Goal: Task Accomplishment & Management: Use online tool/utility

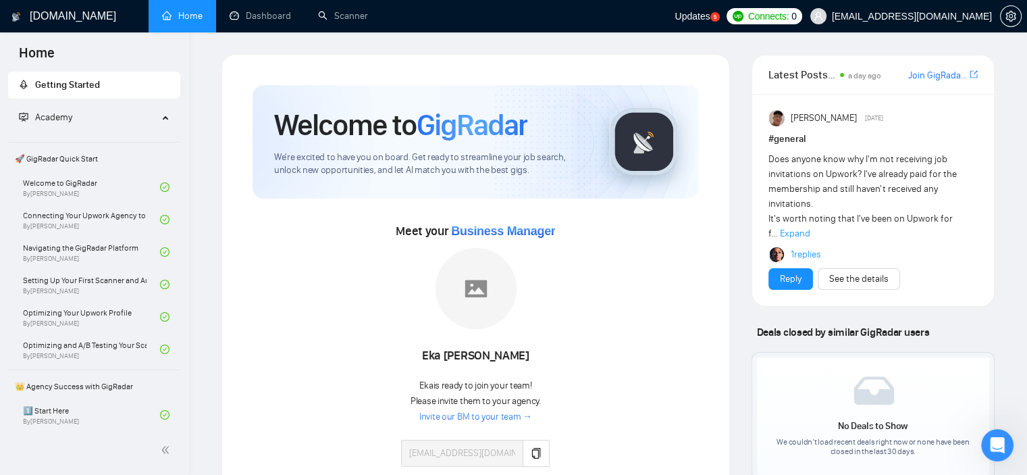
click at [966, 16] on span "[EMAIL_ADDRESS][DOMAIN_NAME]" at bounding box center [912, 16] width 160 height 0
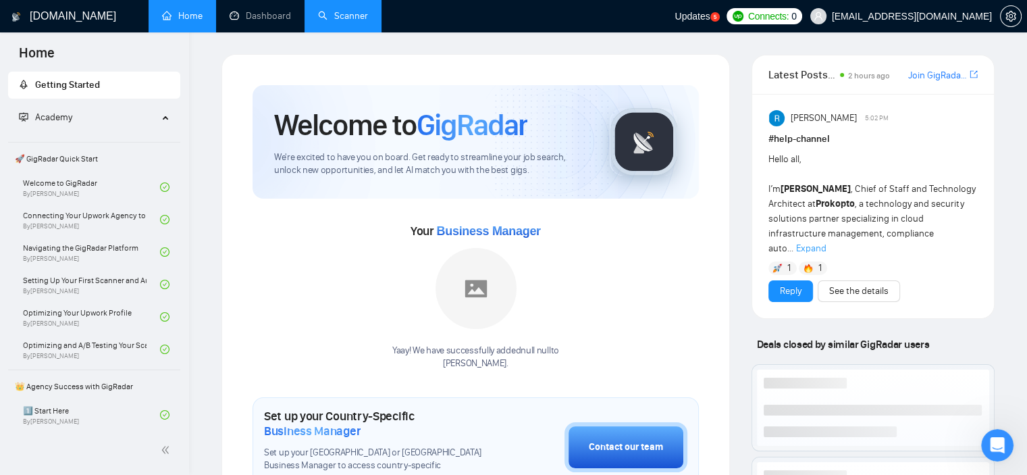
click at [267, 16] on link "Dashboard" at bounding box center [260, 15] width 61 height 11
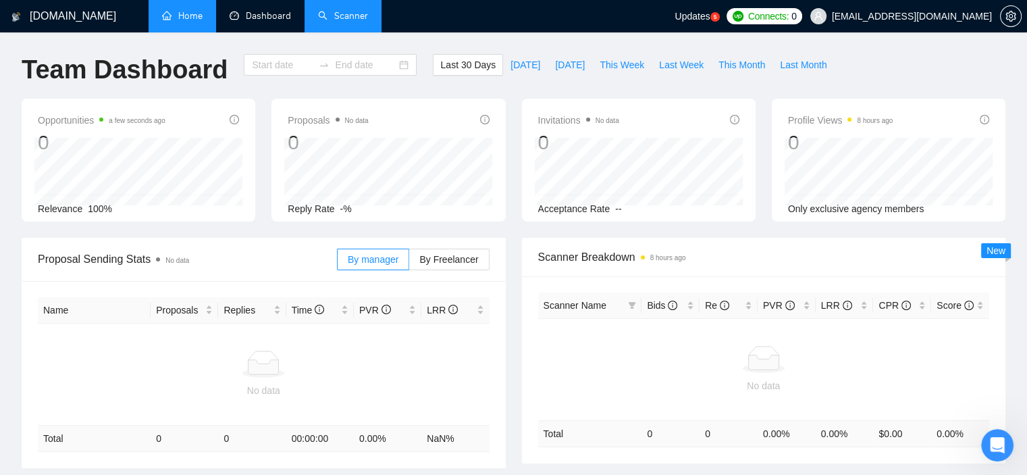
click at [330, 19] on link "Scanner" at bounding box center [343, 15] width 50 height 11
type input "[DATE]"
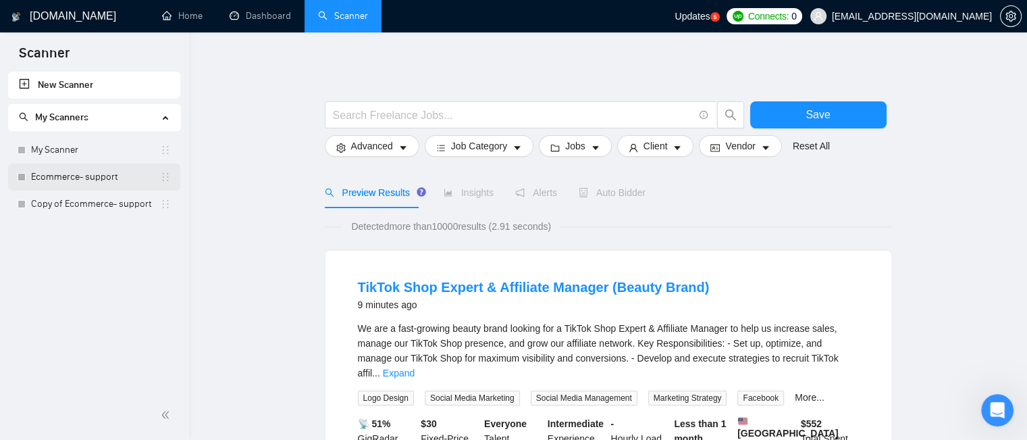
click at [100, 180] on link "Ecommerce- support" at bounding box center [95, 176] width 129 height 27
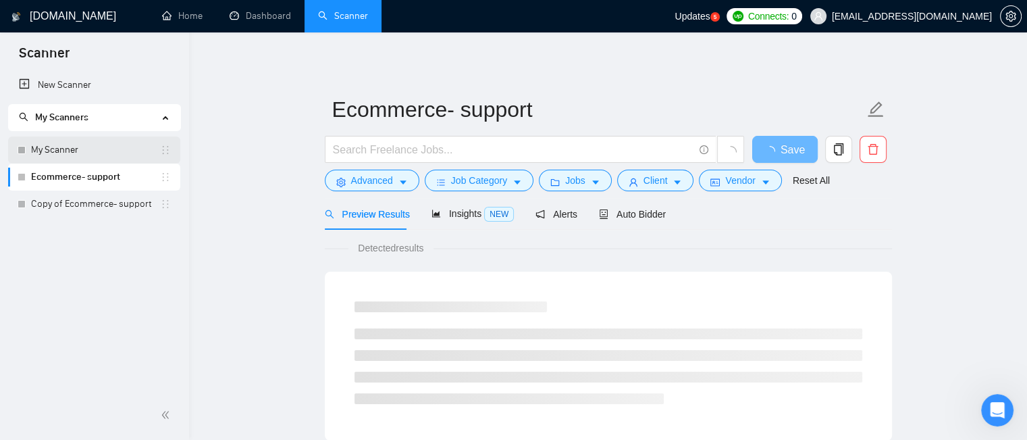
click at [104, 155] on link "My Scanner" at bounding box center [95, 149] width 129 height 27
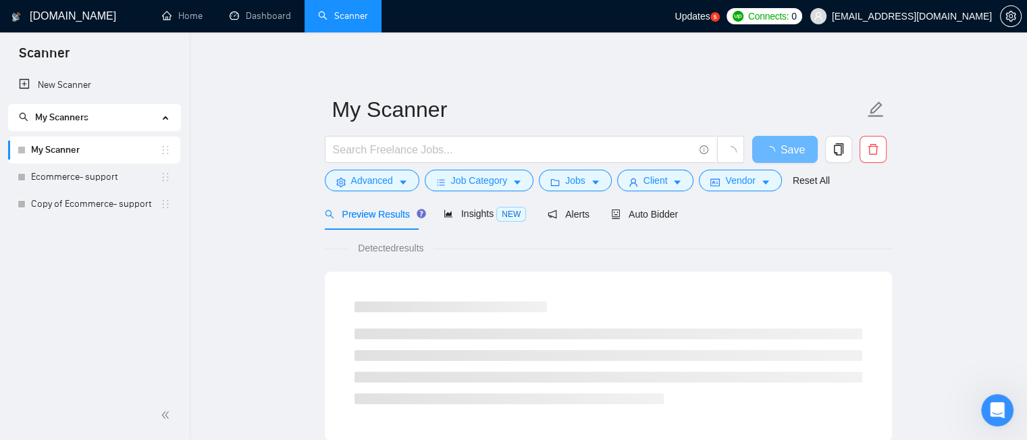
click at [99, 147] on link "My Scanner" at bounding box center [95, 149] width 129 height 27
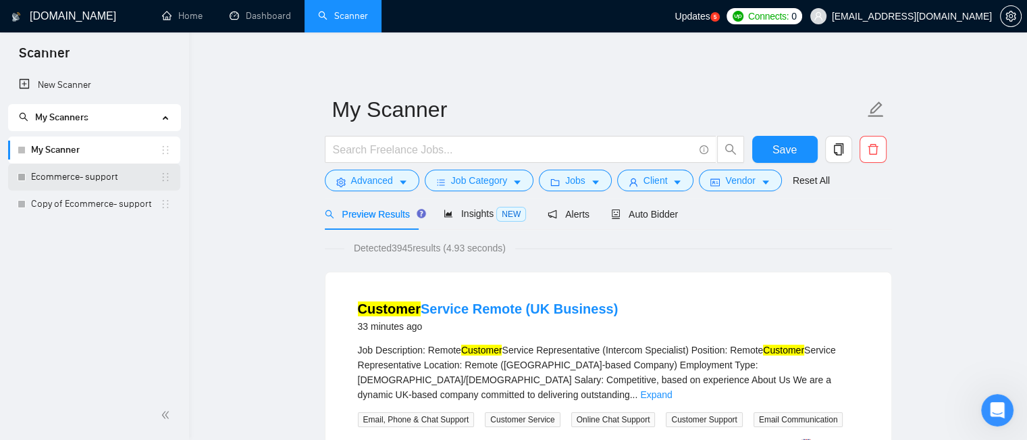
click at [126, 178] on link "Ecommerce- support" at bounding box center [95, 176] width 129 height 27
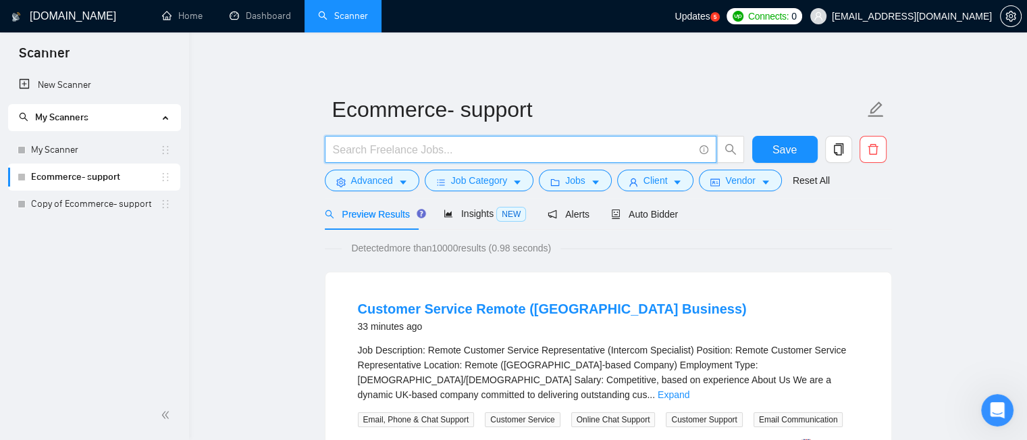
click at [504, 153] on input "text" at bounding box center [513, 149] width 361 height 17
click at [469, 155] on input "text" at bounding box center [513, 149] width 361 height 17
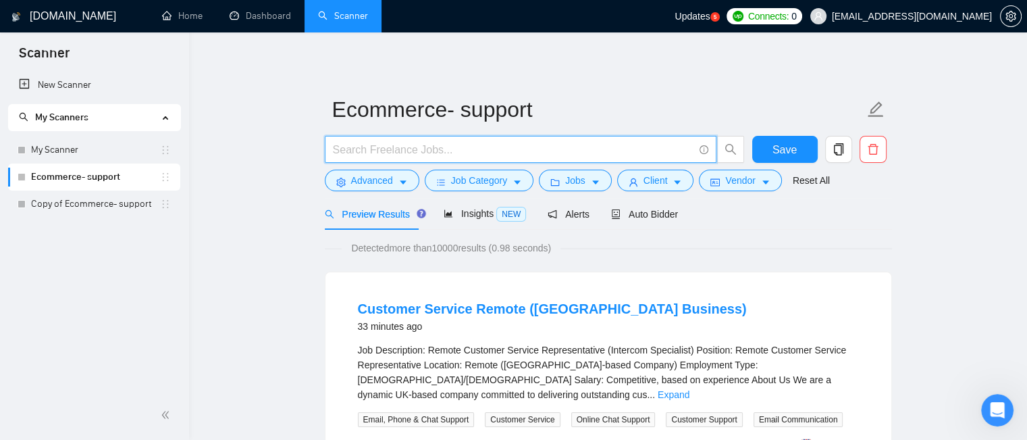
click at [469, 155] on input "text" at bounding box center [513, 149] width 361 height 17
click at [673, 247] on div "Detected more than 10000 results (0.98 seconds)" at bounding box center [608, 247] width 567 height 15
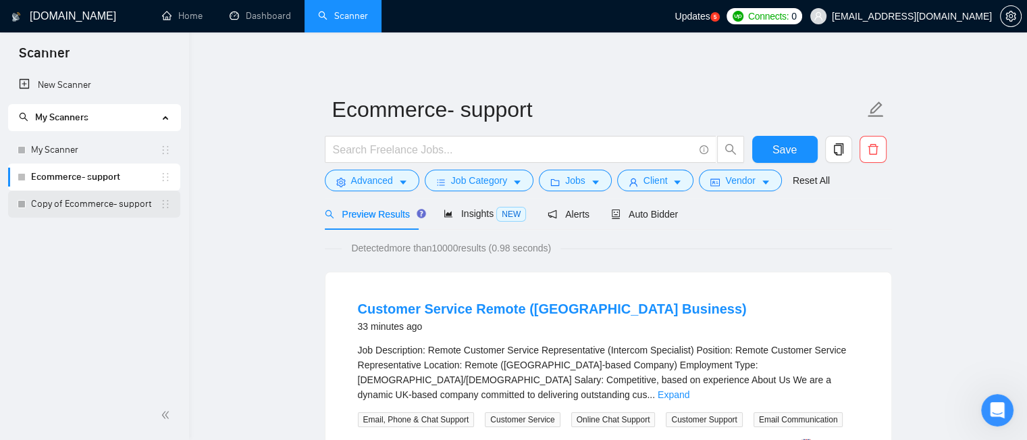
click at [91, 205] on link "Copy of Ecommerce- support" at bounding box center [95, 203] width 129 height 27
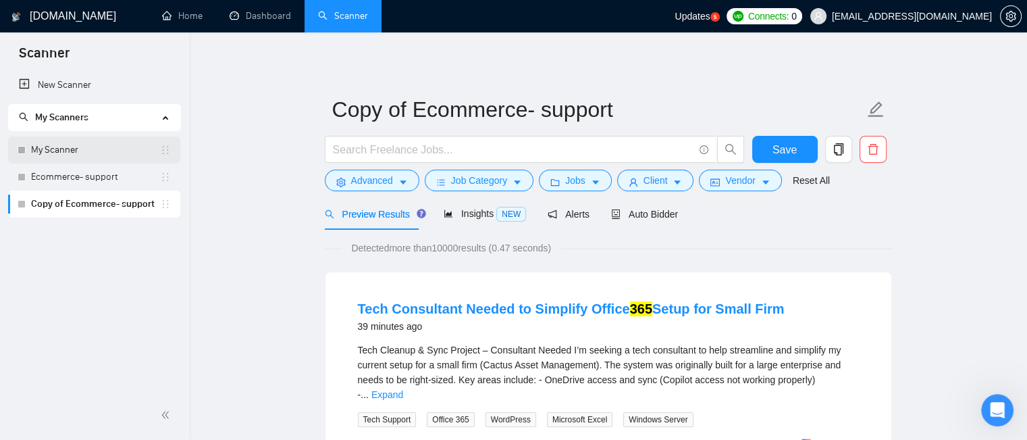
click at [97, 156] on link "My Scanner" at bounding box center [95, 149] width 129 height 27
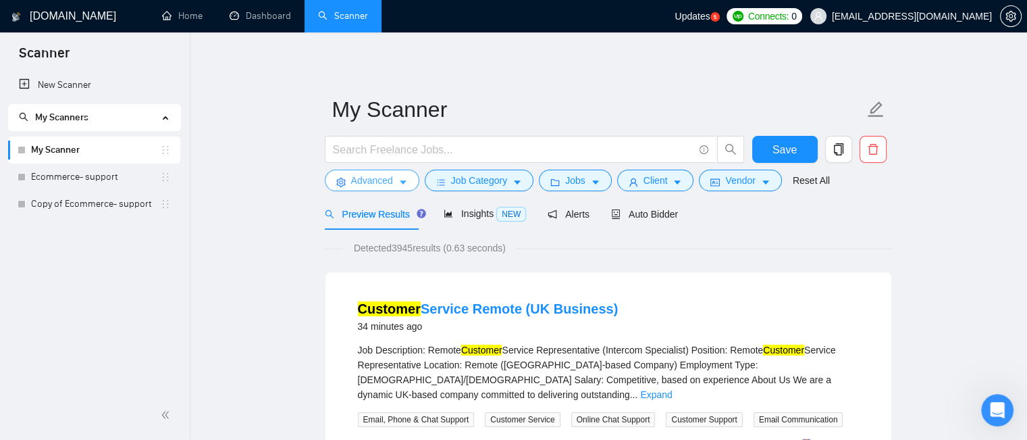
click at [411, 177] on button "Advanced" at bounding box center [372, 180] width 95 height 22
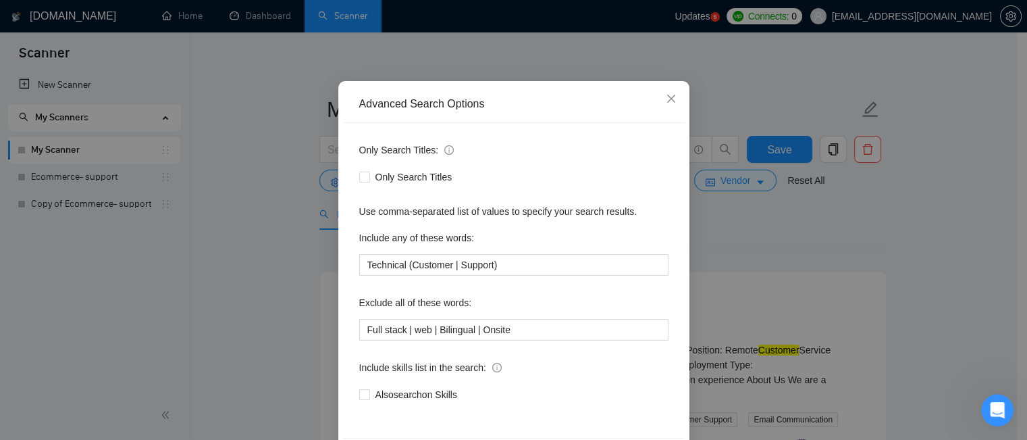
scroll to position [122, 0]
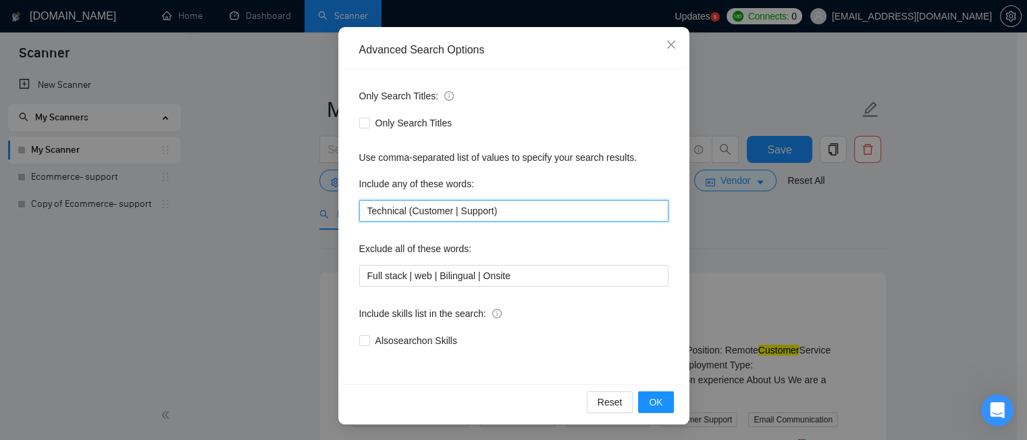
drag, startPoint x: 510, startPoint y: 210, endPoint x: 350, endPoint y: 221, distance: 161.1
click at [350, 221] on div "Only Search Titles: Only Search Titles Use comma-separated list of values to sp…" at bounding box center [514, 226] width 342 height 315
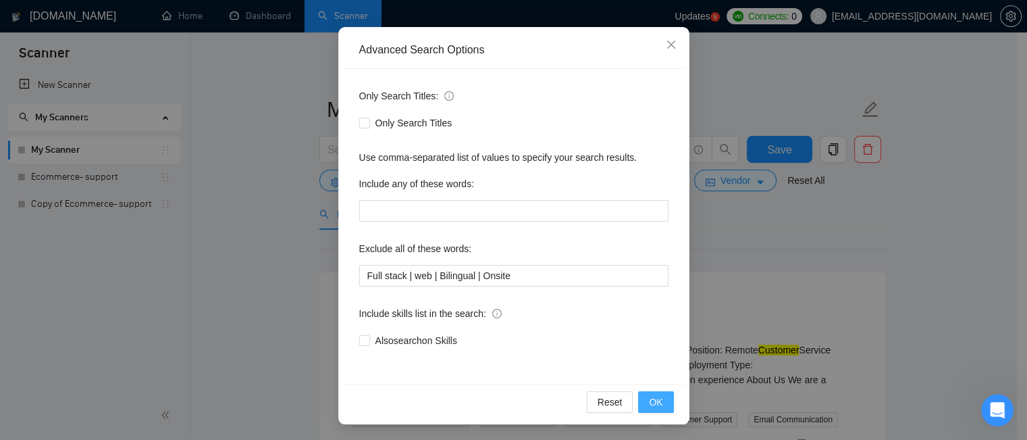
click at [652, 403] on span "OK" at bounding box center [656, 401] width 14 height 15
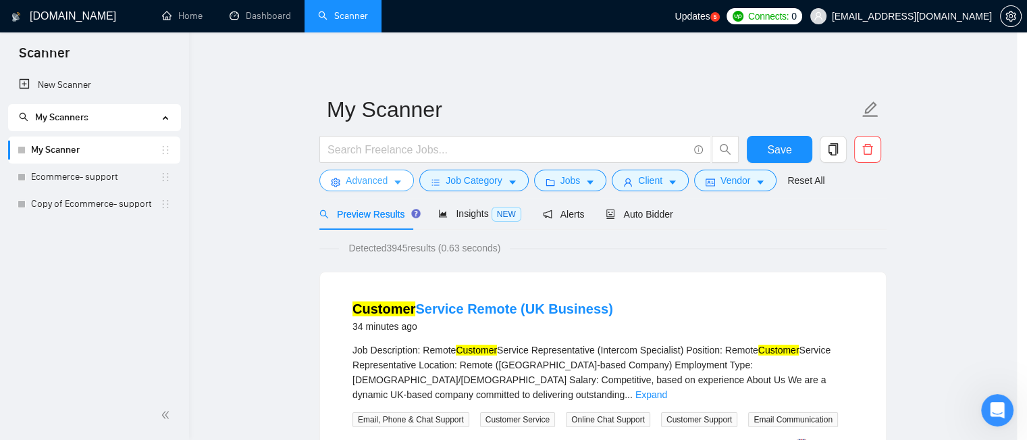
scroll to position [0, 0]
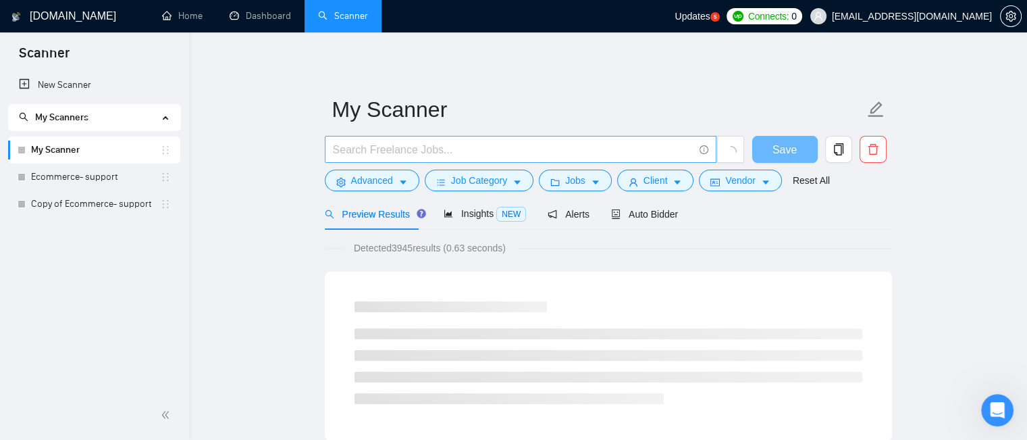
click at [392, 150] on input "text" at bounding box center [513, 149] width 361 height 17
paste input "Technical (Customer | Support)"
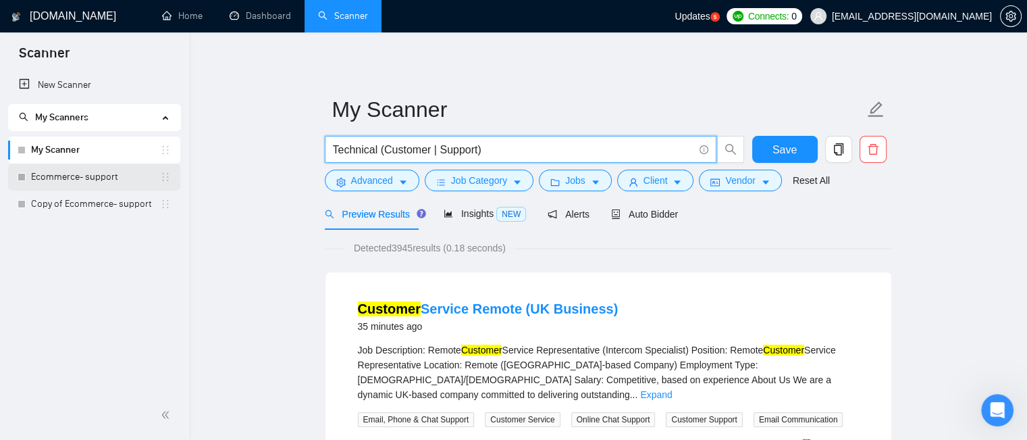
type input "Technical (Customer | Support)"
click at [100, 182] on link "Ecommerce- support" at bounding box center [95, 176] width 129 height 27
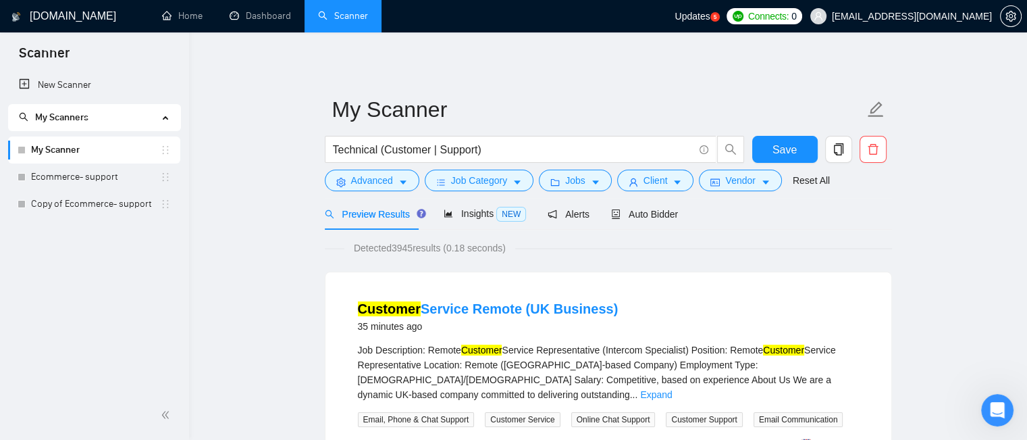
click at [131, 151] on link "My Scanner" at bounding box center [95, 149] width 129 height 27
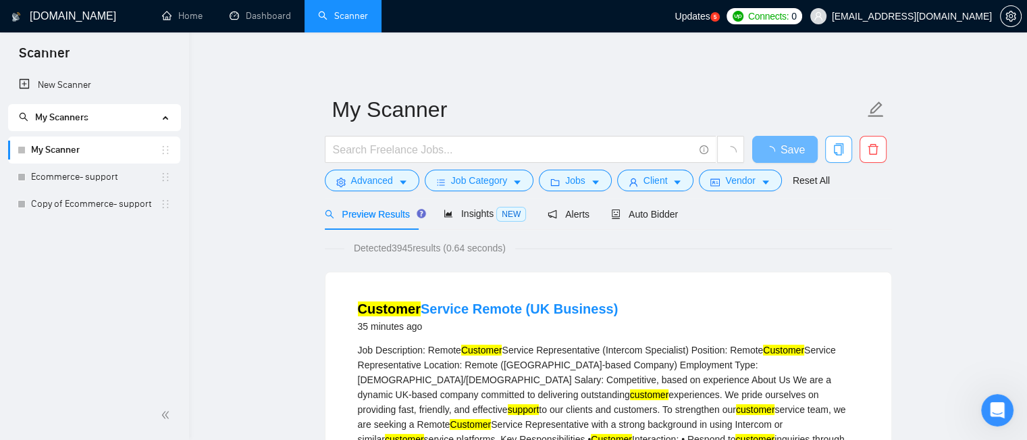
click at [840, 150] on icon "copy" at bounding box center [837, 149] width 9 height 12
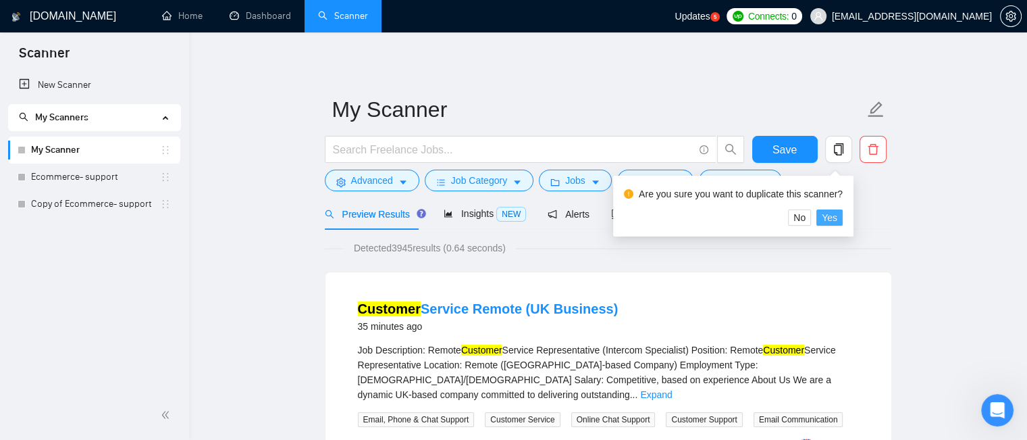
click at [818, 218] on button "Yes" at bounding box center [829, 217] width 26 height 16
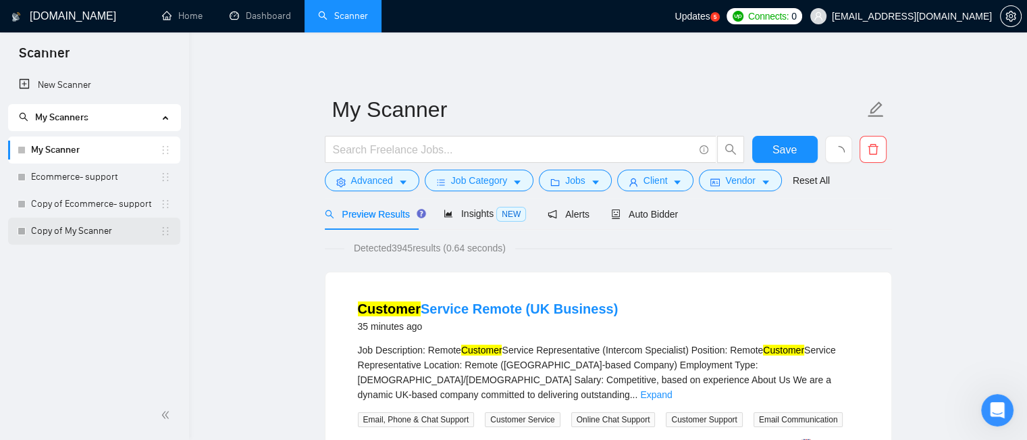
click at [86, 232] on link "Copy of My Scanner" at bounding box center [95, 230] width 129 height 27
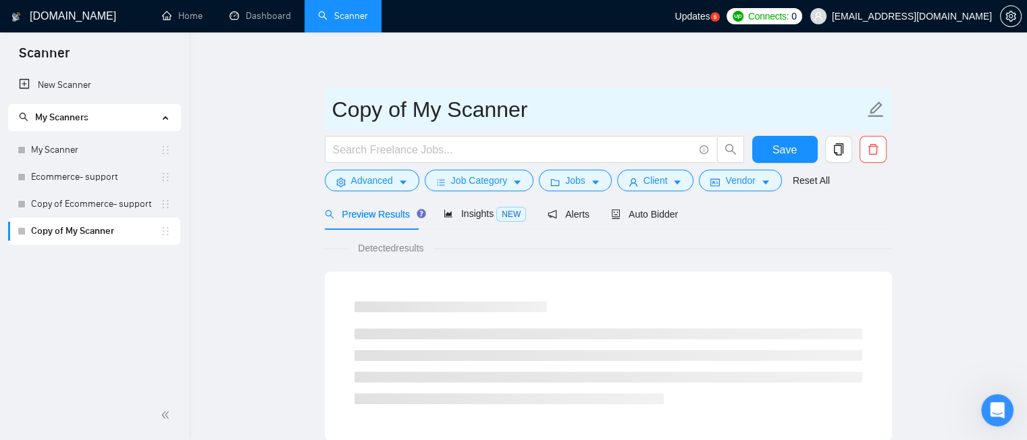
click at [465, 115] on input "Copy of My Scanner" at bounding box center [598, 110] width 532 height 34
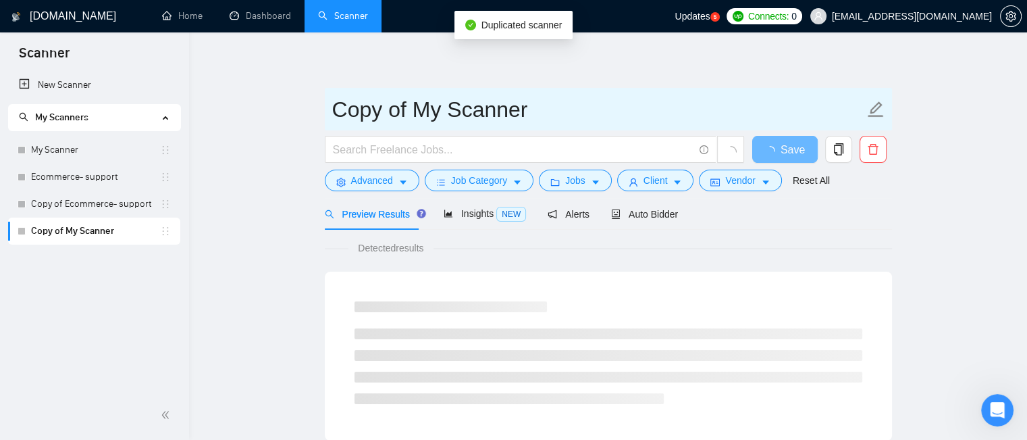
click at [537, 115] on input "Copy of My Scanner" at bounding box center [598, 110] width 532 height 34
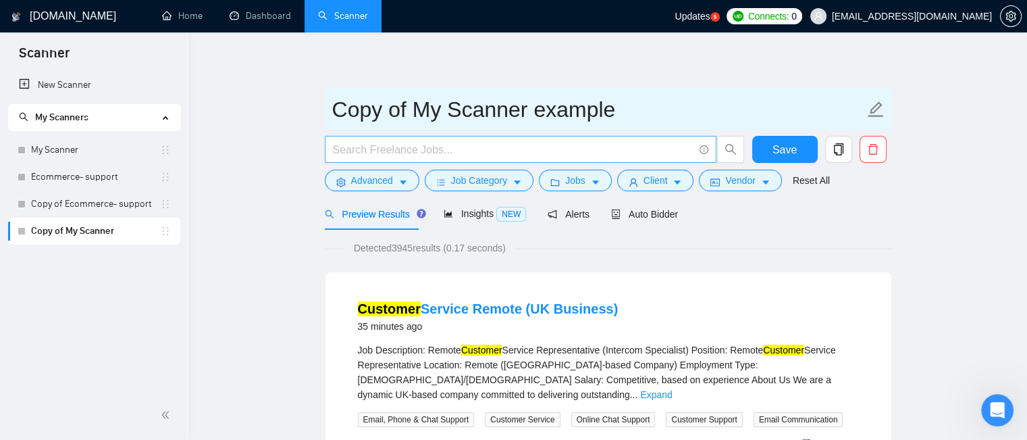
type input "Copy of My Scanner example"
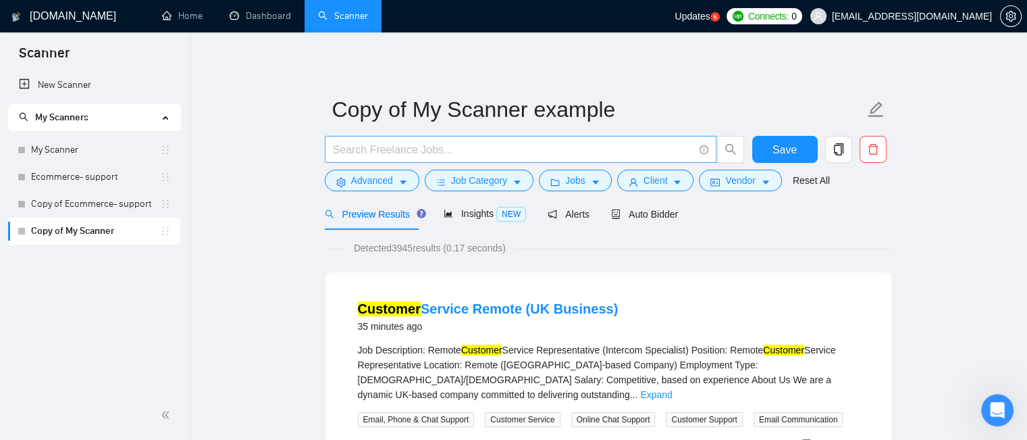
click at [475, 151] on input "text" at bounding box center [513, 149] width 361 height 17
paste input "(customer | client) (support | service)"
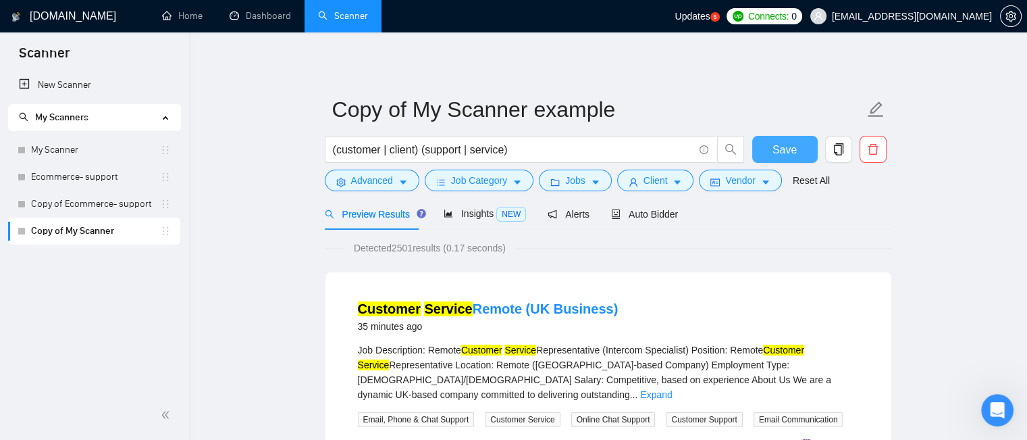
click at [793, 152] on span "Save" at bounding box center [784, 149] width 24 height 17
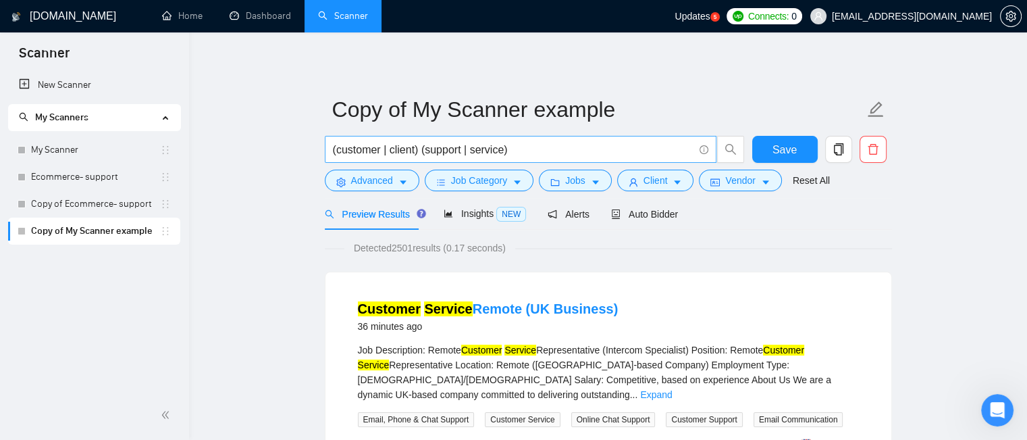
click at [413, 151] on input "(customer | client) (support | service)" at bounding box center [513, 149] width 361 height 17
drag, startPoint x: 388, startPoint y: 153, endPoint x: 380, endPoint y: 151, distance: 8.5
click at [380, 151] on input "(customer | client) (support | service)" at bounding box center [513, 149] width 361 height 17
paste input "(customer | client) (support | service)"
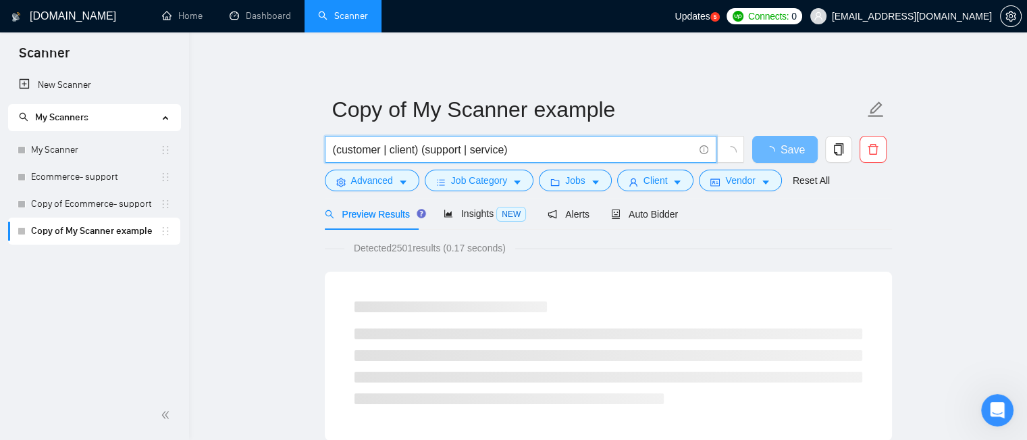
click at [413, 145] on input "(customer | client) (support | service)" at bounding box center [513, 149] width 361 height 17
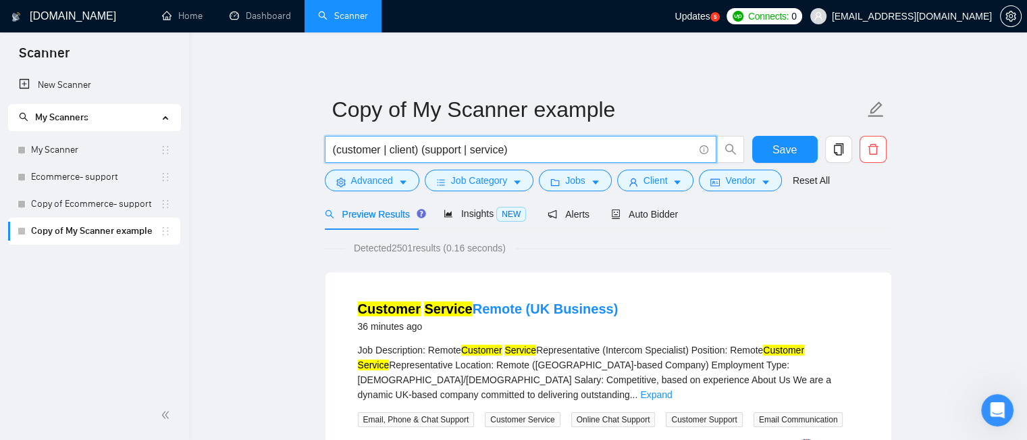
paste input "|"
type input "(customer | client | technical) (support | service)"
click at [779, 151] on span "Save" at bounding box center [784, 149] width 24 height 17
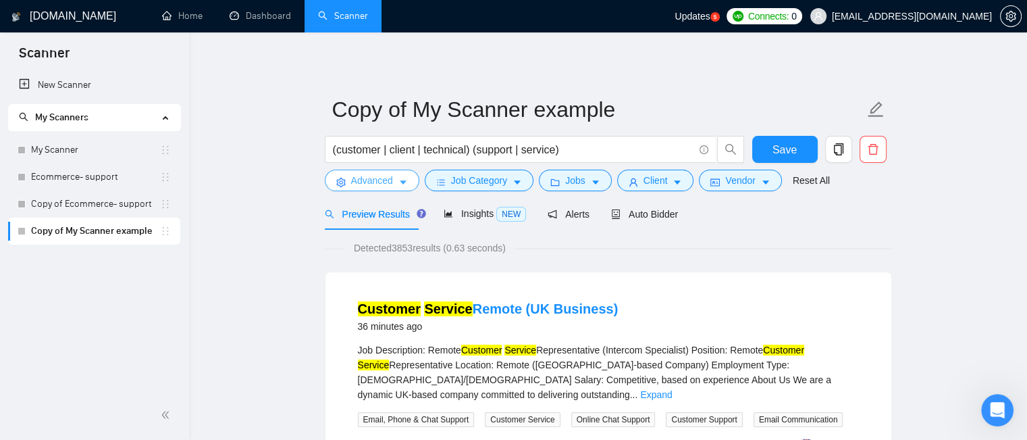
click at [402, 185] on icon "caret-down" at bounding box center [402, 182] width 9 height 9
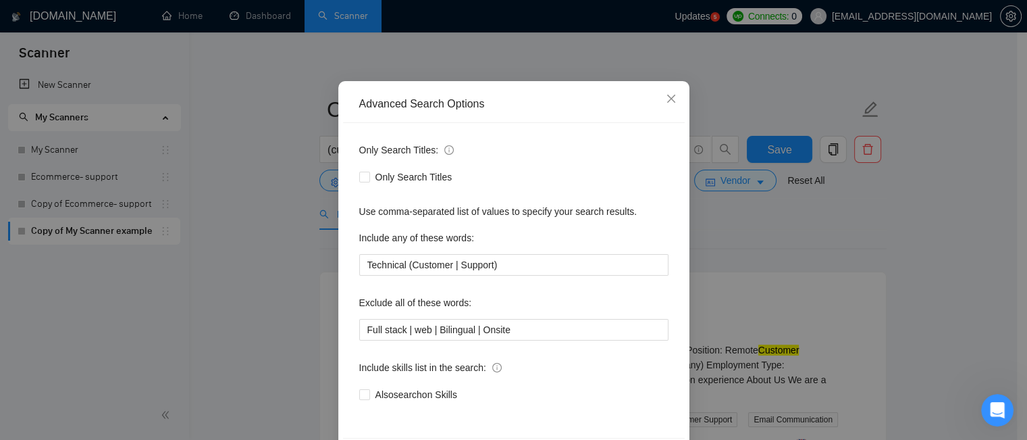
scroll to position [122, 0]
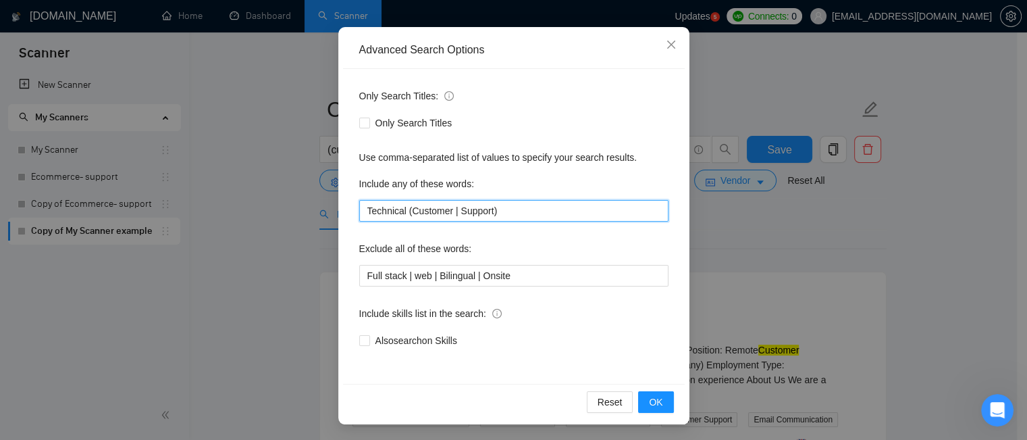
drag, startPoint x: 514, startPoint y: 213, endPoint x: 324, endPoint y: 218, distance: 189.8
click at [324, 218] on div "Advanced Search Options Only Search Titles: Only Search Titles Use comma-separa…" at bounding box center [513, 220] width 1027 height 440
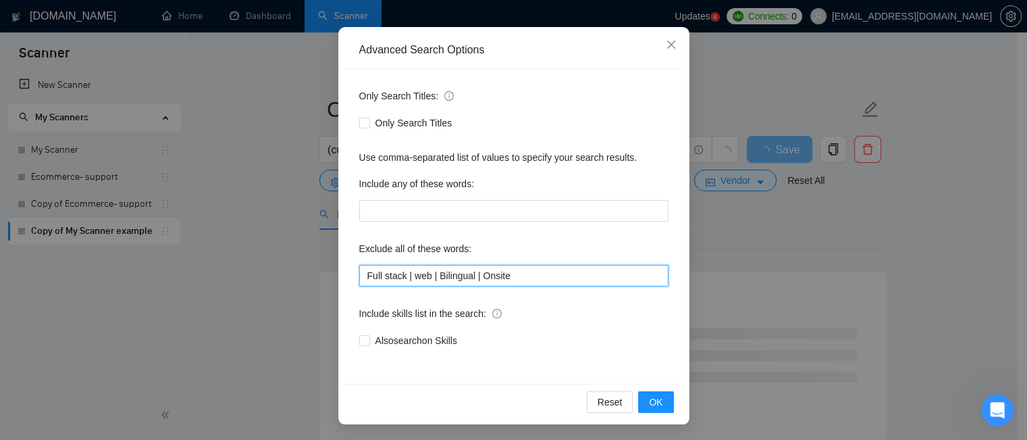
drag, startPoint x: 475, startPoint y: 279, endPoint x: 469, endPoint y: 278, distance: 6.8
click at [469, 278] on input "Full stack | web | Bilingual | Onsite" at bounding box center [513, 276] width 309 height 22
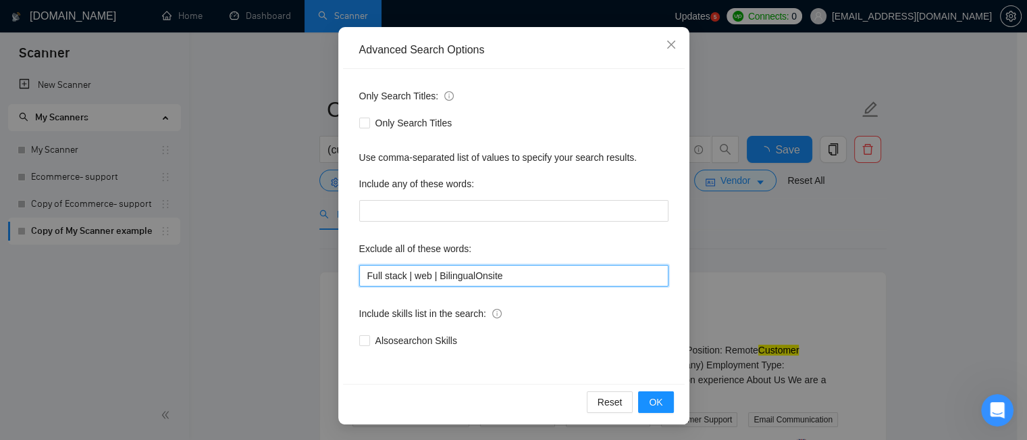
click at [424, 276] on input "Full stack | web | BilingualOnsite" at bounding box center [513, 276] width 309 height 22
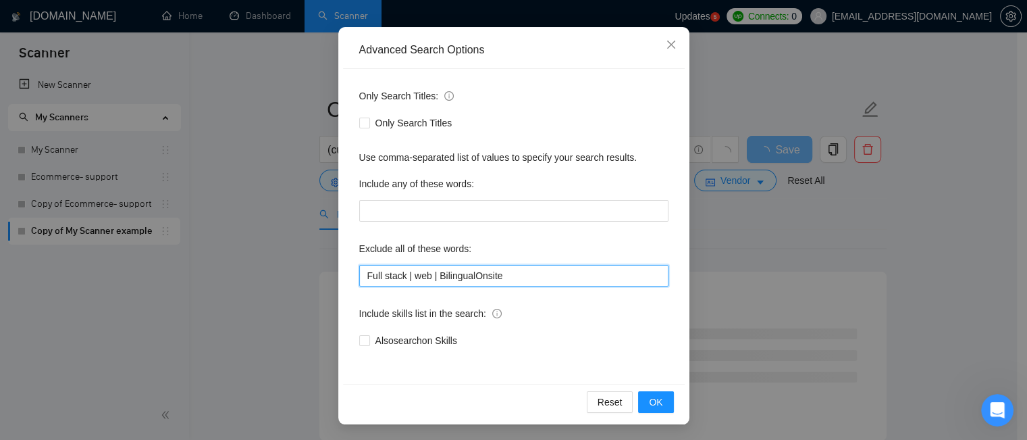
click at [425, 276] on input "Full stack | web | BilingualOnsite" at bounding box center [513, 276] width 309 height 22
click at [430, 278] on input "Full stack | web | BilingualOnsite" at bounding box center [513, 276] width 309 height 22
click at [408, 275] on input "Full stack | web BilingualOnsite" at bounding box center [513, 276] width 309 height 22
click at [406, 275] on input "Full stack | web BilingualOnsite" at bounding box center [513, 276] width 309 height 22
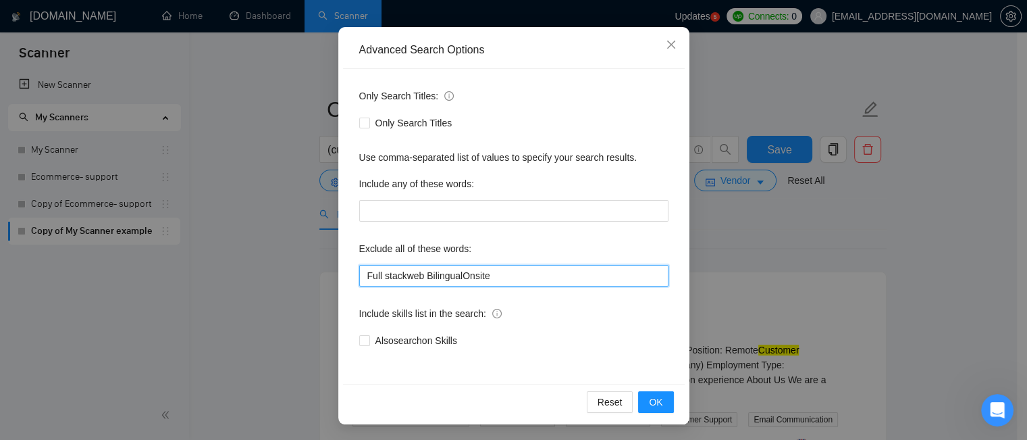
click at [362, 274] on input "Full stackweb BilingualOnsite" at bounding box center [513, 276] width 309 height 22
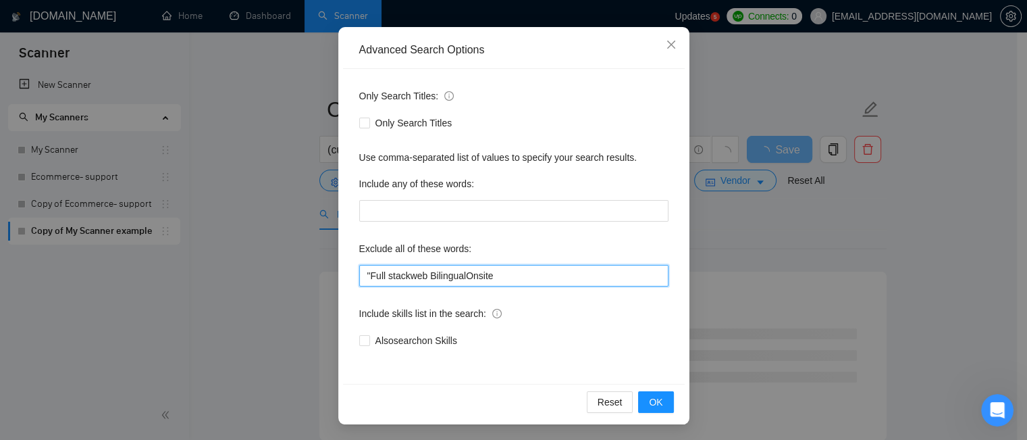
click at [400, 277] on input ""Full stackweb BilingualOnsite" at bounding box center [513, 276] width 309 height 22
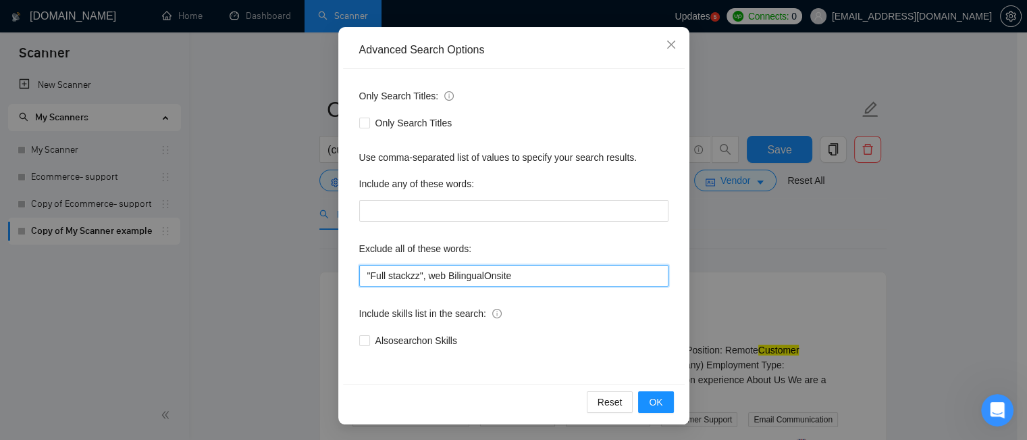
click at [437, 275] on input ""Full stackzz", web BilingualOnsite" at bounding box center [513, 276] width 309 height 22
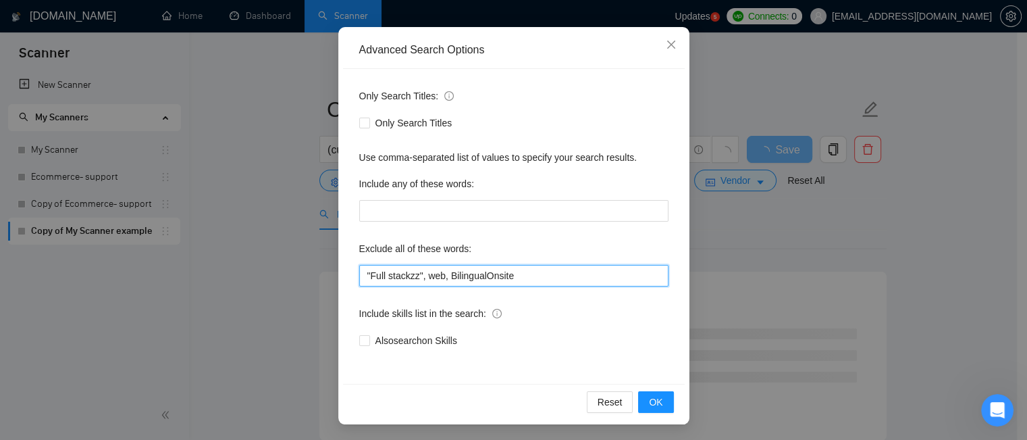
click at [478, 275] on input ""Full stackzz", web, BilingualOnsite" at bounding box center [513, 276] width 309 height 22
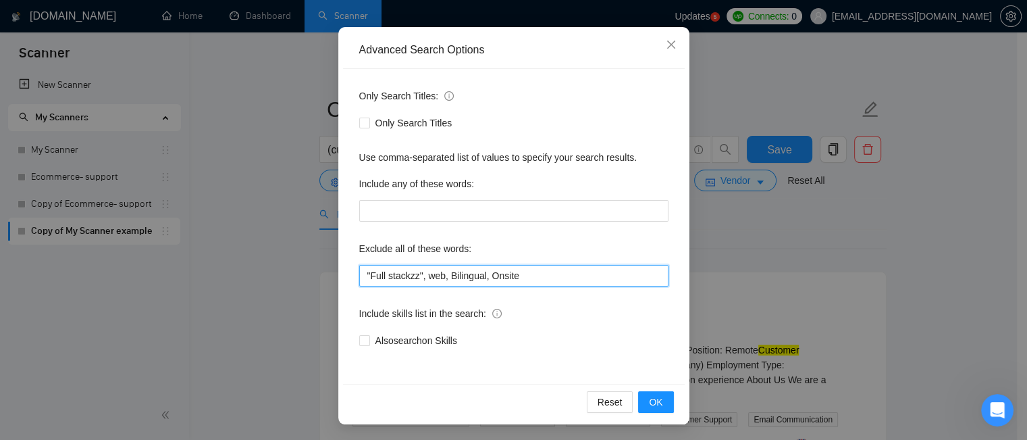
click at [509, 275] on input ""Full stackzz", web, Bilingual, Onsite" at bounding box center [513, 276] width 309 height 22
drag, startPoint x: 510, startPoint y: 276, endPoint x: 482, endPoint y: 275, distance: 27.7
click at [482, 275] on input ""Full stackzz", web, Bilingual, Onsite" at bounding box center [513, 276] width 309 height 22
click at [515, 275] on input ""Full stackzz", web, Bilingual, Onsite" at bounding box center [513, 276] width 309 height 22
paste input "Onsite"
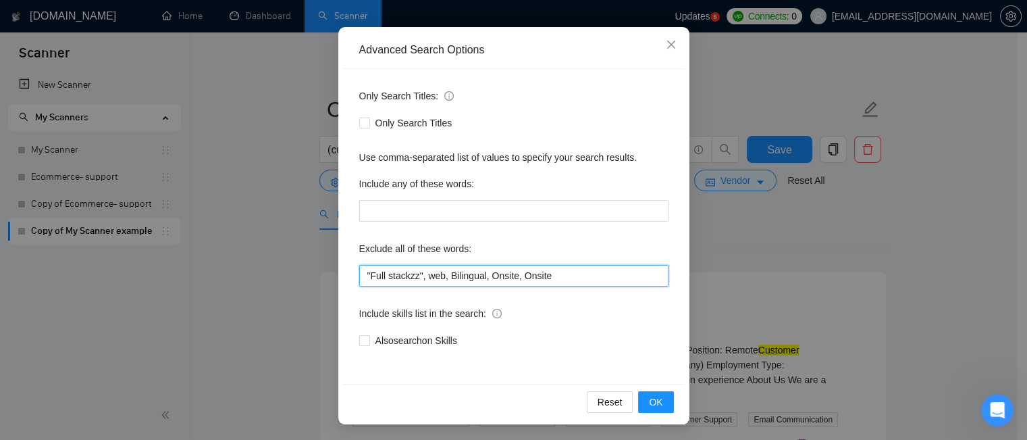
click at [524, 275] on input ""Full stackzz", web, Bilingual, Onsite, Onsite" at bounding box center [513, 276] width 309 height 22
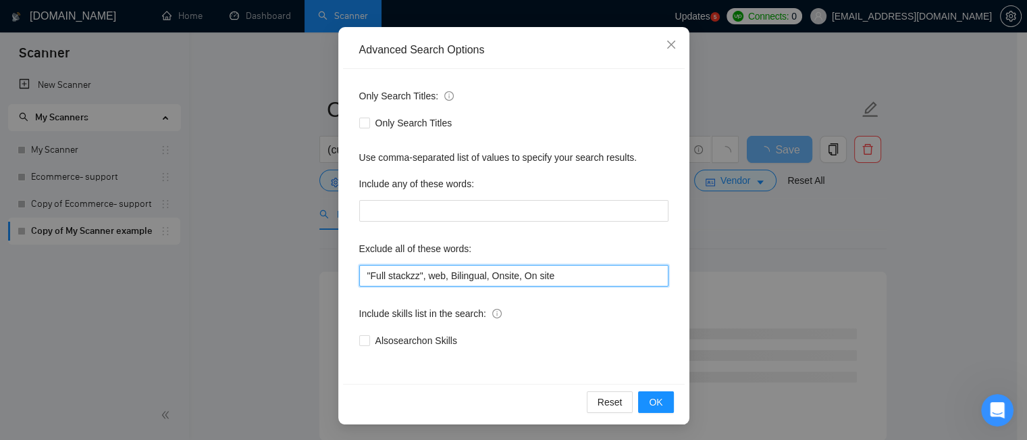
click at [515, 275] on input ""Full stackzz", web, Bilingual, Onsite, On site" at bounding box center [513, 276] width 309 height 22
click at [546, 275] on input ""Full stackzz", web, Bilingual, Onsite, "On site" at bounding box center [513, 276] width 309 height 22
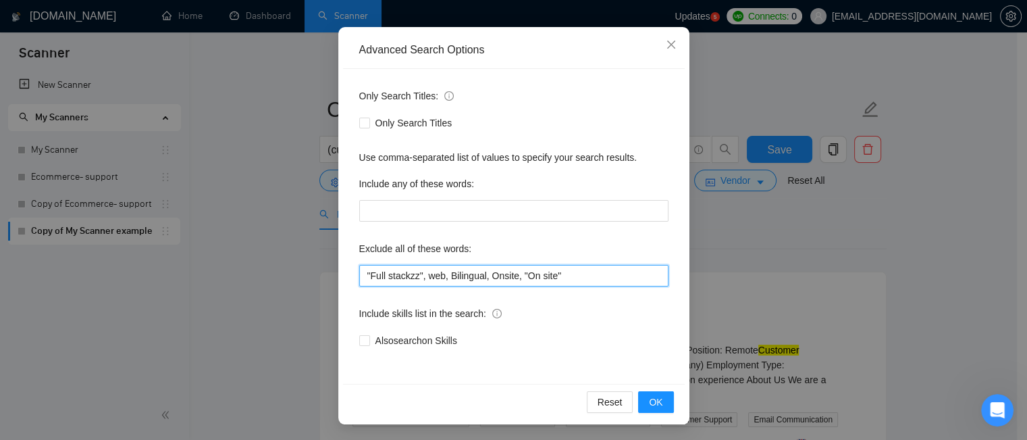
click at [412, 272] on input ""Full stackzz", web, Bilingual, Onsite, "On site"" at bounding box center [513, 276] width 309 height 22
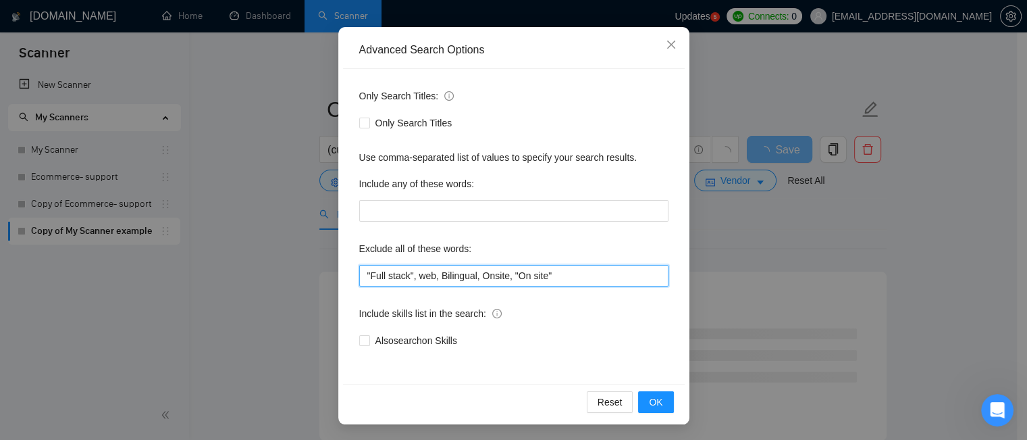
click at [550, 274] on input ""Full stack", web, Bilingual, Onsite, "On site"" at bounding box center [513, 276] width 309 height 22
type input ""Full stack", web, Bilingual, Onsite, "On site", french, german"
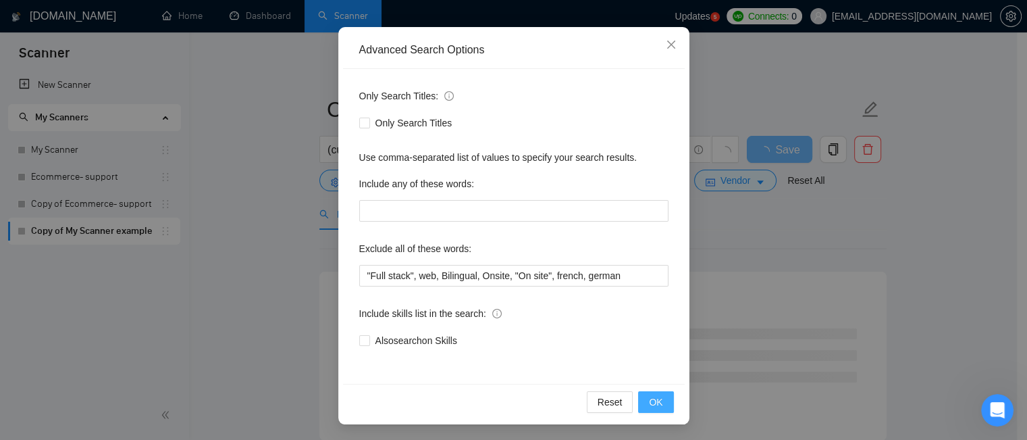
click at [651, 400] on span "OK" at bounding box center [656, 401] width 14 height 15
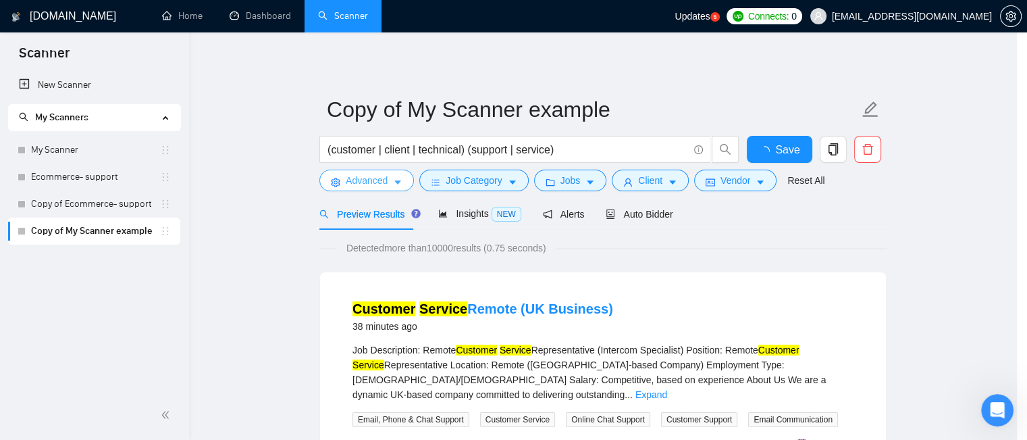
scroll to position [0, 0]
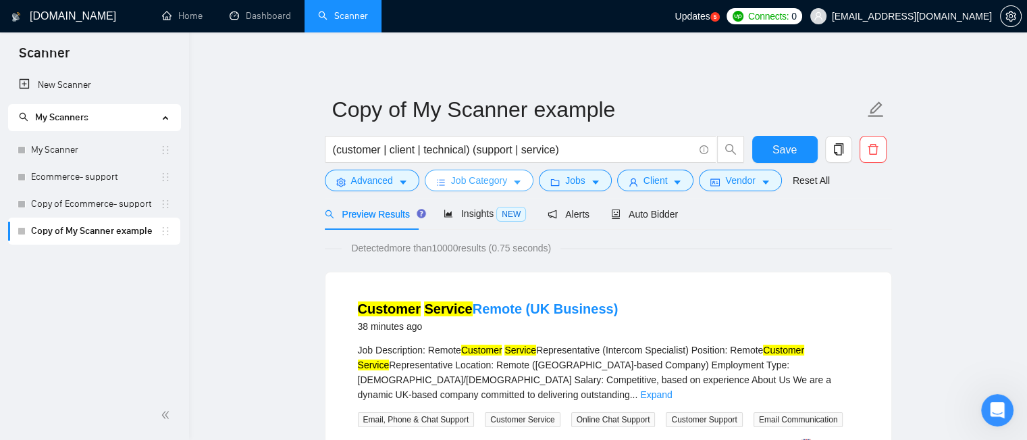
click at [512, 178] on icon "caret-down" at bounding box center [516, 182] width 9 height 9
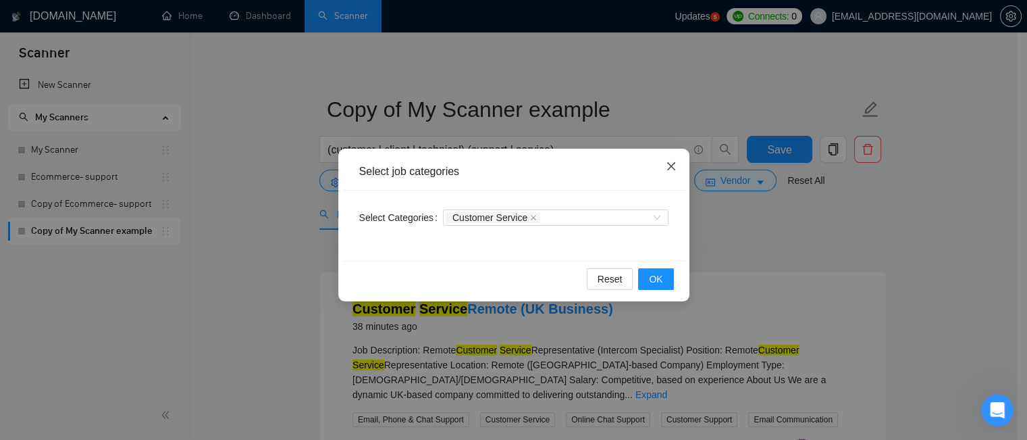
click at [675, 169] on icon "close" at bounding box center [671, 166] width 11 height 11
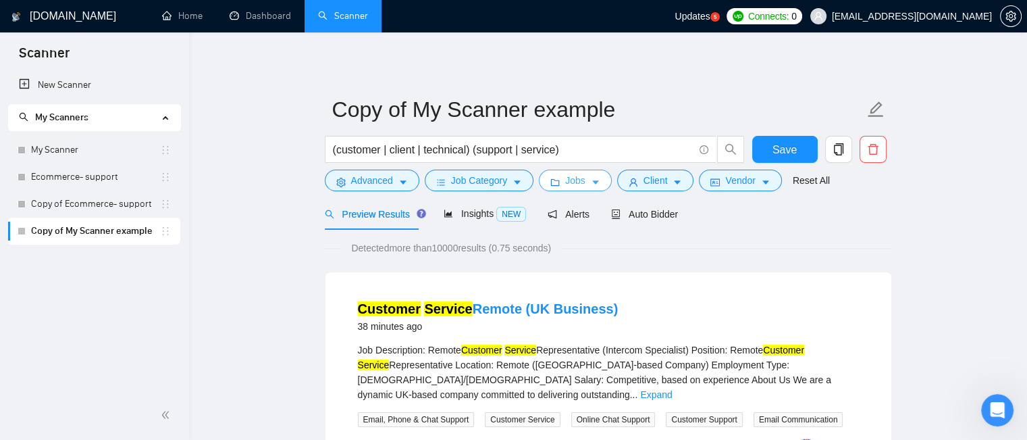
click at [572, 188] on button "Jobs" at bounding box center [575, 180] width 73 height 22
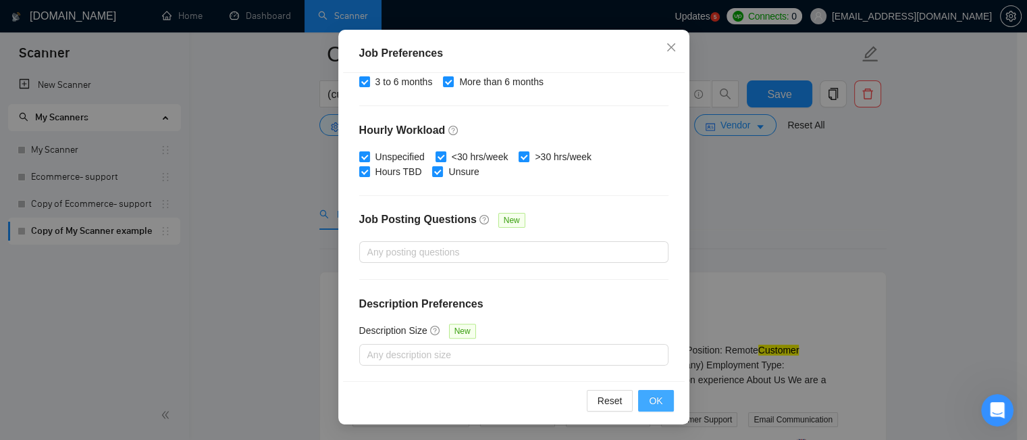
scroll to position [68, 0]
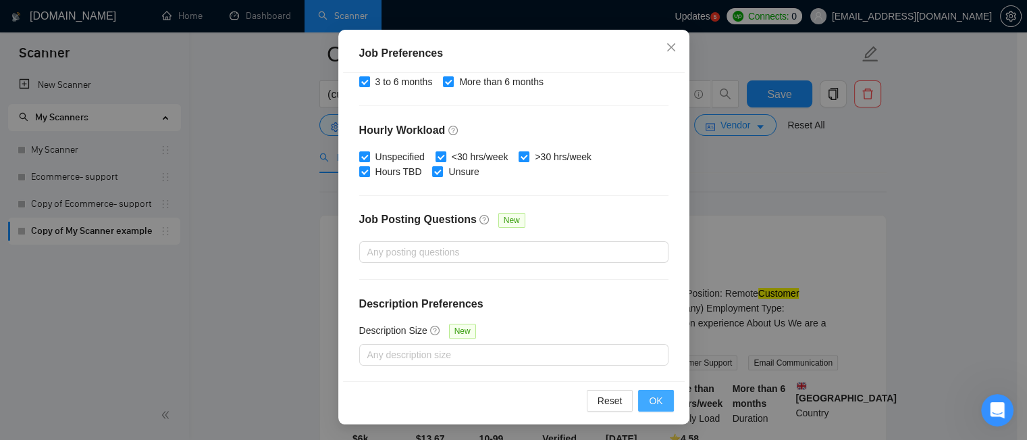
click at [661, 404] on button "OK" at bounding box center [655, 401] width 35 height 22
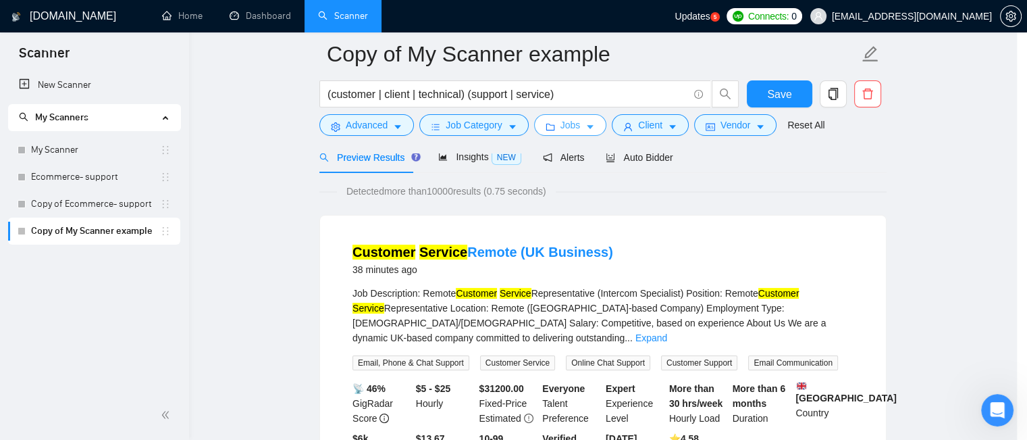
scroll to position [0, 0]
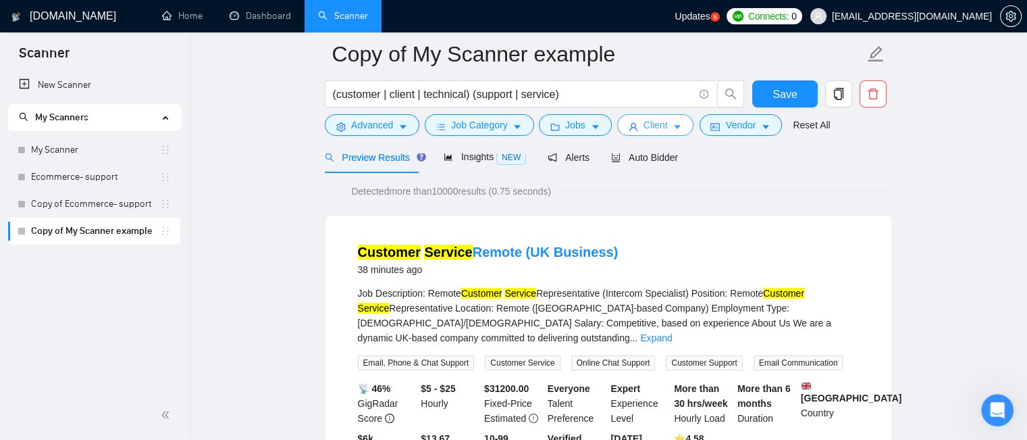
drag, startPoint x: 663, startPoint y: 126, endPoint x: 720, endPoint y: 110, distance: 58.8
click at [663, 125] on button "Client" at bounding box center [655, 125] width 77 height 22
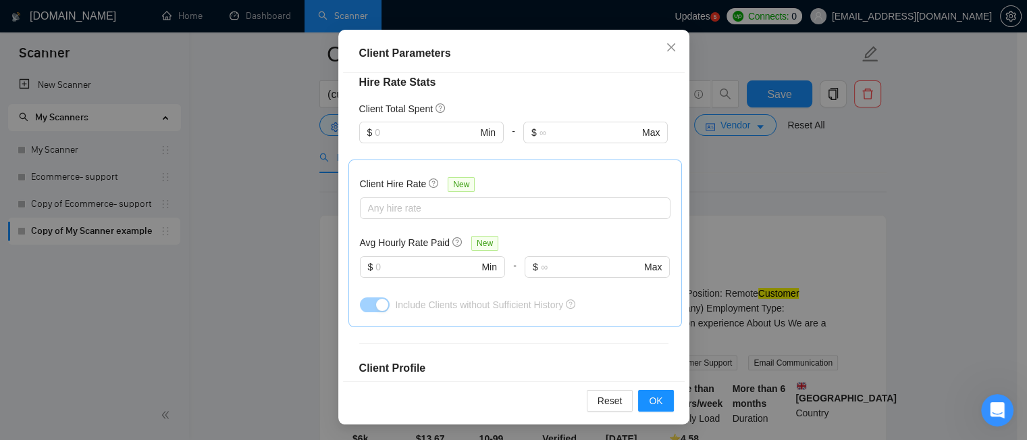
scroll to position [535, 0]
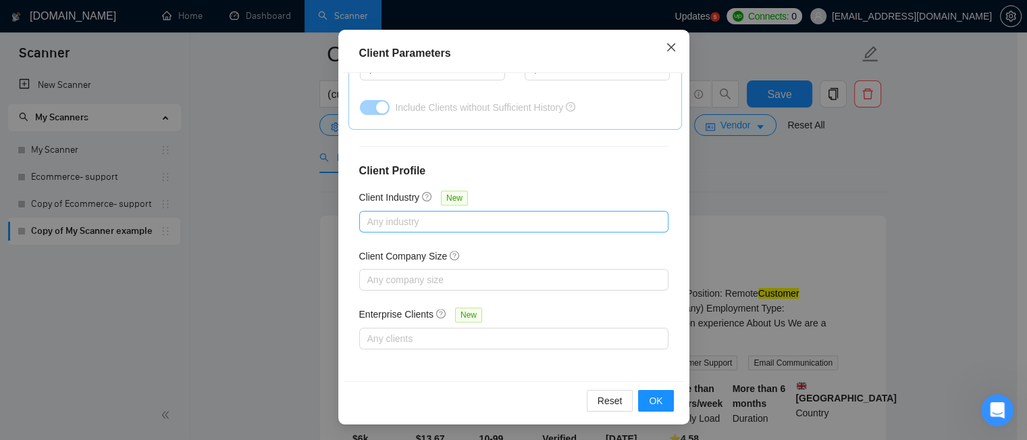
drag, startPoint x: 666, startPoint y: 51, endPoint x: 627, endPoint y: 214, distance: 168.0
click at [627, 214] on div "Client Parameters Client Location Include Client Countries Select Exclude Clien…" at bounding box center [513, 227] width 351 height 394
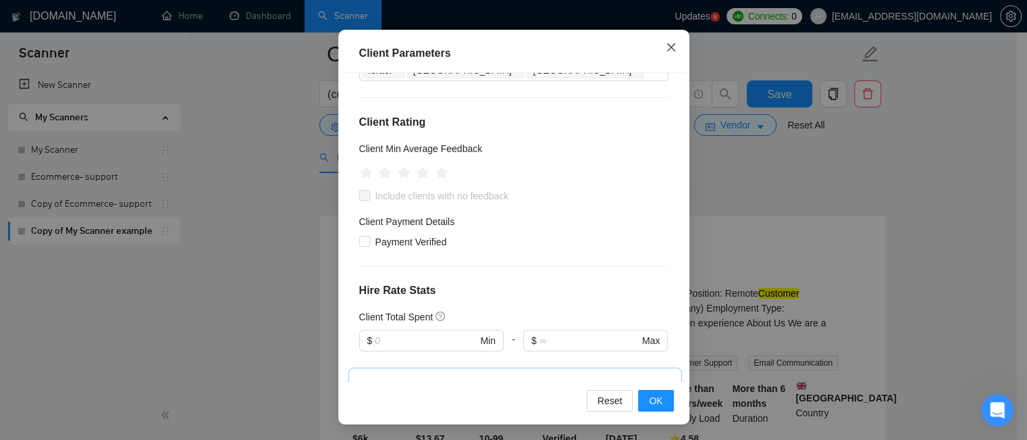
scroll to position [62, 0]
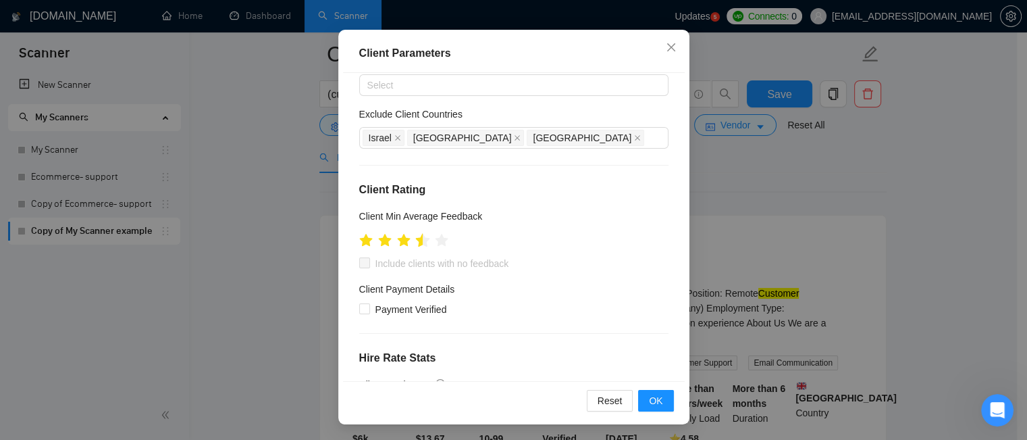
click at [416, 244] on icon "star" at bounding box center [422, 240] width 14 height 14
click at [360, 264] on input "Include clients with no feedback" at bounding box center [363, 261] width 9 height 9
checkbox input "true"
click at [421, 240] on icon "star" at bounding box center [422, 240] width 14 height 14
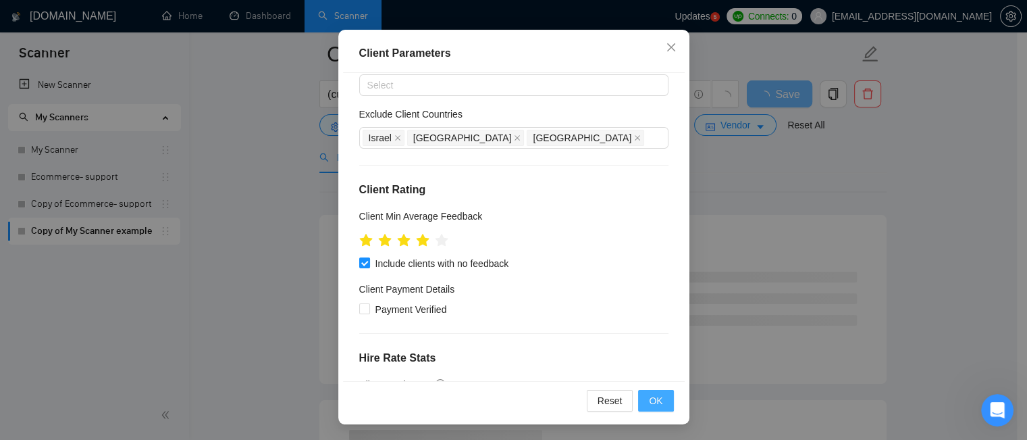
click at [658, 404] on button "OK" at bounding box center [655, 401] width 35 height 22
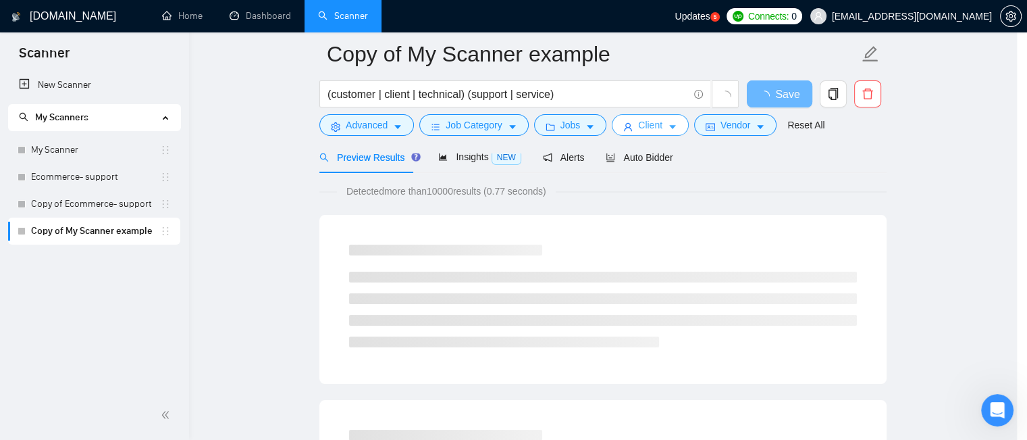
scroll to position [0, 0]
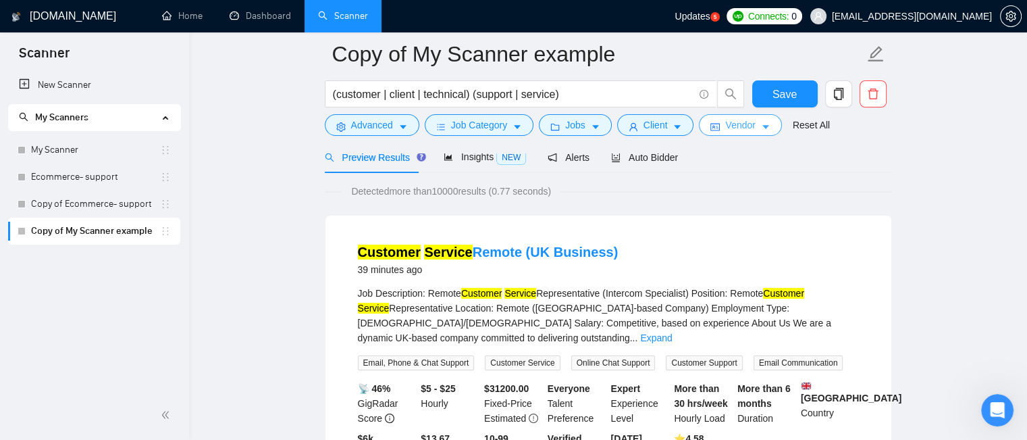
click at [741, 126] on span "Vendor" at bounding box center [740, 124] width 30 height 15
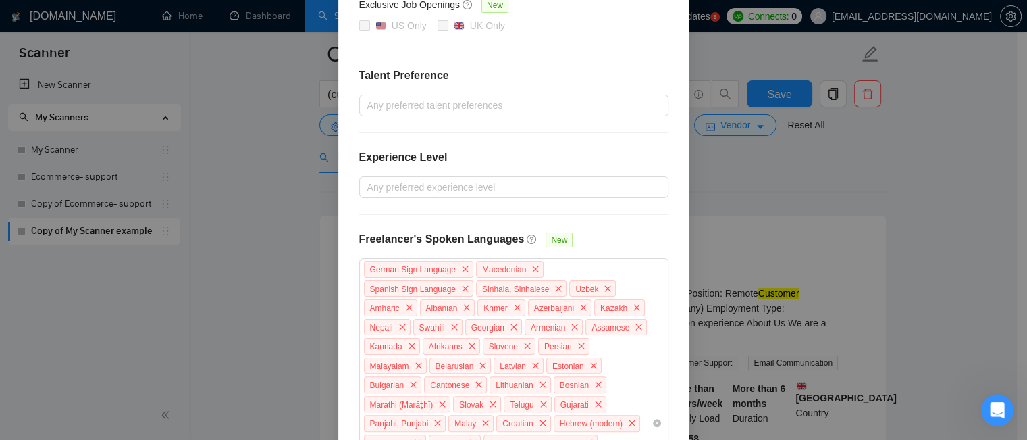
scroll to position [405, 0]
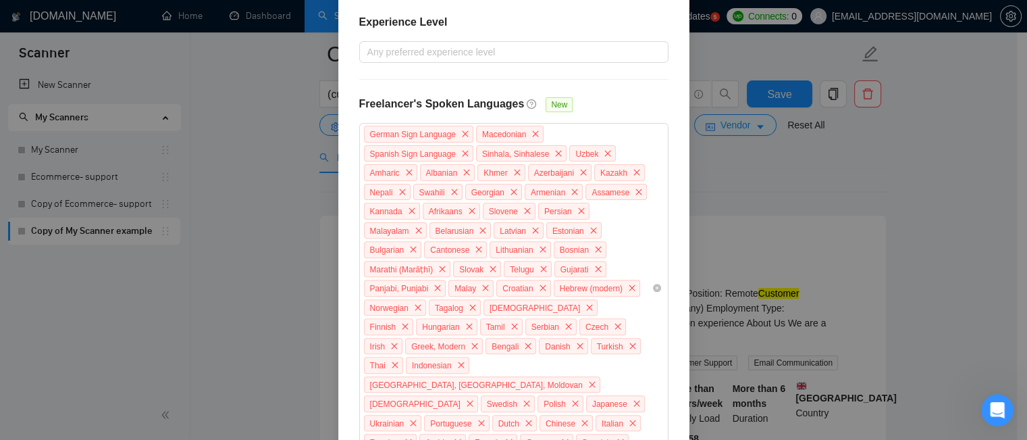
click at [772, 226] on div "Vendor Preferences Freelancer Location Any preffered locations Exclusive Job Op…" at bounding box center [513, 220] width 1027 height 440
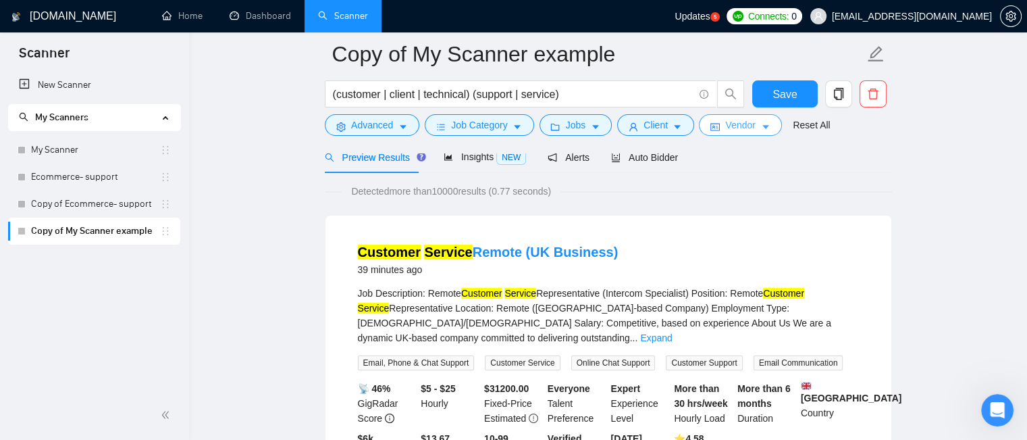
scroll to position [0, 0]
click at [387, 128] on span "Advanced" at bounding box center [372, 124] width 42 height 15
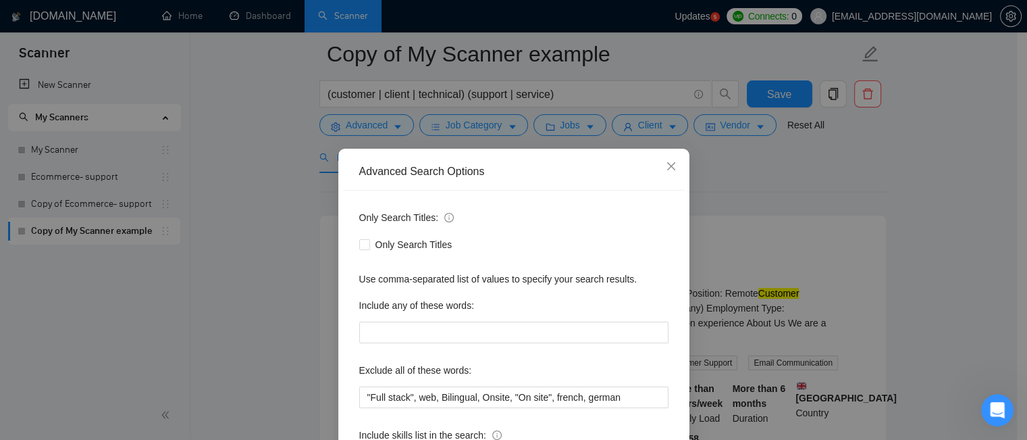
scroll to position [122, 0]
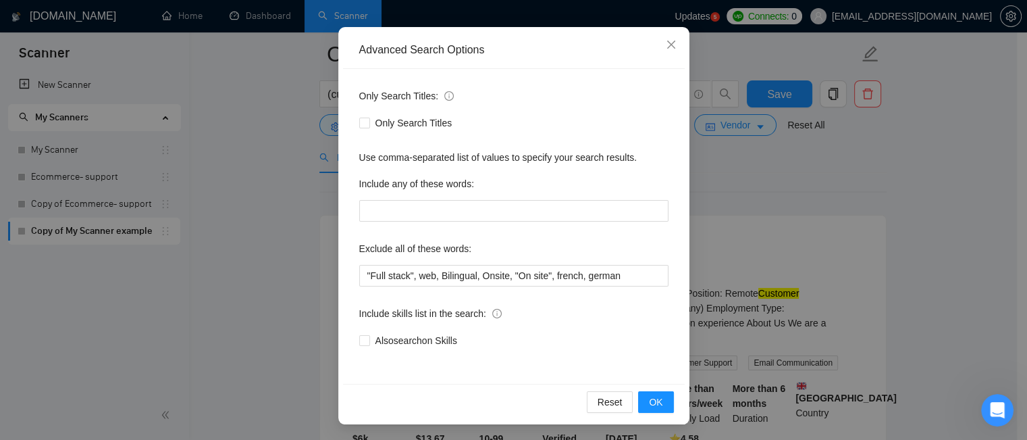
click at [737, 210] on div "Advanced Search Options Only Search Titles: Only Search Titles Use comma-separa…" at bounding box center [513, 220] width 1027 height 440
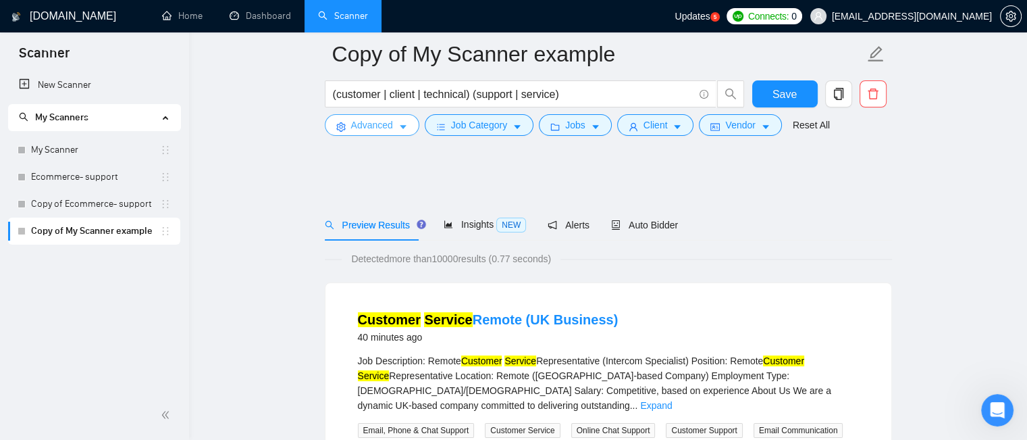
scroll to position [68, 0]
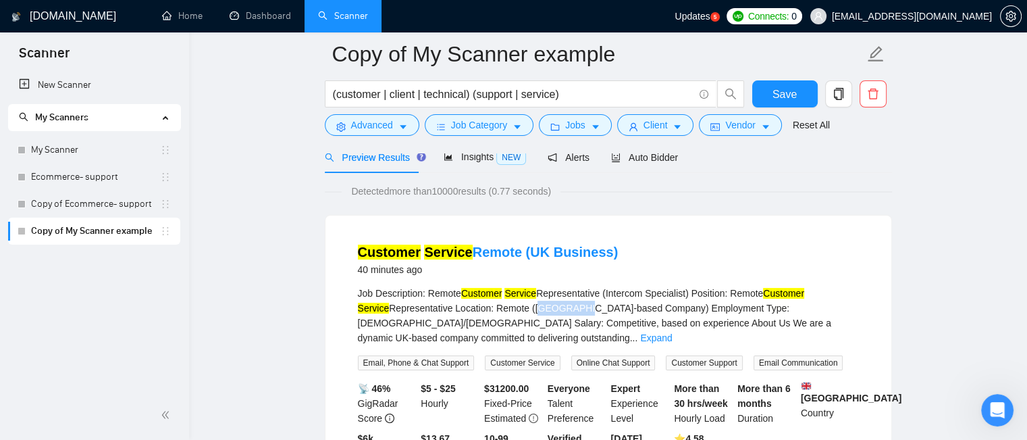
drag, startPoint x: 500, startPoint y: 309, endPoint x: 544, endPoint y: 314, distance: 44.1
click at [544, 314] on div "Job Description: Remote Customer Service Representative (Intercom Specialist) P…" at bounding box center [608, 315] width 501 height 59
click at [672, 332] on link "Expand" at bounding box center [656, 337] width 32 height 11
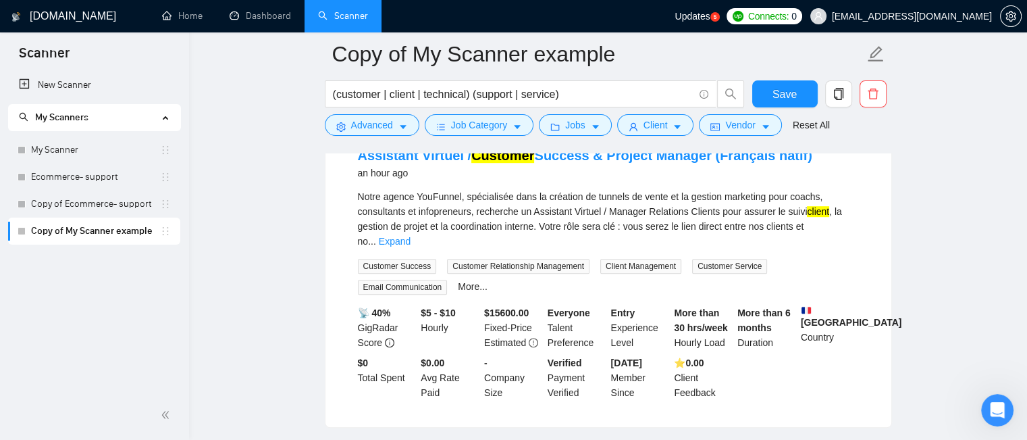
scroll to position [743, 0]
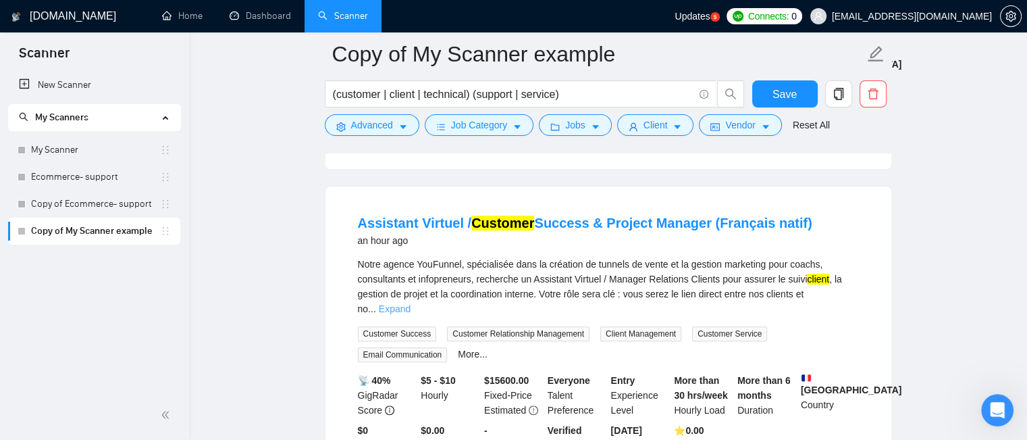
click at [411, 303] on link "Expand" at bounding box center [395, 308] width 32 height 11
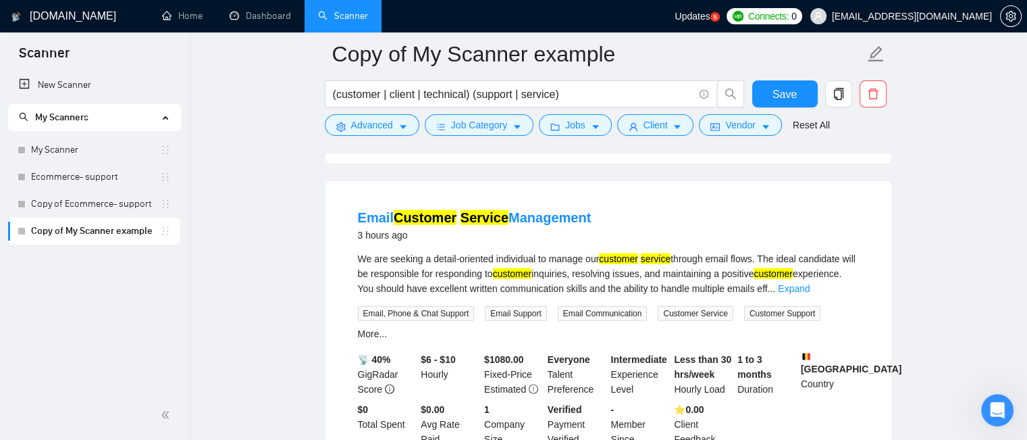
scroll to position [3524, 0]
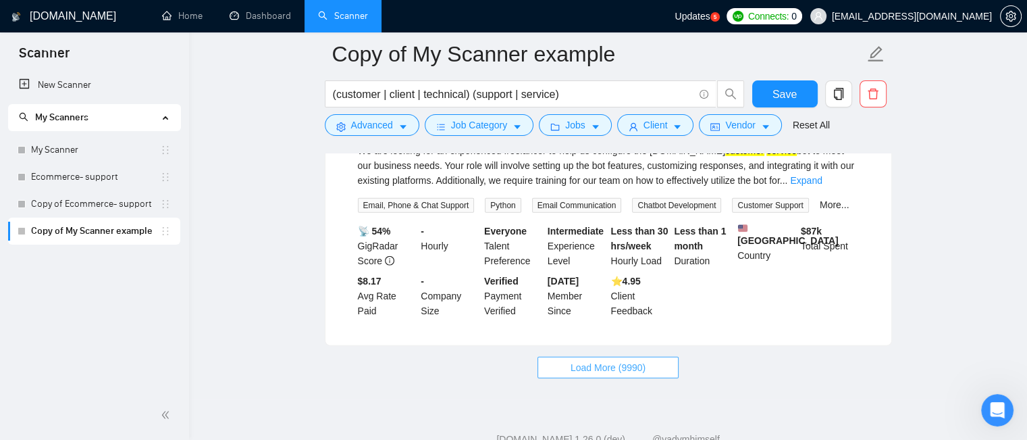
click at [600, 360] on span "Load More (9990)" at bounding box center [608, 367] width 75 height 15
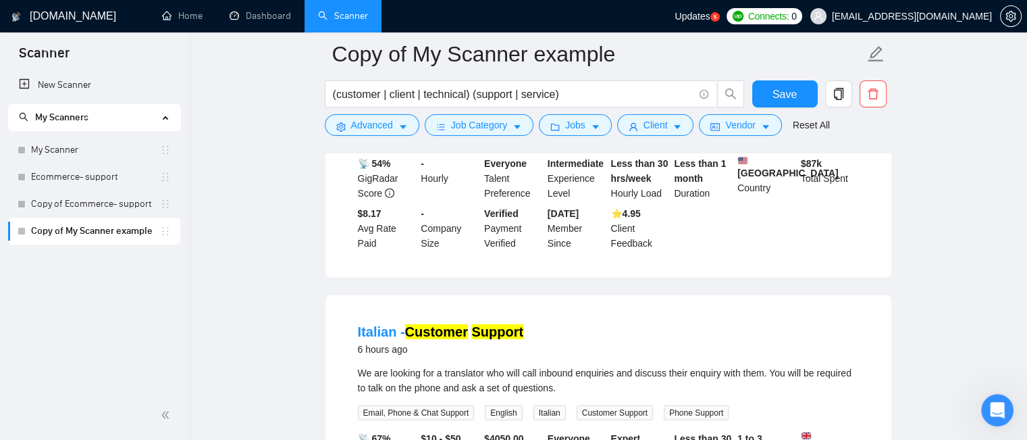
scroll to position [3659, 0]
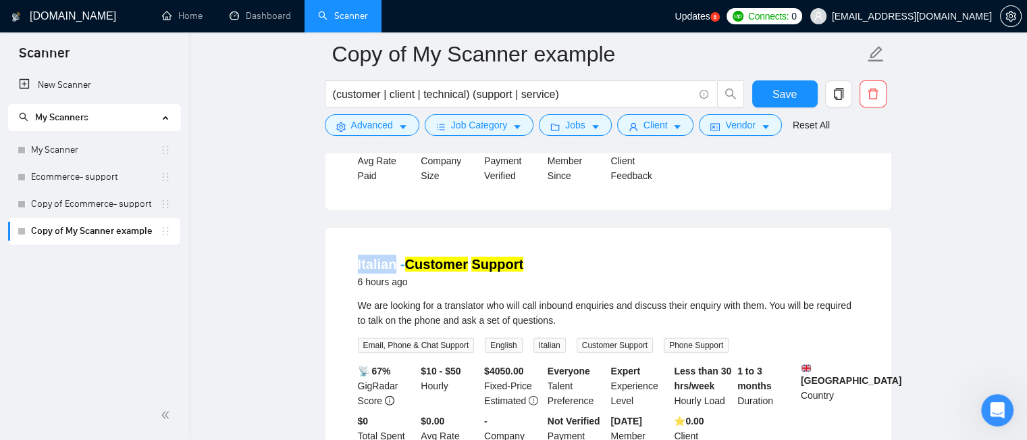
drag, startPoint x: 347, startPoint y: 223, endPoint x: 392, endPoint y: 223, distance: 45.2
click at [392, 244] on li "Italian - Customer Support 6 hours ago We are looking for a translator who will…" at bounding box center [608, 356] width 533 height 225
copy link "Italian"
click at [392, 126] on button "Advanced" at bounding box center [372, 125] width 95 height 22
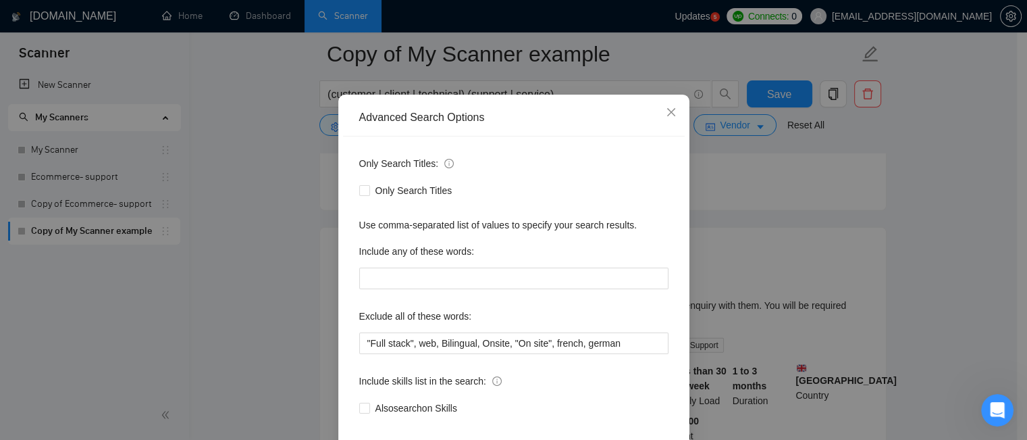
scroll to position [122, 0]
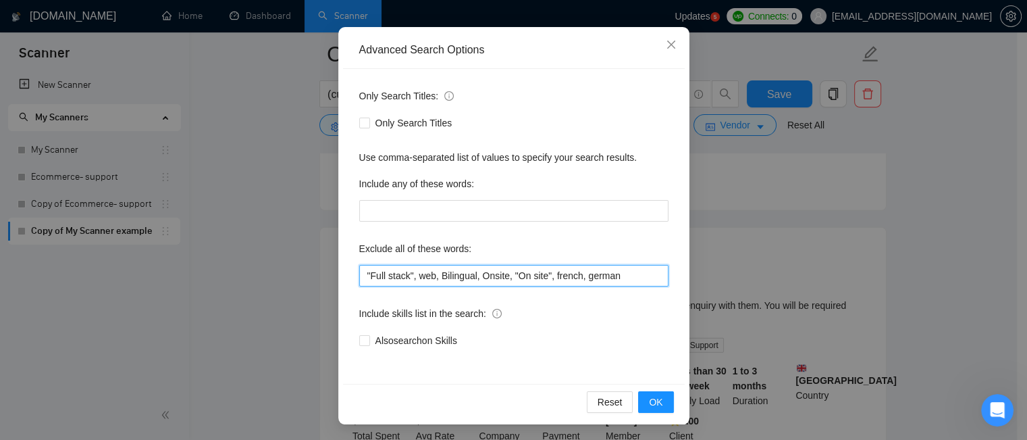
click at [613, 269] on input ""Full stack", web, Bilingual, Onsite, "On site", french, german" at bounding box center [513, 276] width 309 height 22
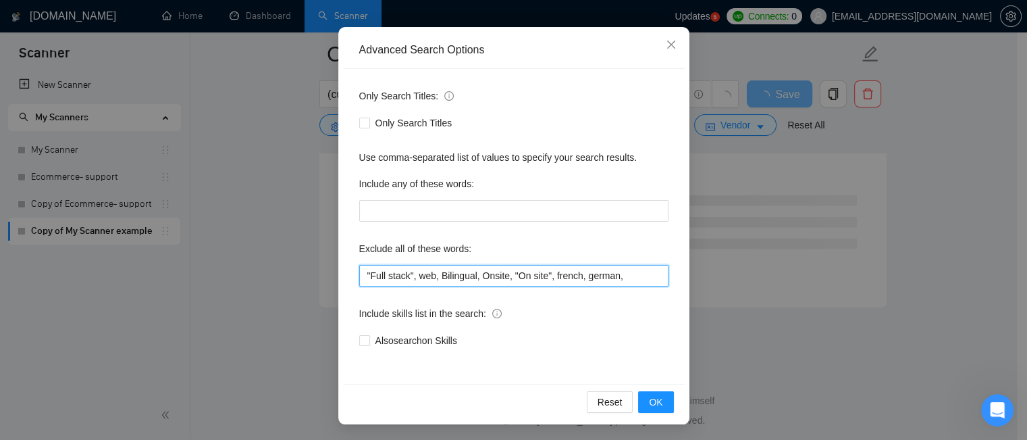
paste input "Italian"
click at [581, 280] on input ""Full stack", web, Bilingual, Onsite, "On site", french, german, Italian" at bounding box center [513, 276] width 309 height 22
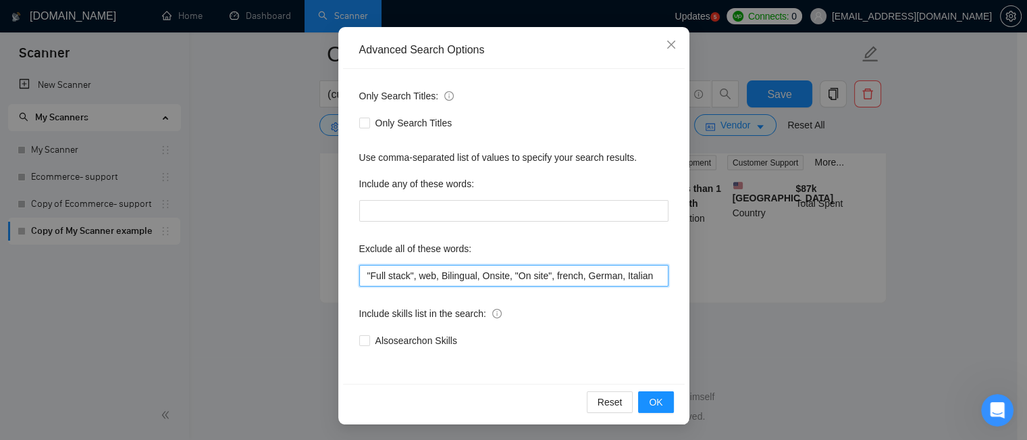
scroll to position [2989, 0]
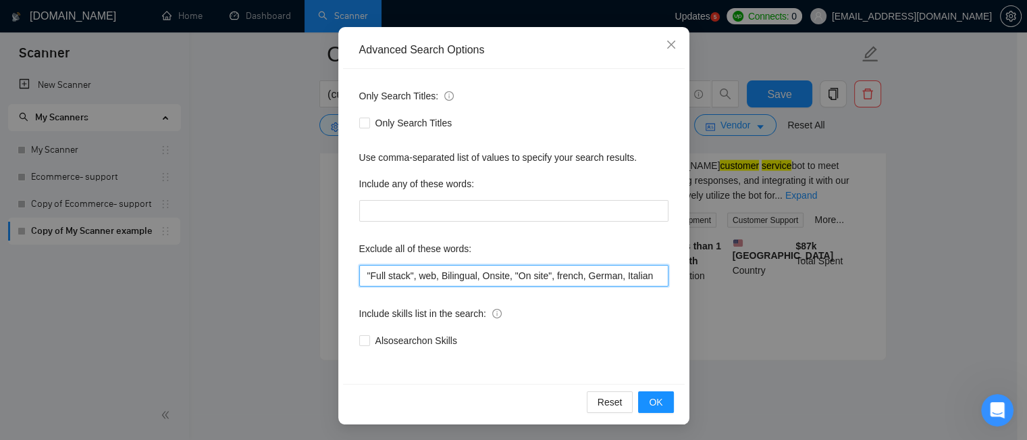
click at [550, 276] on input ""Full stack", web, Bilingual, Onsite, "On site", french, German, Italian" at bounding box center [513, 276] width 309 height 22
type input ""Full stack", web, Bilingual, Onsite, "On site", French, German, Italian"
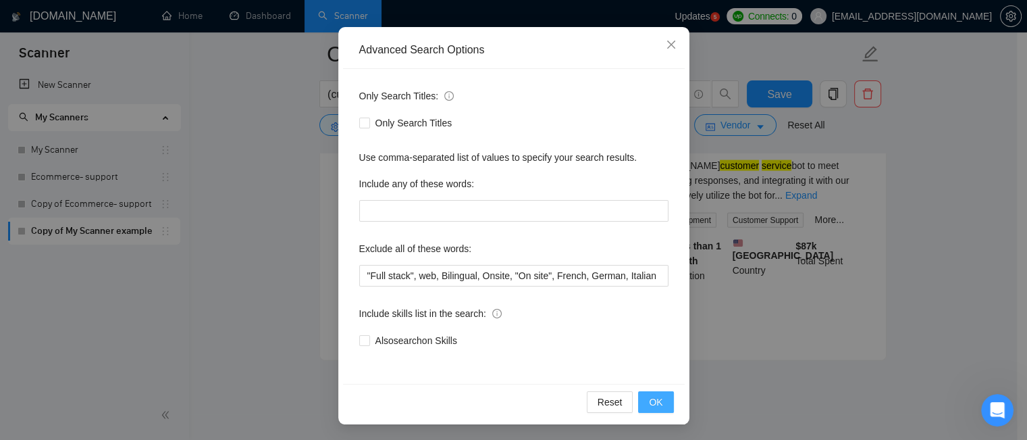
click at [650, 402] on span "OK" at bounding box center [656, 401] width 14 height 15
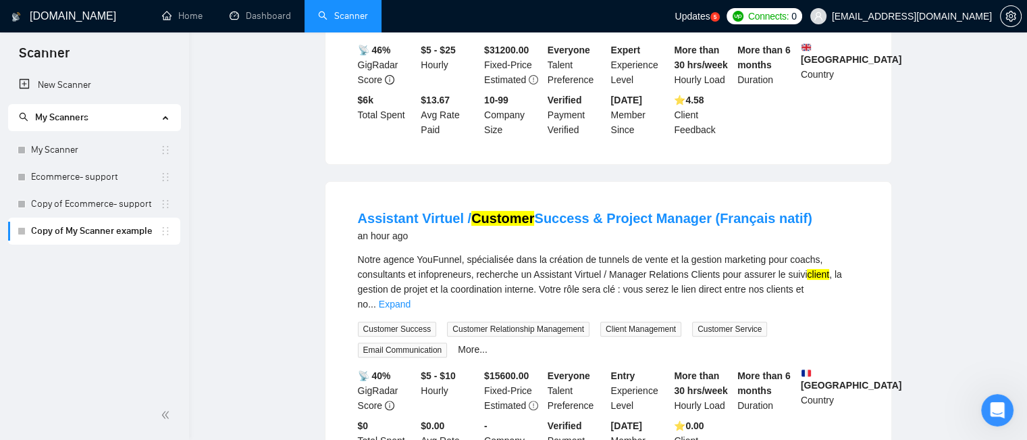
scroll to position [0, 0]
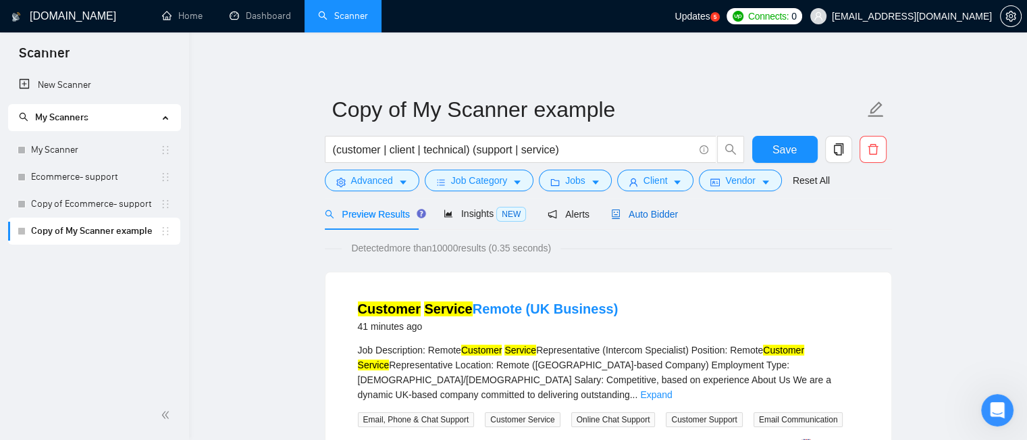
click at [652, 212] on span "Auto Bidder" at bounding box center [644, 214] width 67 height 11
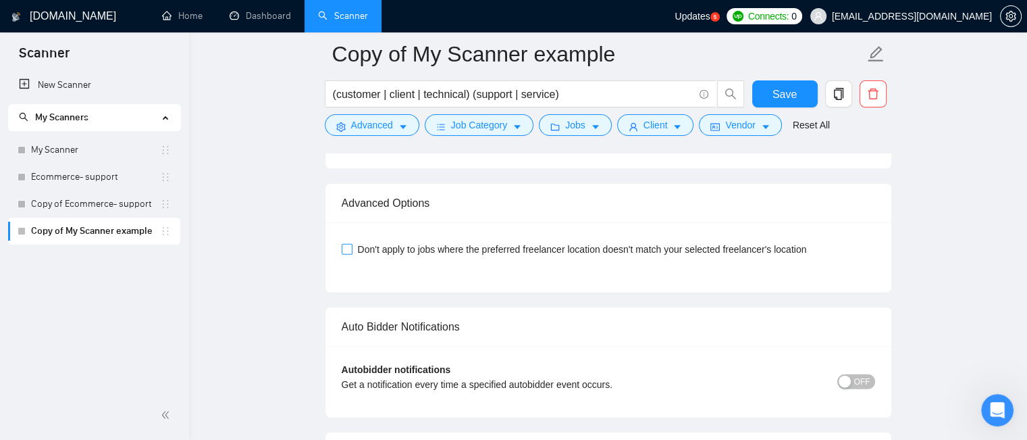
scroll to position [2971, 0]
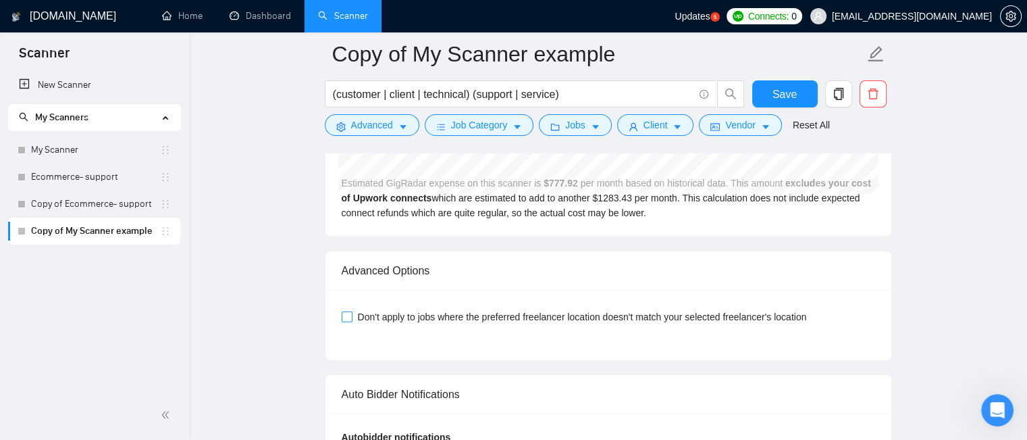
click at [348, 311] on input "Don't apply to jobs where the preferred freelancer location doesn't match your …" at bounding box center [346, 315] width 9 height 9
checkbox input "true"
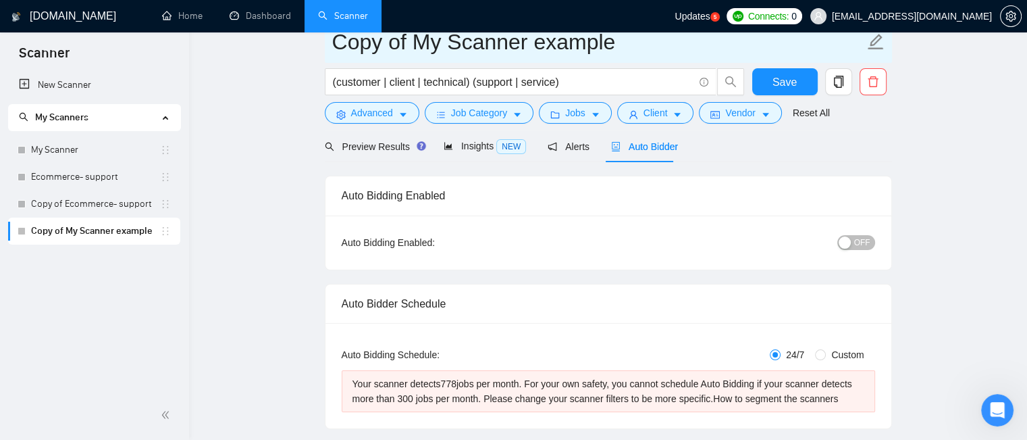
scroll to position [0, 0]
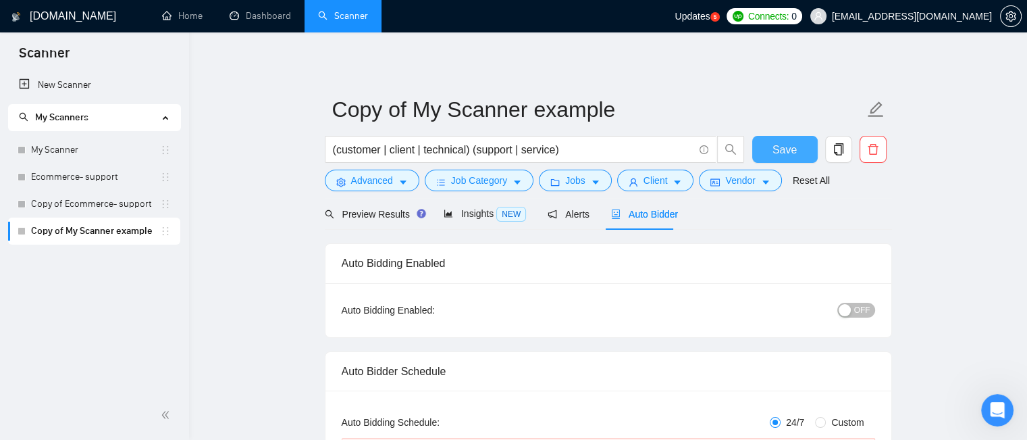
click at [786, 153] on span "Save" at bounding box center [784, 149] width 24 height 17
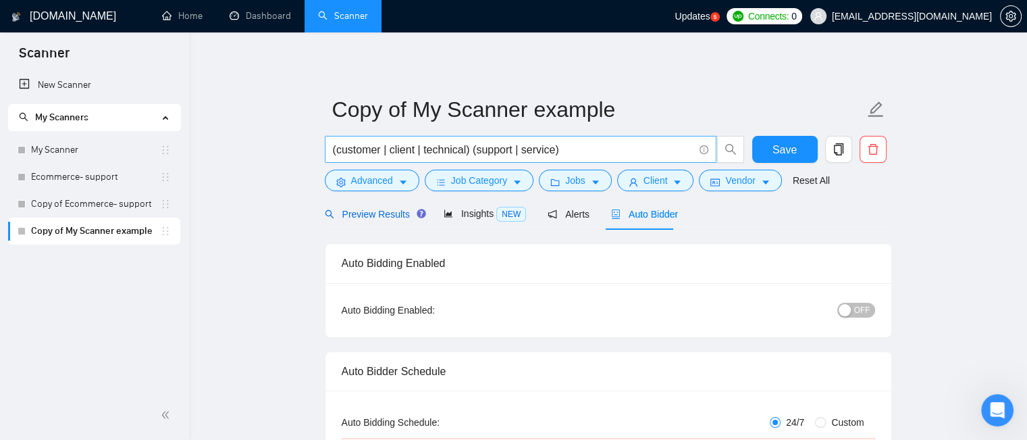
click at [387, 211] on span "Preview Results" at bounding box center [373, 214] width 97 height 11
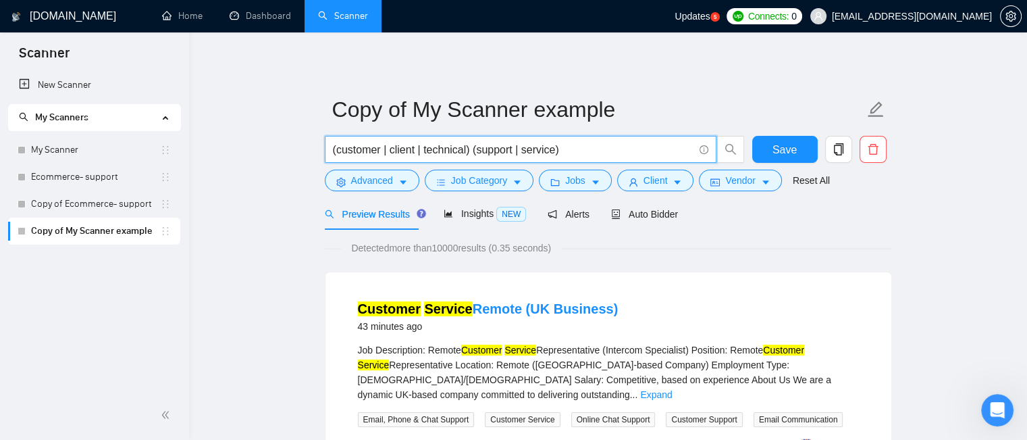
drag, startPoint x: 568, startPoint y: 153, endPoint x: 327, endPoint y: 154, distance: 240.4
click at [327, 154] on span "(customer | client | technical) (support | service)" at bounding box center [521, 149] width 392 height 27
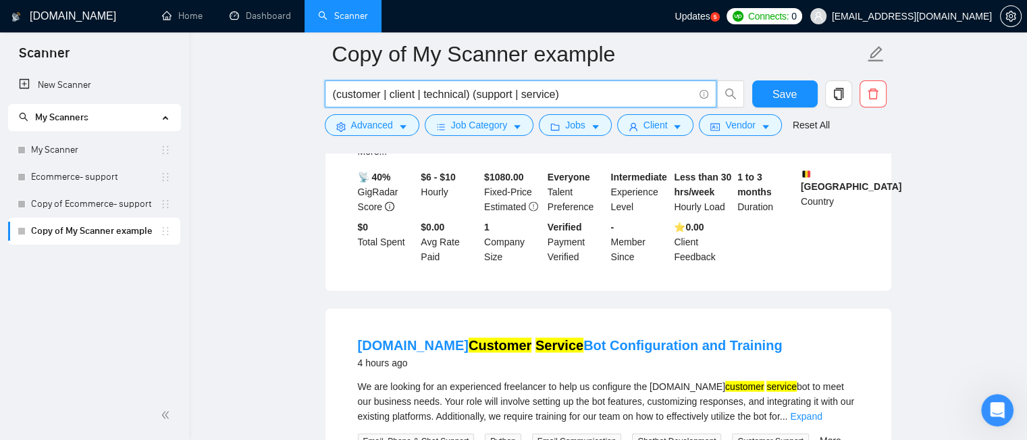
scroll to position [2989, 0]
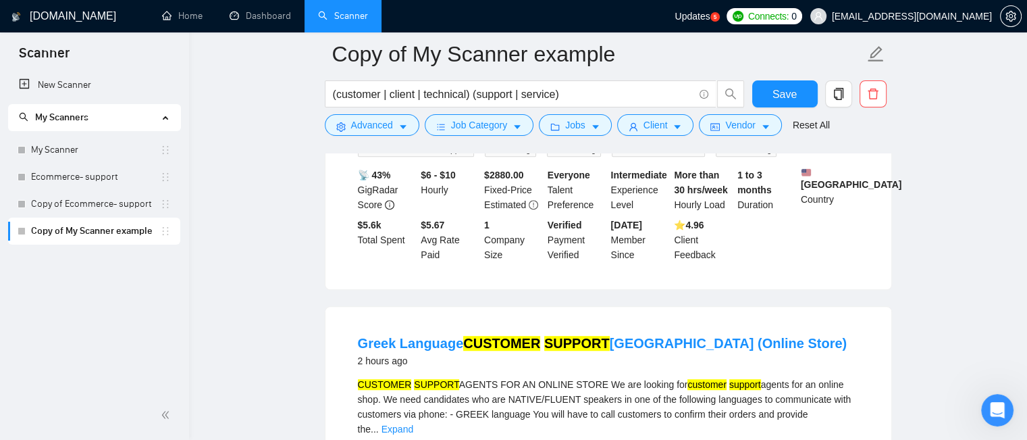
scroll to position [964, 0]
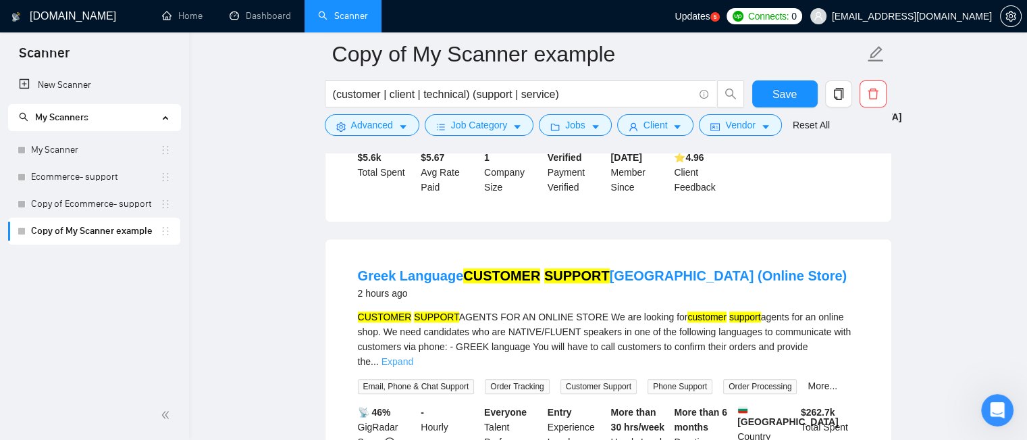
click at [413, 356] on link "Expand" at bounding box center [397, 361] width 32 height 11
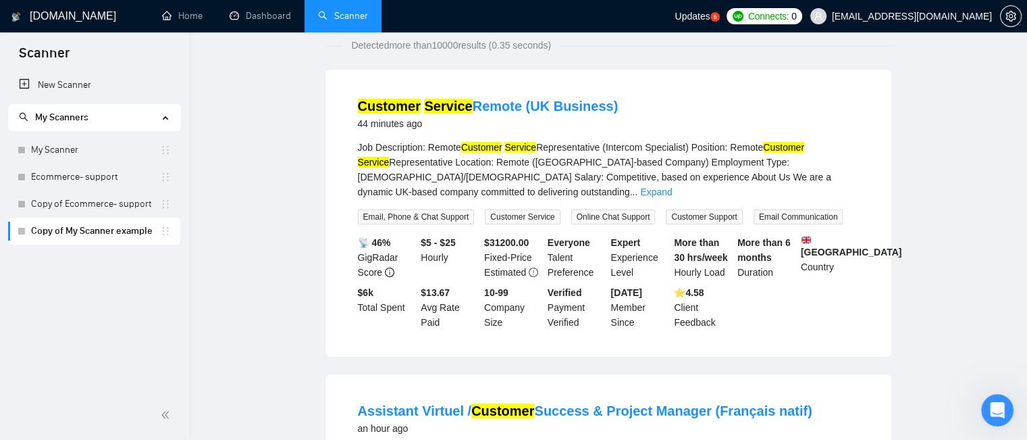
scroll to position [0, 0]
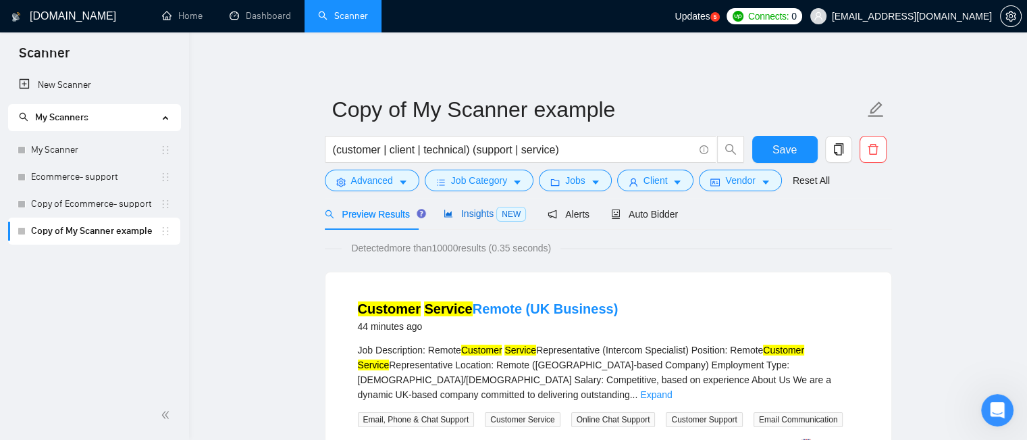
click at [477, 219] on span "Insights NEW" at bounding box center [485, 213] width 82 height 11
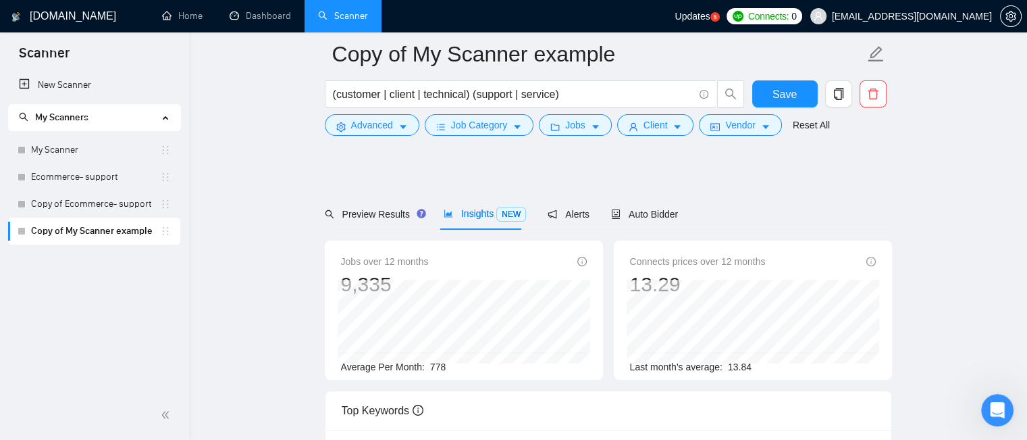
scroll to position [68, 0]
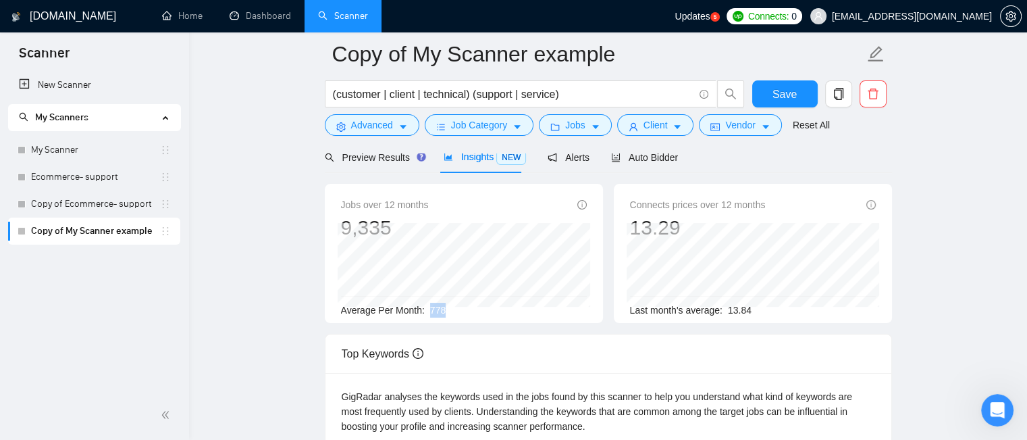
drag, startPoint x: 445, startPoint y: 314, endPoint x: 424, endPoint y: 314, distance: 20.9
click at [424, 314] on div "Average Per Month: 778" at bounding box center [464, 309] width 246 height 15
click at [449, 313] on div "Average Per Month: 778" at bounding box center [464, 309] width 246 height 15
click at [450, 307] on div "Average Per Month: 778" at bounding box center [464, 309] width 246 height 15
click at [620, 161] on span "Auto Bidder" at bounding box center [644, 157] width 67 height 11
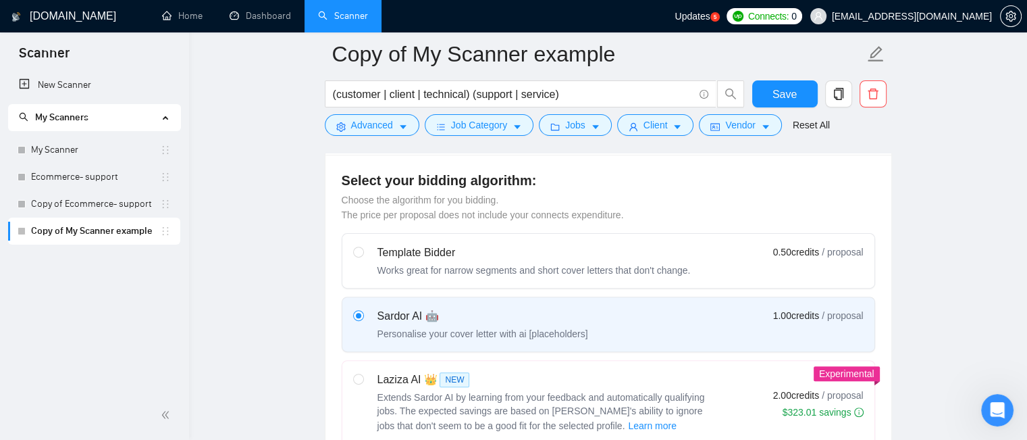
scroll to position [675, 0]
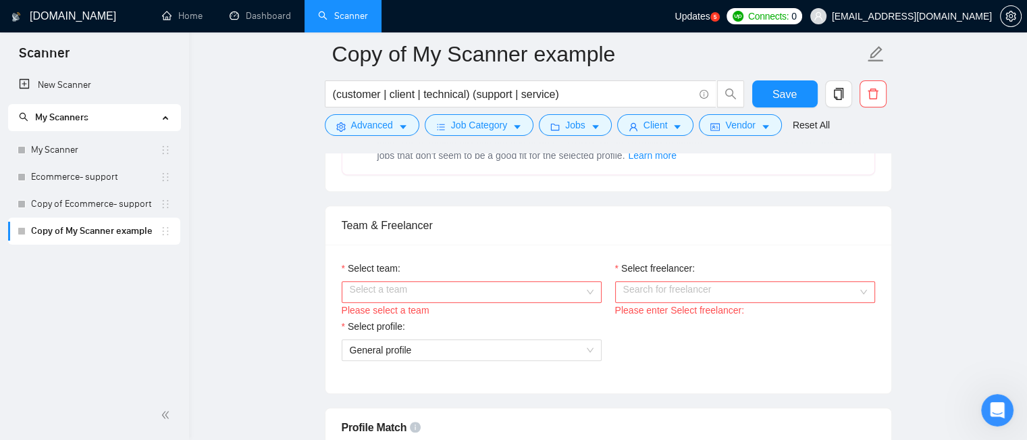
click at [519, 286] on input "Select team:" at bounding box center [467, 292] width 234 height 20
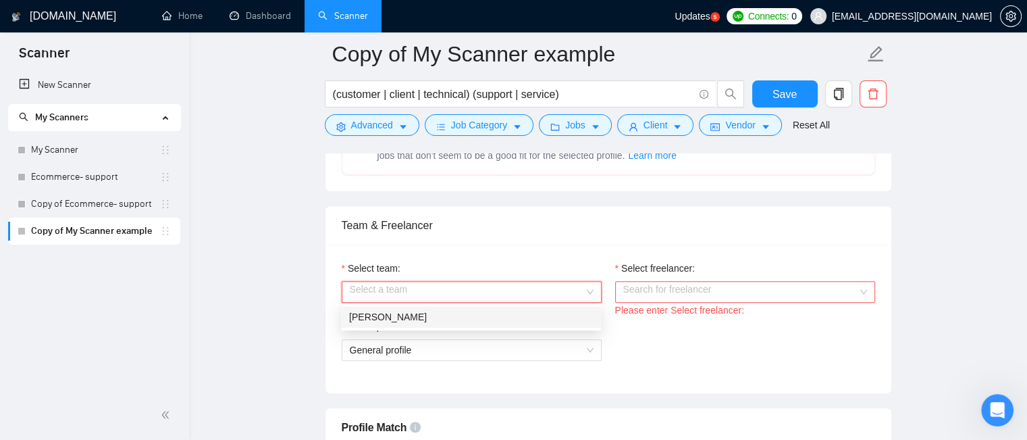
click at [510, 315] on div "[PERSON_NAME]" at bounding box center [471, 316] width 244 height 15
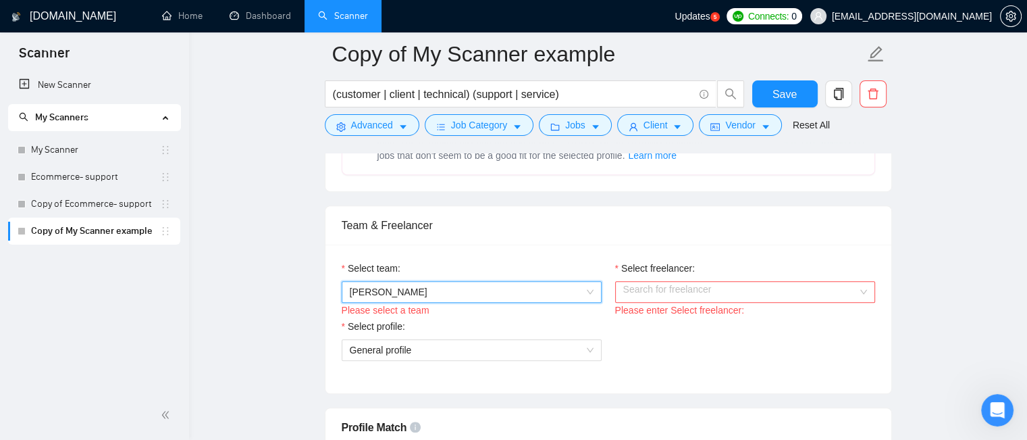
click at [704, 286] on input "Select freelancer:" at bounding box center [740, 292] width 234 height 20
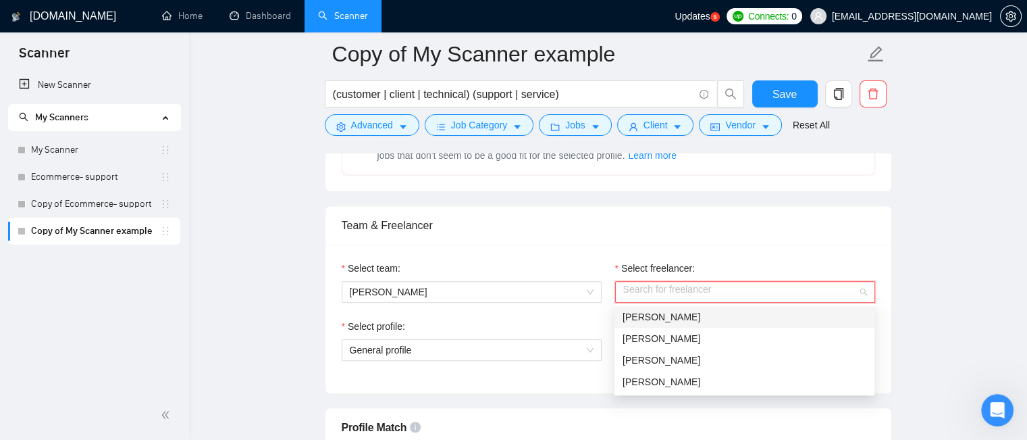
click at [705, 313] on div "[PERSON_NAME]" at bounding box center [745, 316] width 244 height 15
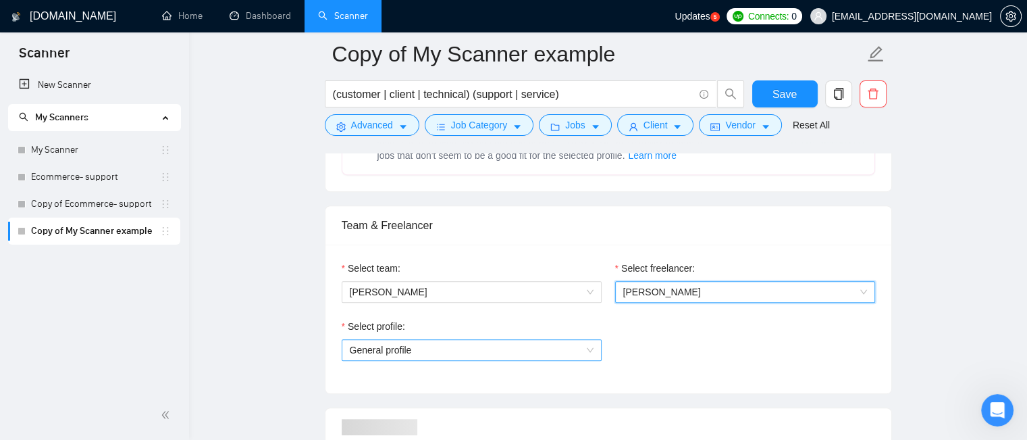
click at [587, 352] on span "General profile" at bounding box center [472, 350] width 244 height 20
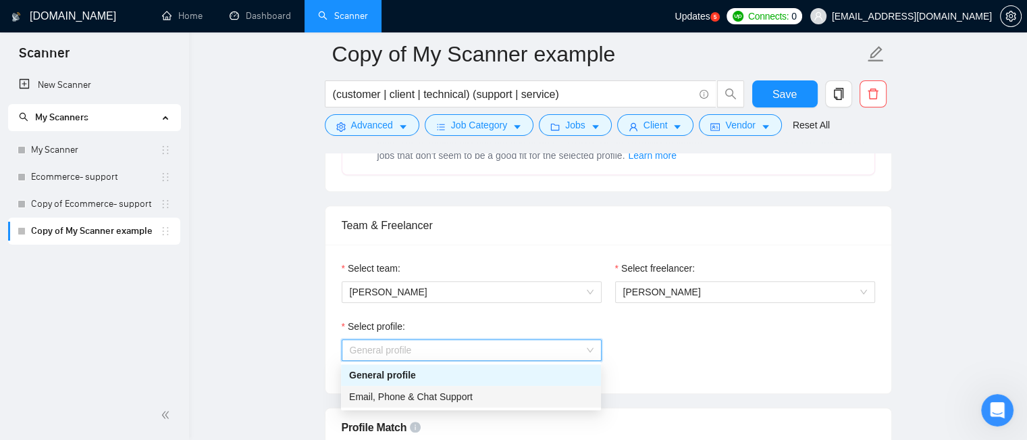
click at [556, 392] on div "Email, Phone & Chat Support" at bounding box center [471, 396] width 244 height 15
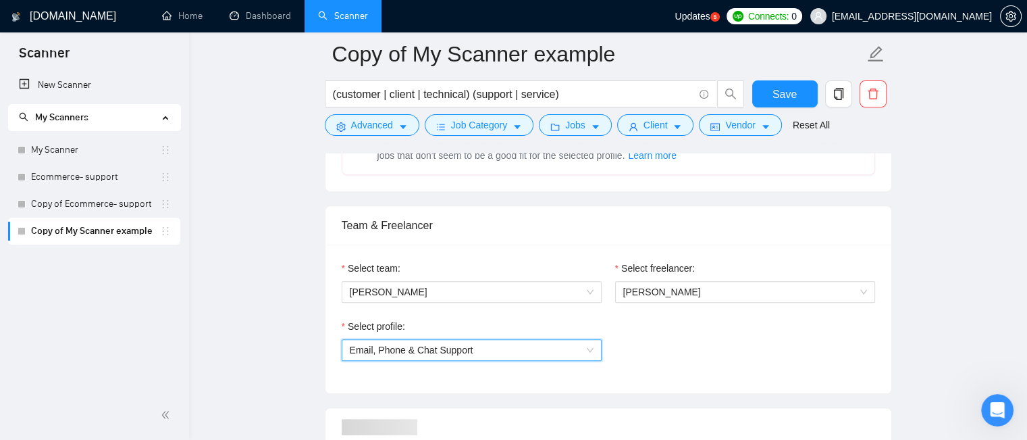
click at [764, 343] on div "Select profile: [PHONE_NUMBER] Email, Phone & Chat Support" at bounding box center [608, 348] width 547 height 58
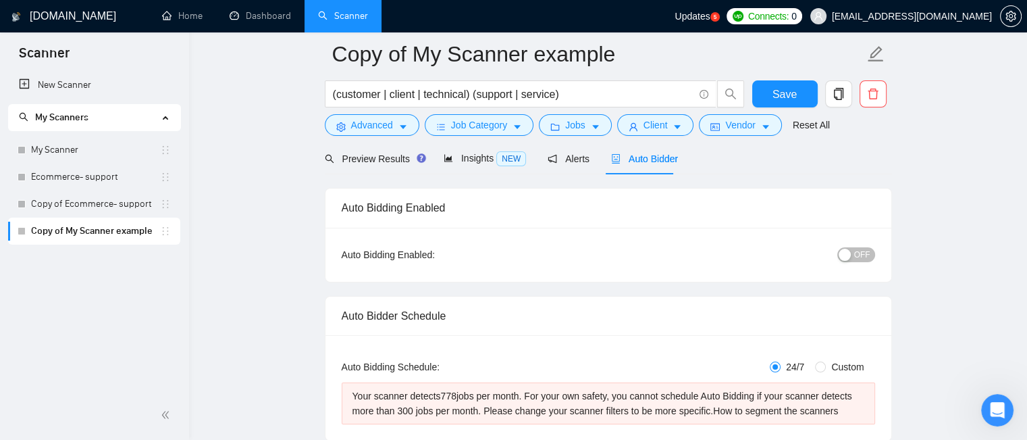
scroll to position [41, 0]
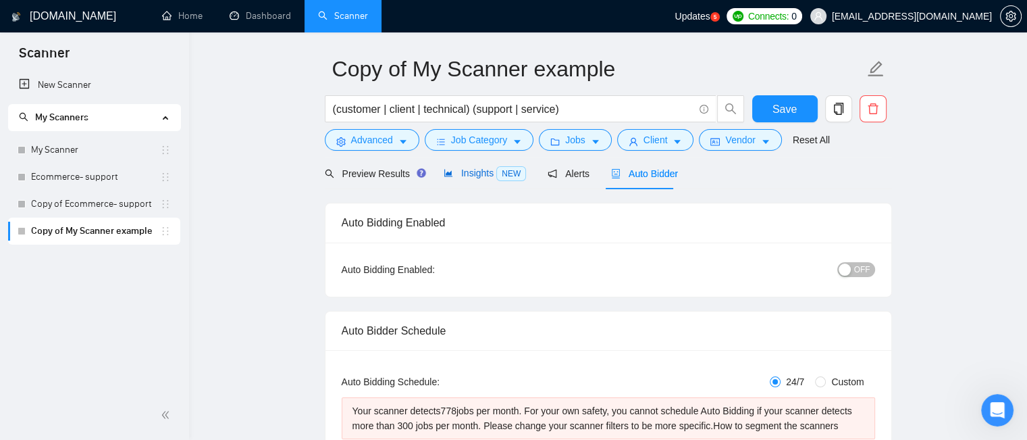
click at [467, 171] on span "Insights NEW" at bounding box center [485, 172] width 82 height 11
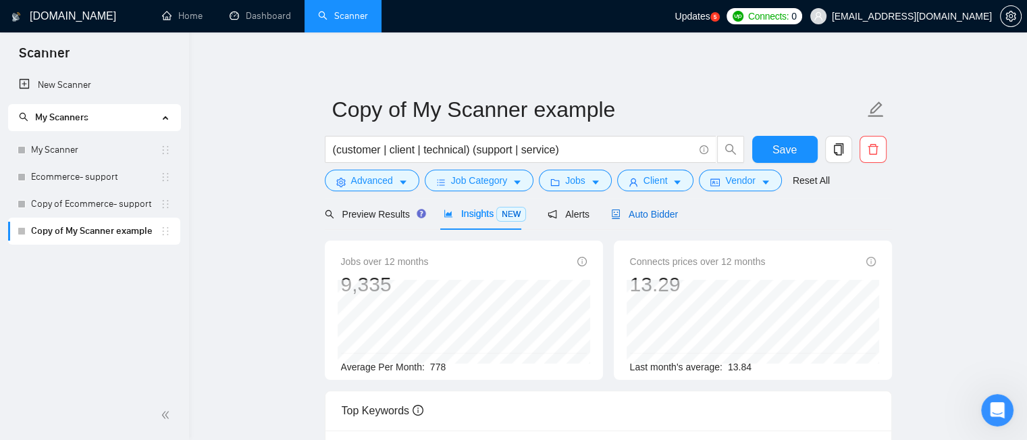
click at [652, 209] on span "Auto Bidder" at bounding box center [644, 214] width 67 height 11
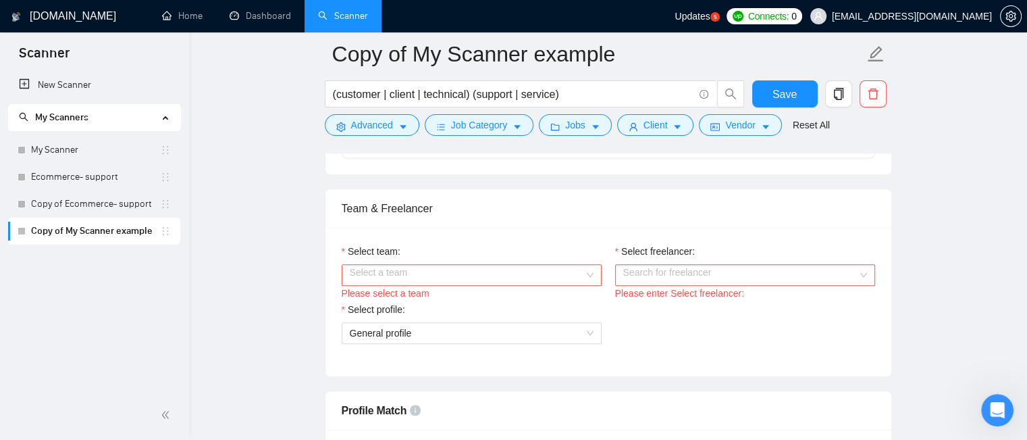
scroll to position [752, 0]
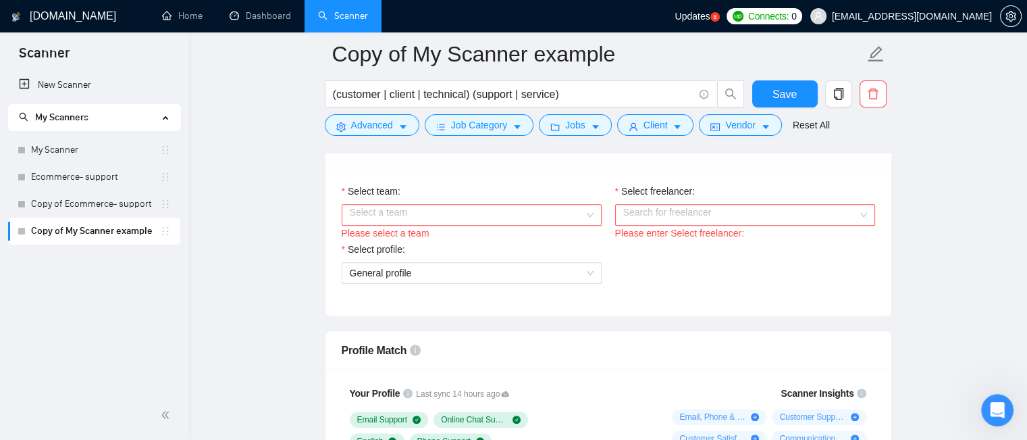
click at [853, 214] on input "Select freelancer:" at bounding box center [740, 215] width 234 height 20
click at [596, 206] on div "Select a team" at bounding box center [472, 215] width 260 height 22
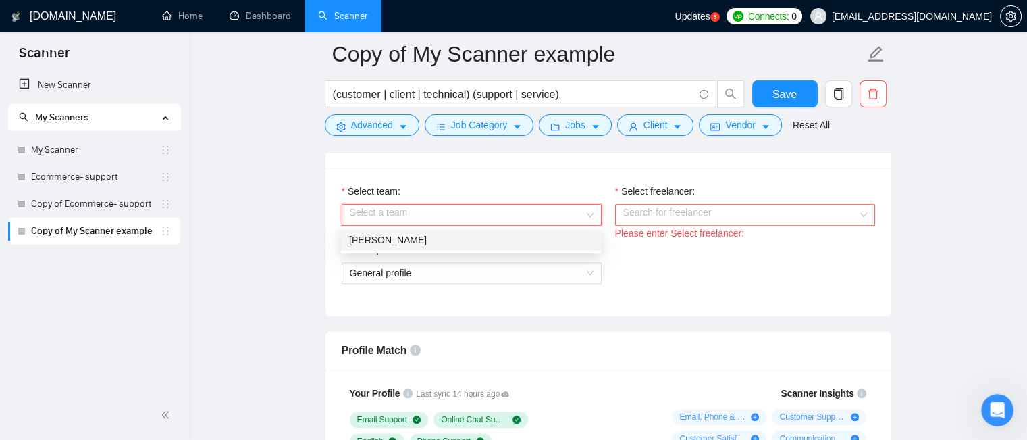
click at [544, 240] on div "[PERSON_NAME]" at bounding box center [471, 239] width 244 height 15
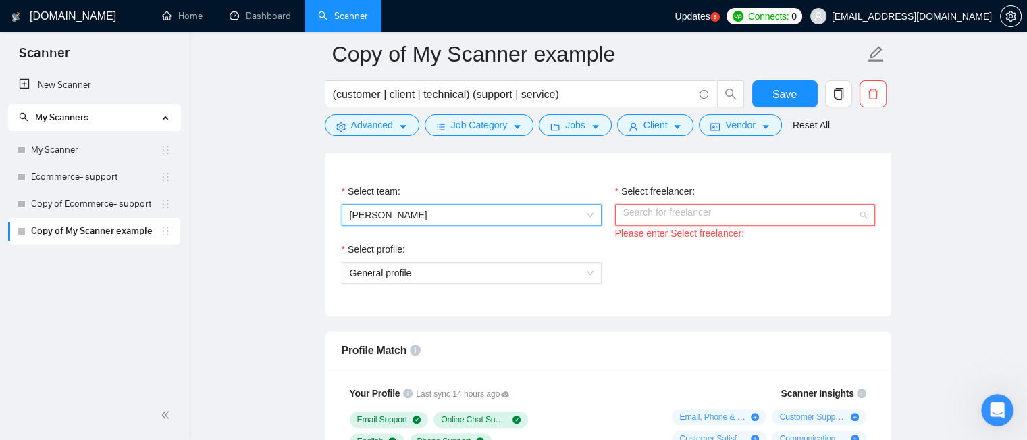
click at [862, 214] on div "Search for freelancer" at bounding box center [745, 215] width 260 height 22
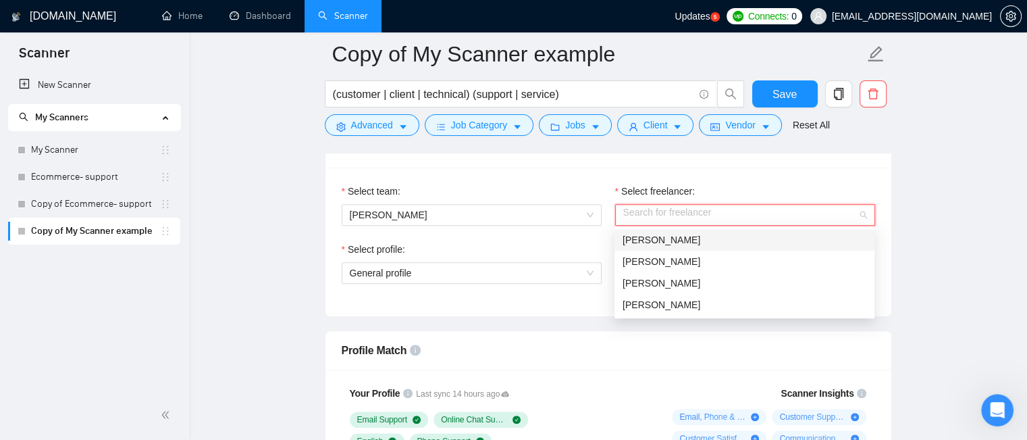
click at [821, 235] on div "[PERSON_NAME]" at bounding box center [745, 239] width 244 height 15
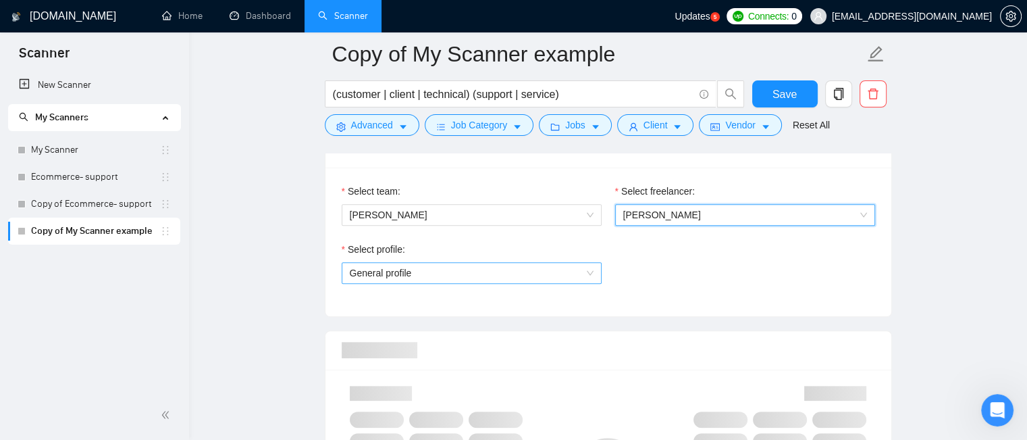
click at [554, 269] on span "General profile" at bounding box center [472, 273] width 244 height 20
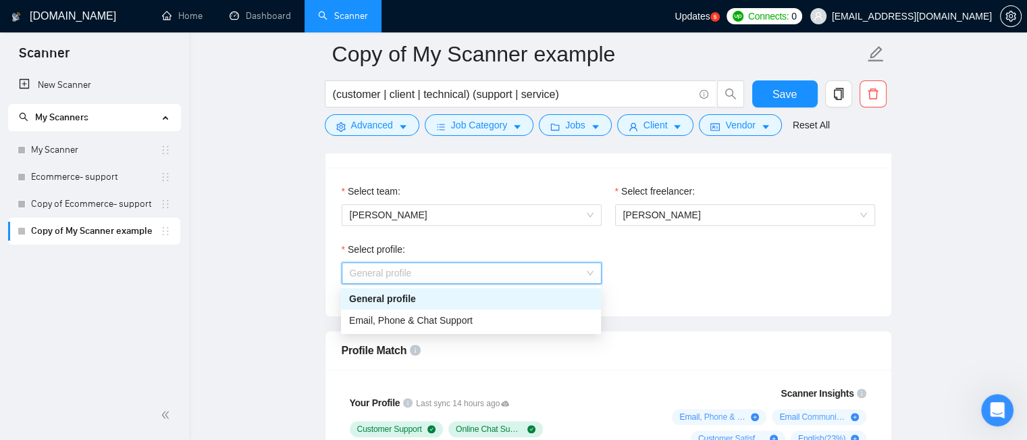
click at [594, 263] on div "General profile" at bounding box center [472, 273] width 260 height 22
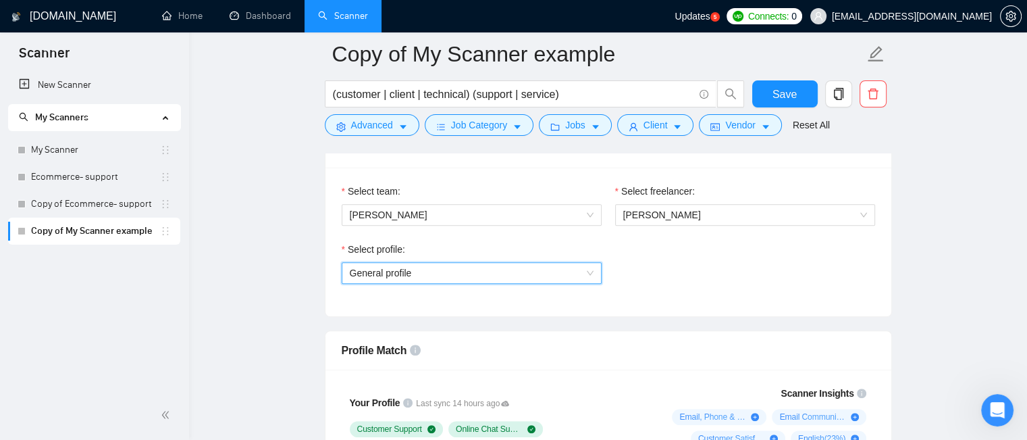
click at [567, 276] on span "General profile" at bounding box center [472, 273] width 244 height 20
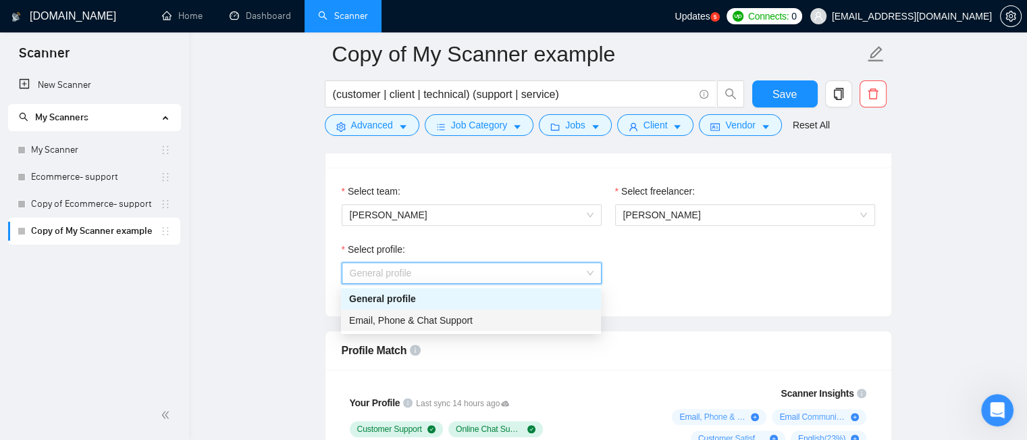
click at [548, 319] on div "Email, Phone & Chat Support" at bounding box center [471, 320] width 244 height 15
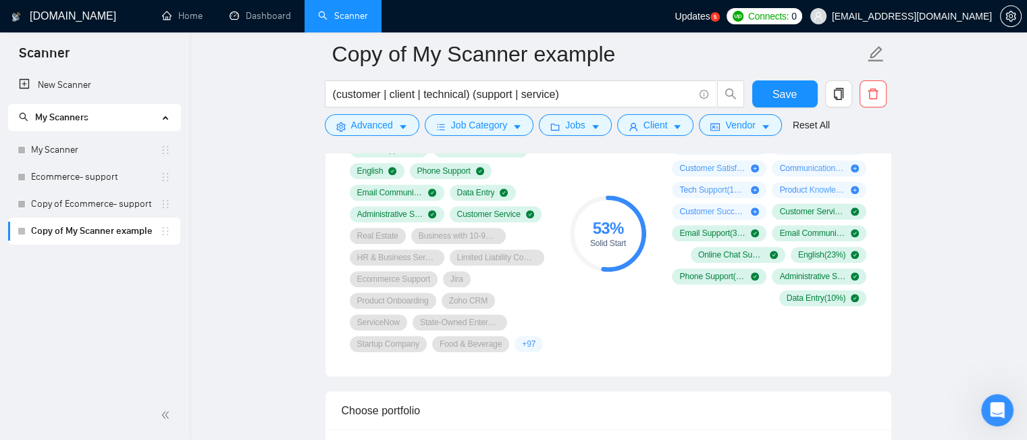
scroll to position [955, 0]
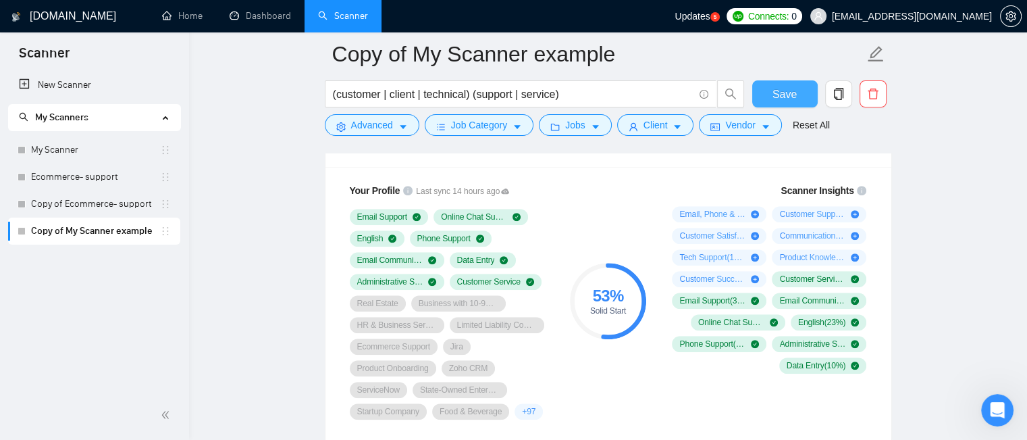
click at [770, 99] on button "Save" at bounding box center [784, 93] width 65 height 27
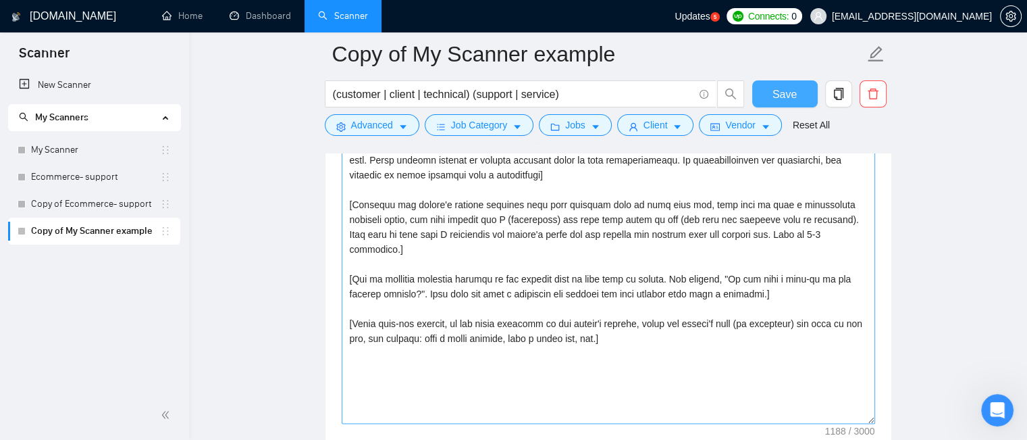
scroll to position [1562, 0]
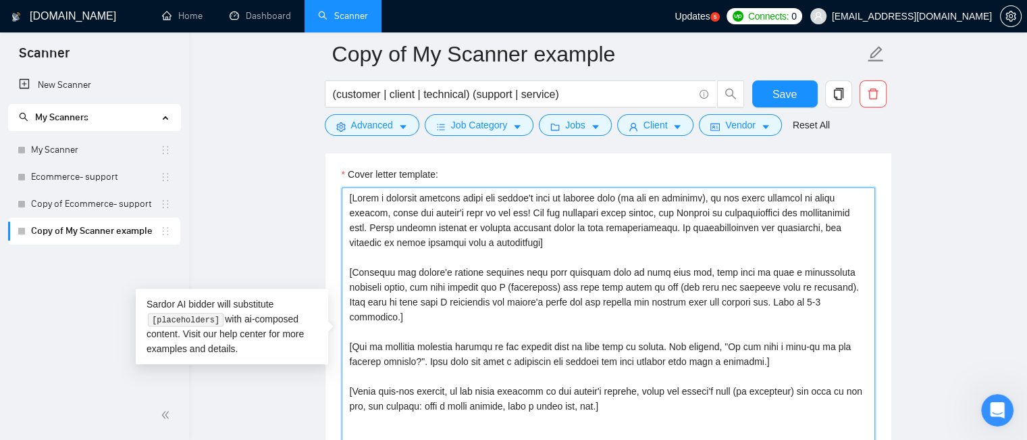
drag, startPoint x: 348, startPoint y: 198, endPoint x: 798, endPoint y: 316, distance: 465.6
click at [798, 316] on textarea "Cover letter template:" at bounding box center [608, 339] width 533 height 304
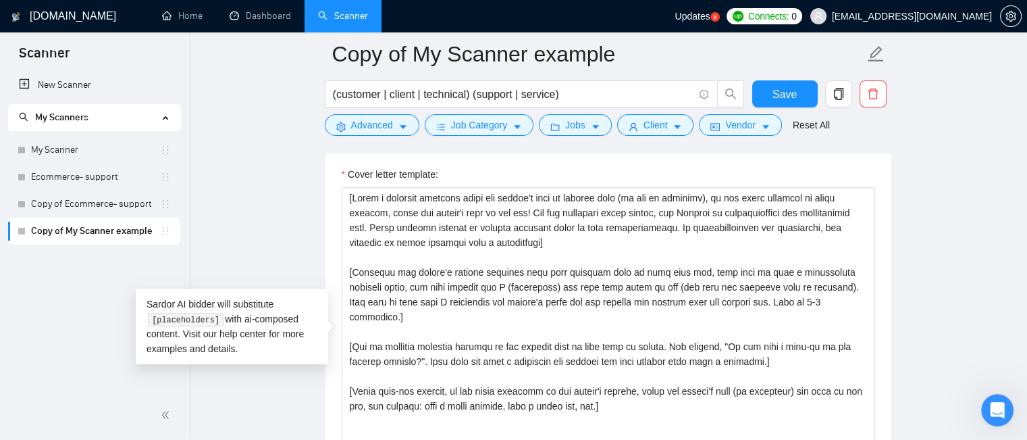
click at [905, 240] on main "Copy of My Scanner example (customer | client | technical) (support | service) …" at bounding box center [608, 337] width 795 height 3690
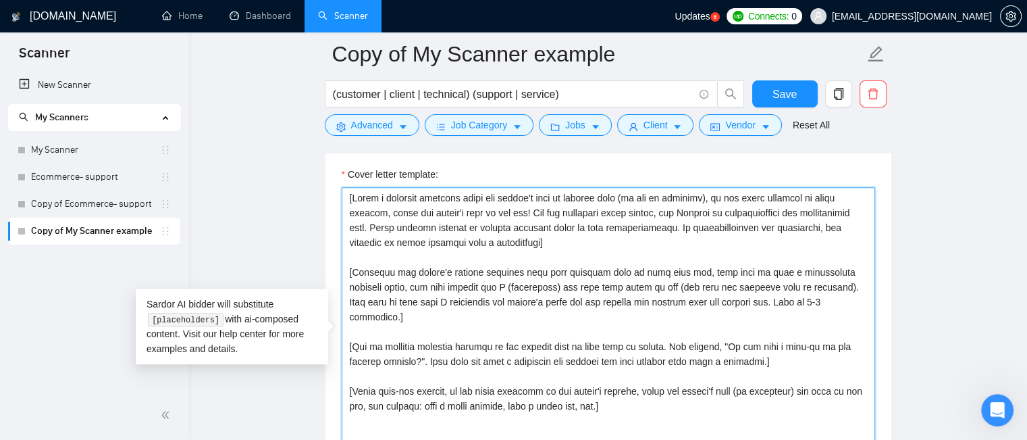
drag, startPoint x: 809, startPoint y: 305, endPoint x: 341, endPoint y: 174, distance: 485.9
click at [342, 174] on div "Cover letter template:" at bounding box center [608, 329] width 533 height 324
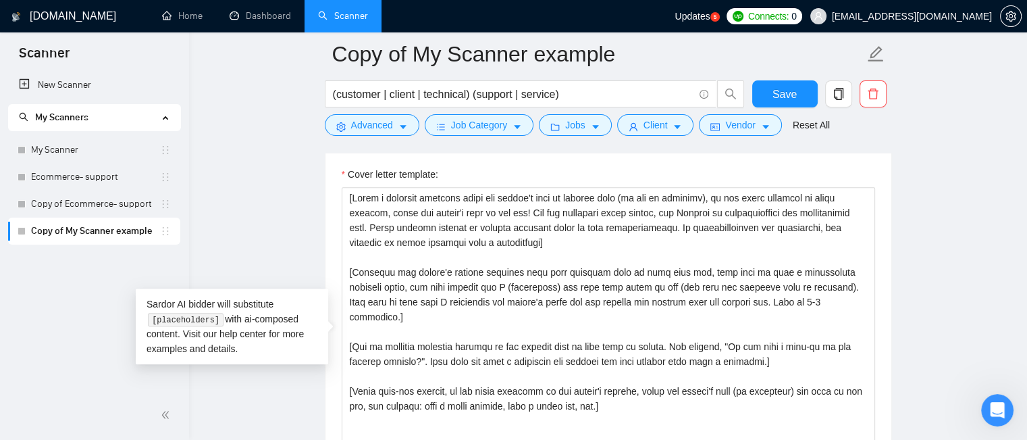
click at [927, 286] on main "Copy of My Scanner example (customer | client | technical) (support | service) …" at bounding box center [608, 337] width 795 height 3690
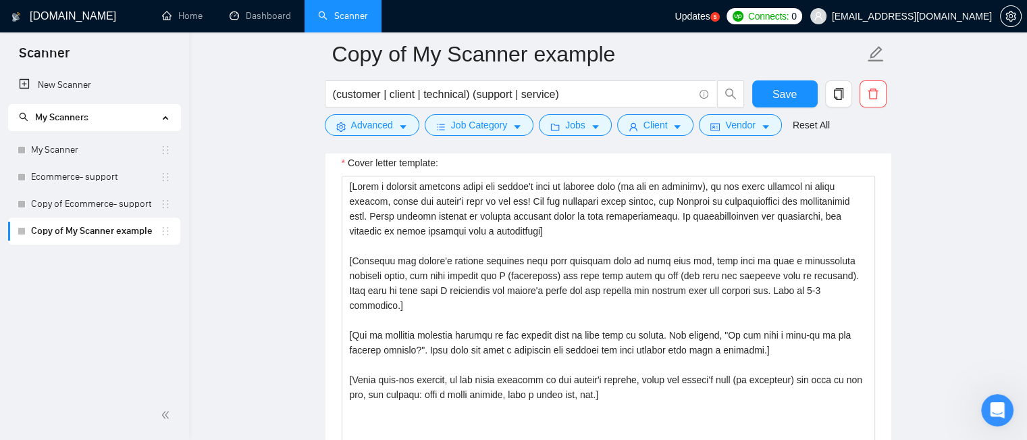
scroll to position [1583, 0]
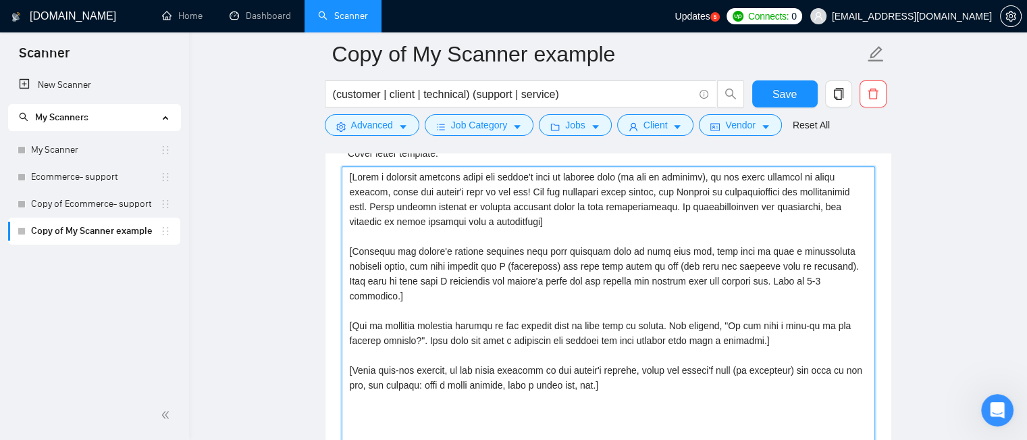
click at [553, 223] on textarea "Cover letter template:" at bounding box center [608, 318] width 533 height 304
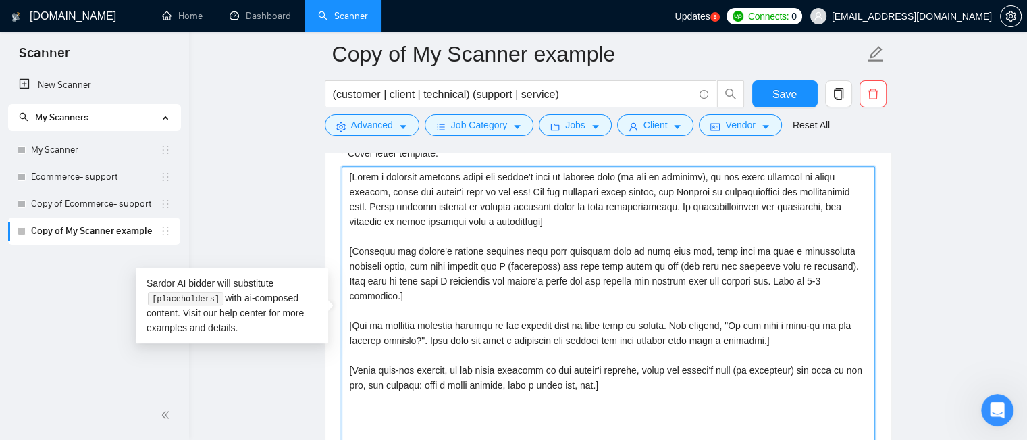
drag, startPoint x: 554, startPoint y: 221, endPoint x: 344, endPoint y: 174, distance: 215.2
click at [344, 174] on textarea "Cover letter template:" at bounding box center [608, 318] width 533 height 304
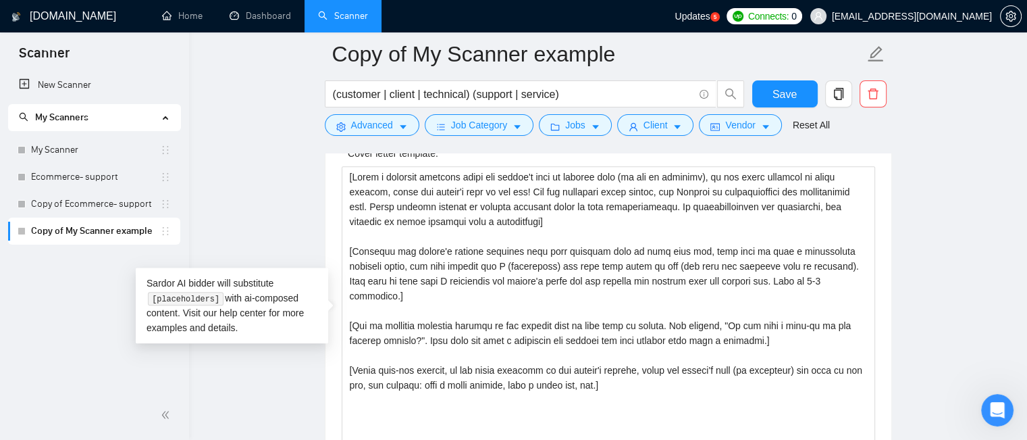
click at [924, 325] on main "Copy of My Scanner example (customer | client | technical) (support | service) …" at bounding box center [608, 316] width 795 height 3690
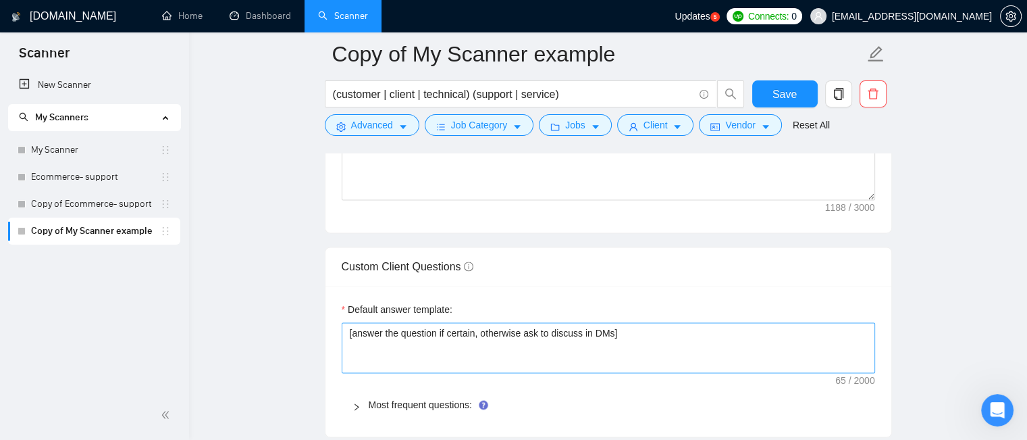
scroll to position [1921, 0]
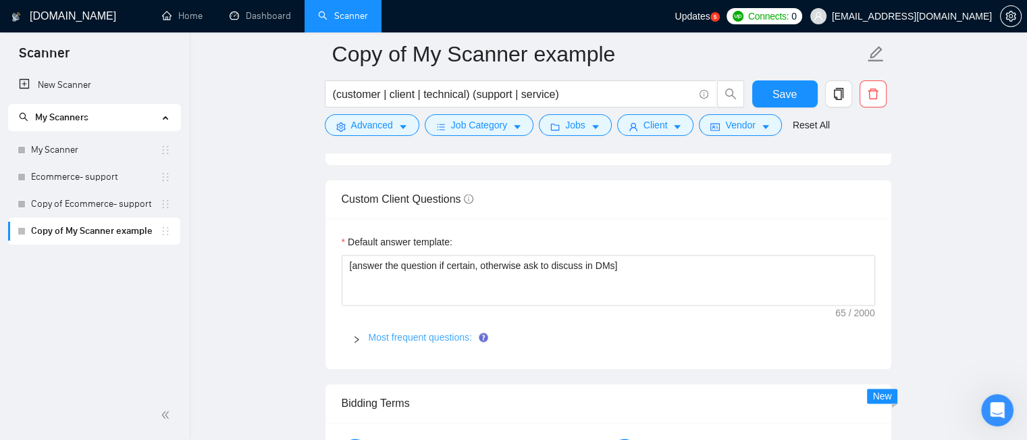
click at [448, 337] on link "Most frequent questions:" at bounding box center [420, 337] width 103 height 11
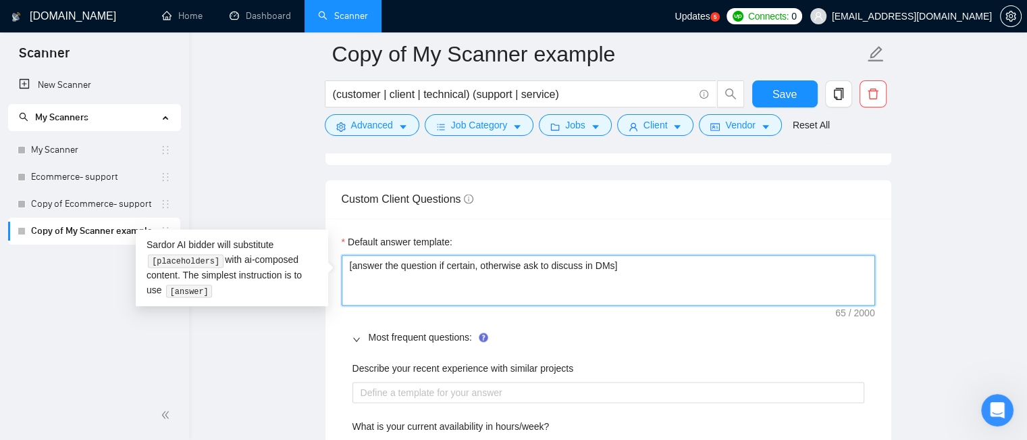
drag, startPoint x: 645, startPoint y: 264, endPoint x: 323, endPoint y: 271, distance: 322.2
click at [623, 272] on textarea "[answer the question if certain, otherwise ask to discuss in DMs]" at bounding box center [608, 280] width 533 height 51
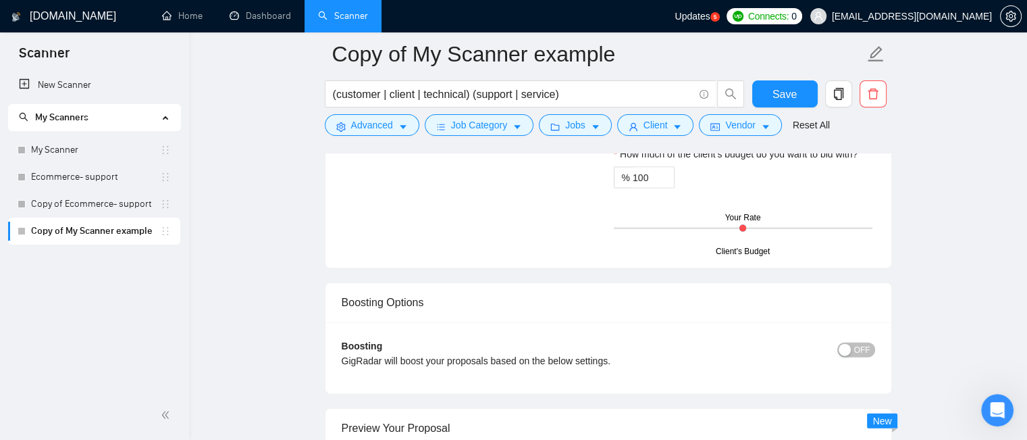
scroll to position [3069, 0]
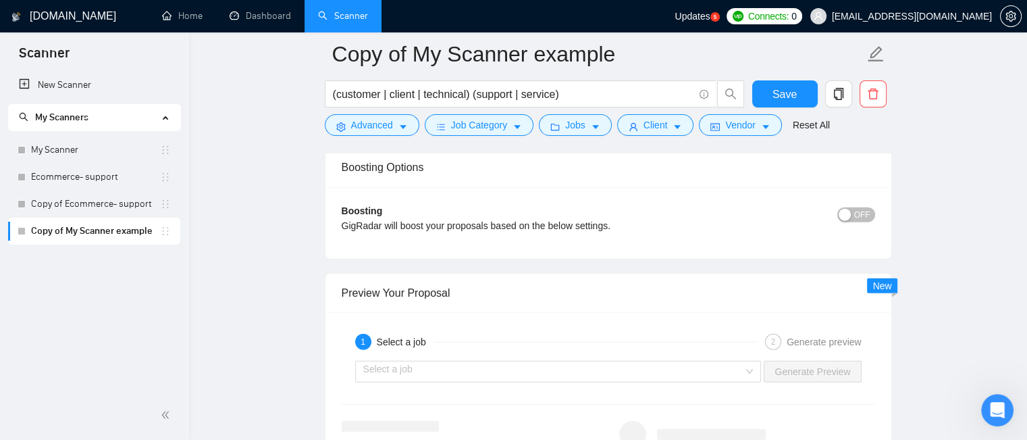
click at [865, 215] on span "OFF" at bounding box center [862, 214] width 16 height 15
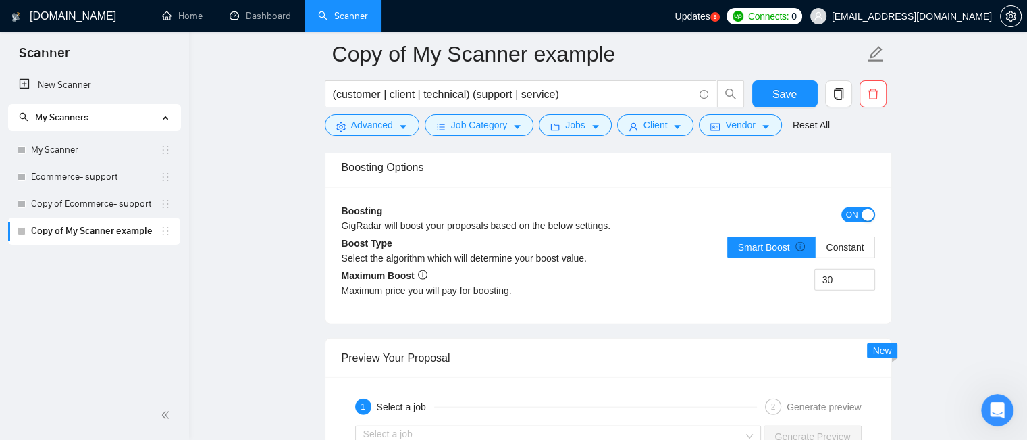
click at [851, 207] on span "ON" at bounding box center [852, 214] width 12 height 15
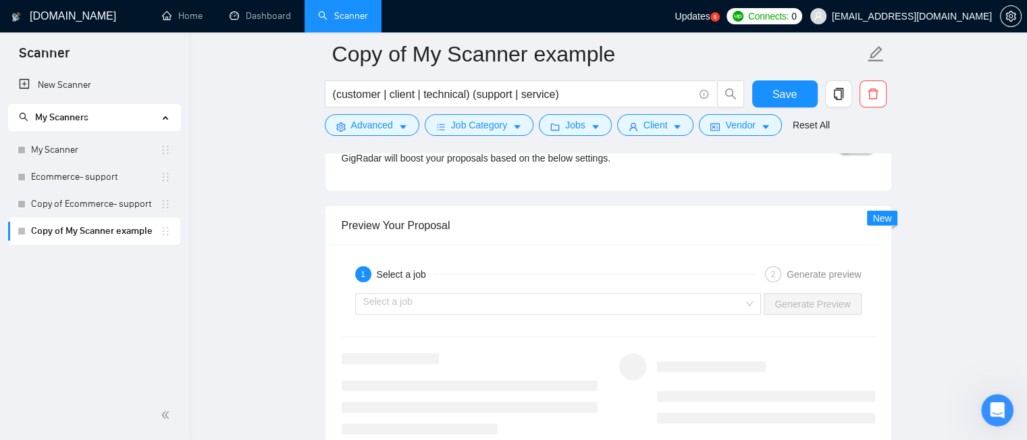
scroll to position [3204, 0]
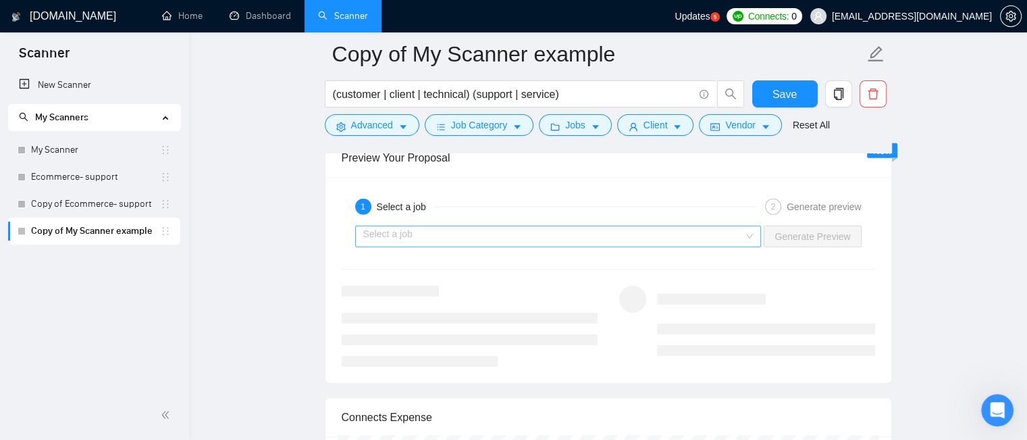
click at [748, 234] on div "Select a job" at bounding box center [558, 237] width 406 height 22
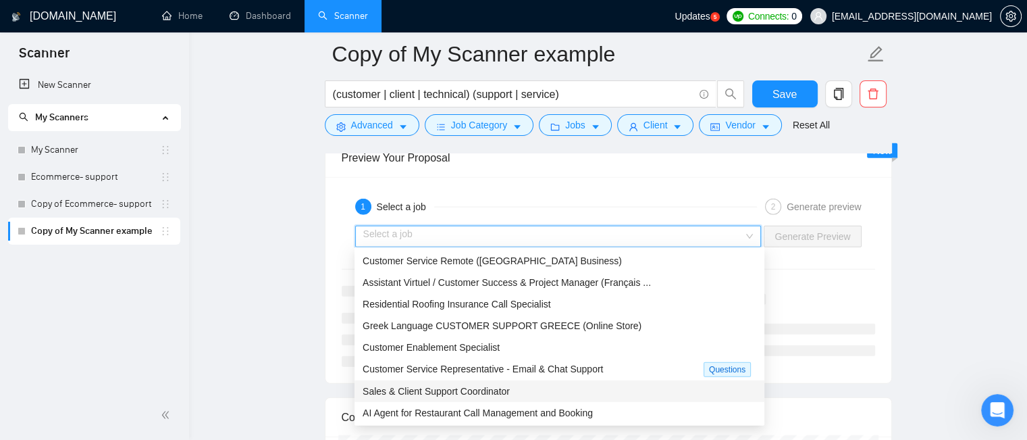
click at [558, 391] on div "Sales & Client Support Coordinator" at bounding box center [560, 391] width 394 height 15
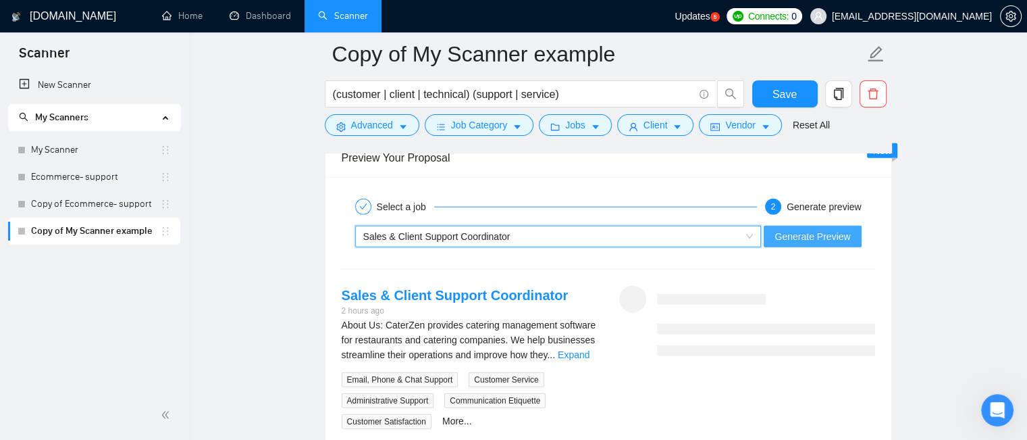
click at [816, 232] on span "Generate Preview" at bounding box center [812, 236] width 76 height 15
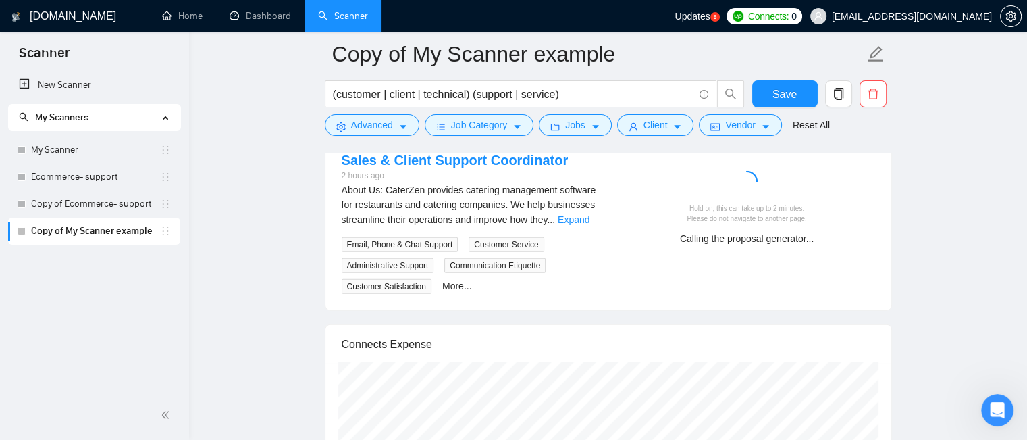
scroll to position [3271, 0]
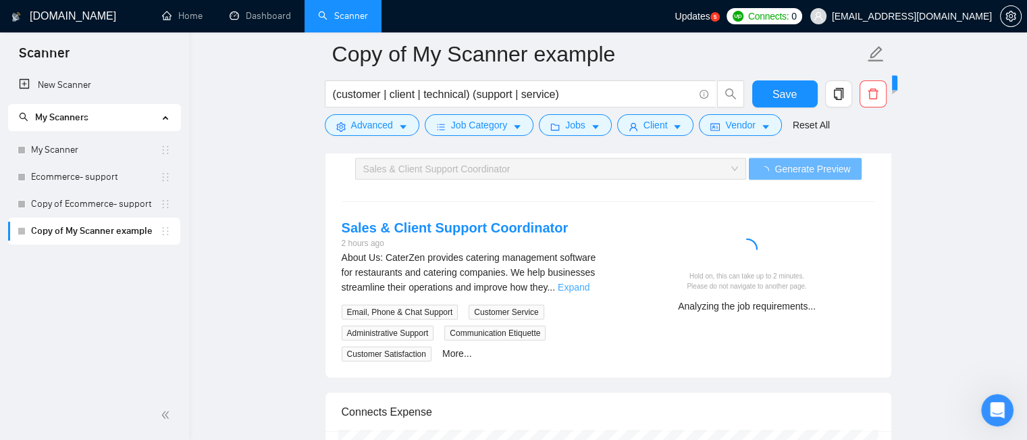
click at [574, 286] on link "Expand" at bounding box center [574, 287] width 32 height 11
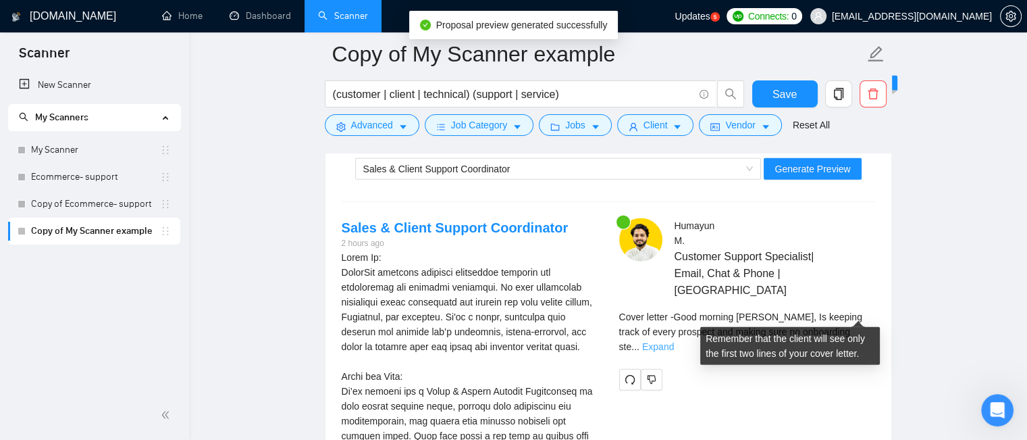
click at [674, 341] on link "Expand" at bounding box center [658, 346] width 32 height 11
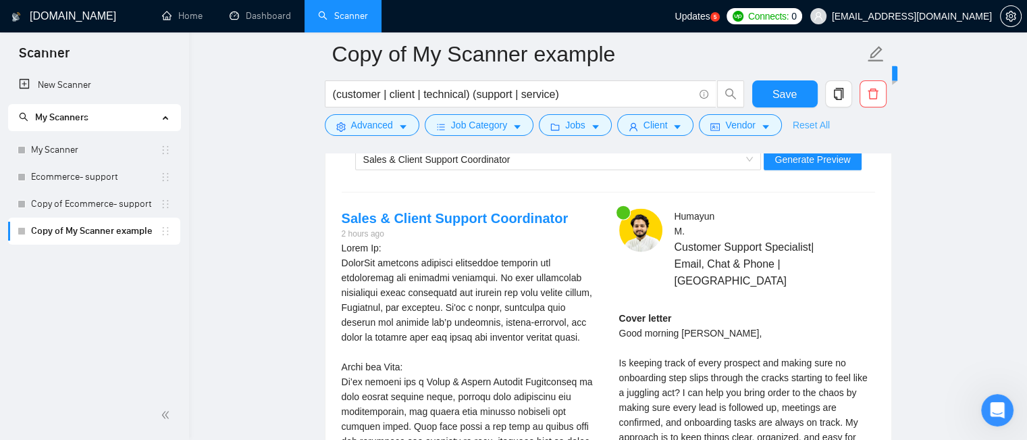
scroll to position [2876, 0]
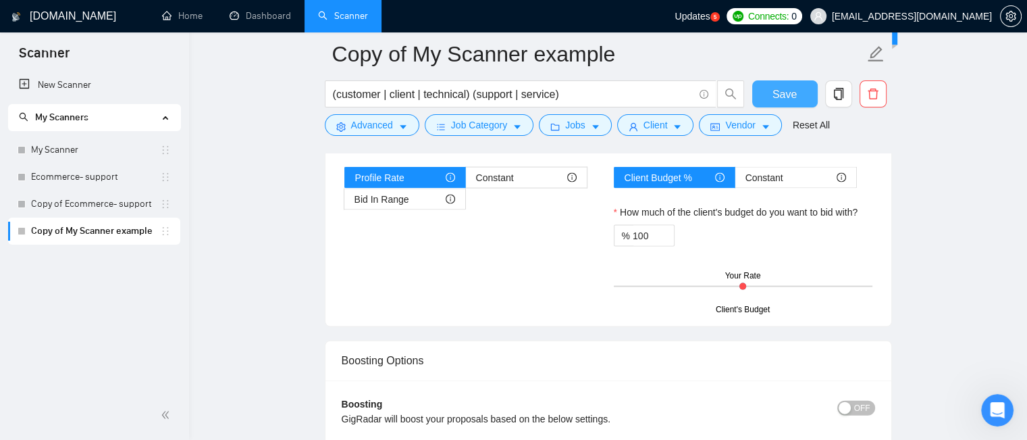
click at [796, 97] on button "Save" at bounding box center [784, 93] width 65 height 27
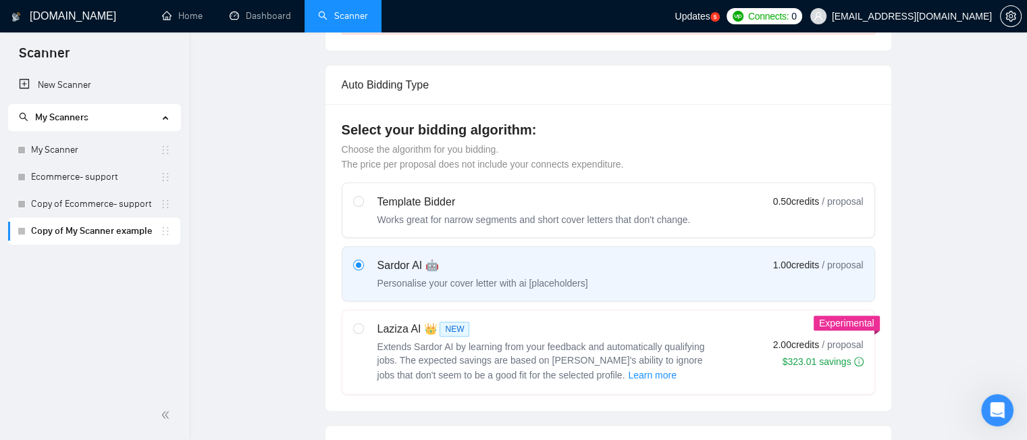
scroll to position [0, 0]
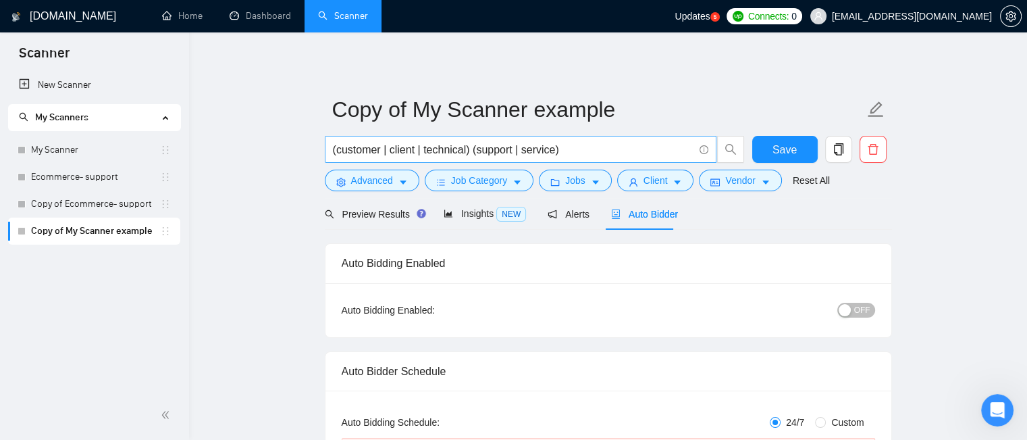
click at [624, 153] on input "(customer | client | technical) (support | service)" at bounding box center [513, 149] width 361 height 17
click at [994, 411] on icon "Open Intercom Messenger" at bounding box center [997, 410] width 22 height 22
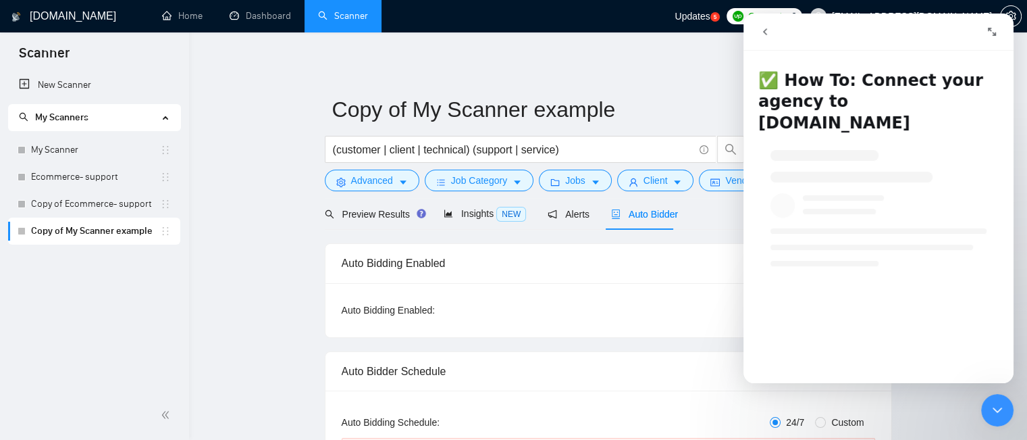
click at [761, 35] on icon "go back" at bounding box center [765, 31] width 11 height 11
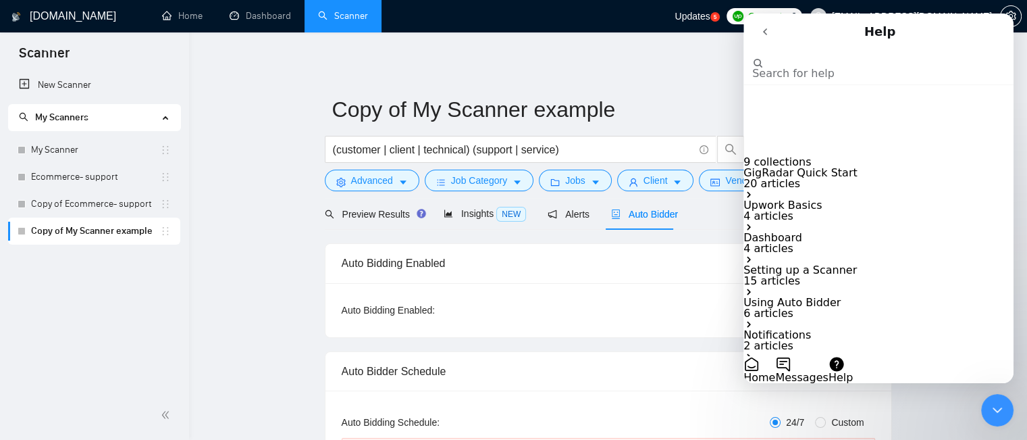
click at [822, 57] on input "Search for help" at bounding box center [819, 51] width 135 height 13
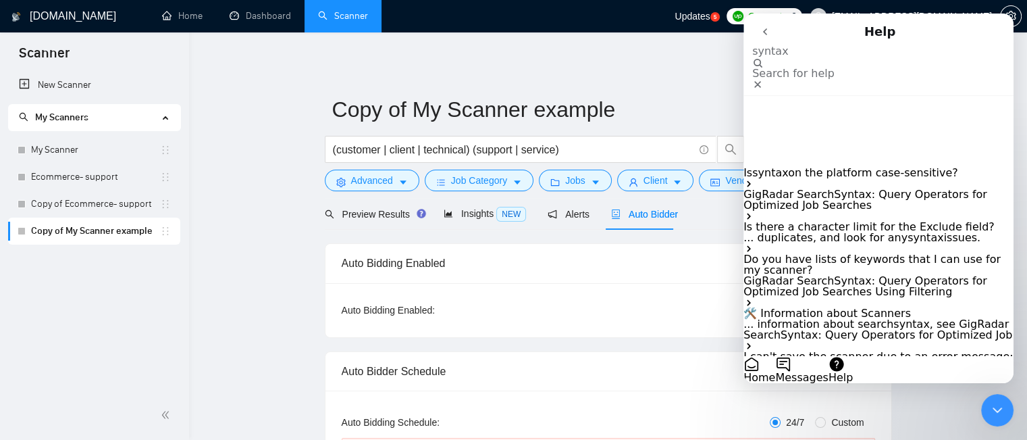
type input "syntax"
click at [852, 188] on span ": Query Operators for Optimized Job Searches" at bounding box center [865, 200] width 244 height 24
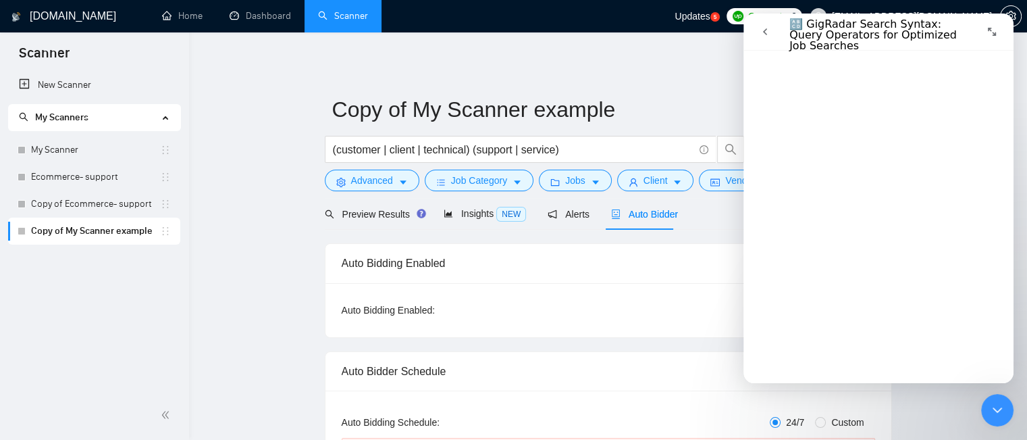
scroll to position [878, 0]
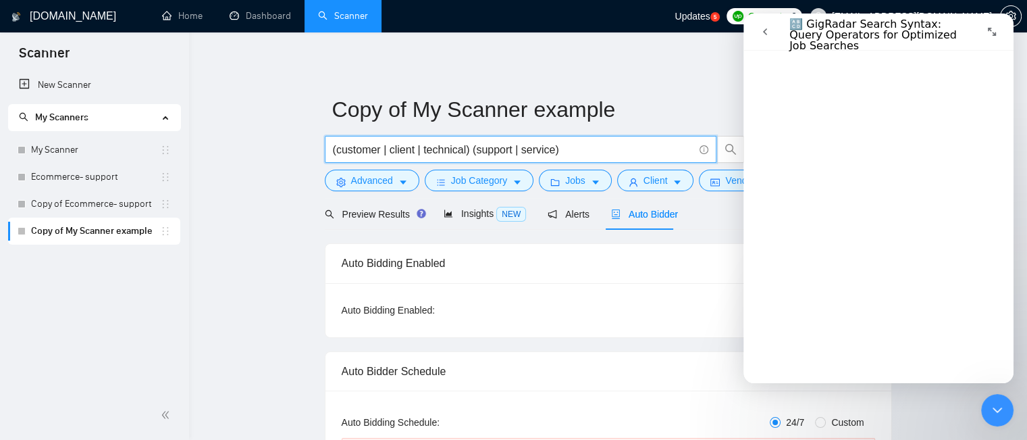
drag, startPoint x: 464, startPoint y: 149, endPoint x: 443, endPoint y: 148, distance: 21.0
click at [443, 148] on input "(customer | client | technical) (support | service)" at bounding box center [513, 149] width 361 height 17
type input "(customer | client | tech) (support | service)"
click at [421, 155] on input "(customer | client | tech*)) (support | service)" at bounding box center [513, 149] width 361 height 17
type input "(customer | client | (tech*)) (support | service)"
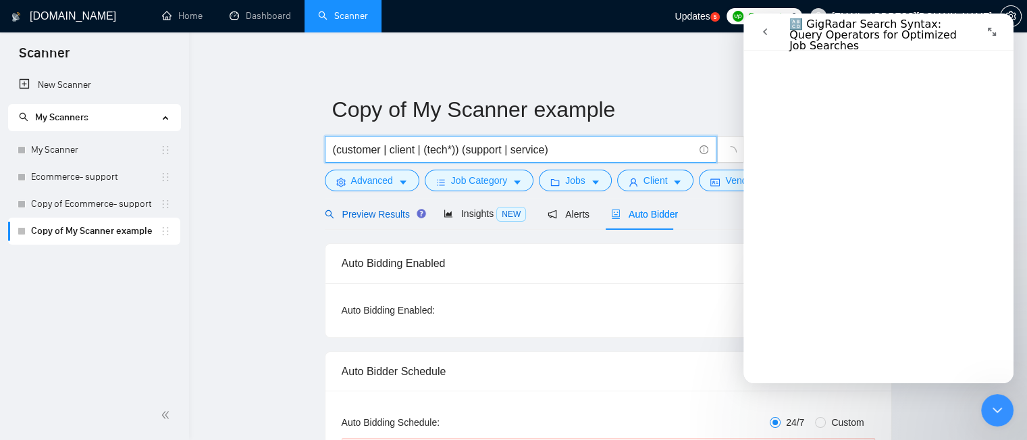
click at [388, 213] on span "Preview Results" at bounding box center [373, 214] width 97 height 11
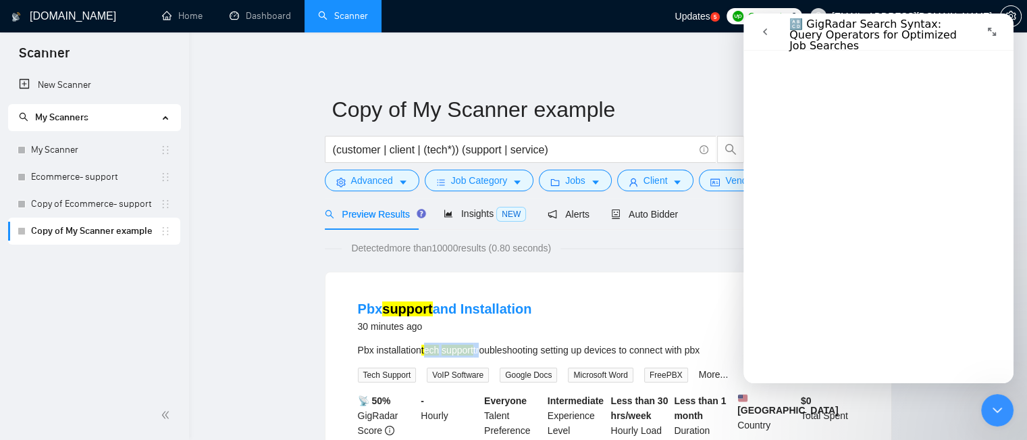
drag, startPoint x: 425, startPoint y: 353, endPoint x: 483, endPoint y: 350, distance: 58.2
click at [483, 350] on div "Pbx installation tech support troubleshooting setting up devices to connect wit…" at bounding box center [608, 349] width 501 height 15
click at [597, 302] on div "Pbx support and Installation 30 minutes ago" at bounding box center [608, 316] width 501 height 35
click at [999, 404] on icon "Close Intercom Messenger" at bounding box center [997, 410] width 16 height 16
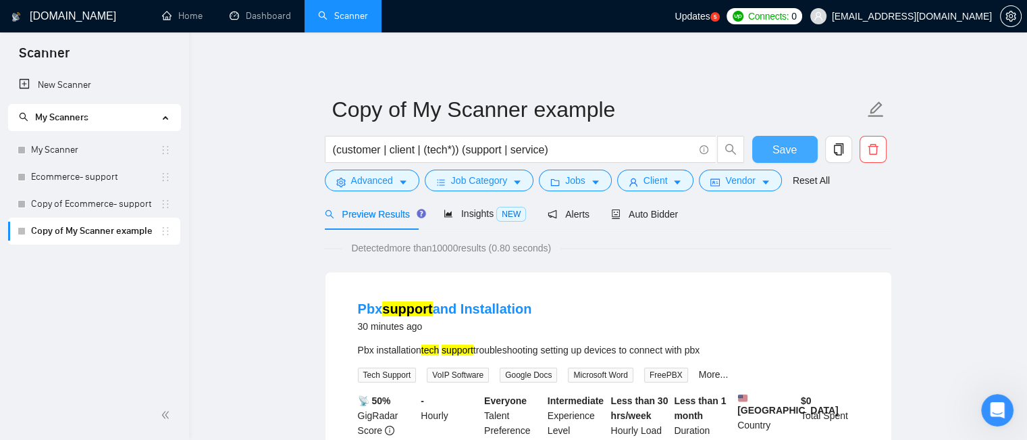
click at [790, 153] on span "Save" at bounding box center [784, 149] width 24 height 17
click at [649, 212] on span "Auto Bidder" at bounding box center [644, 214] width 67 height 11
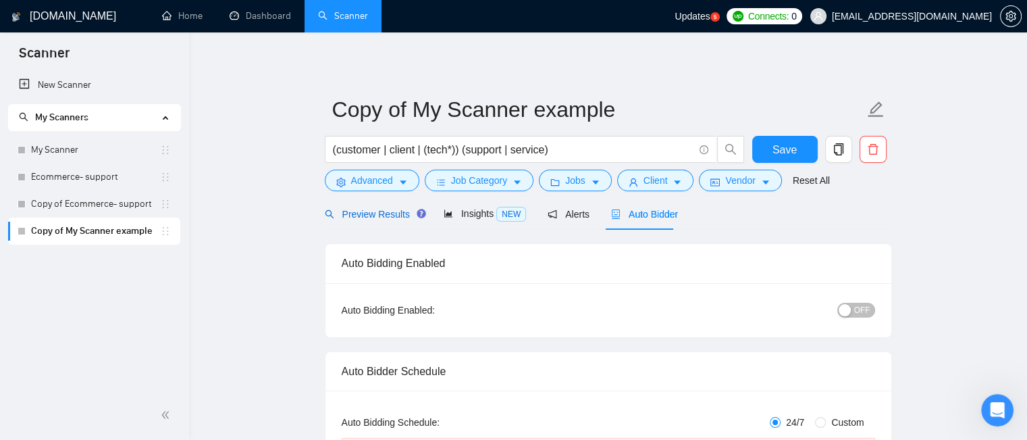
click at [360, 217] on span "Preview Results" at bounding box center [373, 214] width 97 height 11
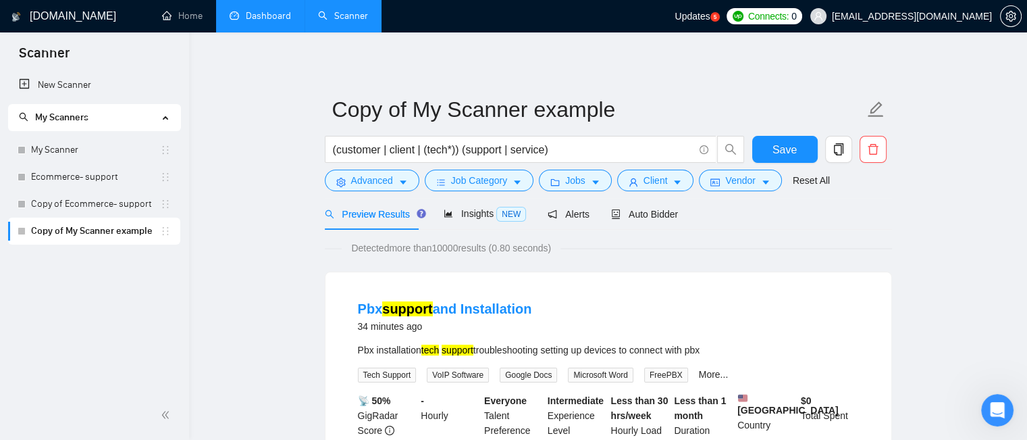
click at [278, 22] on link "Dashboard" at bounding box center [260, 15] width 61 height 11
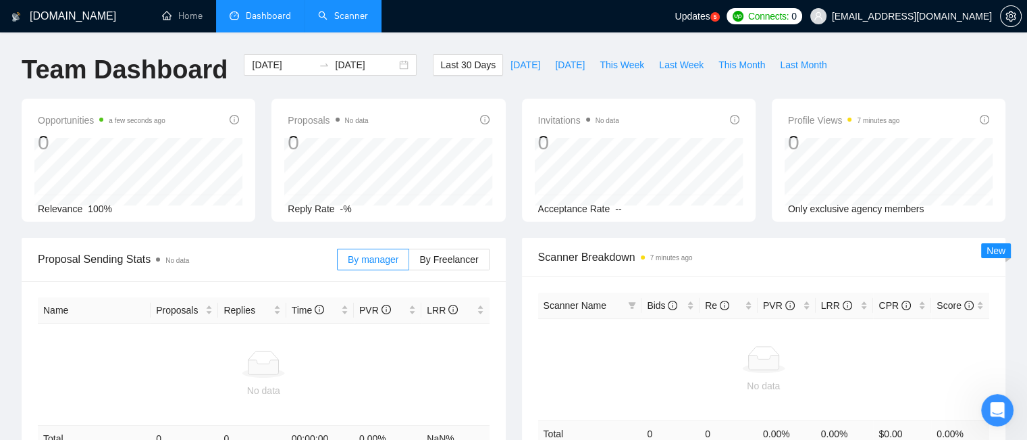
scroll to position [203, 0]
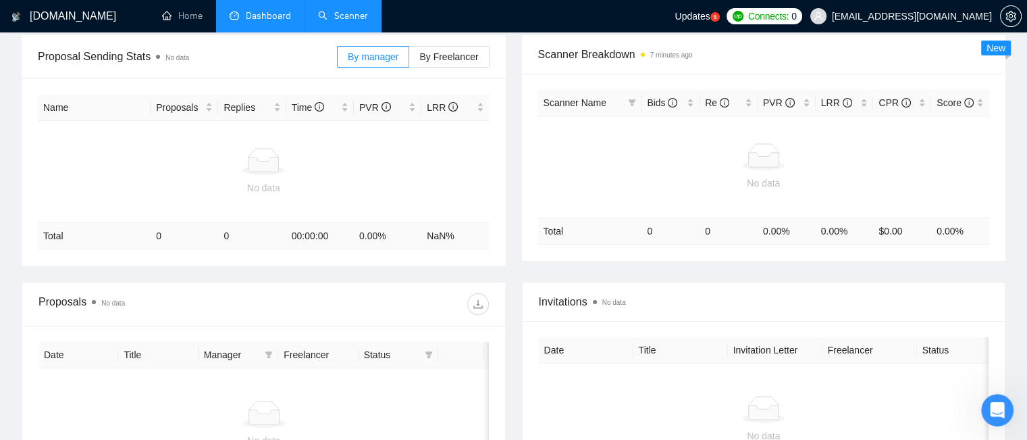
click at [363, 22] on link "Scanner" at bounding box center [343, 15] width 50 height 11
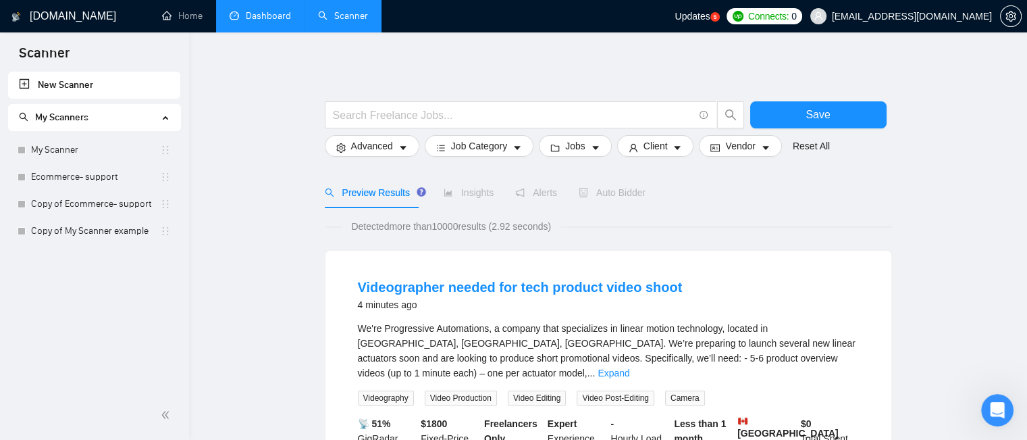
click at [259, 16] on link "Dashboard" at bounding box center [260, 15] width 61 height 11
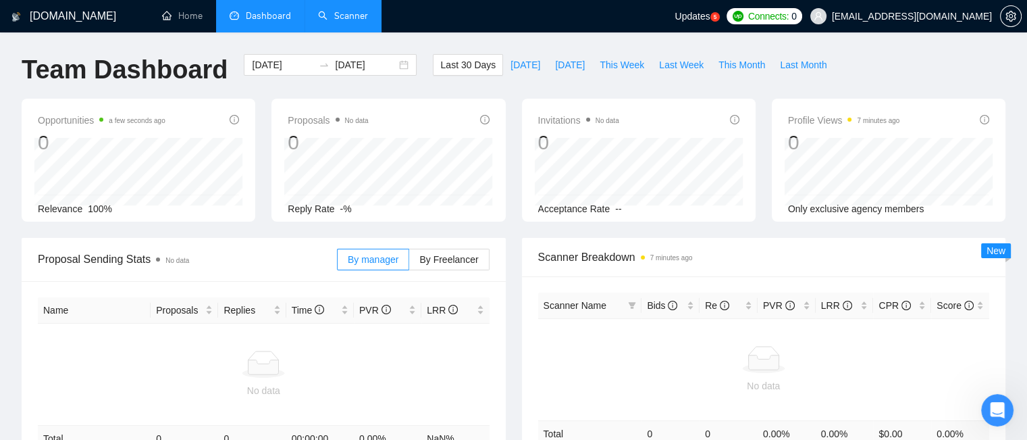
scroll to position [68, 0]
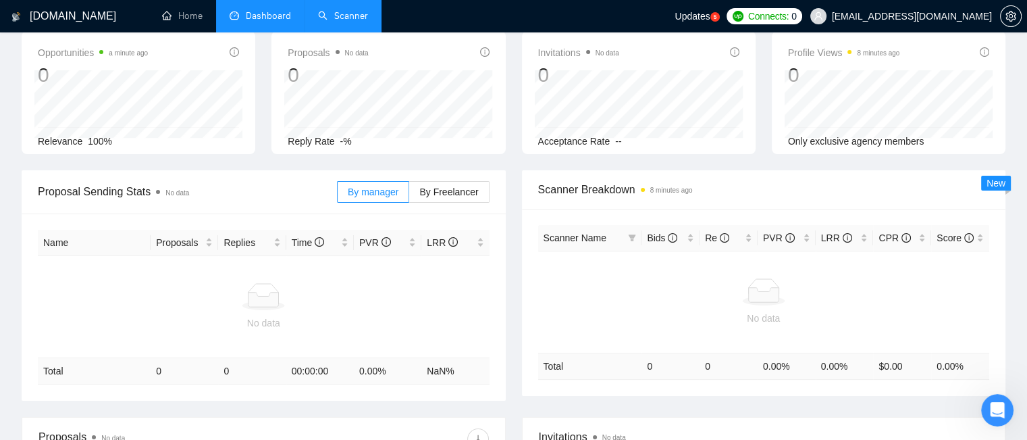
click at [338, 22] on link "Scanner" at bounding box center [343, 15] width 50 height 11
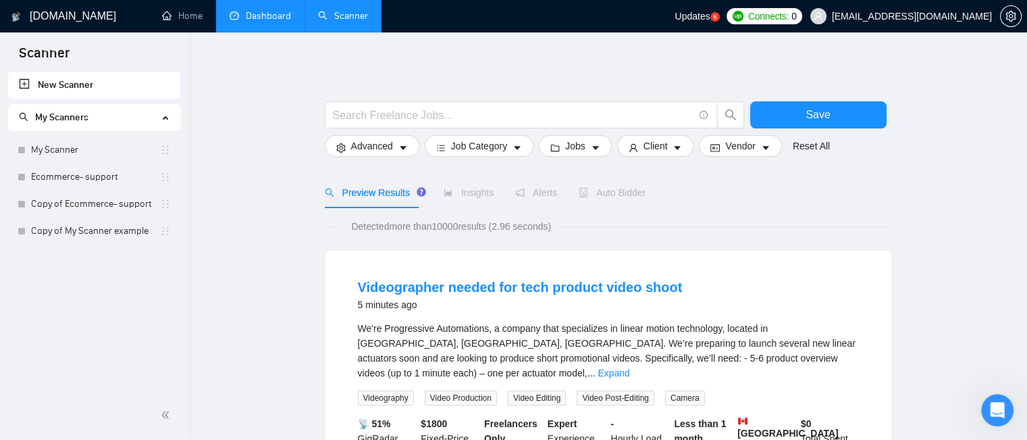
click at [257, 19] on link "Dashboard" at bounding box center [260, 15] width 61 height 11
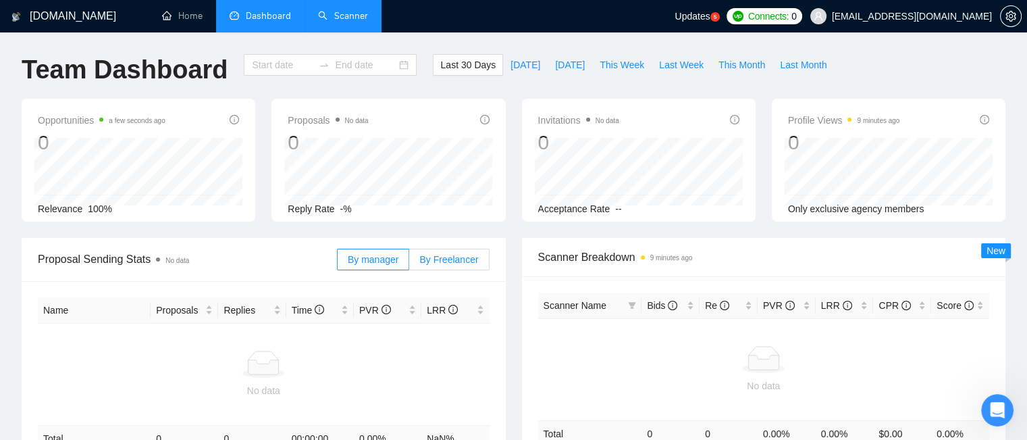
type input "[DATE]"
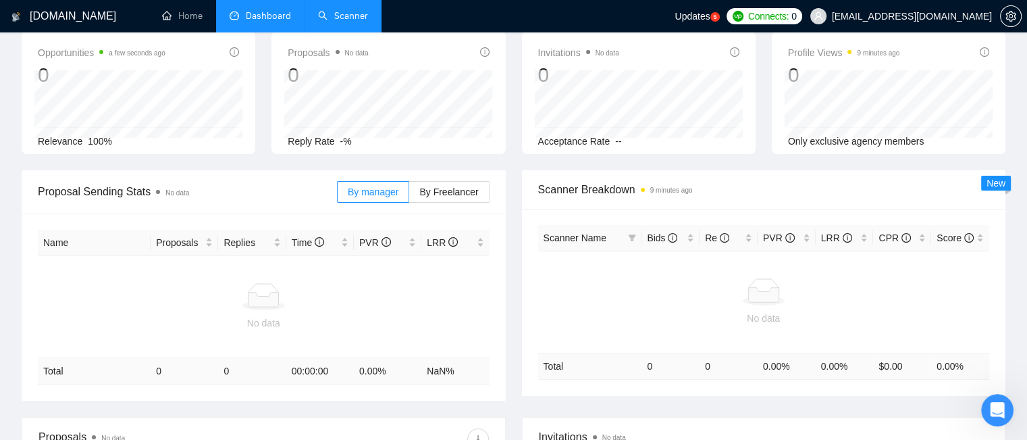
click at [352, 18] on link "Scanner" at bounding box center [343, 15] width 50 height 11
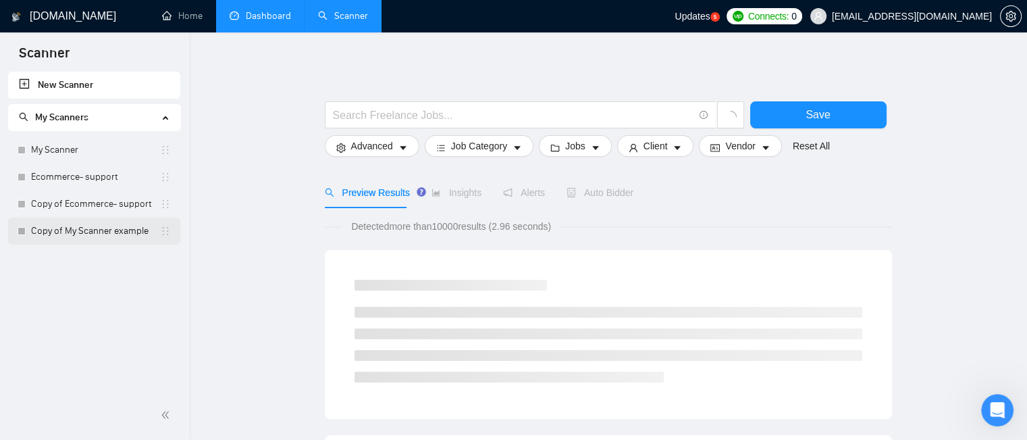
click at [130, 232] on link "Copy of My Scanner example" at bounding box center [95, 230] width 129 height 27
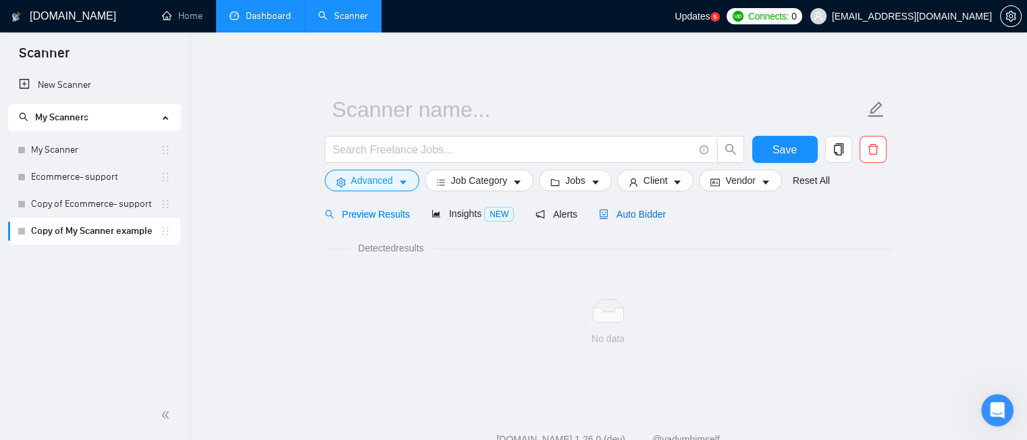
click at [622, 213] on span "Auto Bidder" at bounding box center [632, 214] width 67 height 11
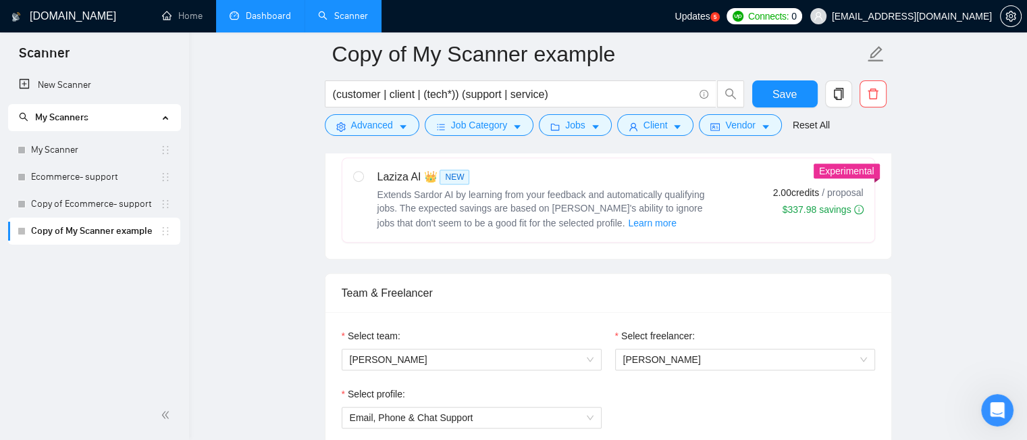
scroll to position [675, 0]
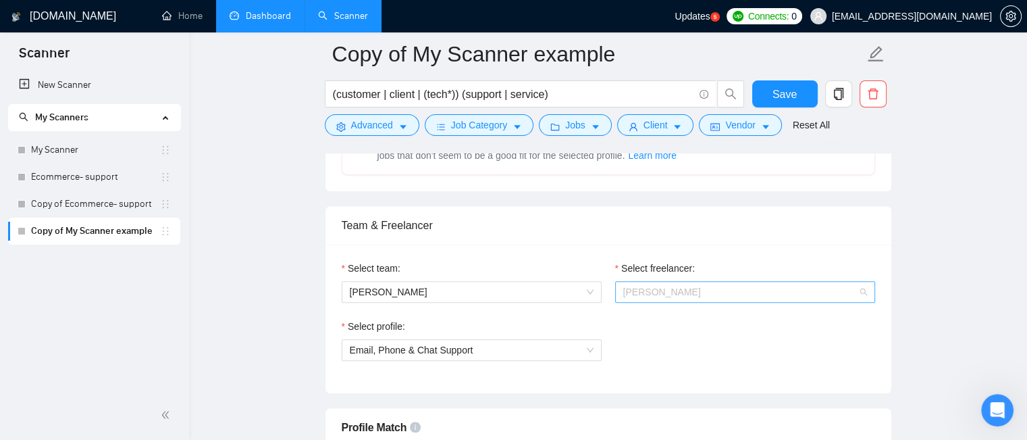
click at [737, 290] on span "[PERSON_NAME]" at bounding box center [745, 292] width 244 height 20
click at [778, 261] on div "Select freelancer:" at bounding box center [745, 271] width 260 height 20
click at [671, 288] on span "[PERSON_NAME]" at bounding box center [662, 291] width 78 height 11
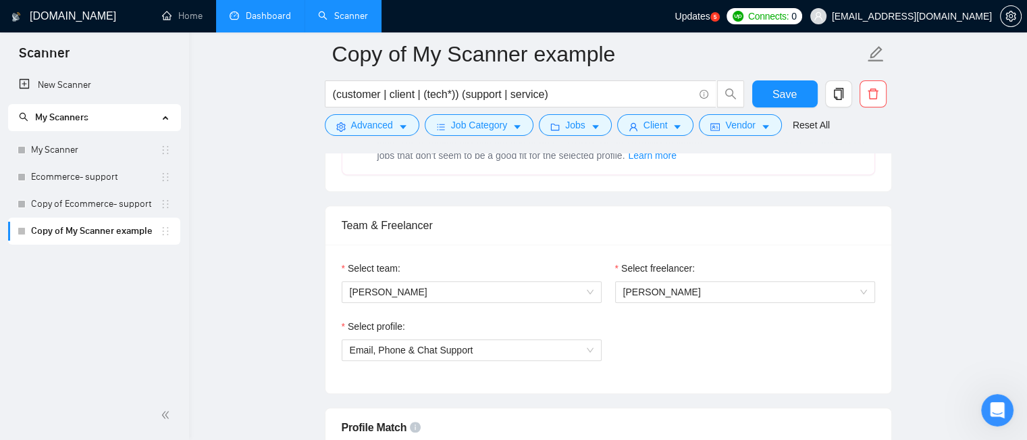
click at [268, 10] on link "Dashboard" at bounding box center [260, 15] width 61 height 11
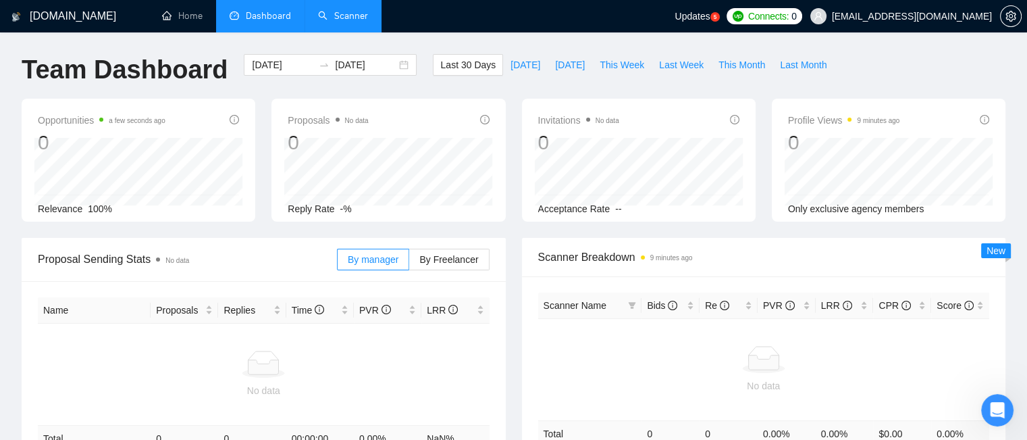
click at [346, 22] on link "Scanner" at bounding box center [343, 15] width 50 height 11
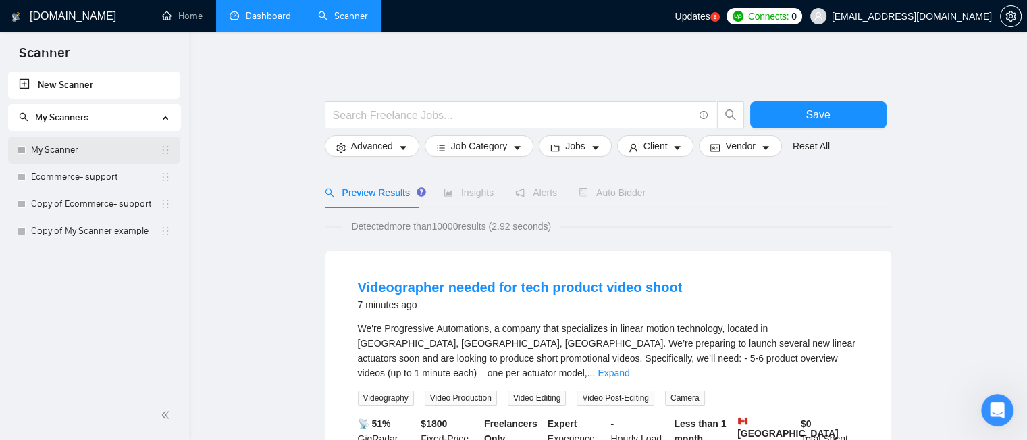
click at [140, 153] on link "My Scanner" at bounding box center [95, 149] width 129 height 27
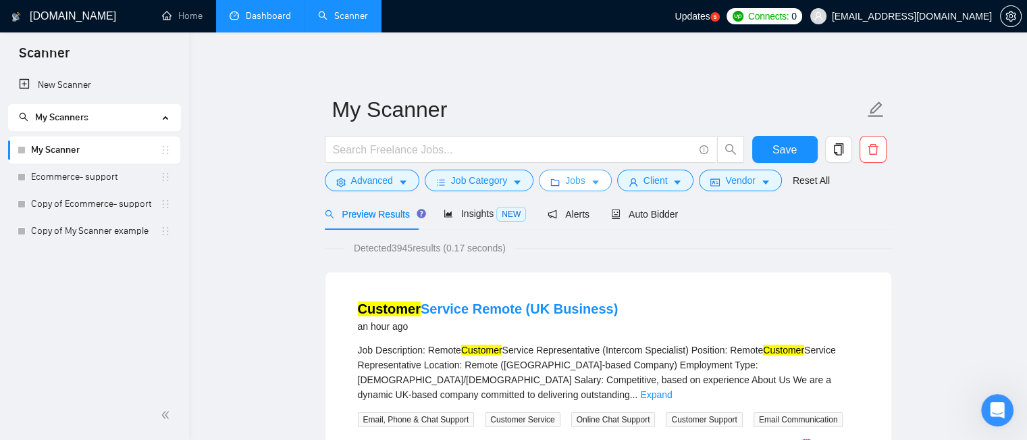
click at [116, 231] on link "Copy of My Scanner example" at bounding box center [95, 230] width 129 height 27
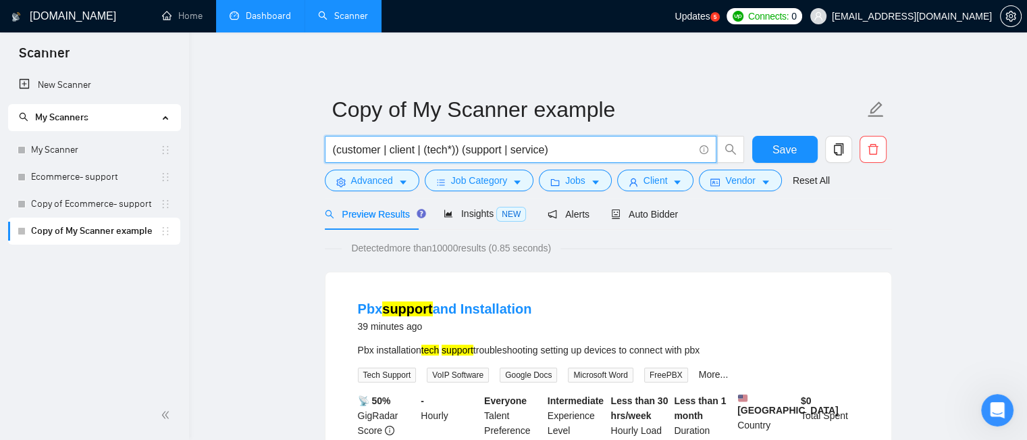
click at [384, 153] on input "(customer | client | (tech*)) (support | service)" at bounding box center [513, 149] width 361 height 17
click at [460, 149] on input "(customer | client | (tech*)) (support | service)" at bounding box center [513, 149] width 361 height 17
click at [348, 151] on input "(customer | client | (tech*)) (support | service)" at bounding box center [513, 149] width 361 height 17
click at [354, 151] on input "(customer | client | (tech*)) (support | service)" at bounding box center [513, 149] width 361 height 17
click at [483, 150] on input "(customer | client | (tech*)) (support | service)" at bounding box center [513, 149] width 361 height 17
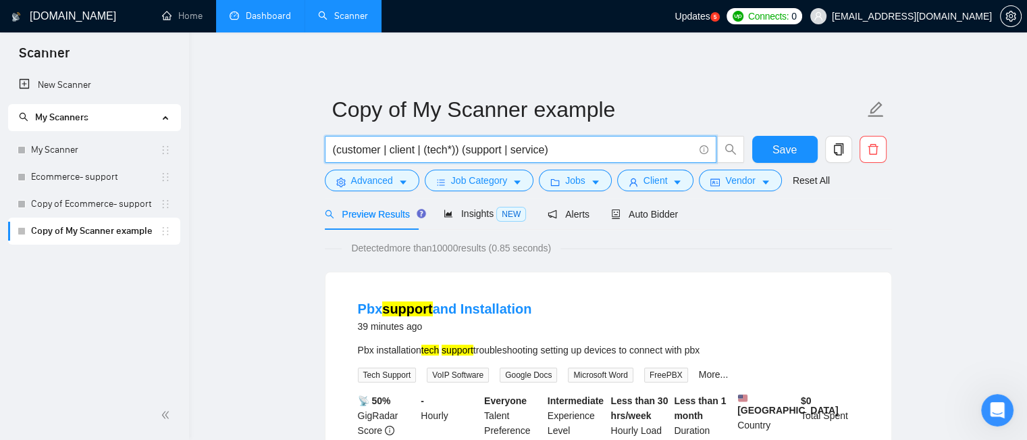
click at [402, 149] on input "(customer | client | (tech*)) (support | service)" at bounding box center [513, 149] width 361 height 17
click at [483, 148] on input "(customer | client | (tech*)) (support | service)" at bounding box center [513, 149] width 361 height 17
click at [426, 150] on input "(customer | client | (tech*)) (support | service)" at bounding box center [513, 149] width 361 height 17
click at [494, 153] on input "(customer | client | (tech*)) (support | service)" at bounding box center [513, 149] width 361 height 17
click at [397, 151] on input "(customer | client | (tech*)) (support | service)" at bounding box center [513, 149] width 361 height 17
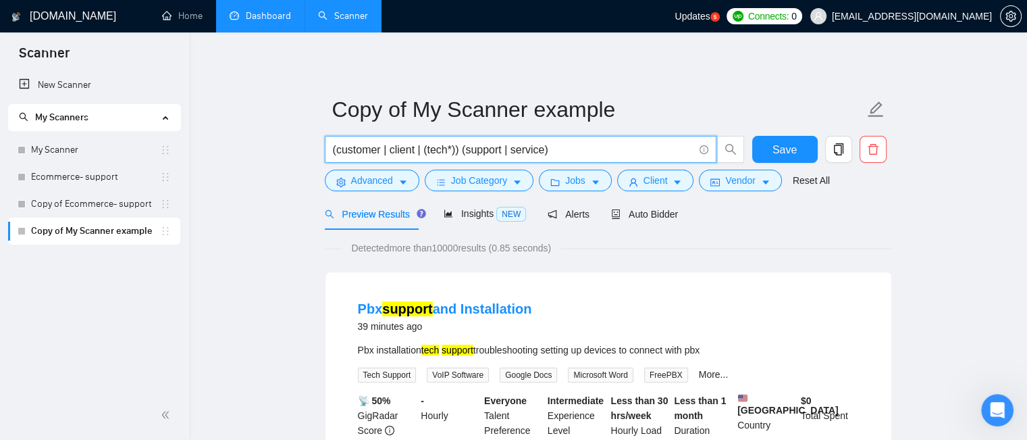
click at [521, 153] on input "(customer | client | (tech*)) (support | service)" at bounding box center [513, 149] width 361 height 17
click at [358, 157] on input "(customer | client | (tech*)) (support | service)" at bounding box center [513, 149] width 361 height 17
click at [529, 151] on input "(customer | client | (tech*)) (support | service)" at bounding box center [513, 149] width 361 height 17
click at [436, 149] on input "(customer | client | (tech*)) (support | service)" at bounding box center [513, 149] width 361 height 17
click at [533, 153] on input "(customer | client | (tech*)) (support | service)" at bounding box center [513, 149] width 361 height 17
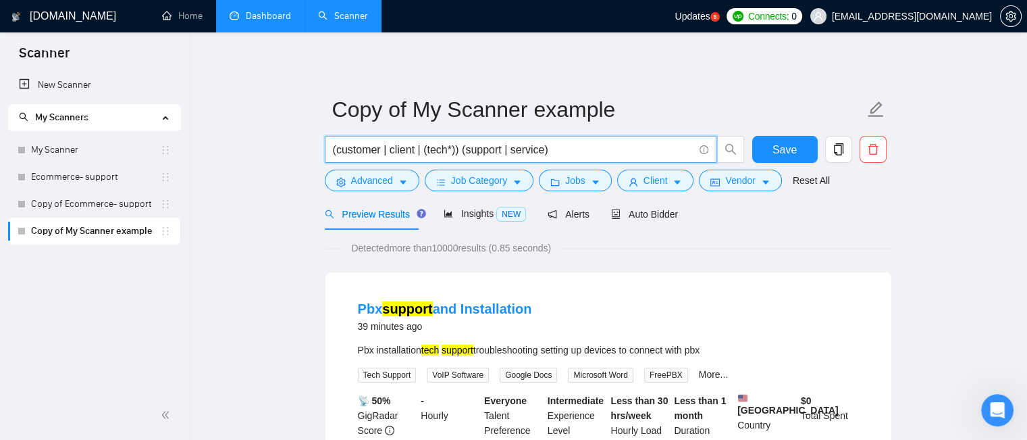
click at [557, 151] on input "(customer | client | (tech*)) (support | service)" at bounding box center [513, 149] width 361 height 17
drag, startPoint x: 557, startPoint y: 151, endPoint x: 324, endPoint y: 157, distance: 233.0
click at [325, 157] on span "(customer | client | (tech*)) (support | service)" at bounding box center [521, 149] width 392 height 27
click at [576, 153] on input "(customer | client | (tech*)) (support | service)" at bounding box center [513, 149] width 361 height 17
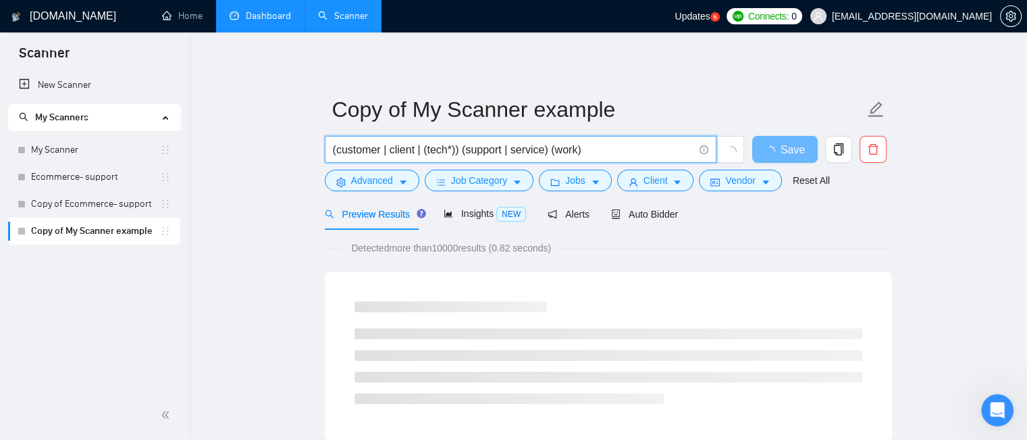
drag, startPoint x: 592, startPoint y: 151, endPoint x: 547, endPoint y: 149, distance: 45.3
click at [547, 149] on input "(customer | client | (tech*)) (support | service) (work)" at bounding box center [513, 149] width 361 height 17
type input "(customer | client | (tech*)) (support | service)"
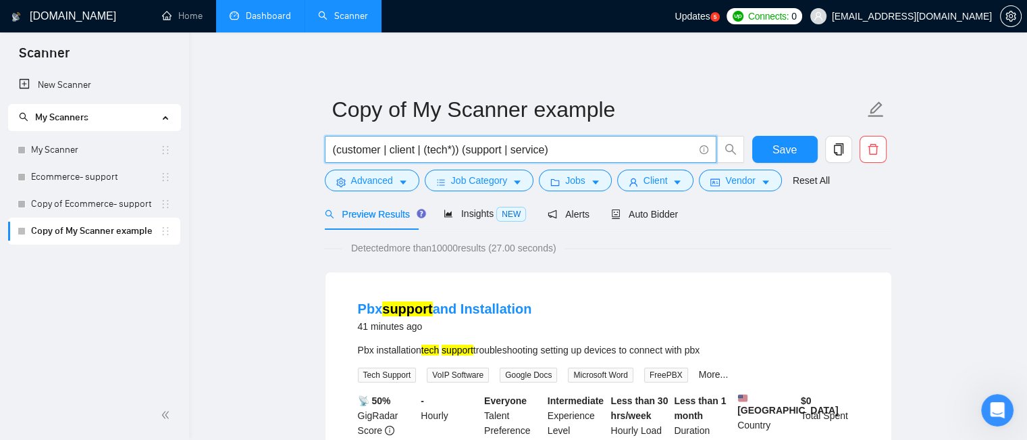
drag, startPoint x: 556, startPoint y: 148, endPoint x: 327, endPoint y: 165, distance: 230.2
click at [327, 165] on div "(customer | client | (tech*)) (support | service)" at bounding box center [534, 153] width 425 height 34
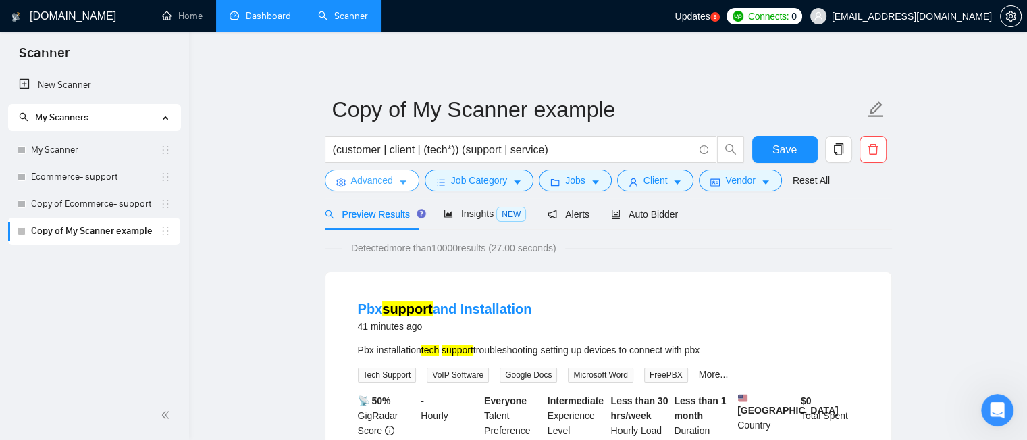
click at [378, 183] on span "Advanced" at bounding box center [372, 180] width 42 height 15
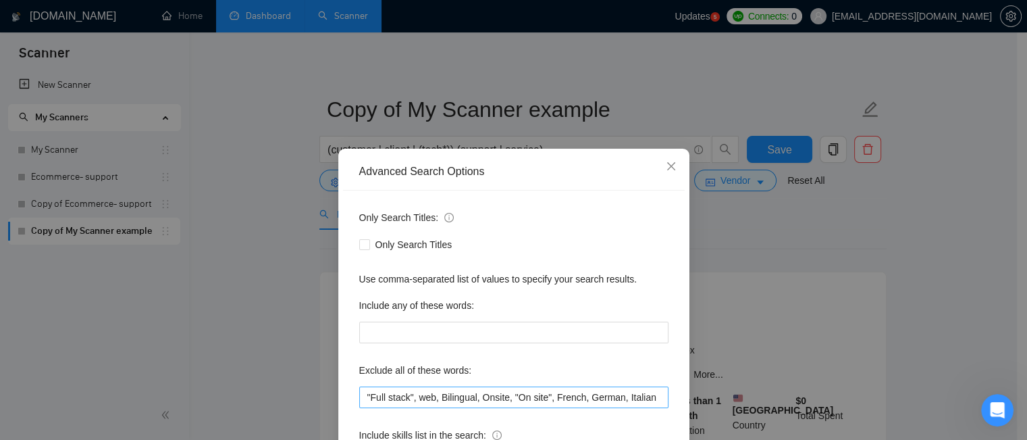
scroll to position [122, 0]
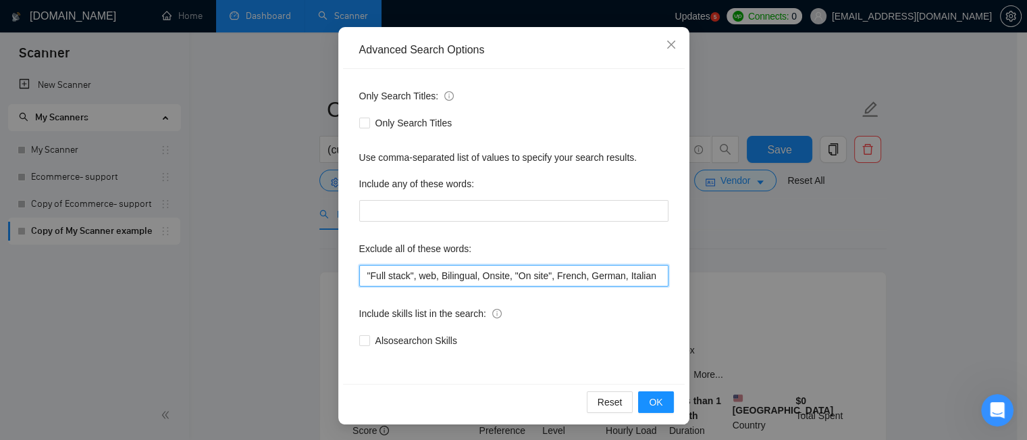
click at [543, 275] on input ""Full stack", web, Bilingual, Onsite, "On site", French, German, Italian" at bounding box center [513, 276] width 309 height 22
click at [643, 275] on input ""Full stack", web, Bilingual, Onsite, "On site", French, German, Italian" at bounding box center [513, 276] width 309 height 22
paste input ","
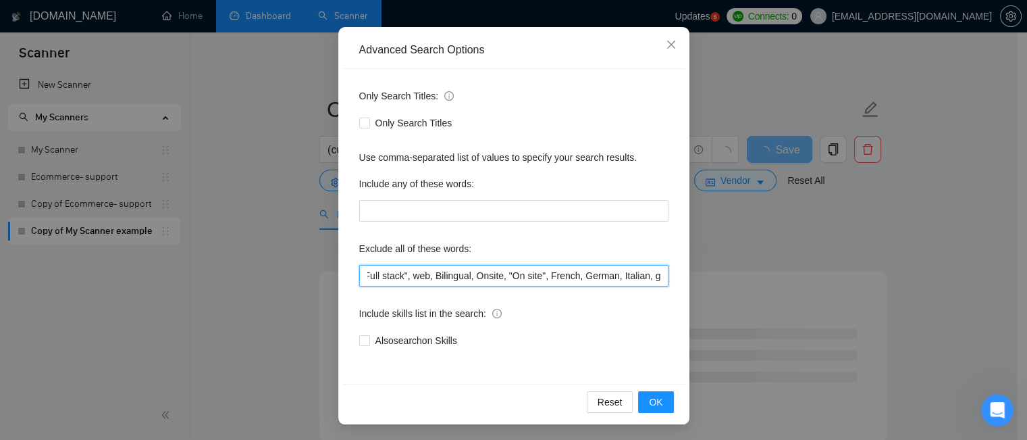
scroll to position [0, 16]
type input ""Full stack", web, Bilingual, Onsite, "On site", French, German, Italian, greek"
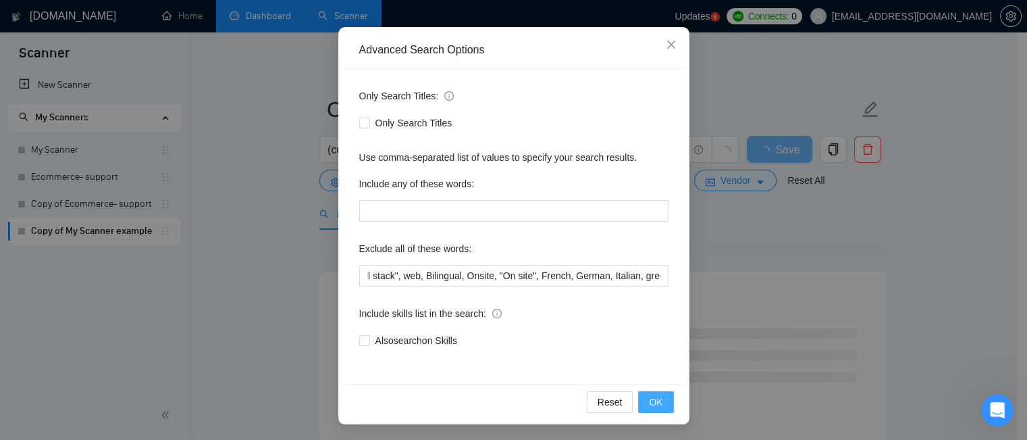
click at [656, 396] on span "OK" at bounding box center [656, 401] width 14 height 15
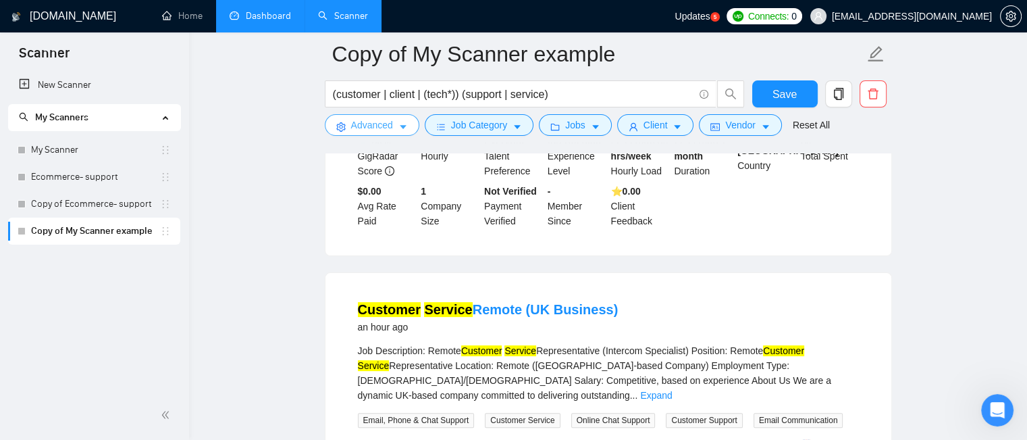
scroll to position [0, 0]
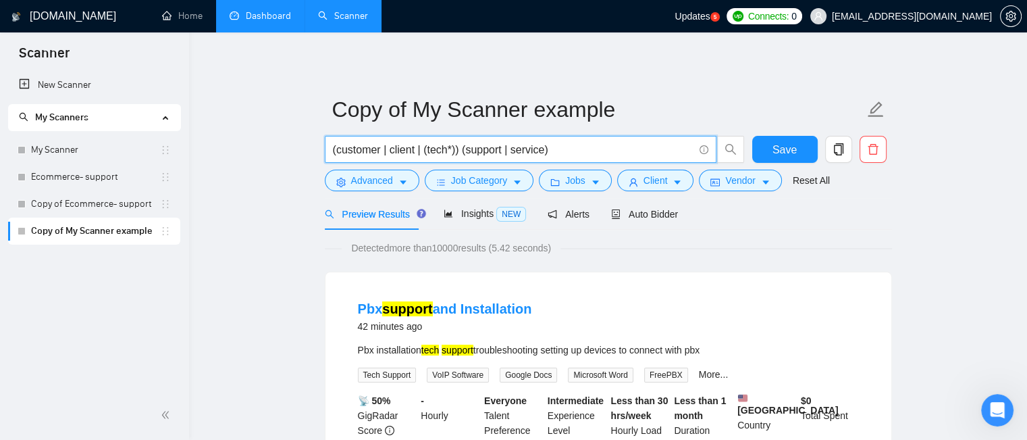
drag, startPoint x: 558, startPoint y: 151, endPoint x: 326, endPoint y: 156, distance: 231.6
click at [326, 156] on span "(customer | client | (tech*)) (support | service)" at bounding box center [521, 149] width 392 height 27
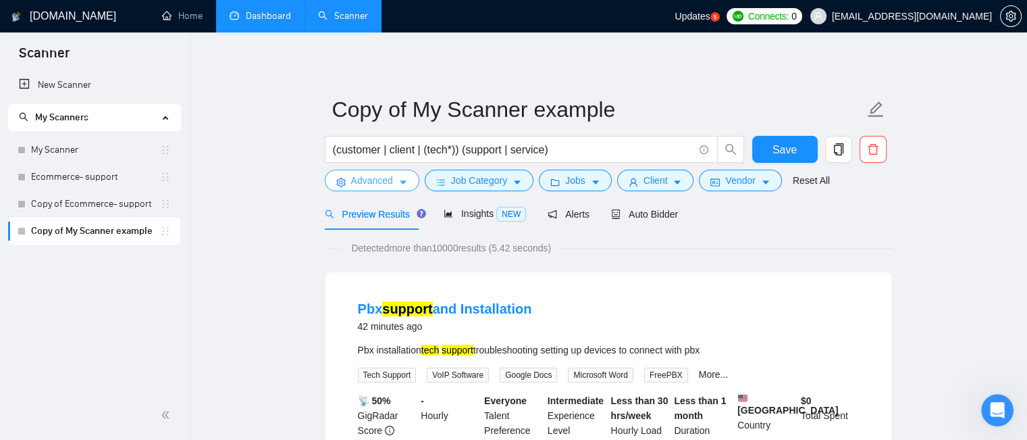
click at [390, 186] on span "Advanced" at bounding box center [372, 180] width 42 height 15
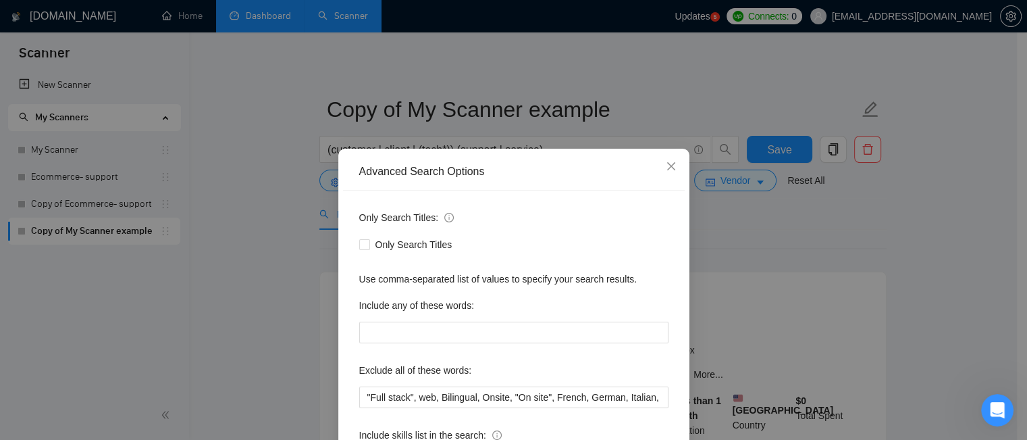
scroll to position [68, 0]
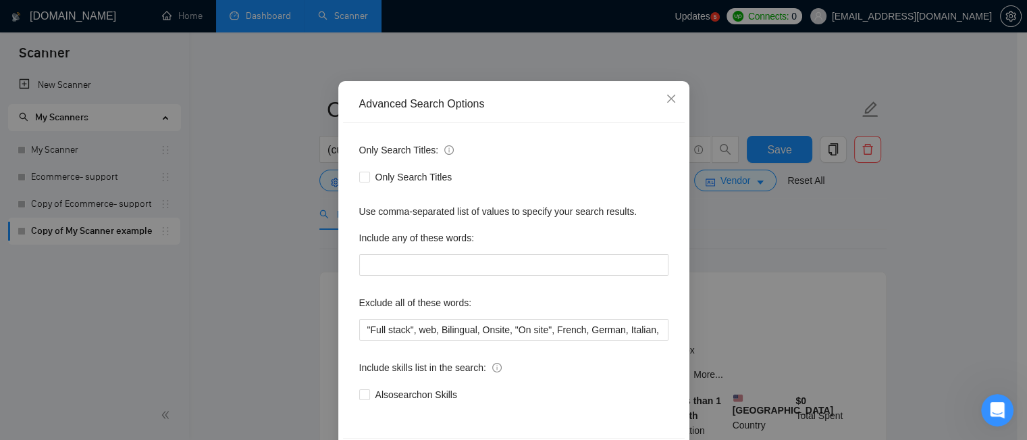
click at [741, 259] on div "Advanced Search Options Only Search Titles: Only Search Titles Use comma-separa…" at bounding box center [513, 220] width 1027 height 440
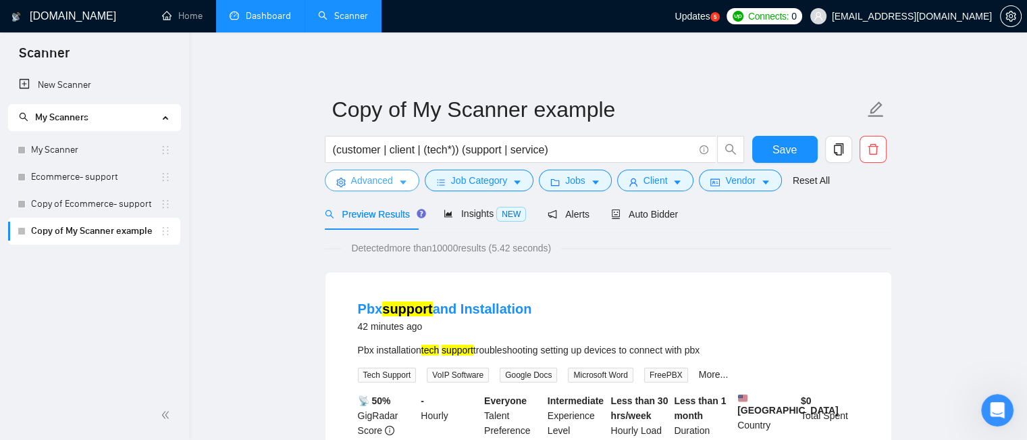
scroll to position [36, 0]
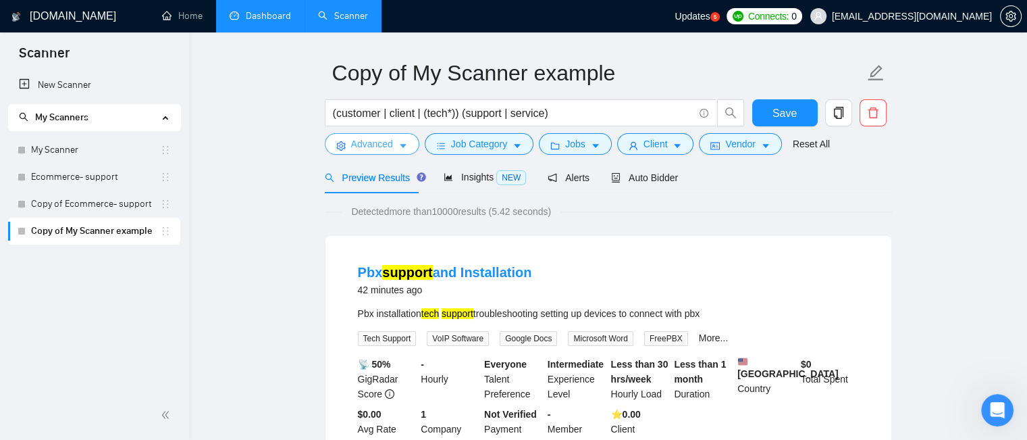
click at [369, 149] on span "Advanced" at bounding box center [372, 143] width 42 height 15
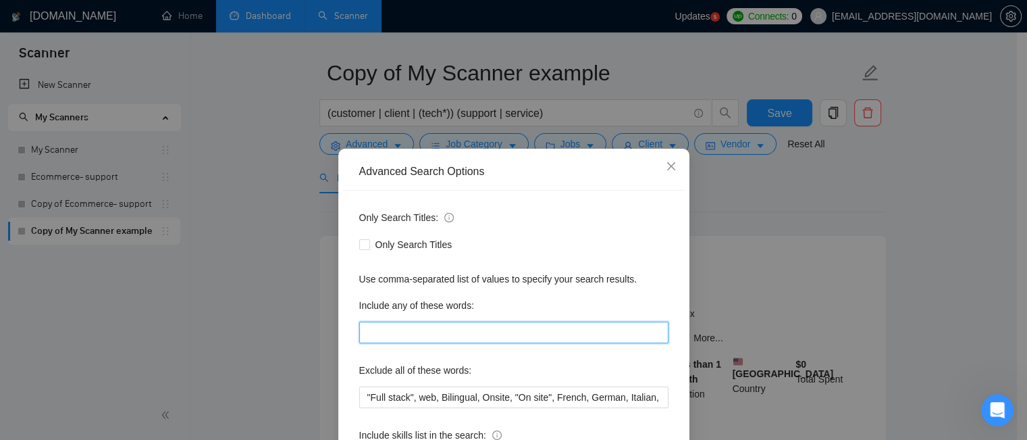
click at [420, 334] on input "text" at bounding box center [513, 332] width 309 height 22
click at [666, 166] on icon "close" at bounding box center [670, 166] width 8 height 8
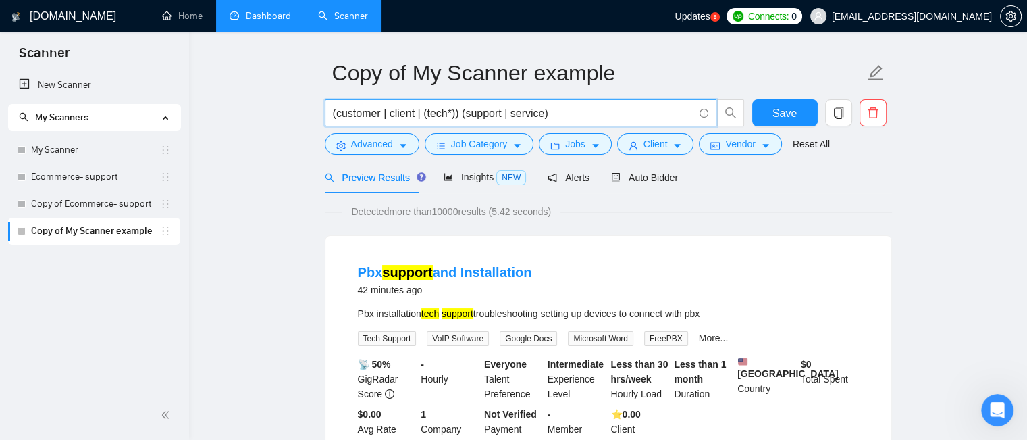
drag, startPoint x: 571, startPoint y: 116, endPoint x: 300, endPoint y: 109, distance: 270.8
click at [577, 117] on input "(customer | client | (tech*)) (support | service)" at bounding box center [513, 113] width 361 height 17
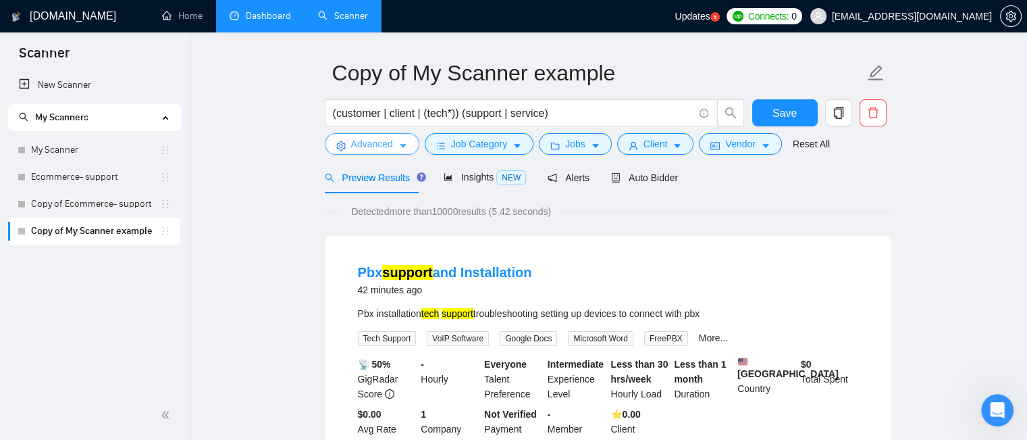
click at [381, 140] on span "Advanced" at bounding box center [372, 143] width 42 height 15
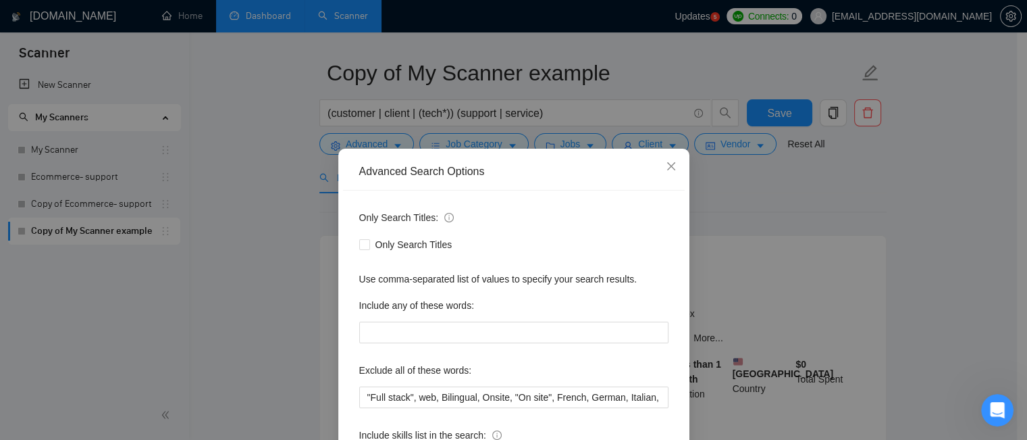
scroll to position [68, 0]
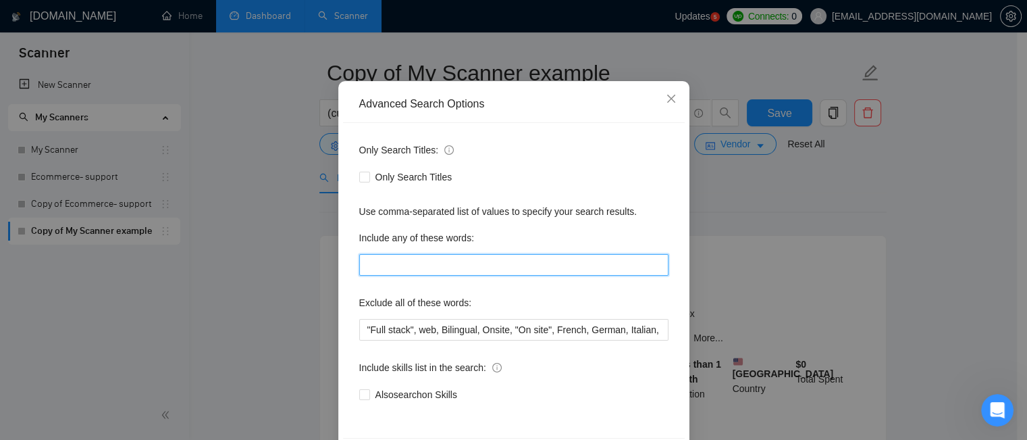
click at [411, 263] on input "text" at bounding box center [513, 265] width 309 height 22
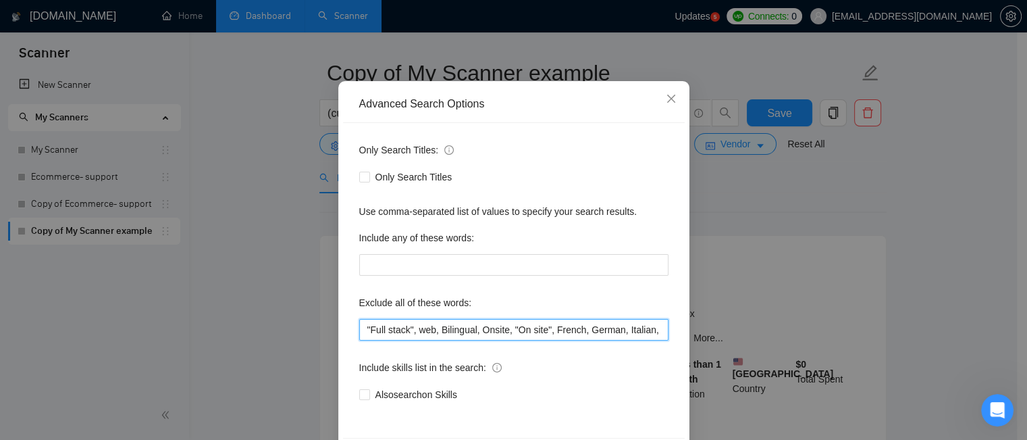
click at [402, 336] on input ""Full stack", web, Bilingual, Onsite, "On site", French, German, Italian, greek" at bounding box center [513, 330] width 309 height 22
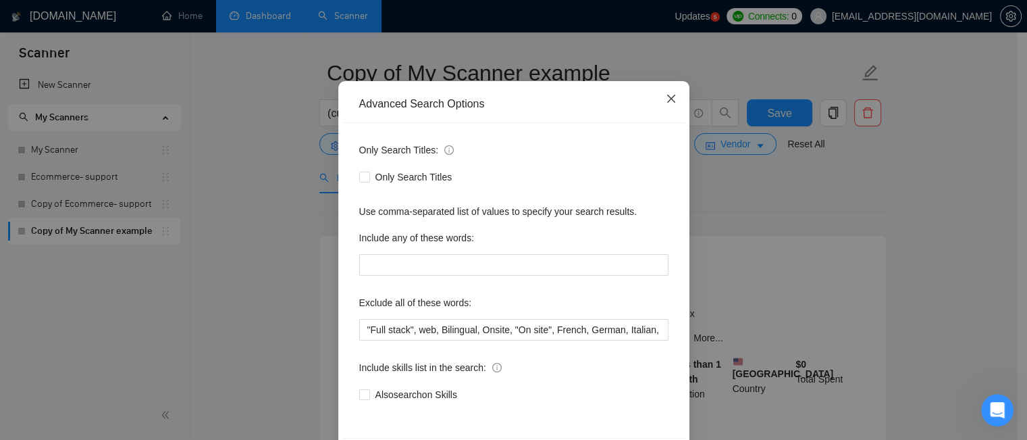
click at [666, 97] on icon "close" at bounding box center [671, 98] width 11 height 11
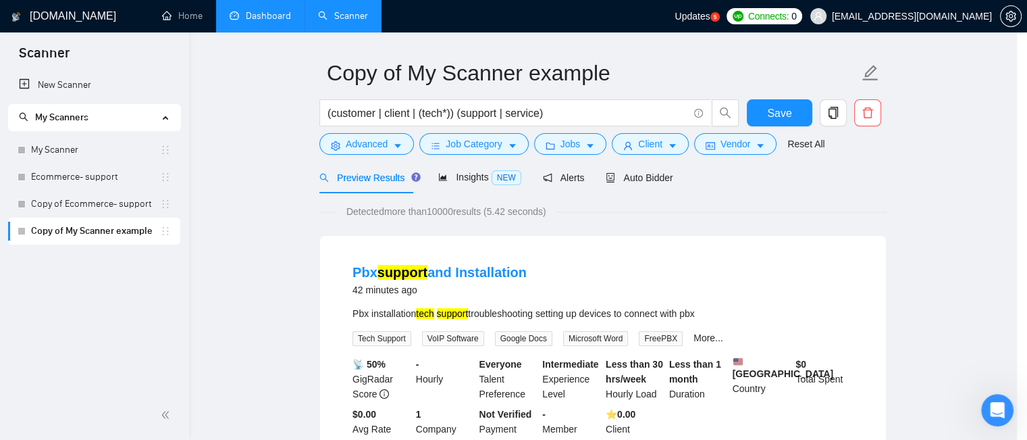
scroll to position [54, 0]
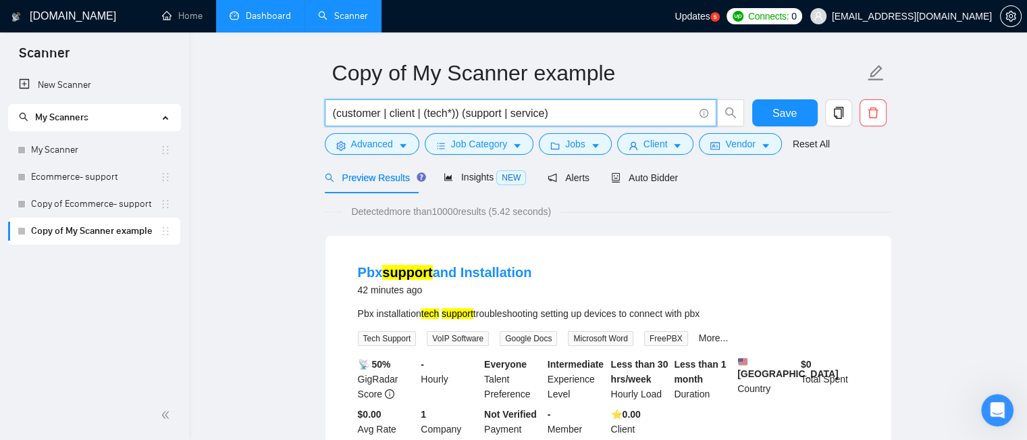
drag, startPoint x: 567, startPoint y: 114, endPoint x: 311, endPoint y: 134, distance: 256.7
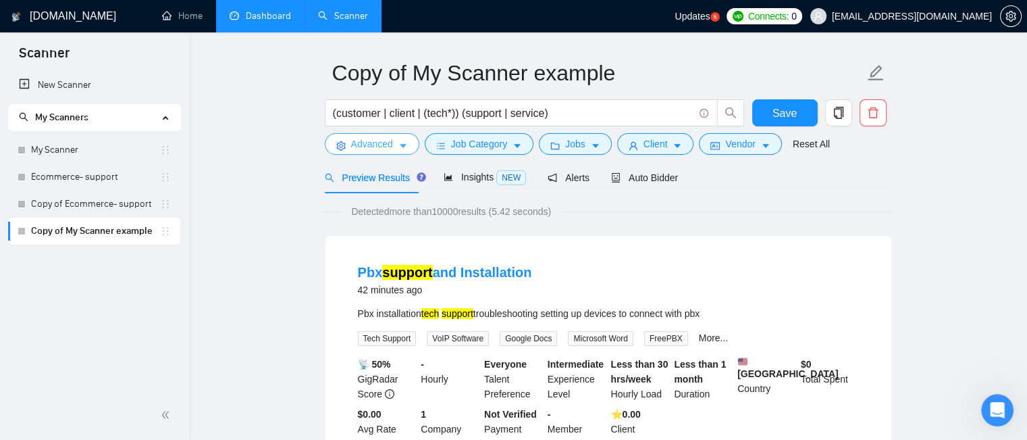
click at [362, 146] on span "Advanced" at bounding box center [372, 143] width 42 height 15
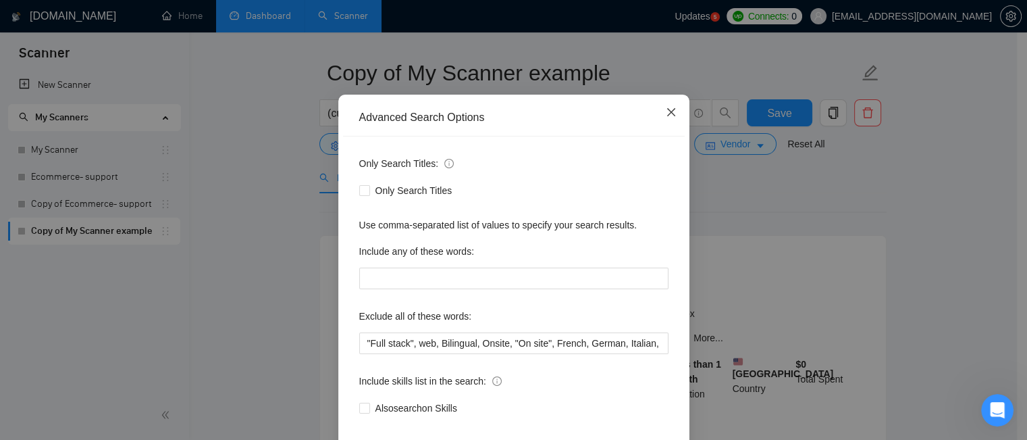
click at [666, 117] on icon "close" at bounding box center [671, 112] width 11 height 11
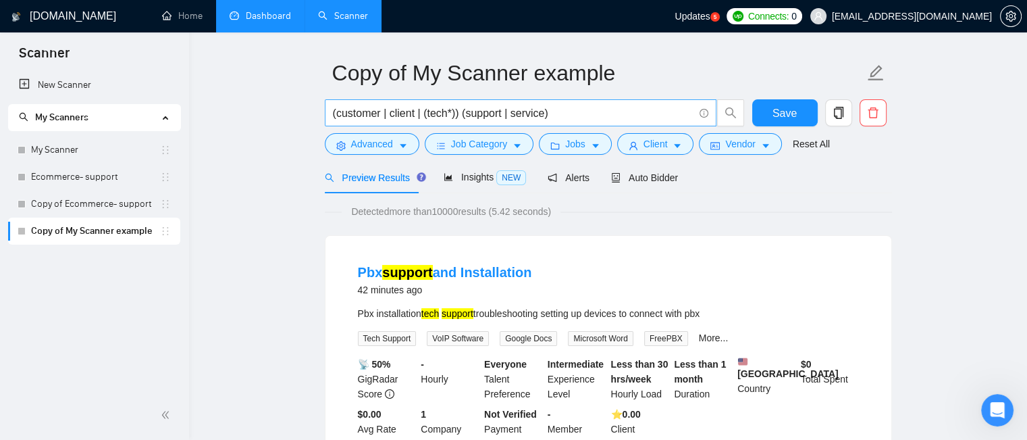
click at [556, 115] on input "(customer | client | (tech*)) (support | service)" at bounding box center [513, 113] width 361 height 17
drag, startPoint x: 550, startPoint y: 113, endPoint x: 568, endPoint y: 111, distance: 18.3
click at [566, 111] on input "(customer | client | (tech*)) (suppo)rt | service" at bounding box center [513, 113] width 361 height 17
type input "(customer | client | (tech*)) (support | service)"
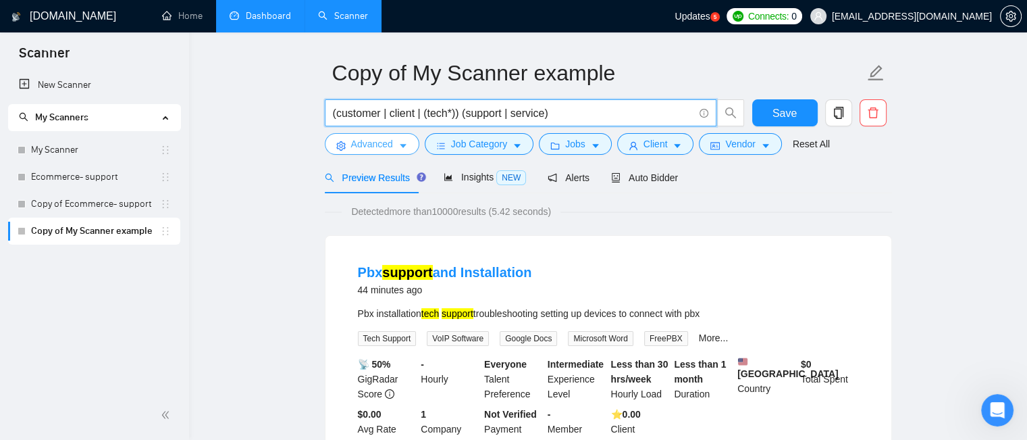
click at [389, 149] on span "Advanced" at bounding box center [372, 143] width 42 height 15
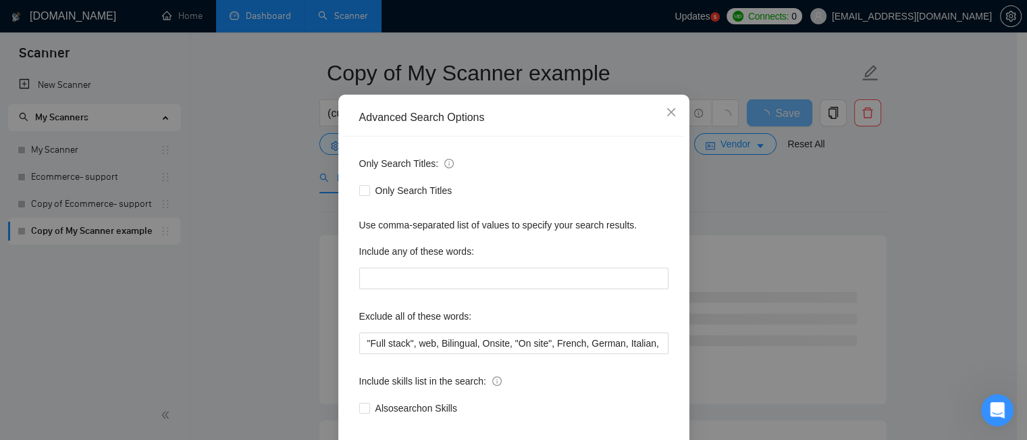
scroll to position [122, 0]
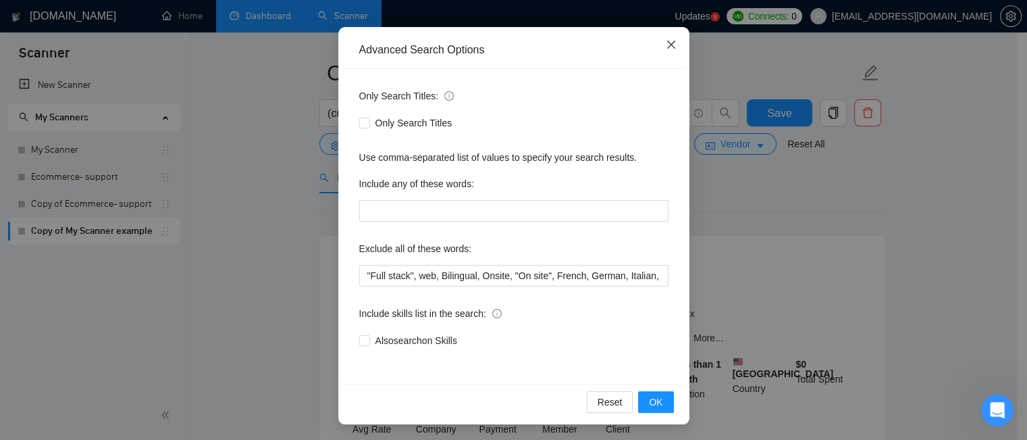
click at [670, 51] on span "Close" at bounding box center [671, 45] width 36 height 36
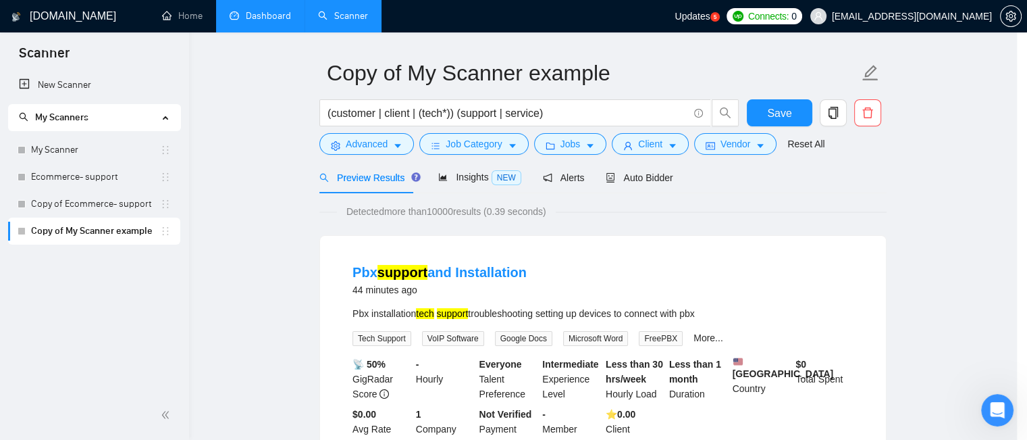
scroll to position [54, 0]
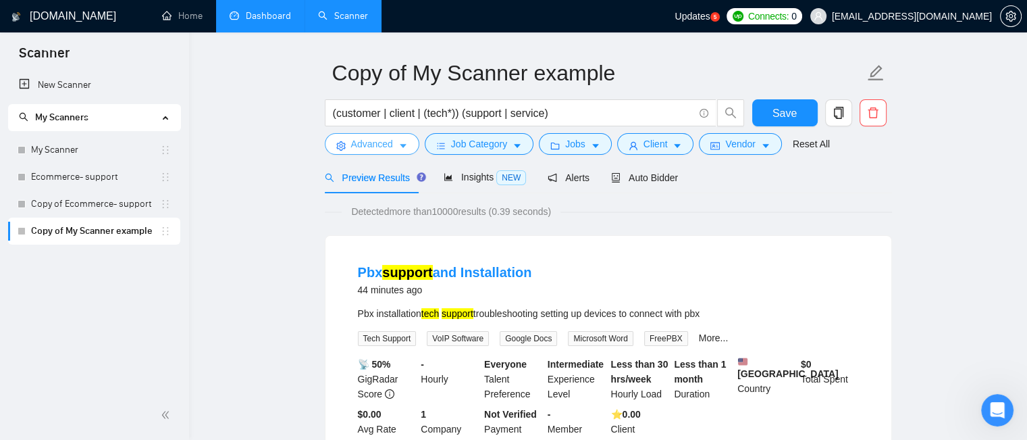
click at [386, 145] on span "Advanced" at bounding box center [372, 143] width 42 height 15
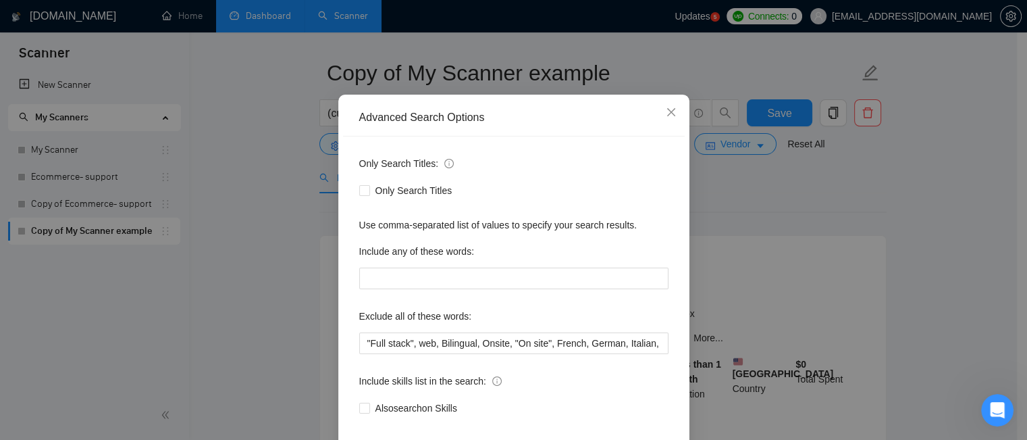
scroll to position [68, 0]
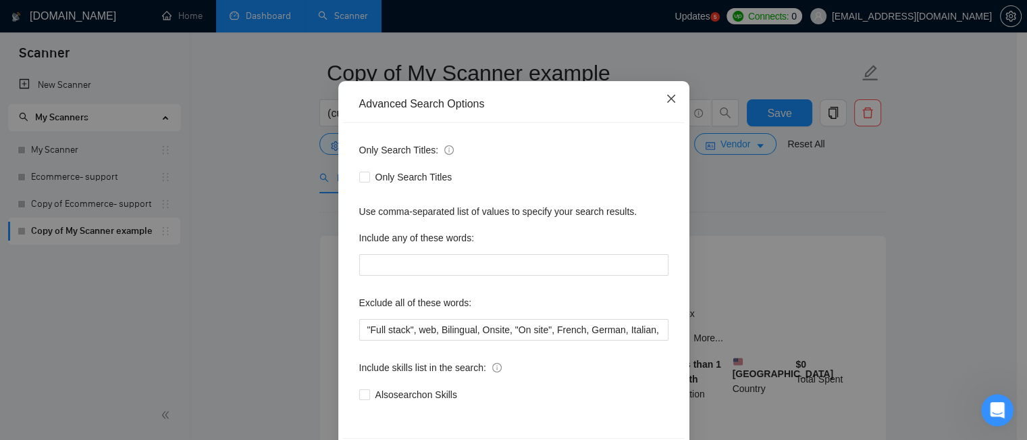
click at [656, 101] on span "Close" at bounding box center [671, 99] width 36 height 36
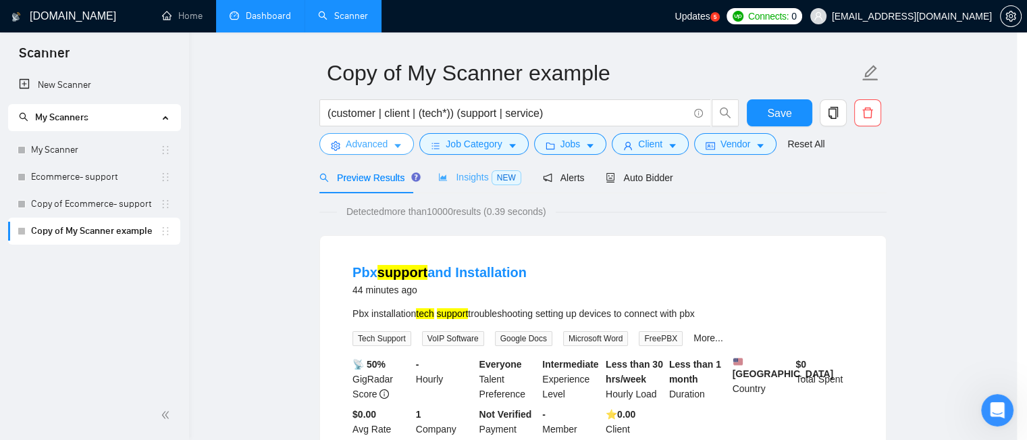
scroll to position [0, 0]
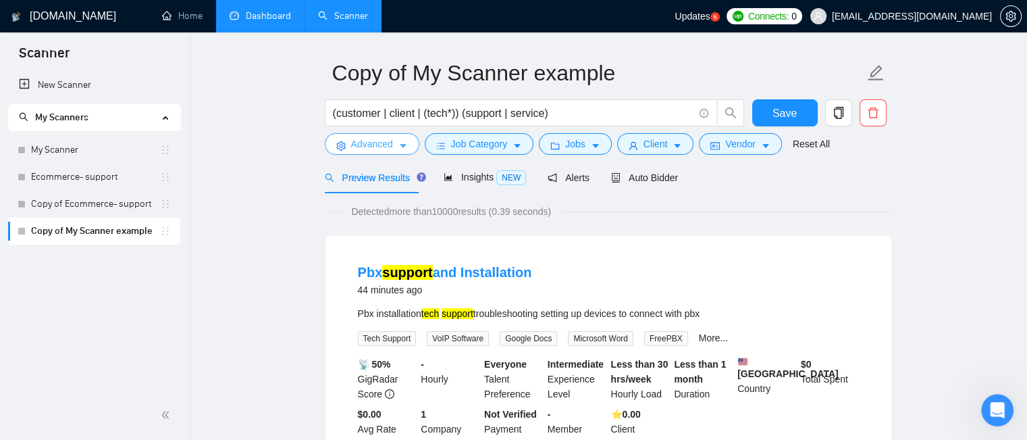
click at [383, 148] on span "Advanced" at bounding box center [372, 143] width 42 height 15
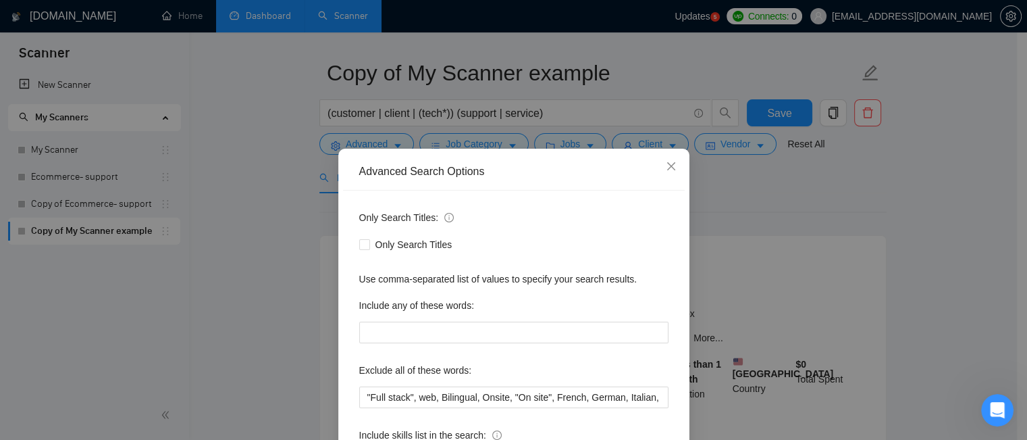
scroll to position [122, 0]
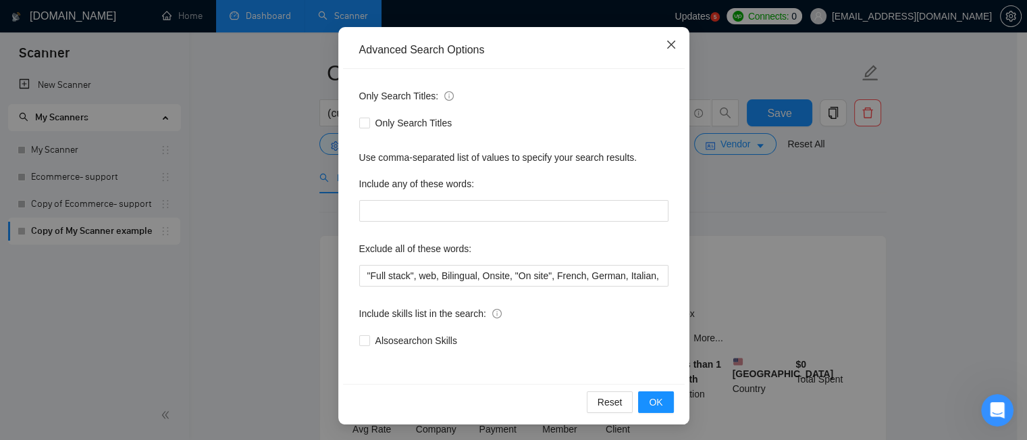
click at [666, 49] on icon "close" at bounding box center [671, 44] width 11 height 11
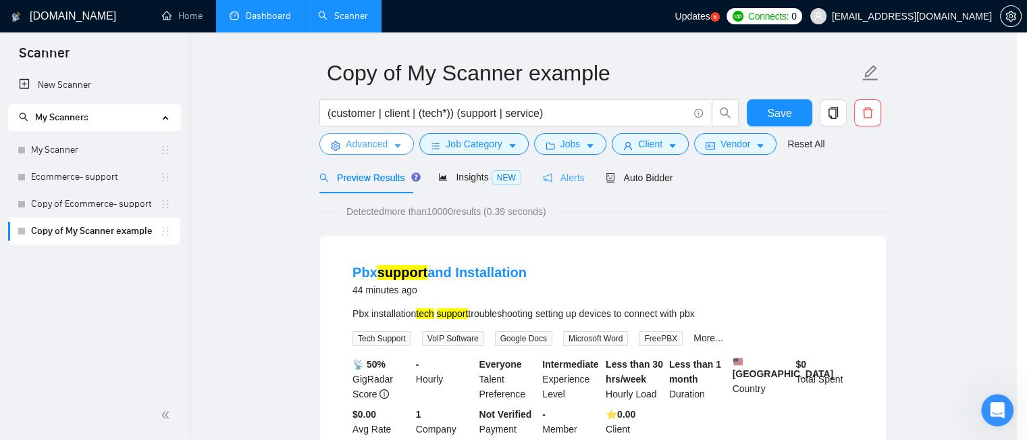
scroll to position [0, 0]
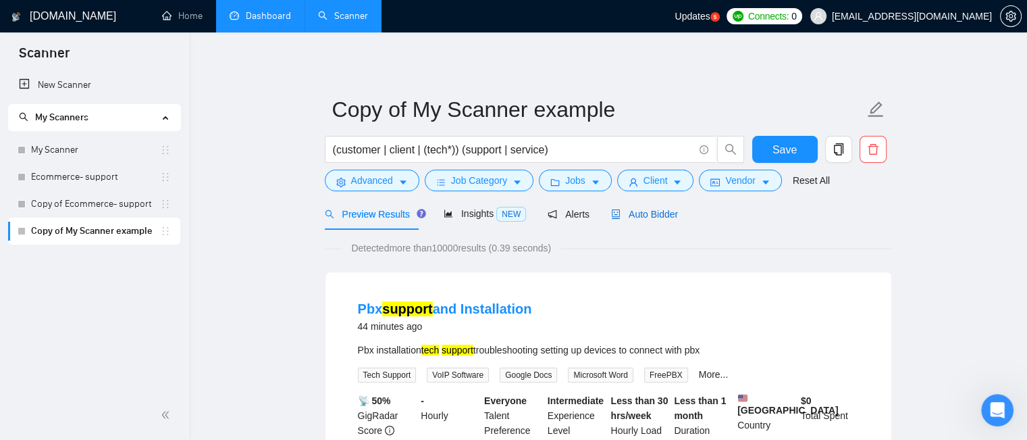
click at [634, 219] on span "Auto Bidder" at bounding box center [644, 214] width 67 height 11
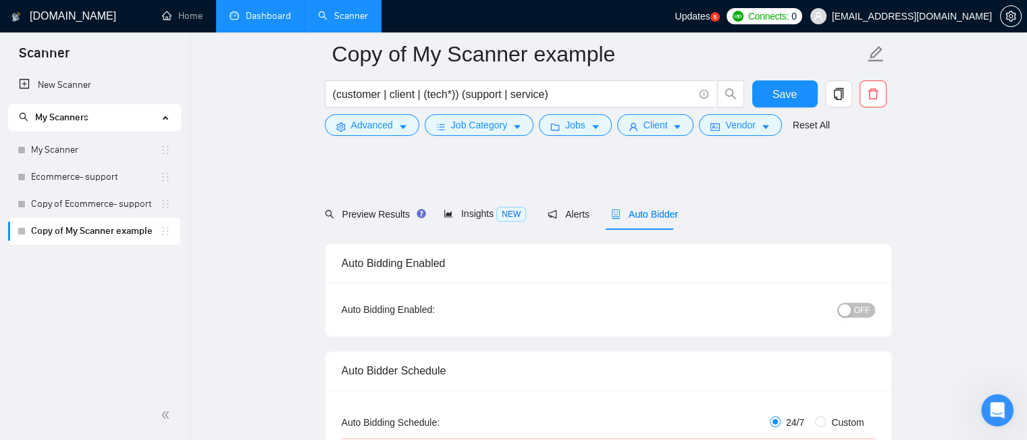
scroll to position [135, 0]
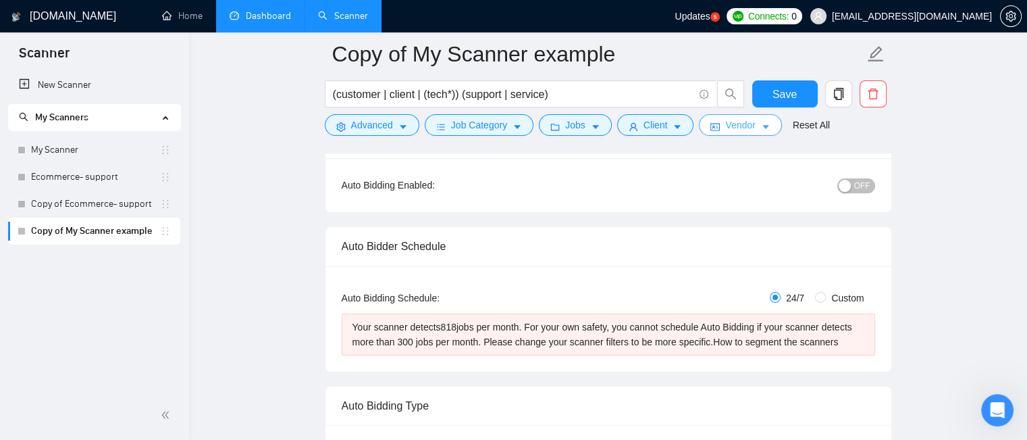
click at [745, 124] on span "Vendor" at bounding box center [740, 124] width 30 height 15
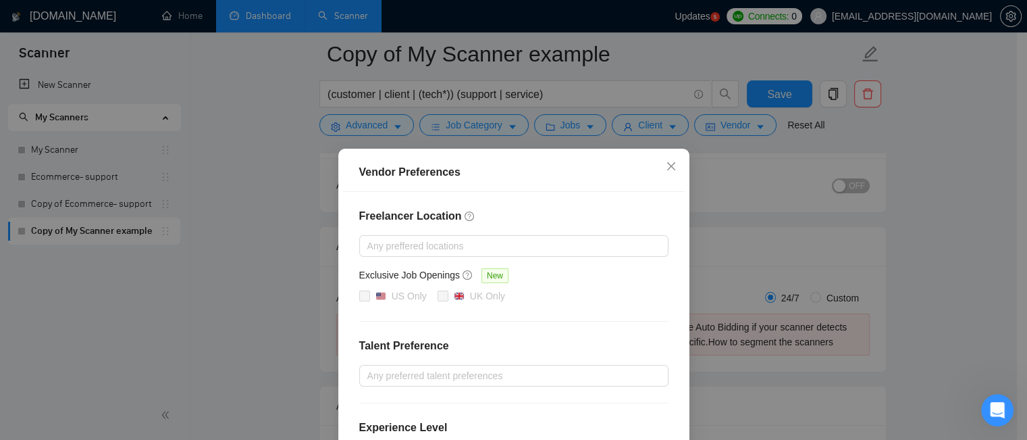
scroll to position [203, 0]
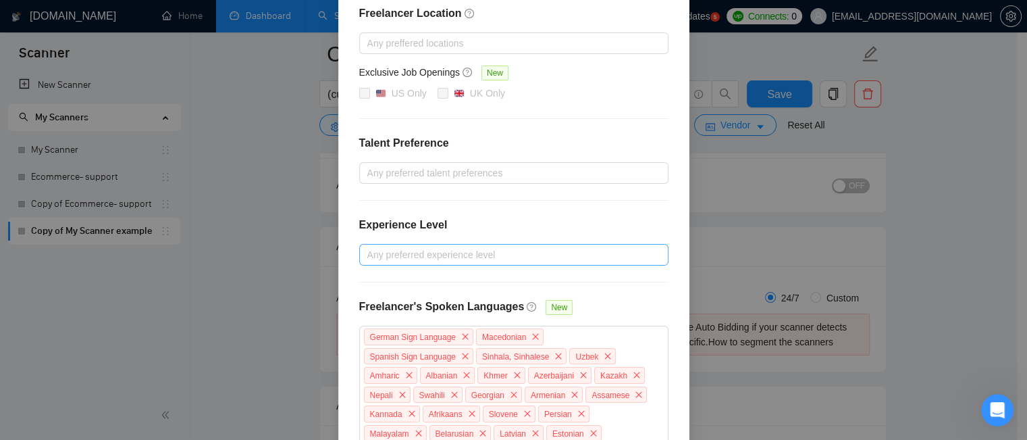
click at [448, 258] on div at bounding box center [507, 254] width 289 height 16
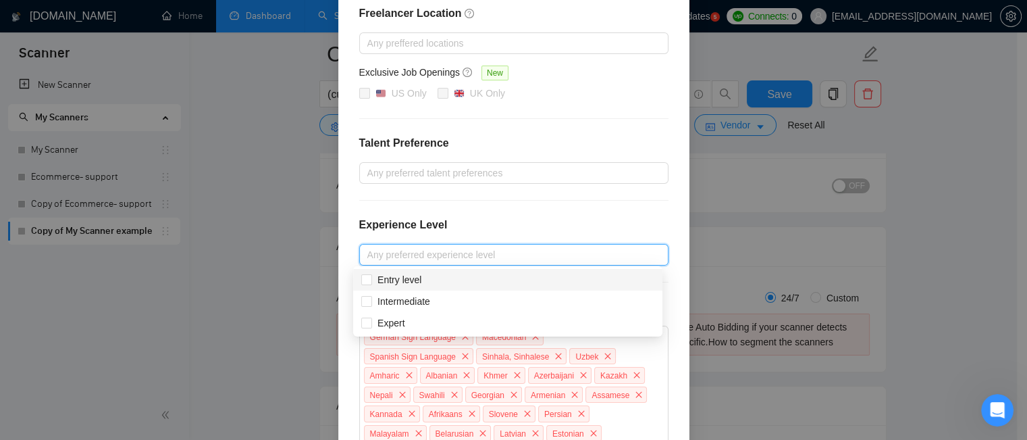
click at [748, 167] on div "Vendor Preferences Freelancer Location Any preffered locations Exclusive Job Op…" at bounding box center [513, 220] width 1027 height 440
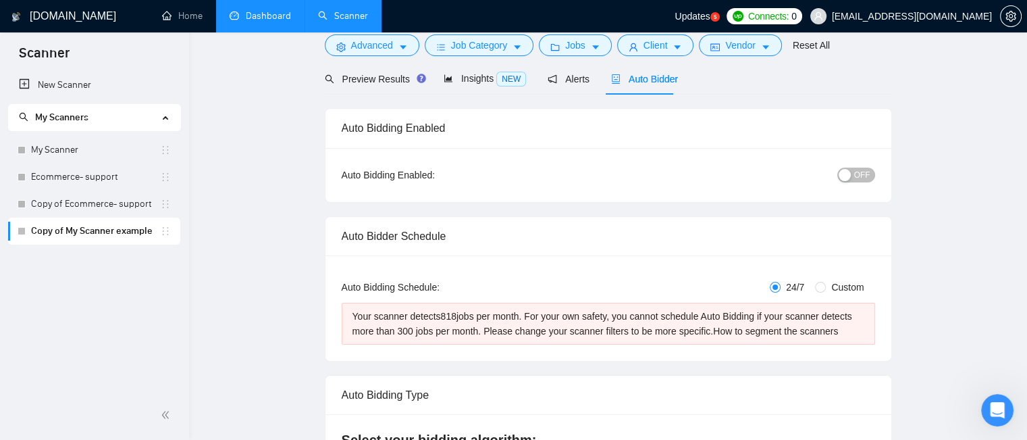
scroll to position [0, 0]
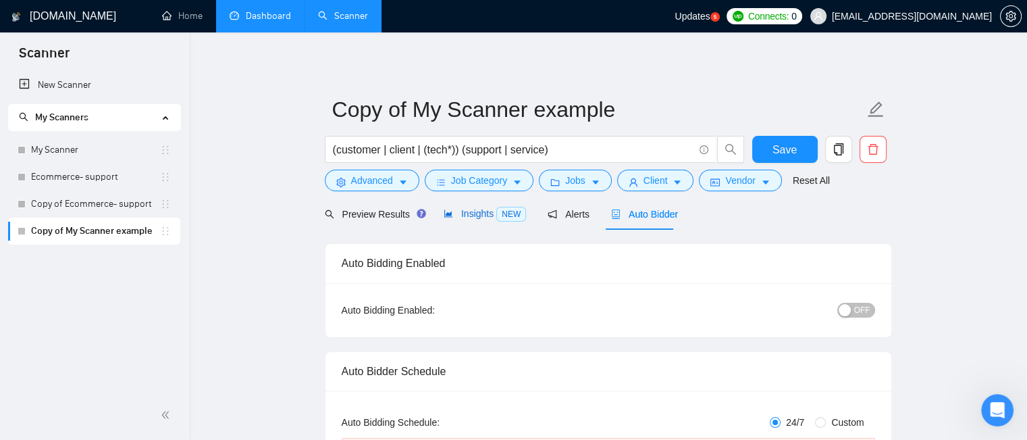
click at [468, 209] on span "Insights NEW" at bounding box center [485, 213] width 82 height 11
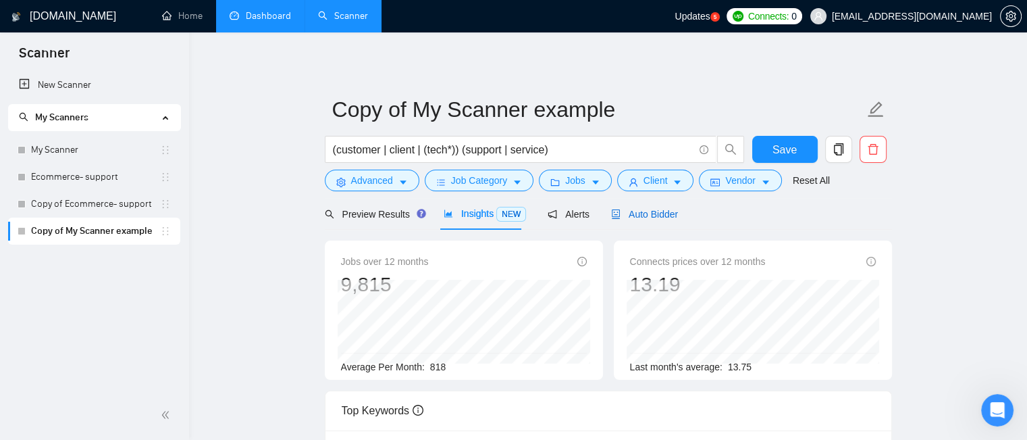
click at [650, 212] on span "Auto Bidder" at bounding box center [644, 214] width 67 height 11
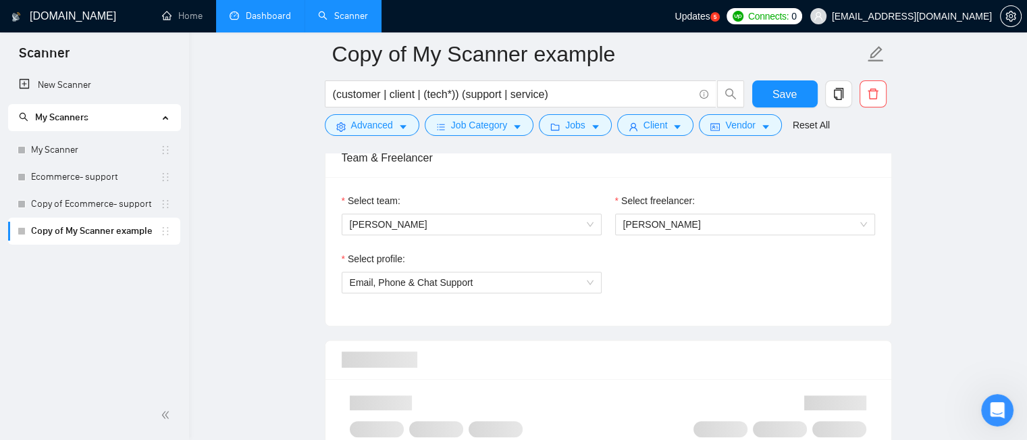
scroll to position [945, 0]
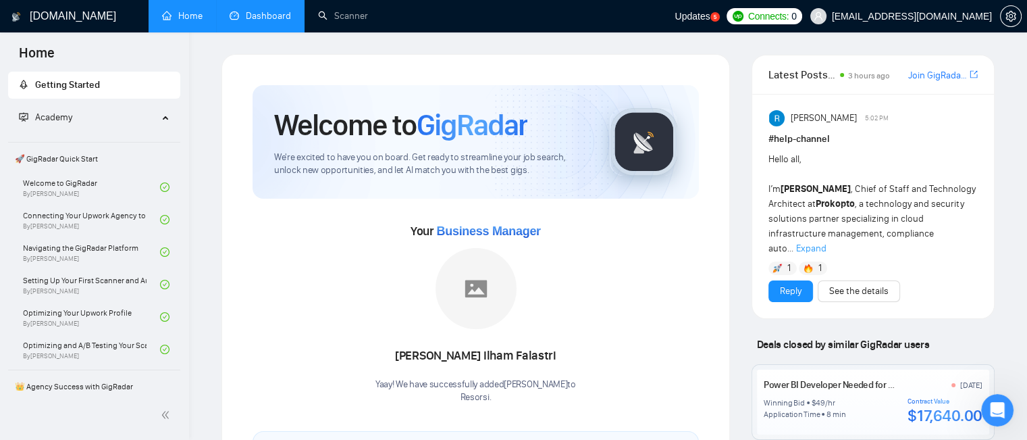
click at [265, 22] on link "Dashboard" at bounding box center [260, 15] width 61 height 11
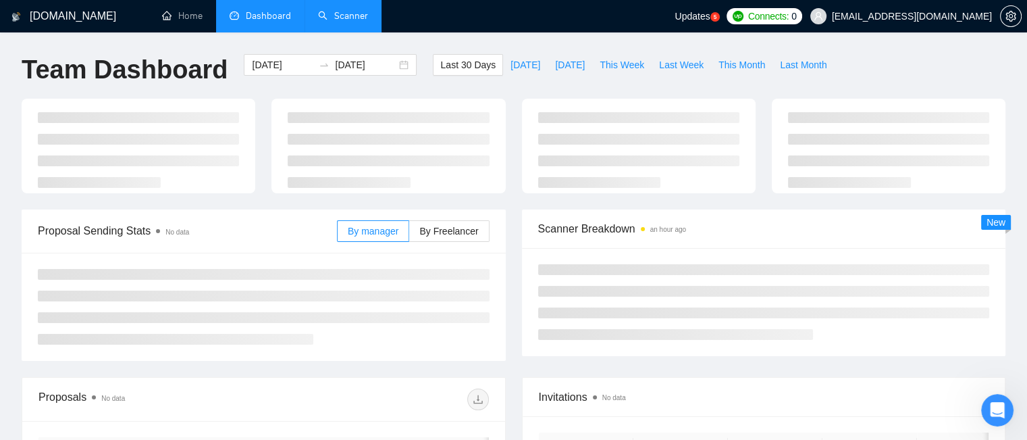
click at [347, 18] on link "Scanner" at bounding box center [343, 15] width 50 height 11
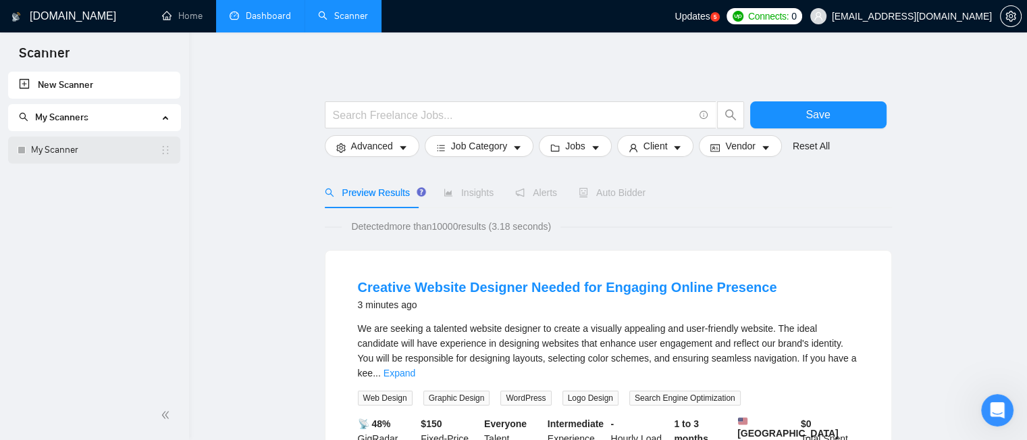
click at [76, 149] on link "My Scanner" at bounding box center [95, 149] width 129 height 27
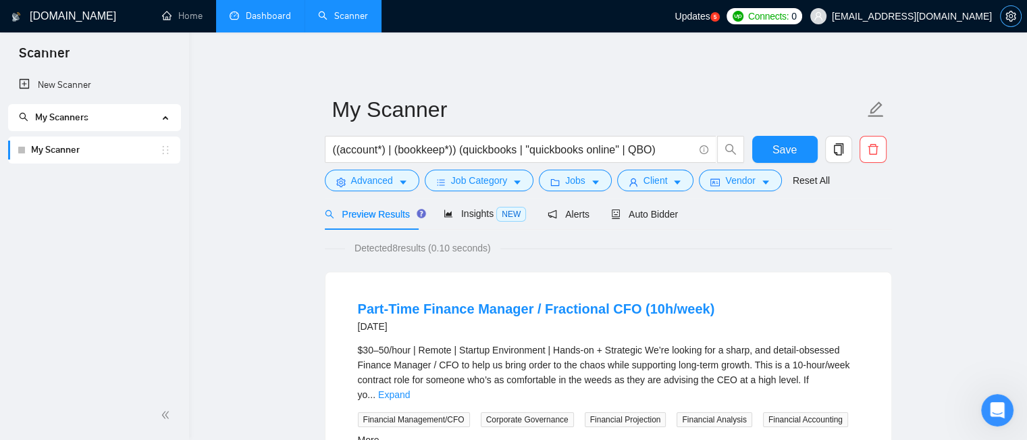
click at [1009, 17] on icon "setting" at bounding box center [1010, 16] width 10 height 11
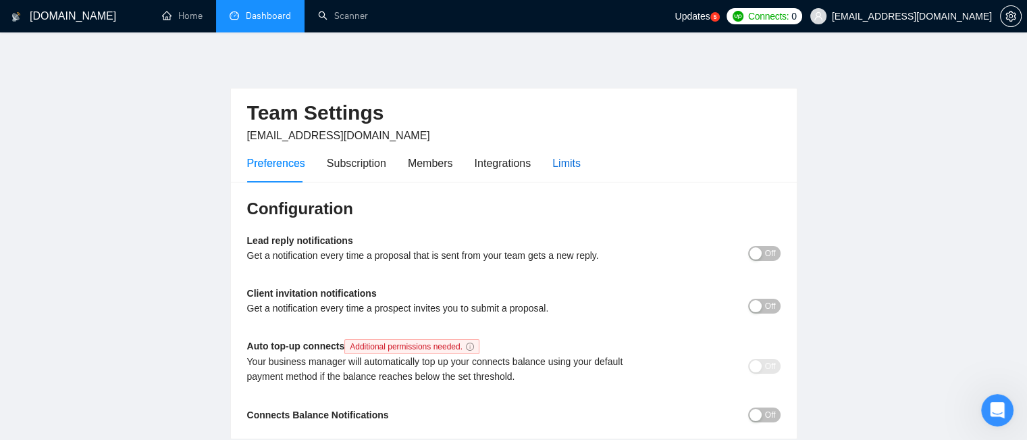
click at [568, 162] on div "Limits" at bounding box center [566, 163] width 28 height 17
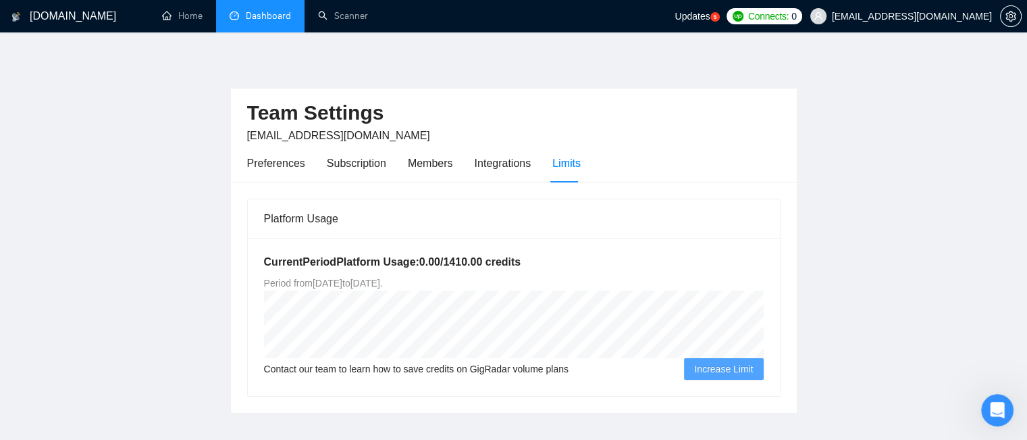
drag, startPoint x: 278, startPoint y: 16, endPoint x: 300, endPoint y: 18, distance: 21.8
click at [278, 16] on link "Dashboard" at bounding box center [260, 15] width 61 height 11
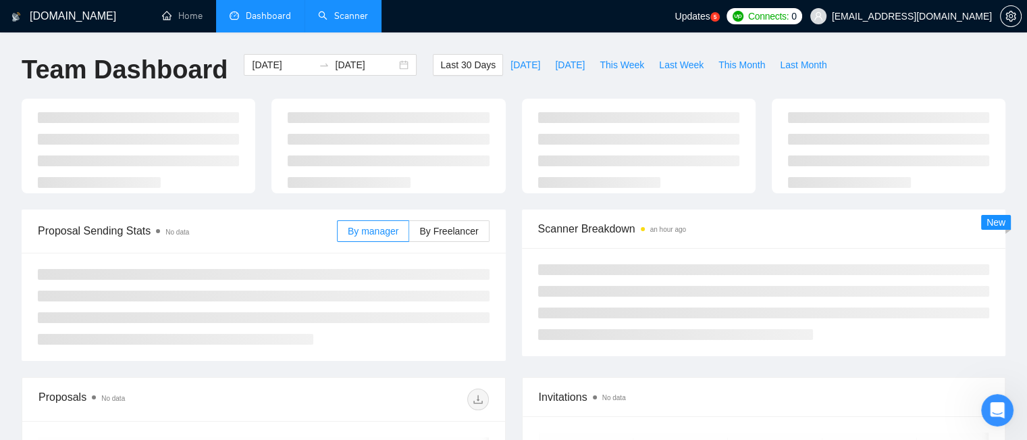
click at [355, 22] on link "Scanner" at bounding box center [343, 15] width 50 height 11
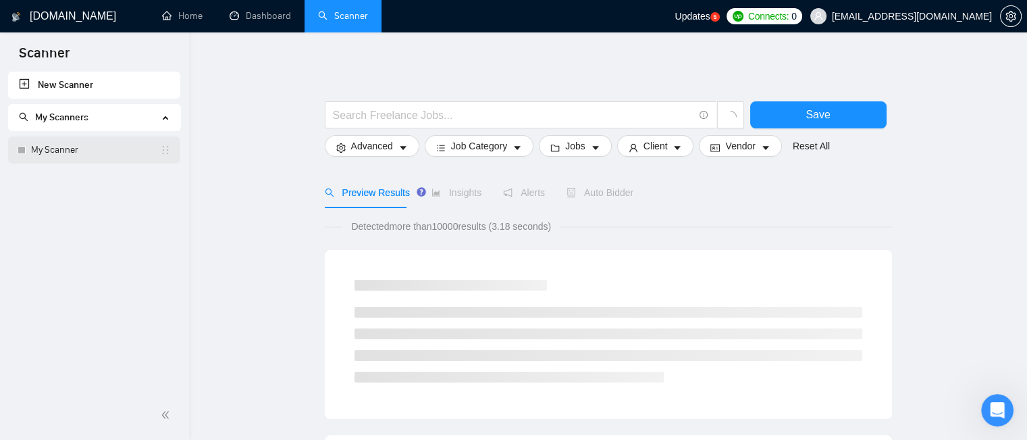
click at [86, 151] on link "My Scanner" at bounding box center [95, 149] width 129 height 27
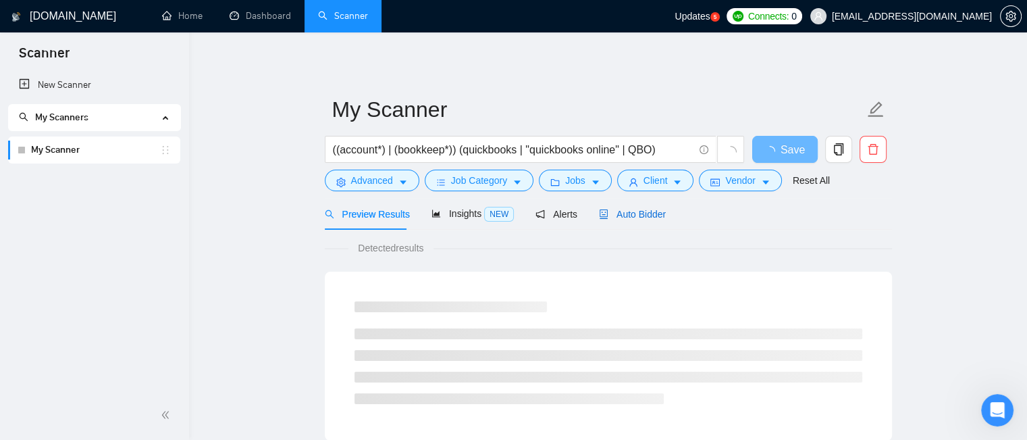
click at [628, 214] on span "Auto Bidder" at bounding box center [632, 214] width 67 height 11
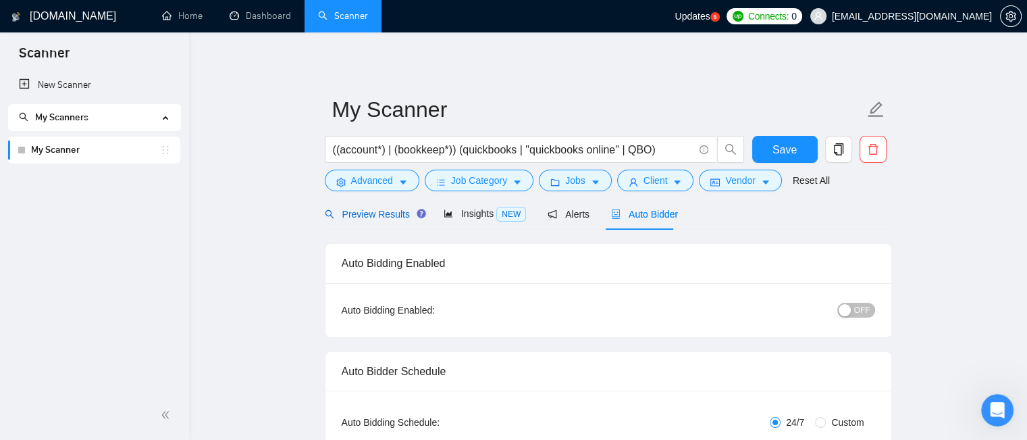
click at [373, 212] on span "Preview Results" at bounding box center [373, 214] width 97 height 11
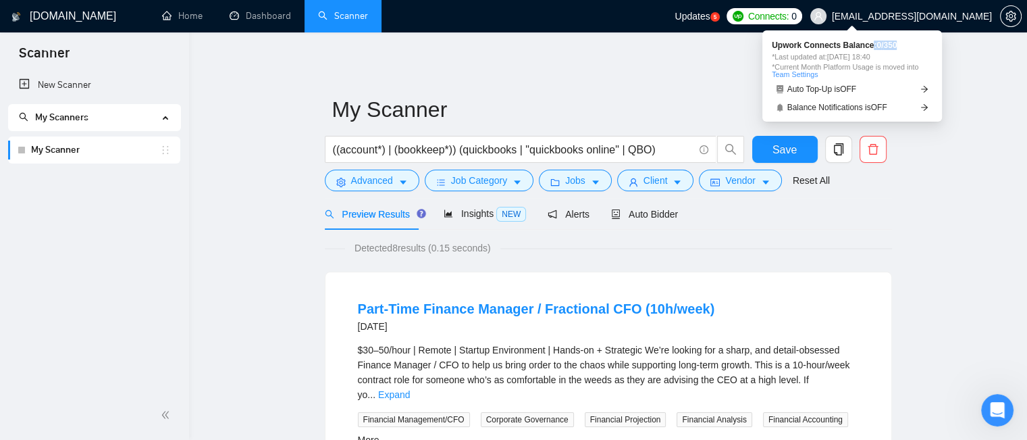
drag, startPoint x: 892, startPoint y: 47, endPoint x: 866, endPoint y: 45, distance: 26.4
click at [866, 45] on span "Upwork Connects Balance: 0 / 350" at bounding box center [852, 45] width 161 height 8
click at [898, 47] on span "Upwork Connects Balance: 0 / 350" at bounding box center [852, 45] width 161 height 8
drag, startPoint x: 891, startPoint y: 47, endPoint x: 870, endPoint y: 48, distance: 21.0
click at [870, 48] on span "Upwork Connects Balance: 0 / 350" at bounding box center [852, 45] width 161 height 8
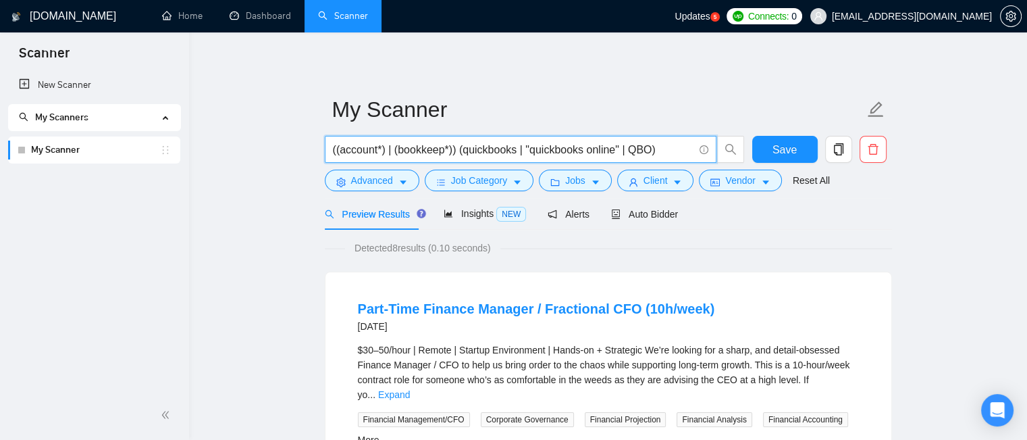
drag, startPoint x: 332, startPoint y: 151, endPoint x: 673, endPoint y: 145, distance: 340.3
click at [673, 145] on input "((account*) | (bookkeep*)) (quickbooks | "quickbooks online" | QBO)" at bounding box center [513, 149] width 361 height 17
click at [669, 148] on input "((account*) | (bookkeep*)) (quickbooks | "quickbooks online" | QBO)" at bounding box center [513, 149] width 361 height 17
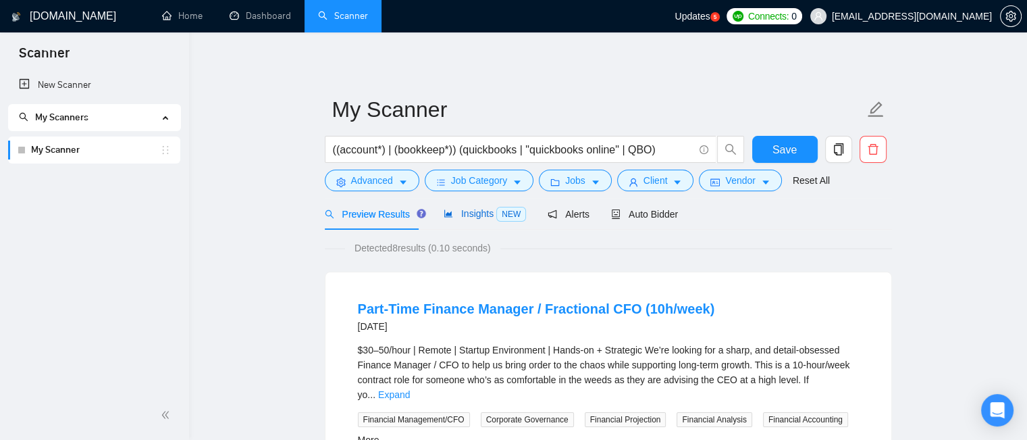
click at [469, 215] on span "Insights NEW" at bounding box center [485, 213] width 82 height 11
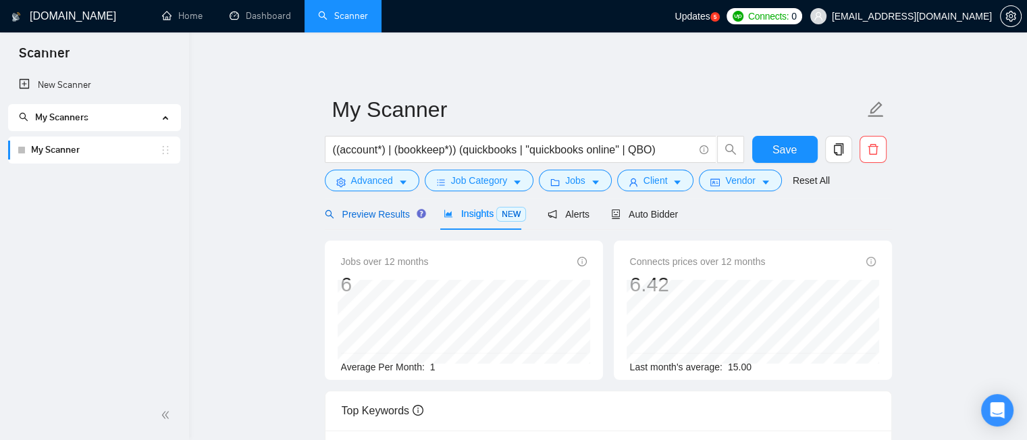
click at [390, 215] on span "Preview Results" at bounding box center [373, 214] width 97 height 11
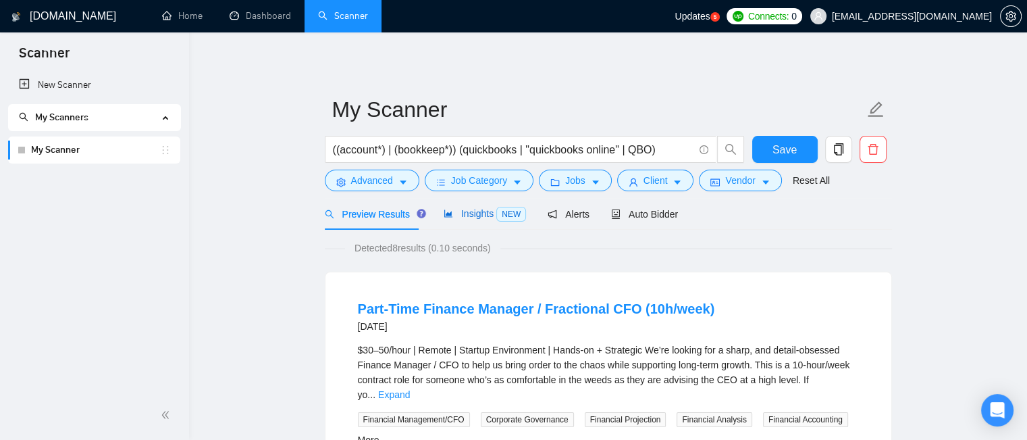
click at [463, 213] on span "Insights NEW" at bounding box center [485, 213] width 82 height 11
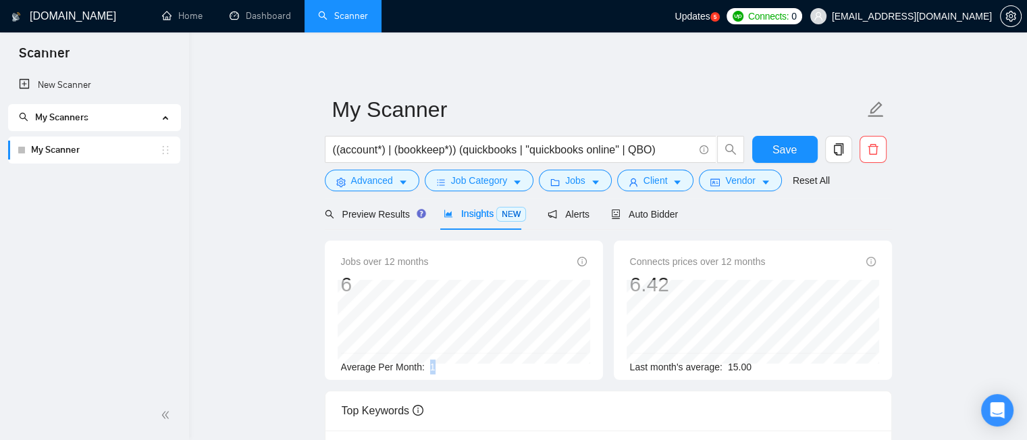
click at [430, 365] on span "1" at bounding box center [432, 366] width 5 height 11
click at [698, 217] on div "Preview Results Insights NEW Alerts Auto Bidder" at bounding box center [608, 214] width 567 height 32
click at [359, 212] on span "Preview Results" at bounding box center [373, 214] width 97 height 11
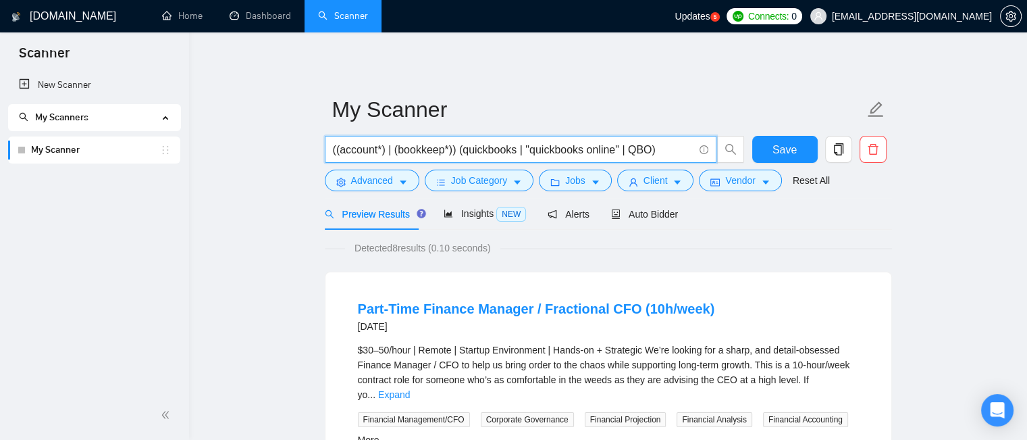
drag, startPoint x: 459, startPoint y: 151, endPoint x: 654, endPoint y: 151, distance: 194.5
click at [654, 151] on input "((account*) | (bookkeep*)) (quickbooks | "quickbooks online" | QBO)" at bounding box center [513, 149] width 361 height 17
click at [837, 148] on icon "copy" at bounding box center [839, 149] width 12 height 12
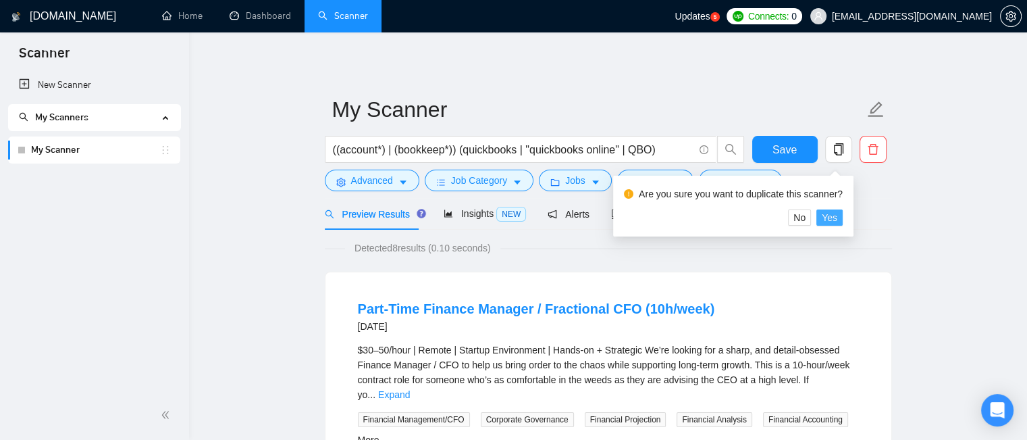
click at [828, 221] on span "Yes" at bounding box center [830, 217] width 16 height 15
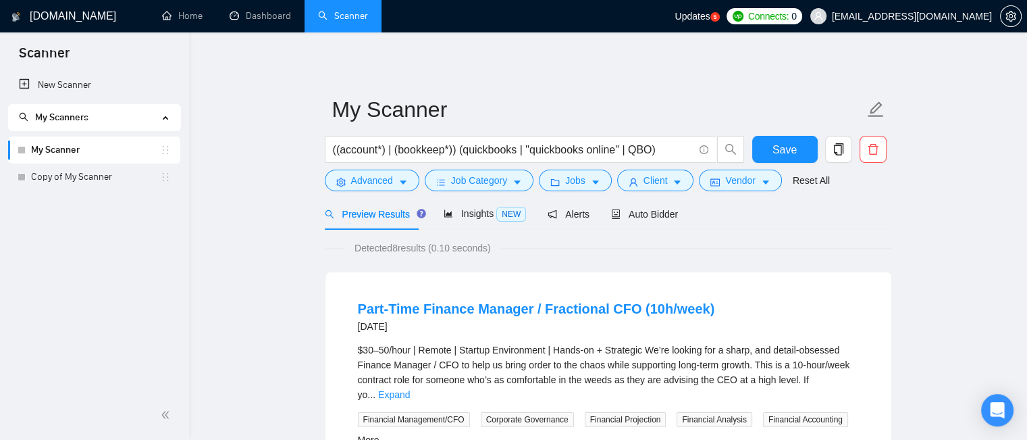
click at [96, 185] on link "Copy of My Scanner" at bounding box center [95, 176] width 129 height 27
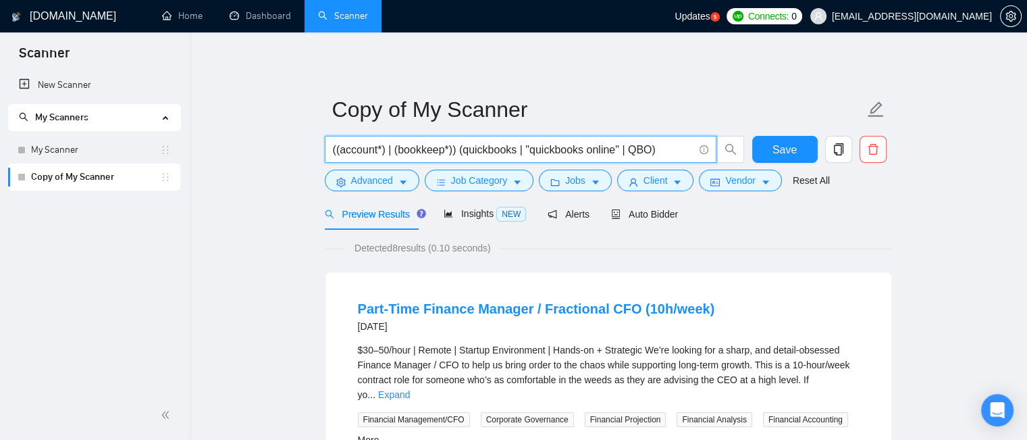
drag, startPoint x: 456, startPoint y: 149, endPoint x: 666, endPoint y: 151, distance: 210.0
click at [666, 151] on input "((account*) | (bookkeep*)) (quickbooks | "quickbooks online" | QBO)" at bounding box center [513, 149] width 361 height 17
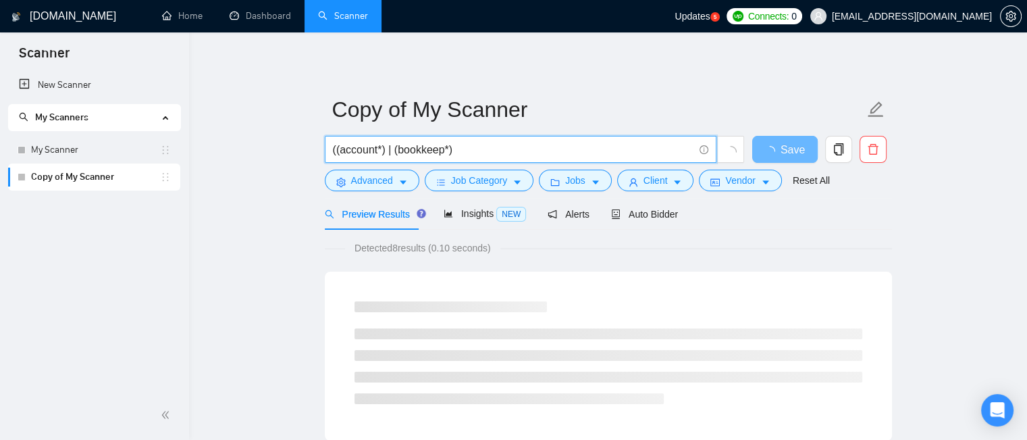
click at [337, 152] on input "((account*) | (bookkeep*)" at bounding box center [513, 149] width 361 height 17
type input "(account*) | (bookkeep*)"
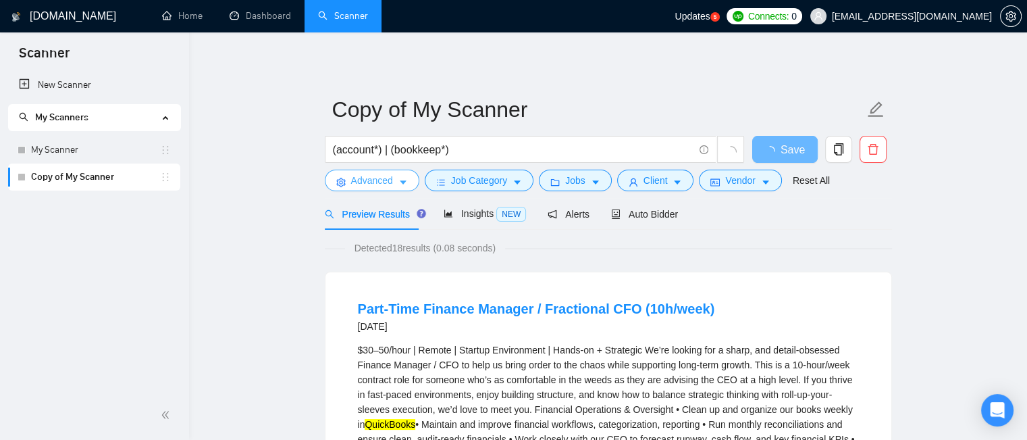
click at [385, 184] on span "Advanced" at bounding box center [372, 180] width 42 height 15
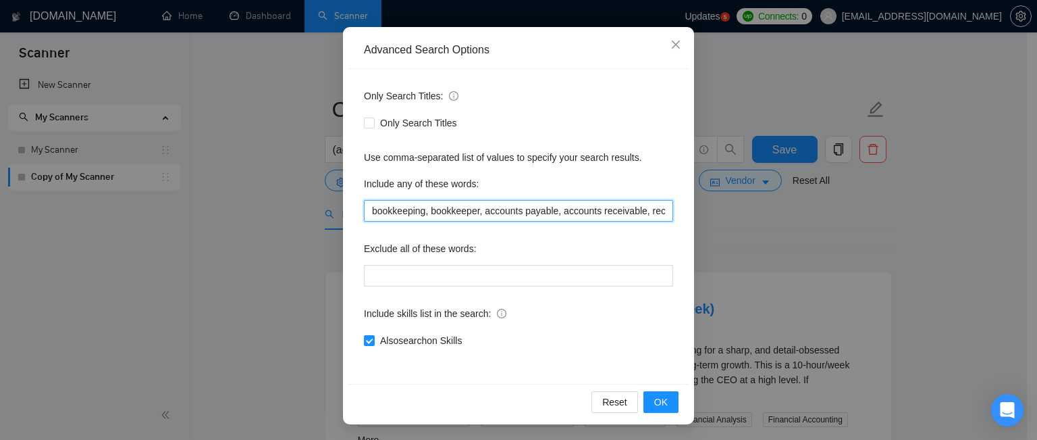
drag, startPoint x: 367, startPoint y: 210, endPoint x: 340, endPoint y: 219, distance: 28.6
click at [343, 219] on div "Advanced Search Options Only Search Titles: Only Search Titles Use comma-separa…" at bounding box center [518, 225] width 351 height 397
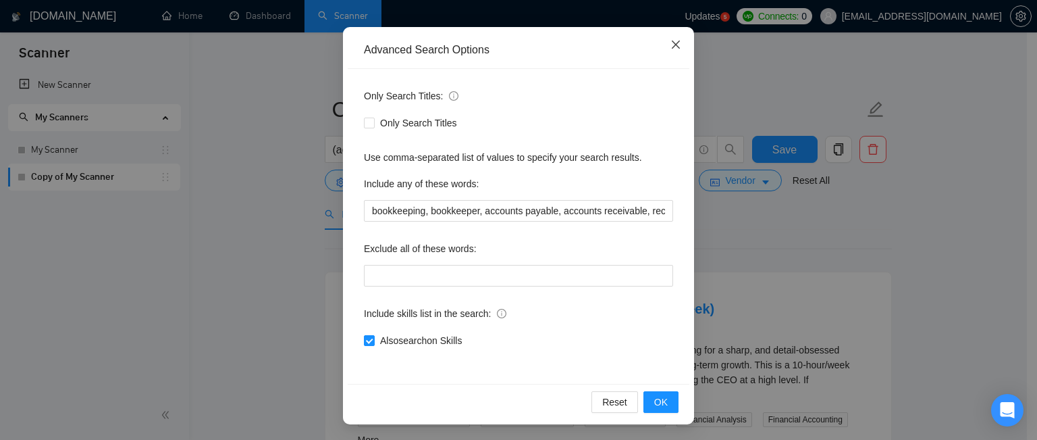
click at [680, 49] on span "Close" at bounding box center [676, 45] width 36 height 36
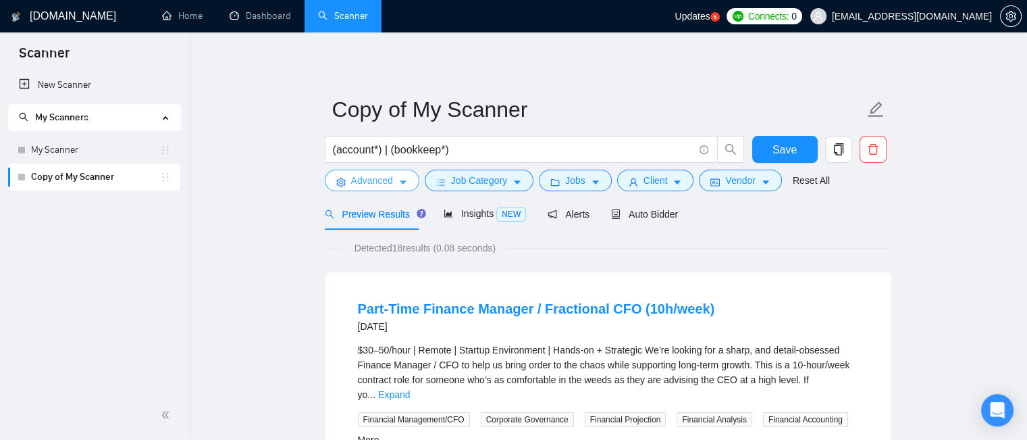
click at [409, 184] on button "Advanced" at bounding box center [372, 180] width 95 height 22
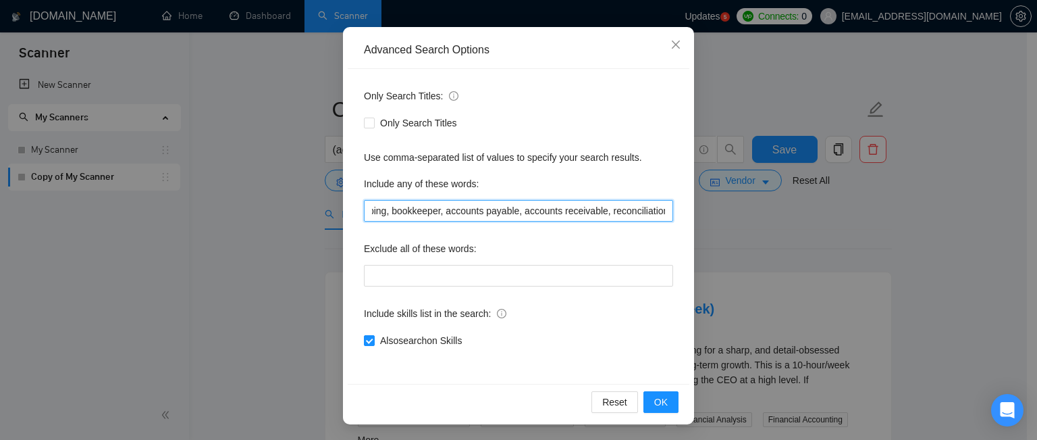
scroll to position [0, 93]
drag, startPoint x: 365, startPoint y: 210, endPoint x: 686, endPoint y: 209, distance: 321.4
click at [686, 209] on div "Advanced Search Options Only Search Titles: Only Search Titles Use comma-separa…" at bounding box center [518, 225] width 351 height 397
click at [606, 212] on input "bookkeeping, bookkeeper, accounts payable, accounts receivable, reconciliation,…" at bounding box center [518, 211] width 309 height 22
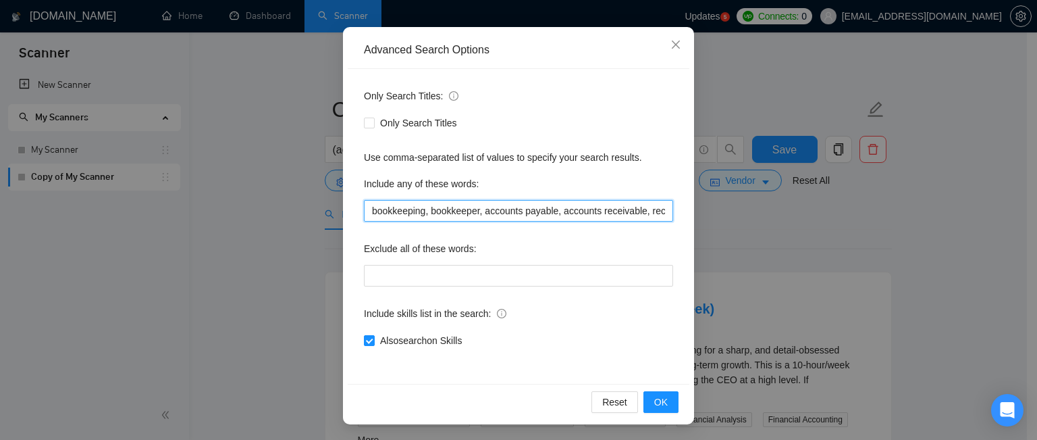
drag, startPoint x: 610, startPoint y: 213, endPoint x: 290, endPoint y: 246, distance: 322.5
click at [293, 246] on div "Advanced Search Options Only Search Titles: Only Search Titles Use comma-separa…" at bounding box center [518, 220] width 1037 height 440
type input "QuickBooks"
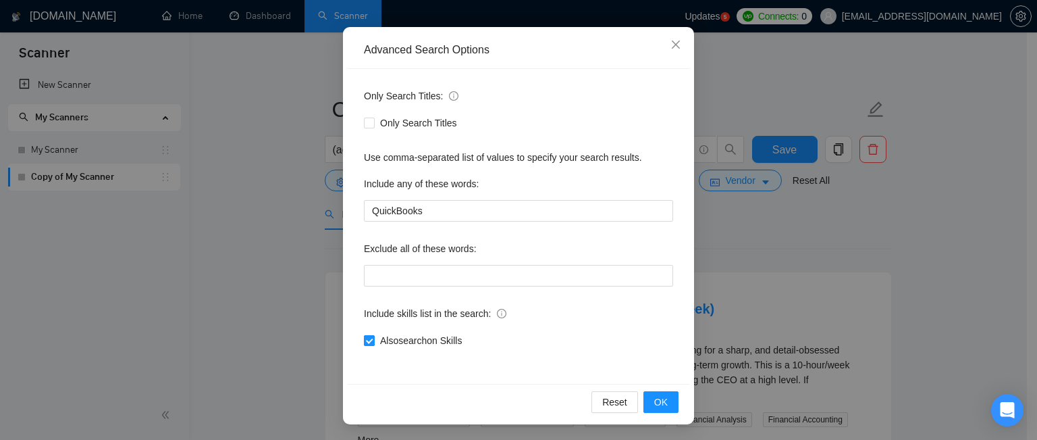
click at [364, 345] on span at bounding box center [369, 340] width 11 height 11
click at [364, 344] on input "Also search on Skills" at bounding box center [368, 339] width 9 height 9
checkbox input "false"
click at [656, 404] on span "OK" at bounding box center [661, 401] width 14 height 15
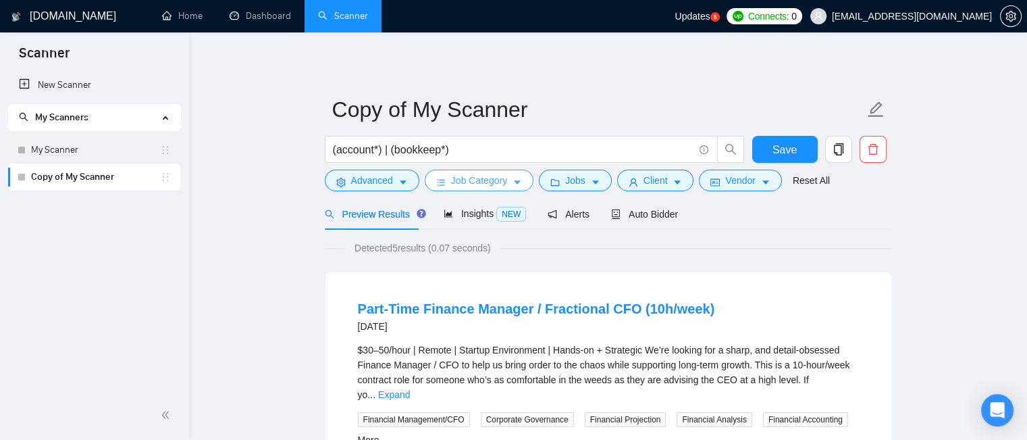
click at [510, 176] on button "Job Category" at bounding box center [479, 180] width 109 height 22
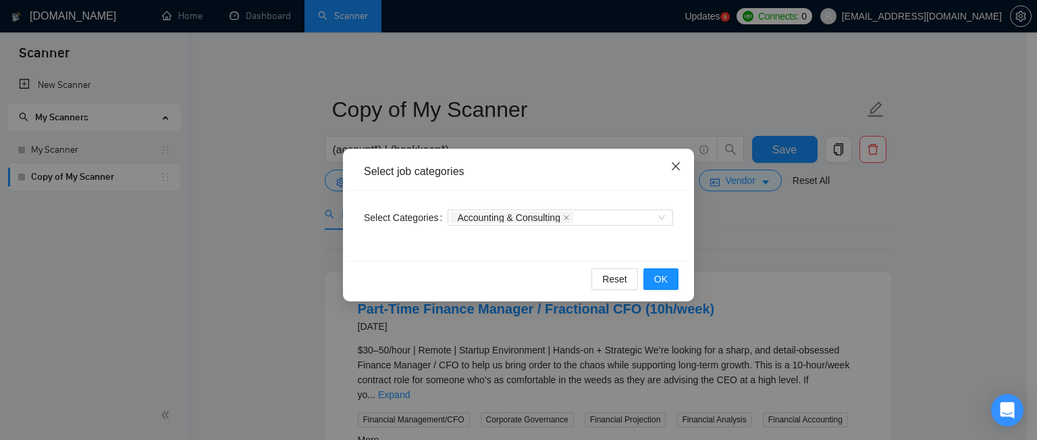
click at [671, 172] on icon "close" at bounding box center [675, 166] width 11 height 11
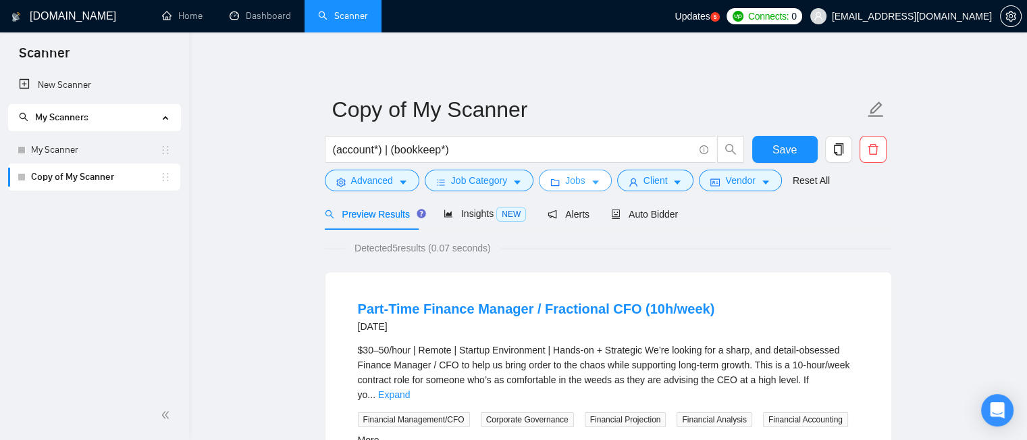
click at [566, 187] on span "Jobs" at bounding box center [575, 180] width 20 height 15
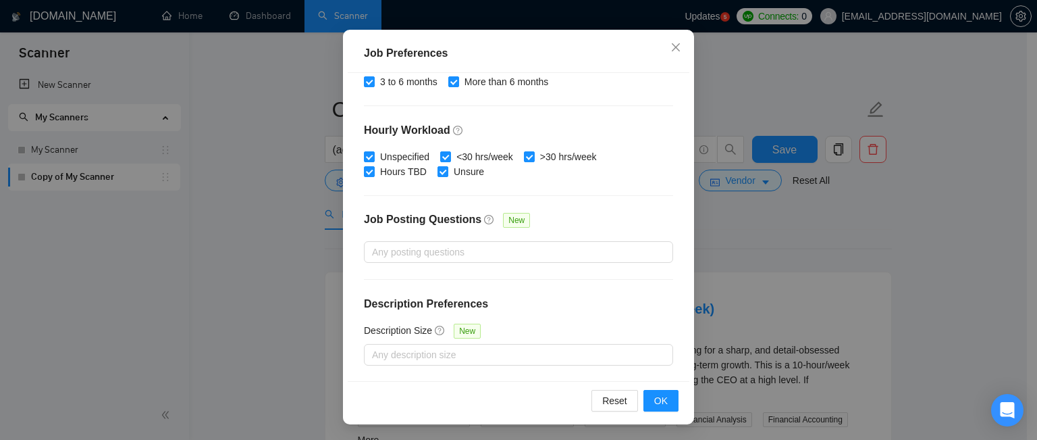
scroll to position [319, 0]
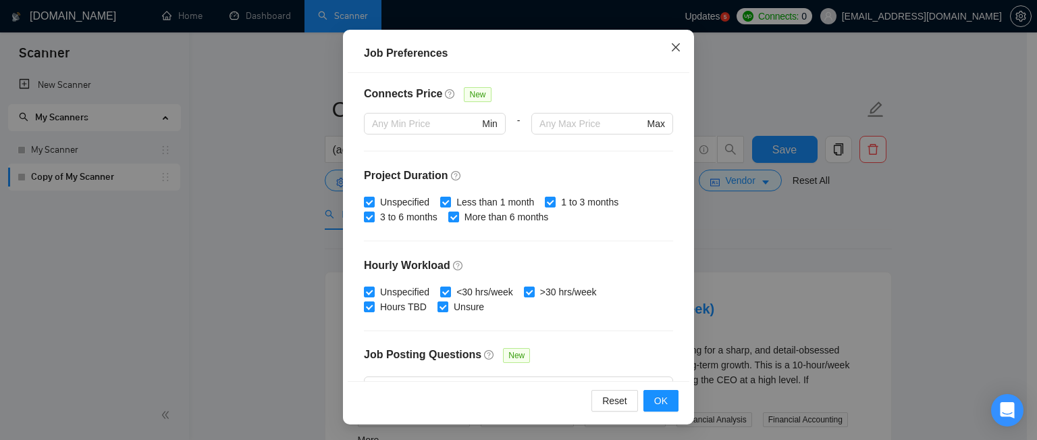
click at [670, 51] on icon "close" at bounding box center [675, 47] width 11 height 11
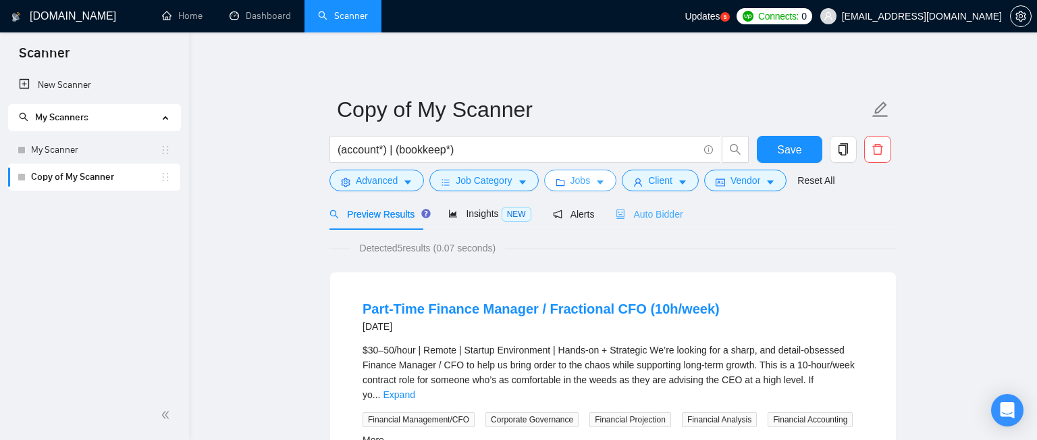
scroll to position [0, 0]
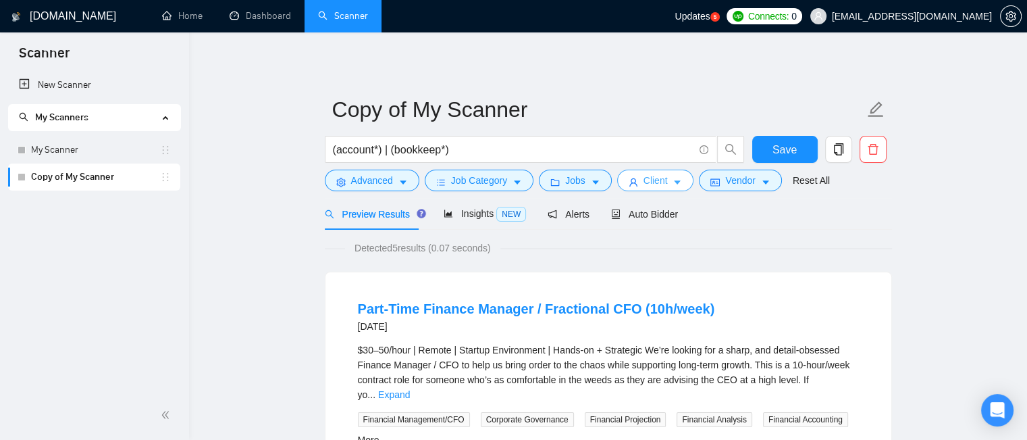
click at [658, 180] on span "Client" at bounding box center [655, 180] width 24 height 15
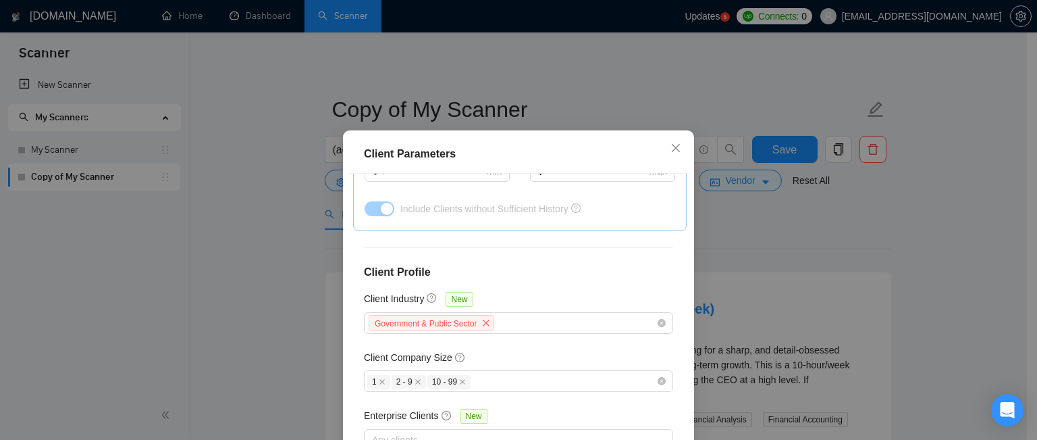
scroll to position [101, 0]
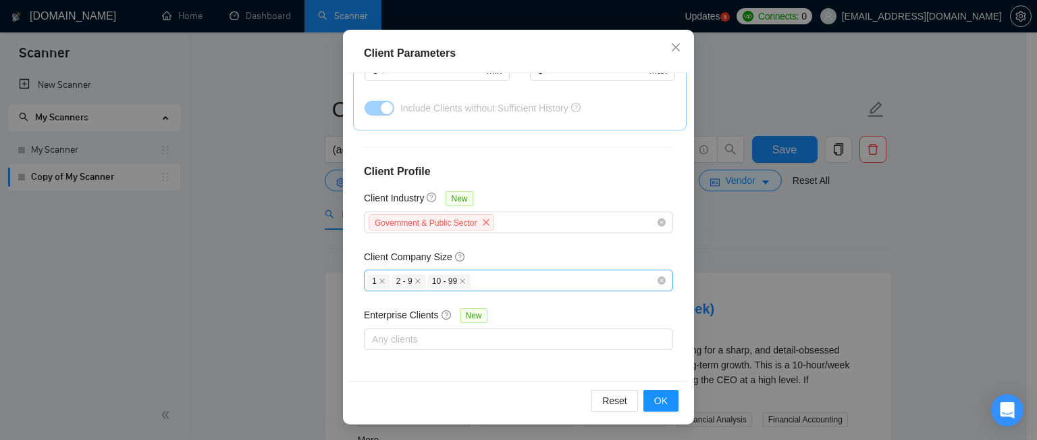
click at [617, 282] on div "1 2 - 9 10 - 99" at bounding box center [511, 280] width 289 height 16
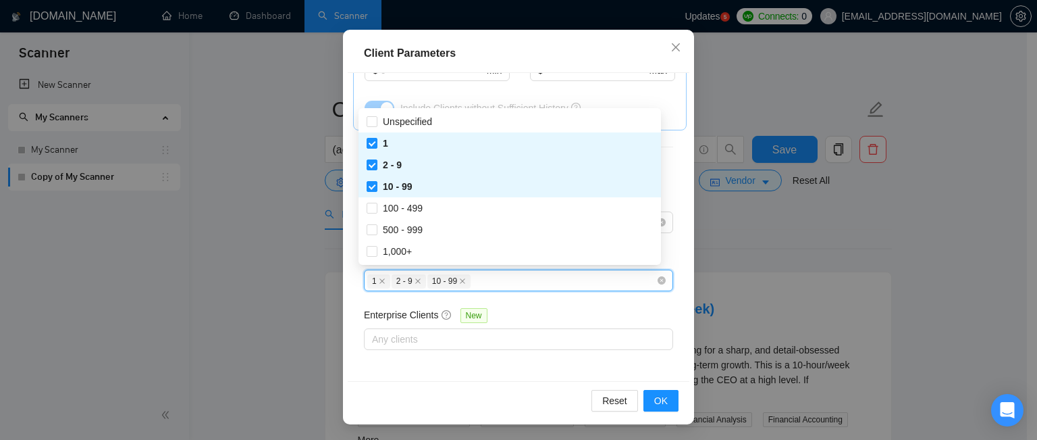
click at [664, 106] on div "Include Clients without Sufficient History" at bounding box center [537, 108] width 275 height 15
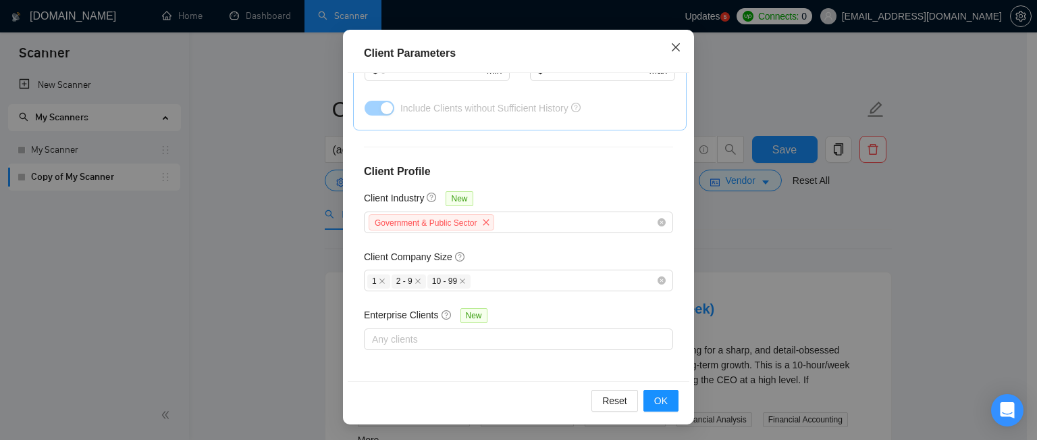
click at [670, 47] on icon "close" at bounding box center [675, 47] width 11 height 11
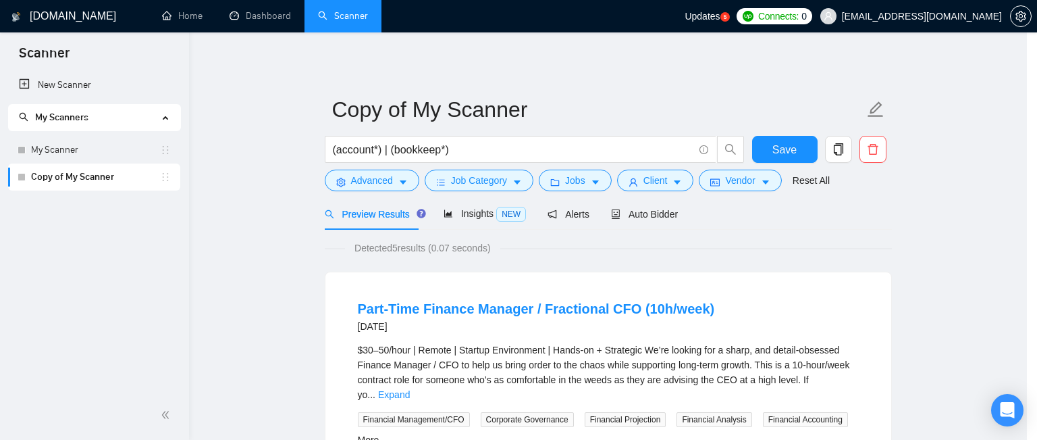
scroll to position [51, 0]
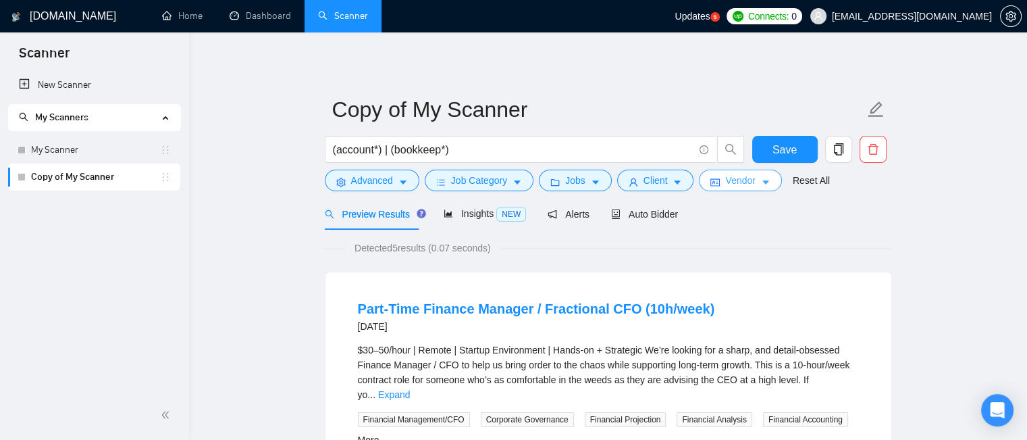
click at [740, 182] on span "Vendor" at bounding box center [740, 180] width 30 height 15
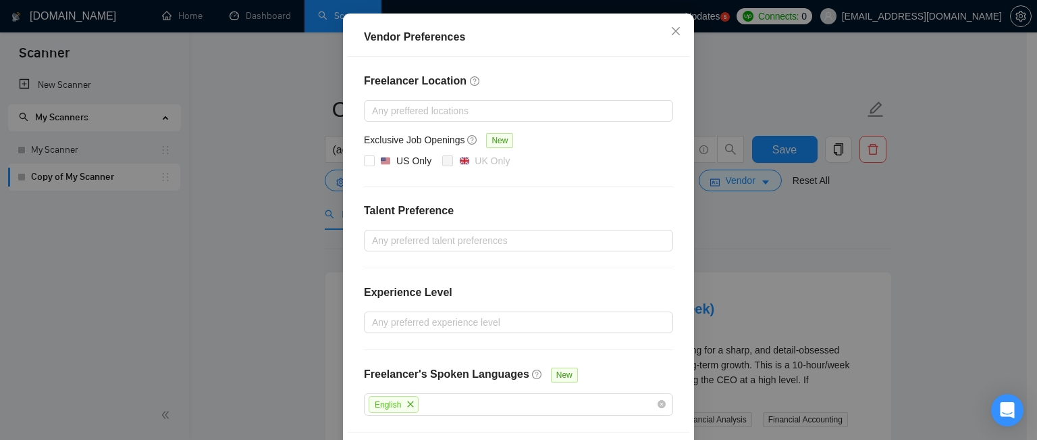
scroll to position [184, 0]
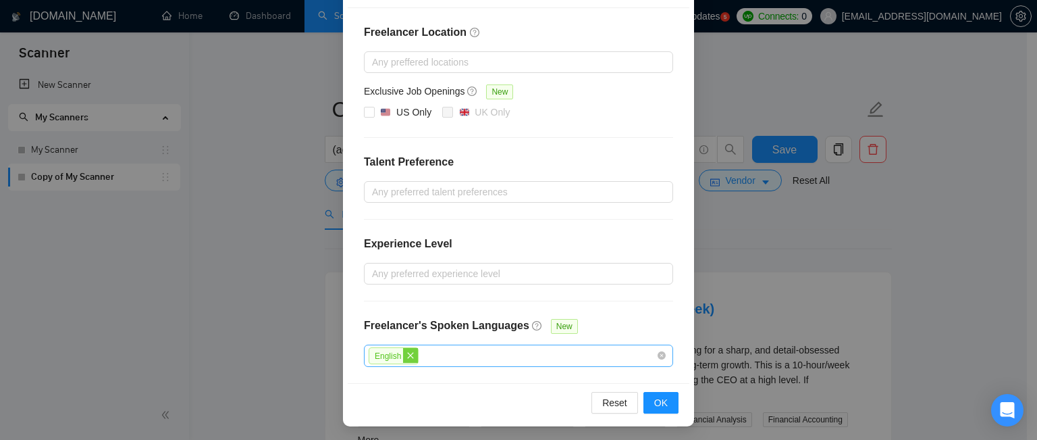
click at [408, 356] on icon "close" at bounding box center [410, 355] width 8 height 8
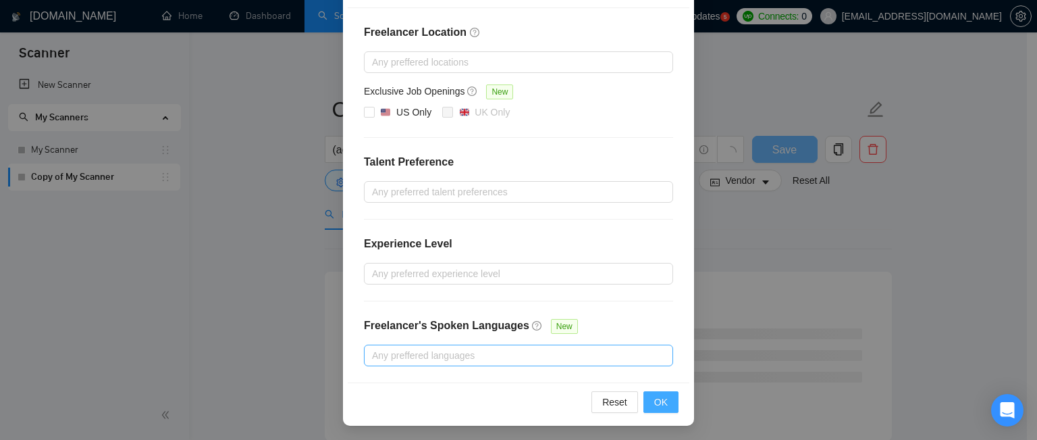
click at [662, 402] on button "OK" at bounding box center [660, 402] width 35 height 22
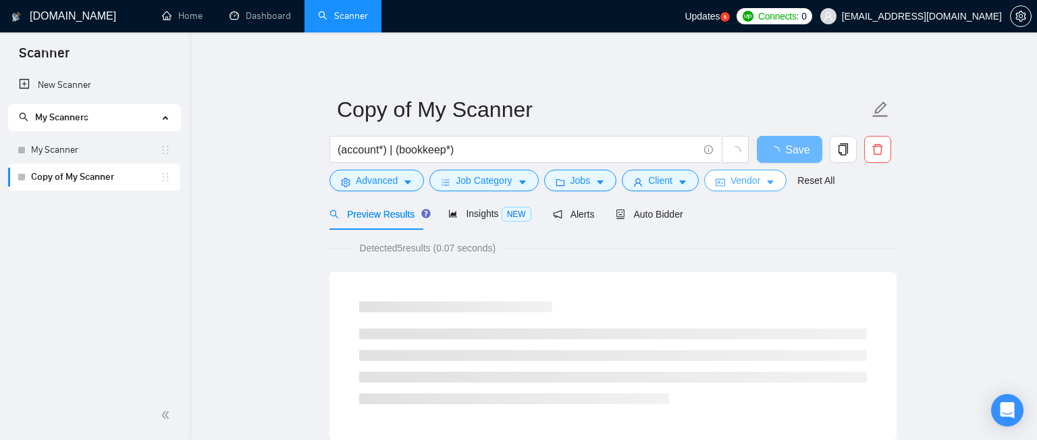
scroll to position [0, 0]
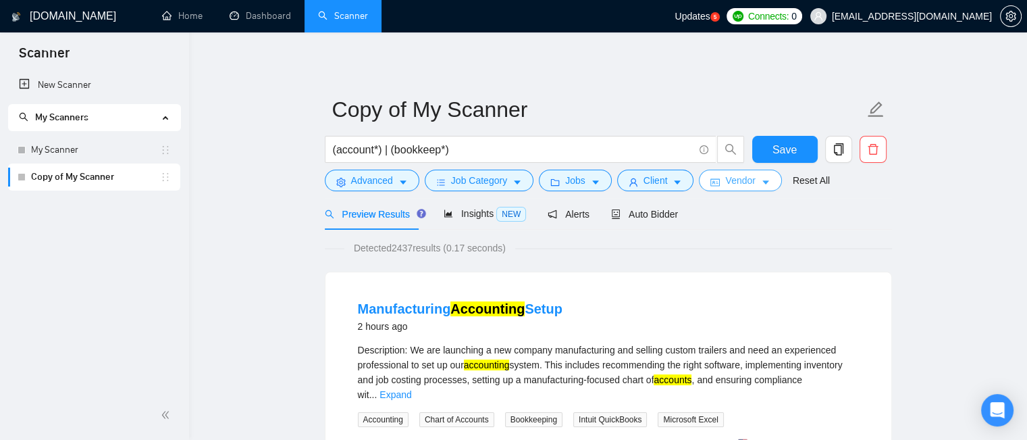
click at [751, 183] on button "Vendor" at bounding box center [740, 180] width 82 height 22
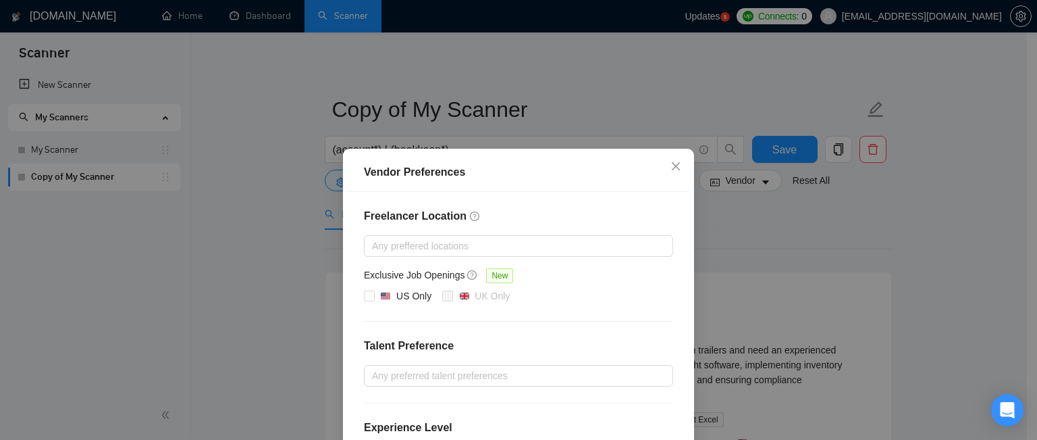
scroll to position [184, 0]
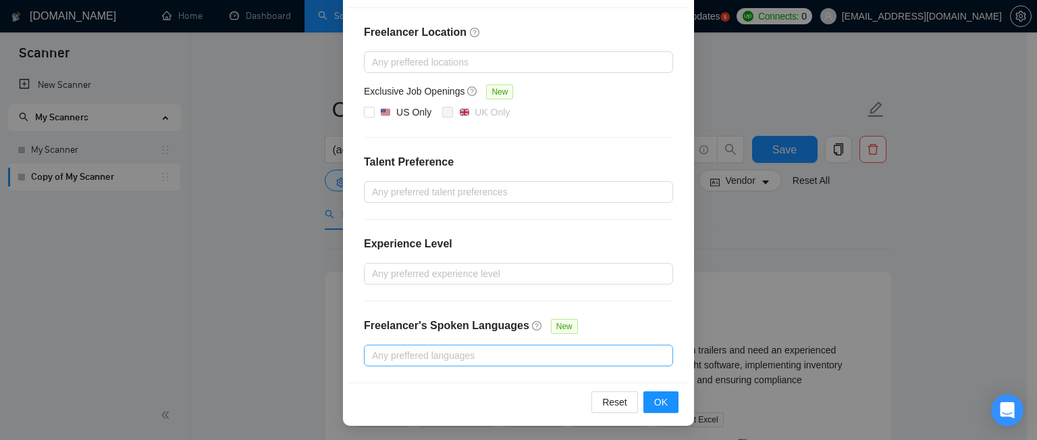
click at [596, 353] on div at bounding box center [511, 355] width 289 height 16
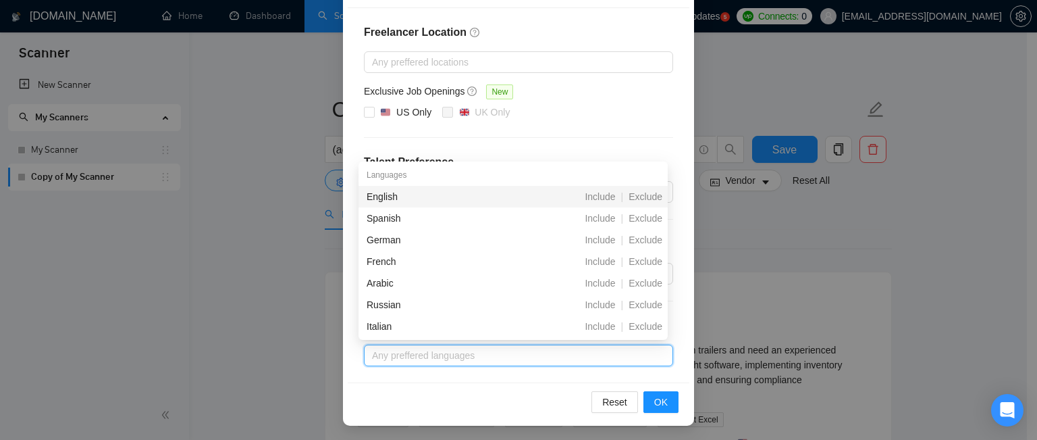
click at [703, 268] on div "Vendor Preferences Freelancer Location Any preffered locations Exclusive Job Op…" at bounding box center [518, 220] width 1037 height 440
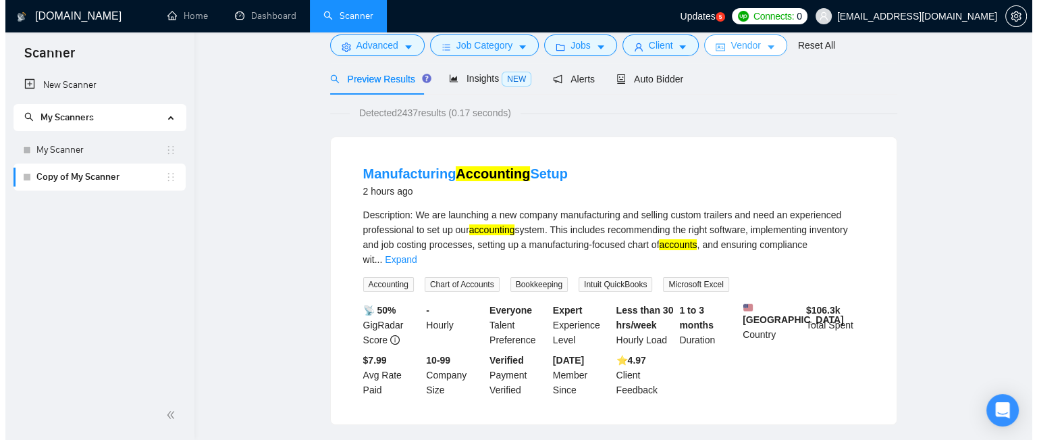
scroll to position [0, 0]
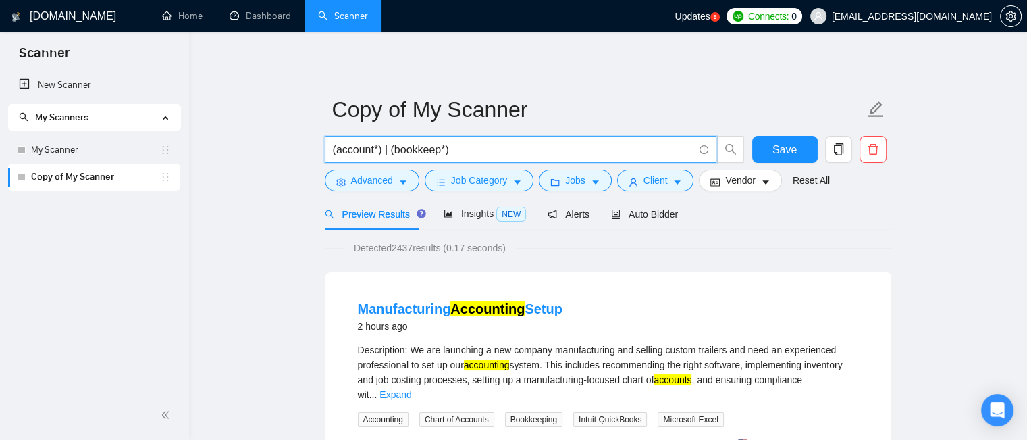
drag, startPoint x: 462, startPoint y: 150, endPoint x: 327, endPoint y: 161, distance: 135.5
click at [327, 161] on span "(account*) | (bookkeep*)" at bounding box center [521, 149] width 392 height 27
click at [477, 149] on input "(account*) | (bookkeep*)" at bounding box center [513, 149] width 361 height 17
click at [406, 178] on icon "caret-down" at bounding box center [402, 182] width 9 height 9
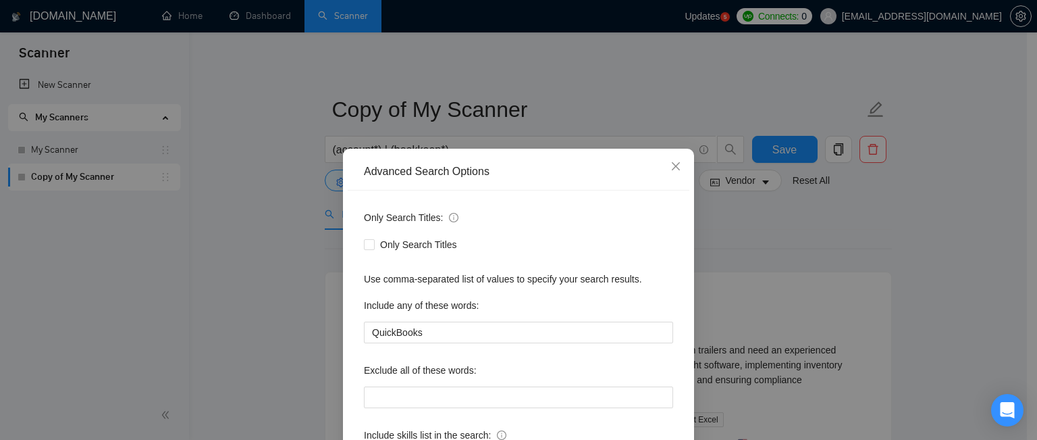
scroll to position [68, 0]
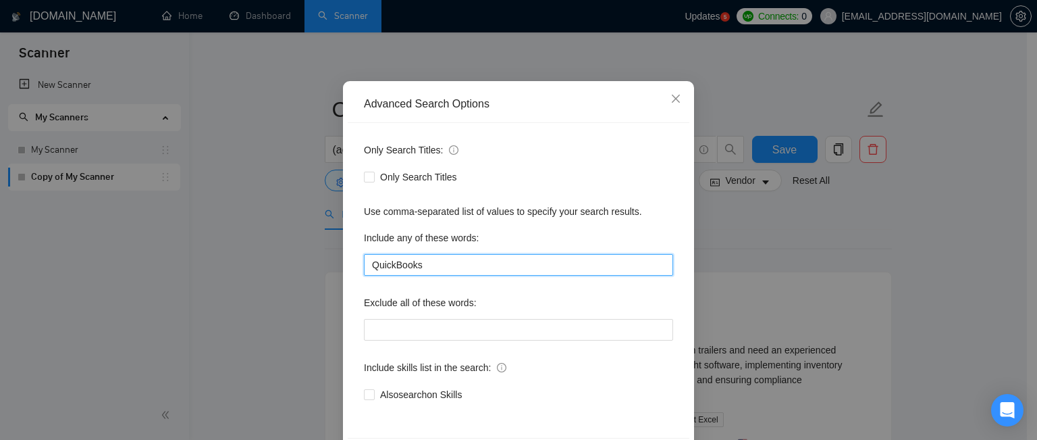
drag, startPoint x: 381, startPoint y: 269, endPoint x: 340, endPoint y: 269, distance: 40.5
click at [343, 269] on div "Advanced Search Options Only Search Titles: Only Search Titles Use comma-separa…" at bounding box center [518, 279] width 351 height 397
click at [421, 263] on input "QuickBooks" at bounding box center [518, 265] width 309 height 22
paste input "QuickBooks"
click at [443, 267] on input "QuickBooks, QuickBooks" at bounding box center [518, 265] width 309 height 22
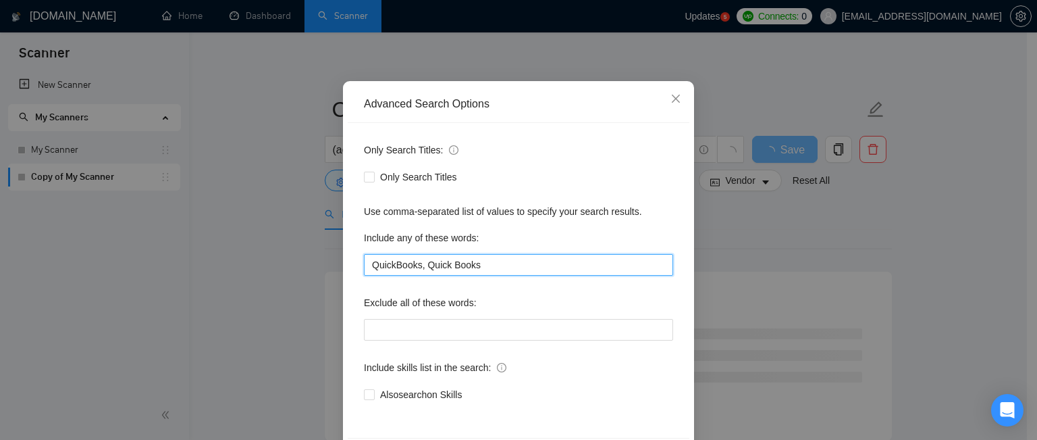
click at [420, 263] on input "QuickBooks, Quick Books" at bounding box center [518, 265] width 309 height 22
click at [475, 264] on input "QuickBooks, "Quick Books" at bounding box center [518, 265] width 309 height 22
click at [416, 268] on input "QuickBooks, "Quick Books"" at bounding box center [518, 265] width 309 height 22
click at [480, 267] on input "QuickBooks, "Quick Books"" at bounding box center [518, 265] width 309 height 22
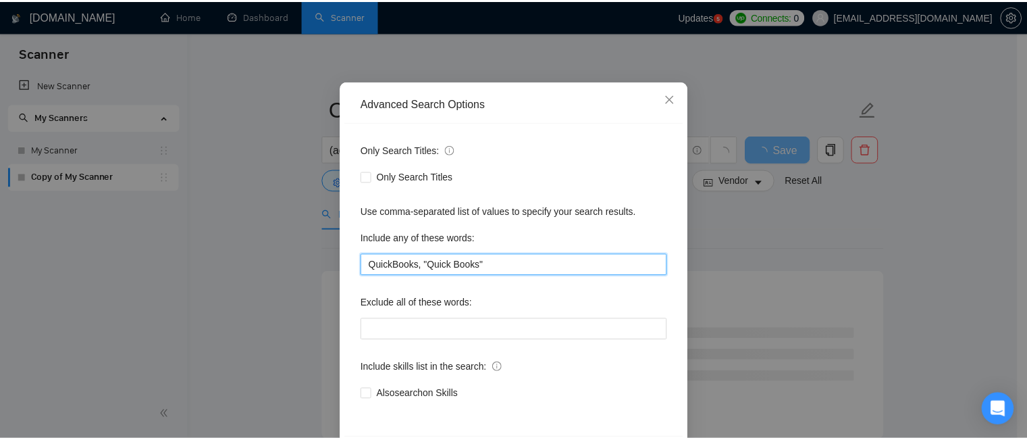
scroll to position [122, 0]
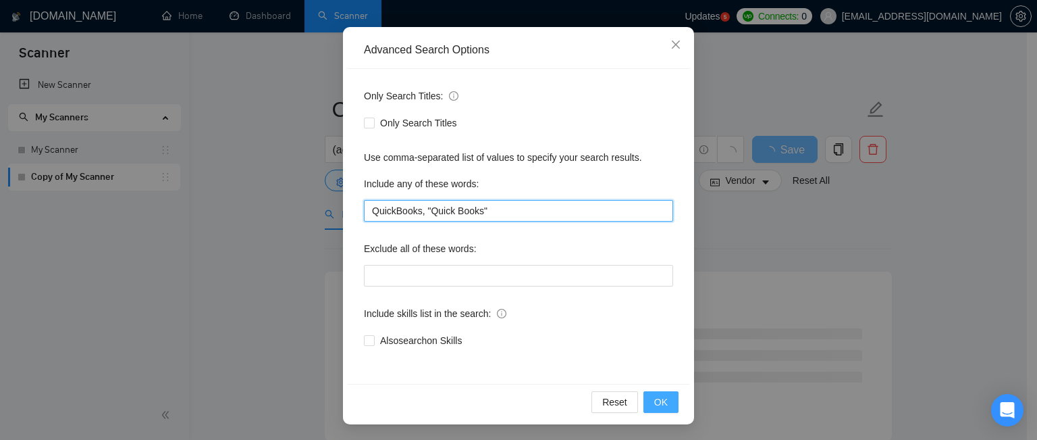
type input "QuickBooks, "Quick Books""
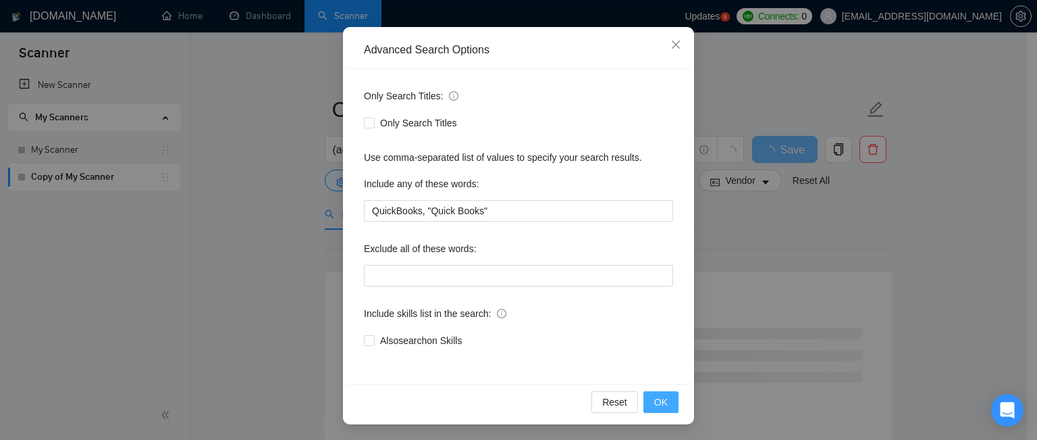
click at [658, 406] on span "OK" at bounding box center [661, 401] width 14 height 15
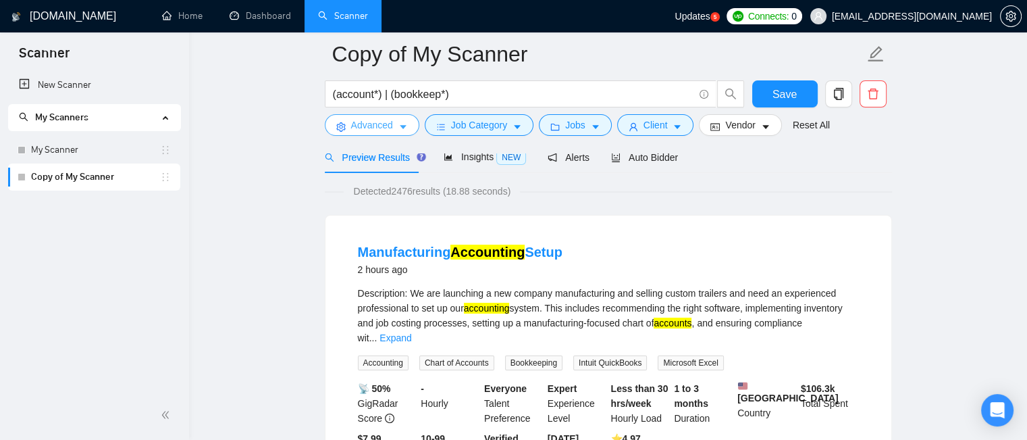
scroll to position [135, 0]
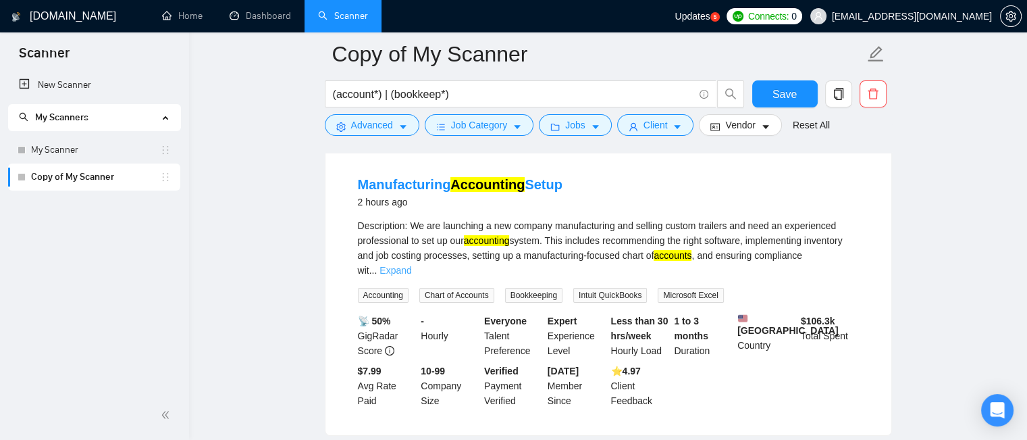
click at [411, 265] on link "Expand" at bounding box center [395, 270] width 32 height 11
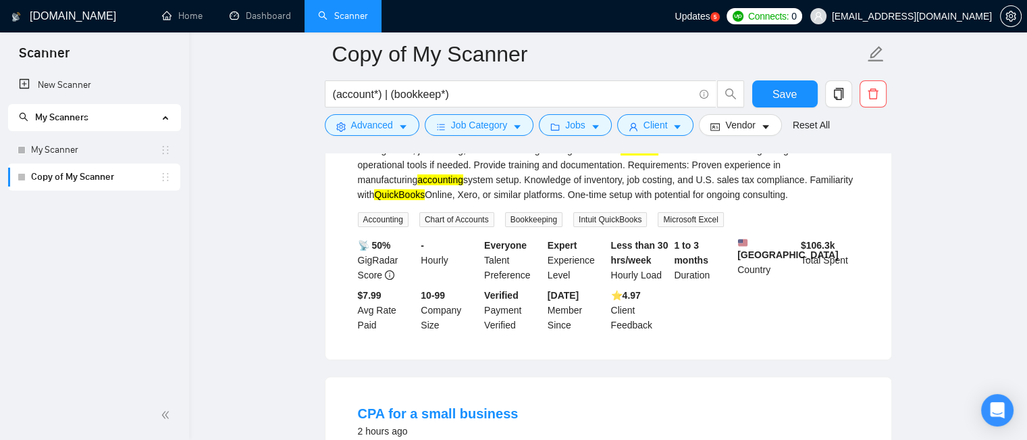
scroll to position [473, 0]
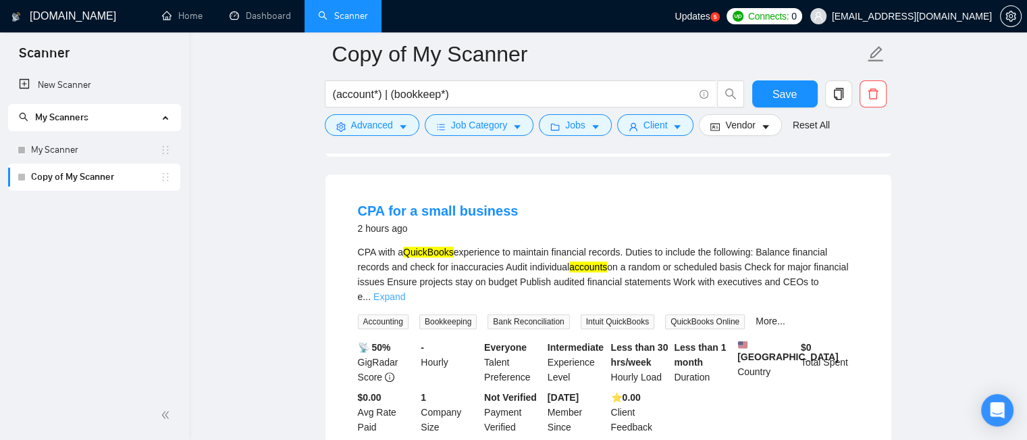
click at [405, 291] on link "Expand" at bounding box center [389, 296] width 32 height 11
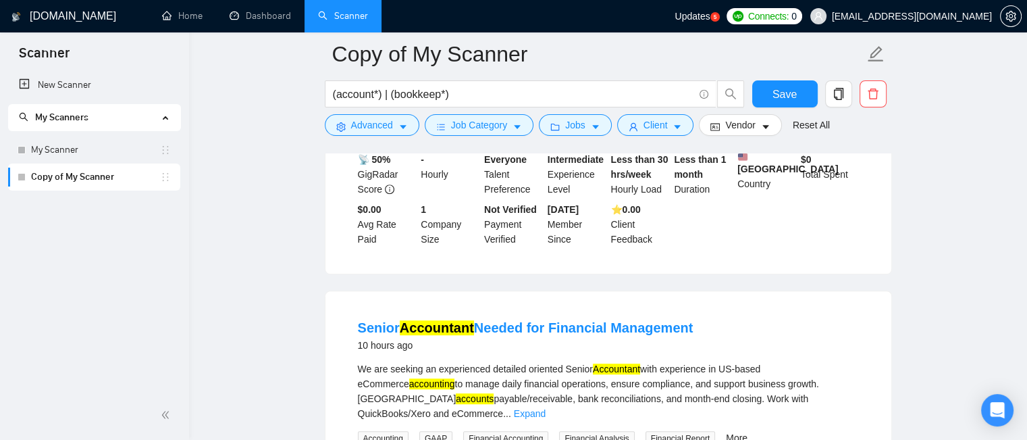
scroll to position [878, 0]
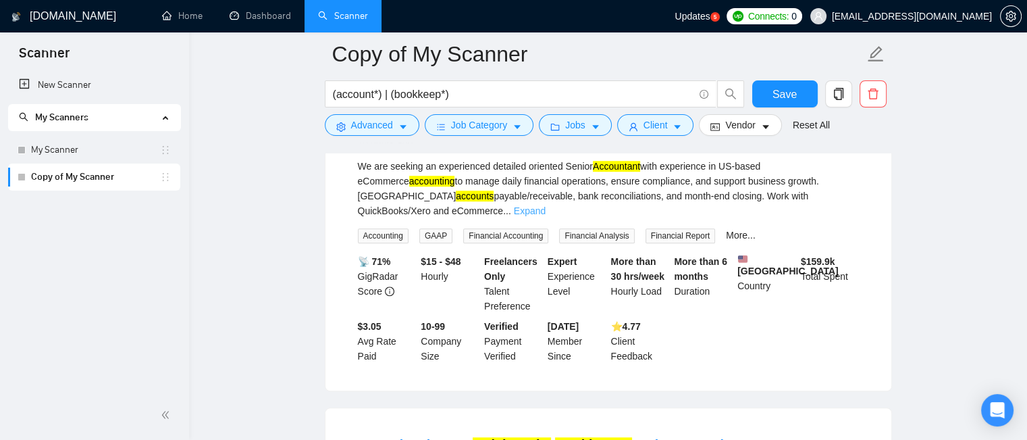
click at [546, 216] on link "Expand" at bounding box center [530, 210] width 32 height 11
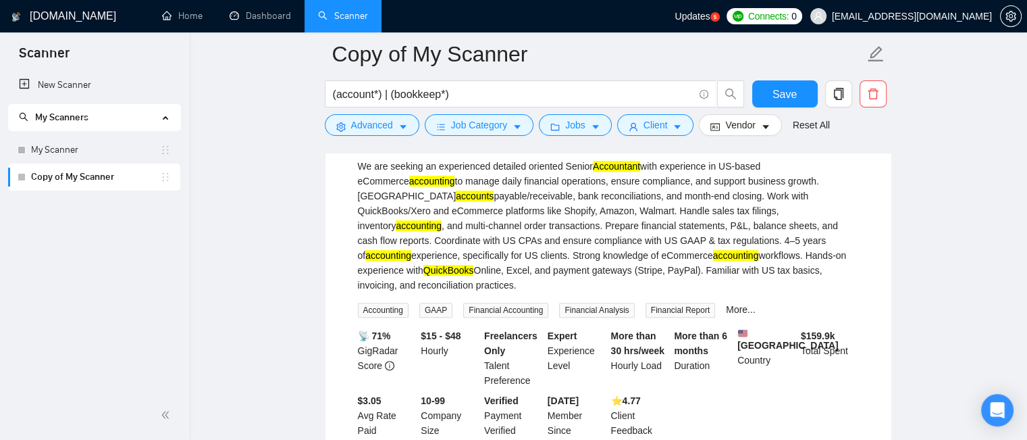
scroll to position [1148, 0]
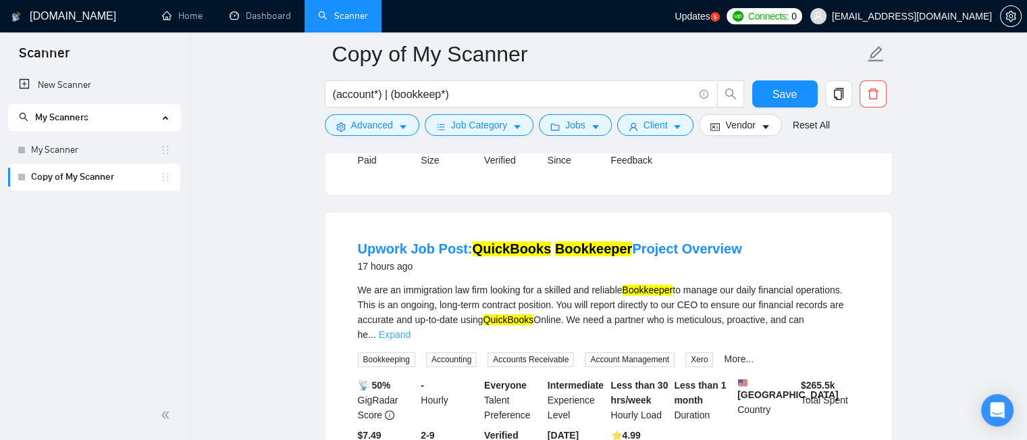
click at [411, 329] on link "Expand" at bounding box center [395, 334] width 32 height 11
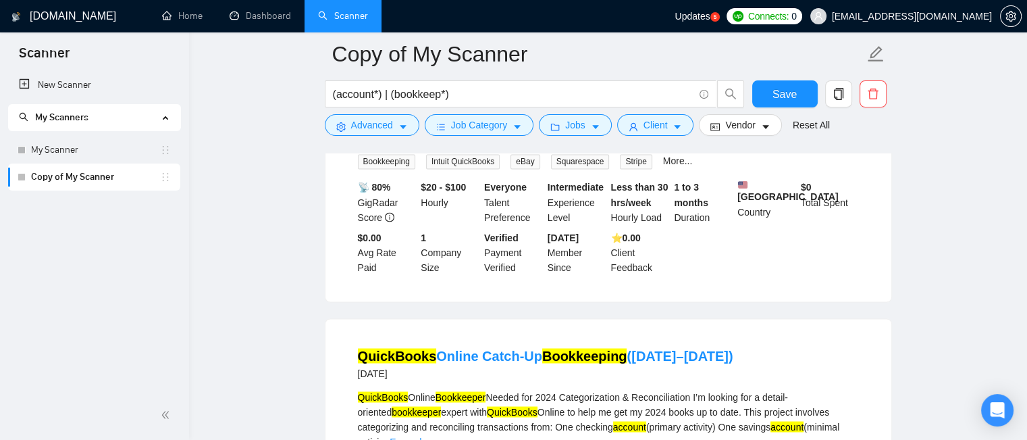
scroll to position [2566, 0]
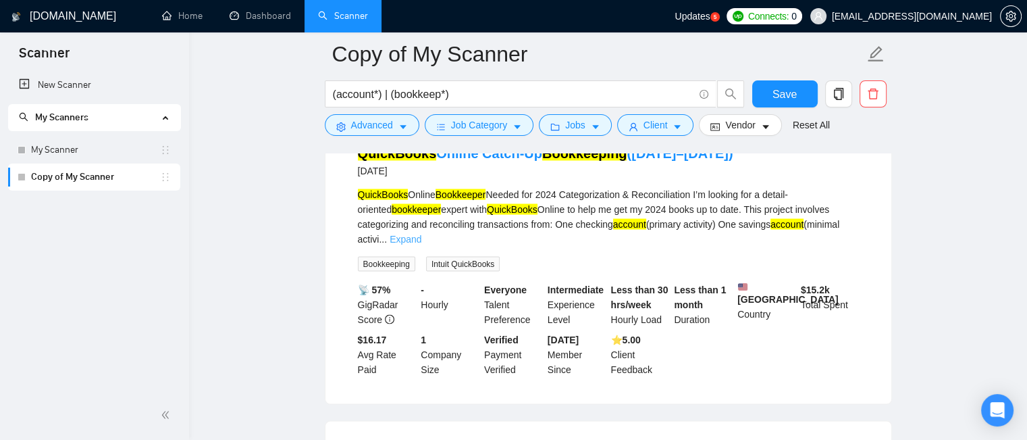
click at [421, 233] on link "Expand" at bounding box center [406, 238] width 32 height 11
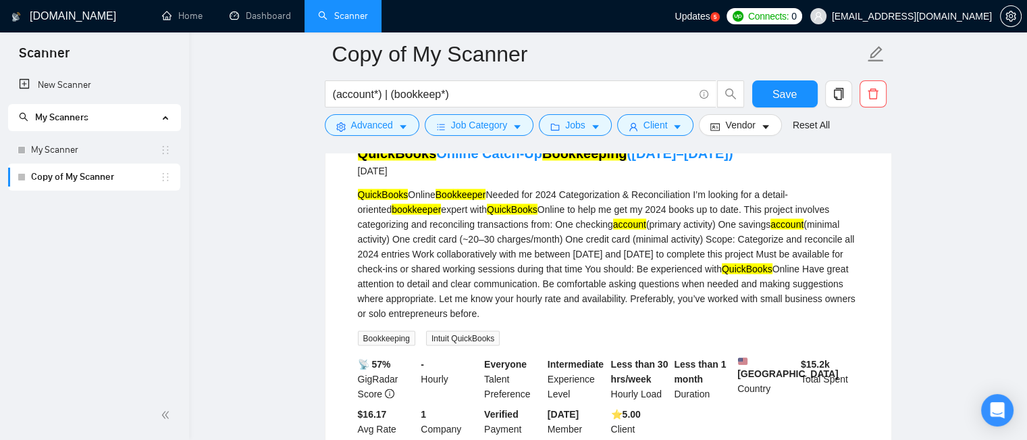
scroll to position [2903, 0]
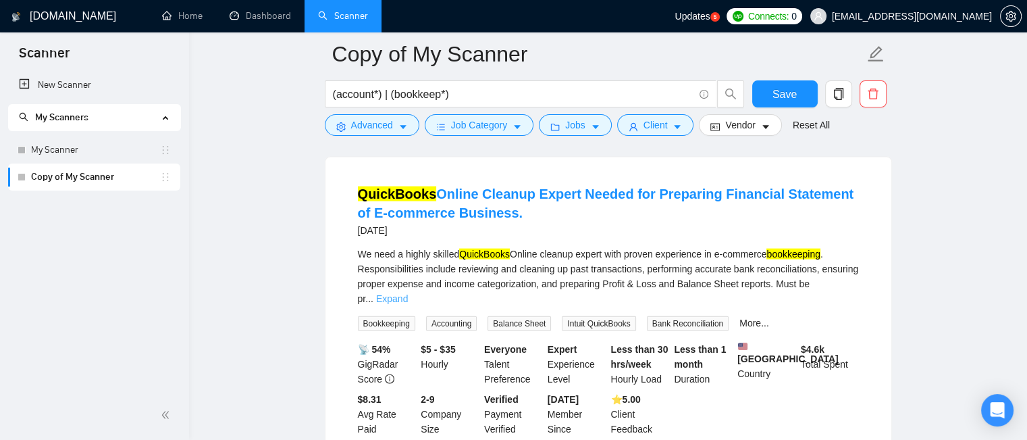
click at [408, 293] on link "Expand" at bounding box center [392, 298] width 32 height 11
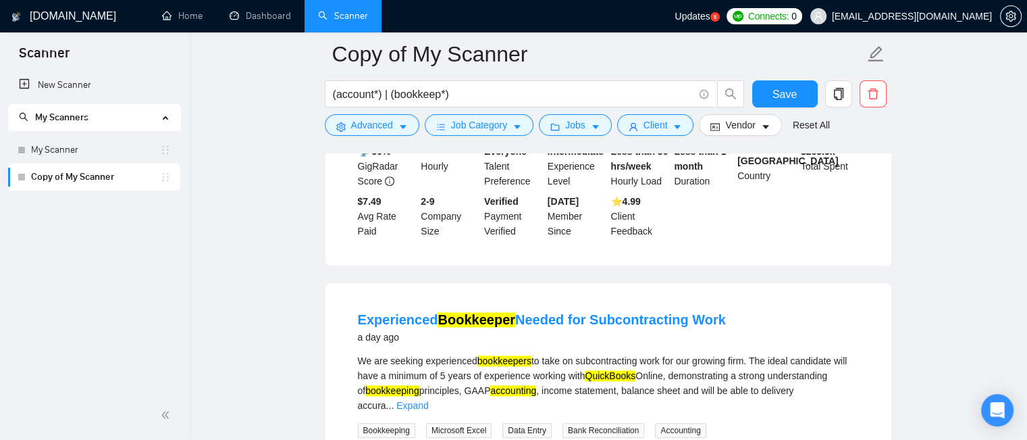
scroll to position [1350, 0]
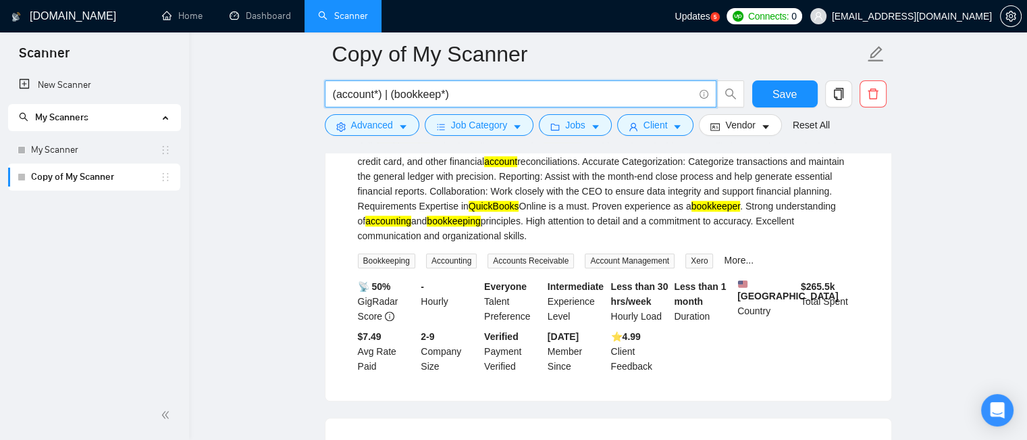
drag, startPoint x: 373, startPoint y: 97, endPoint x: 338, endPoint y: 96, distance: 35.1
click at [338, 96] on input "(account*) | (bookkeep*)" at bounding box center [513, 94] width 361 height 17
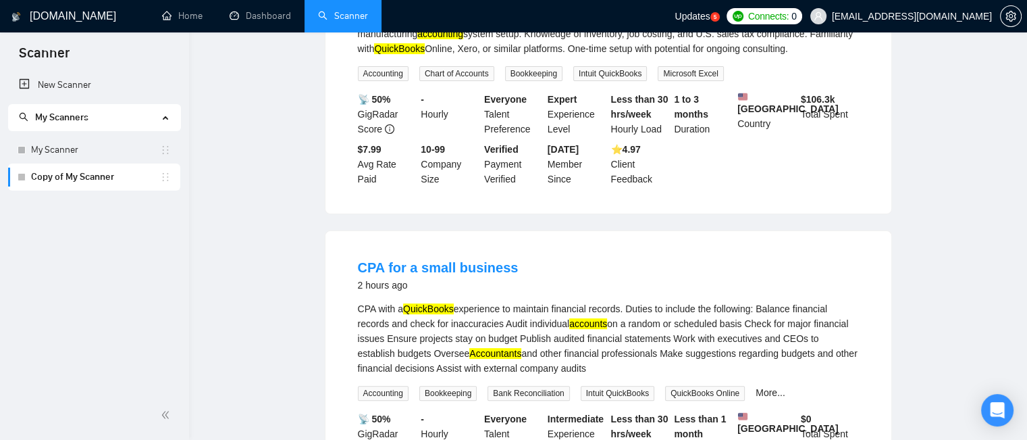
scroll to position [0, 0]
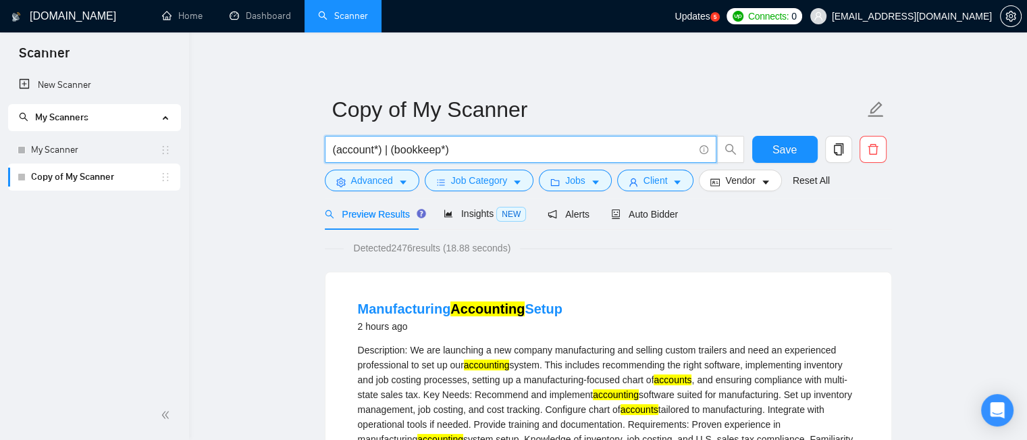
drag, startPoint x: 388, startPoint y: 149, endPoint x: 321, endPoint y: 151, distance: 66.9
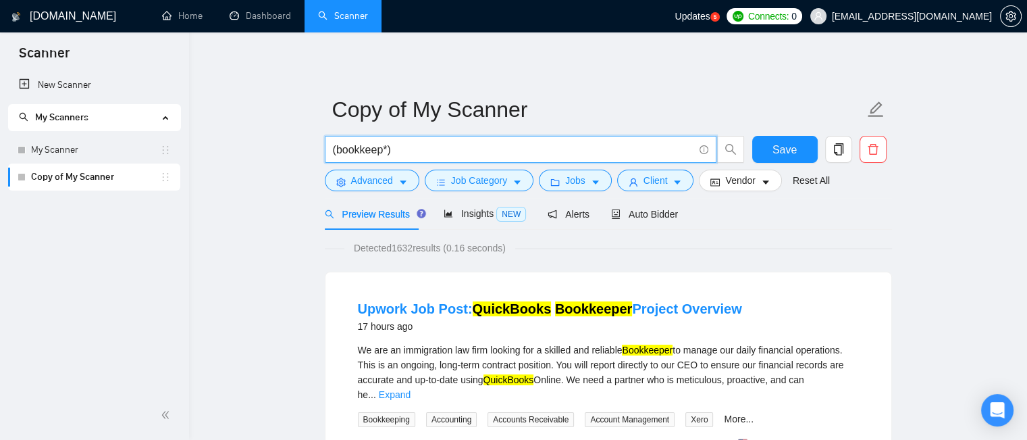
click at [440, 152] on input "(bookkeep*)" at bounding box center [513, 149] width 361 height 17
click at [335, 147] on input "(bookkeep*" at bounding box center [513, 149] width 361 height 17
click at [409, 151] on input "bookkeep*" at bounding box center [513, 149] width 361 height 17
click at [333, 150] on input "bookkeep*" at bounding box center [513, 149] width 361 height 17
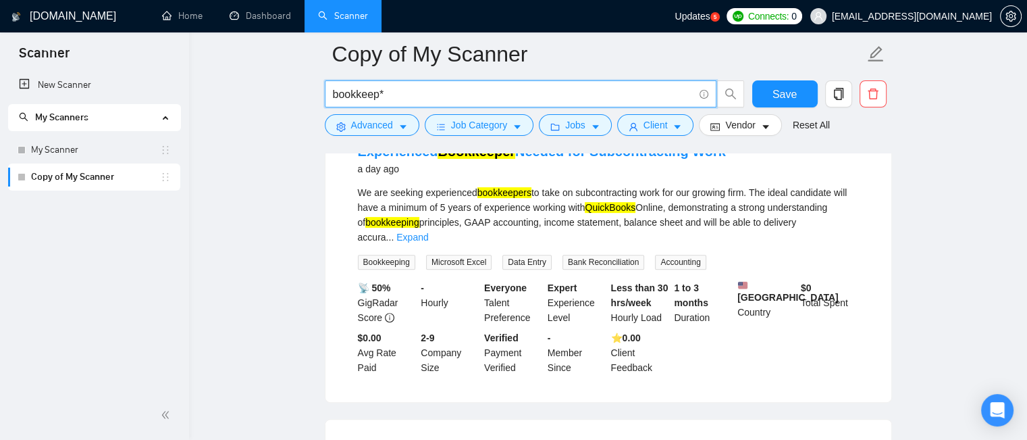
scroll to position [675, 0]
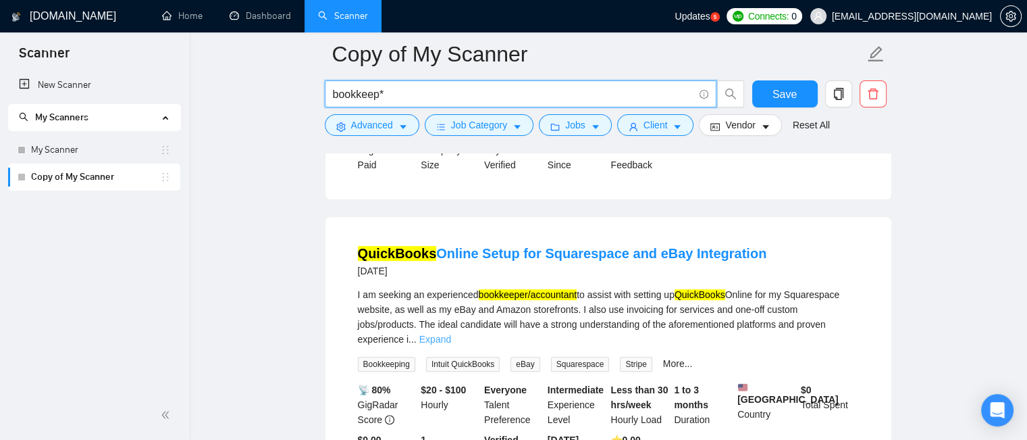
type input "bookkeep*"
click at [451, 334] on link "Expand" at bounding box center [435, 339] width 32 height 11
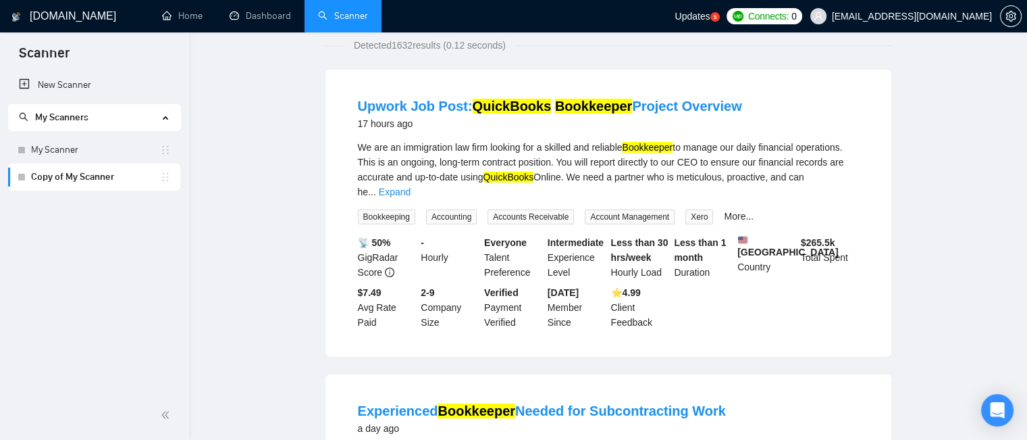
scroll to position [0, 0]
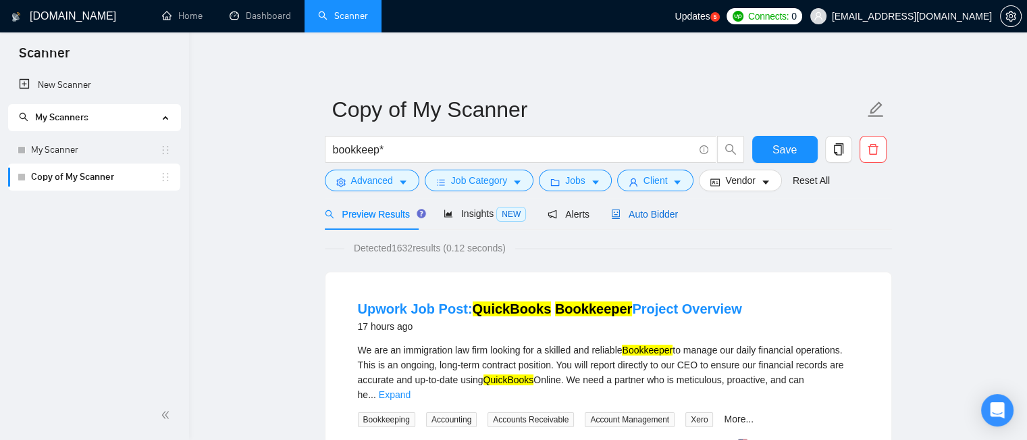
click at [629, 218] on span "Auto Bidder" at bounding box center [644, 214] width 67 height 11
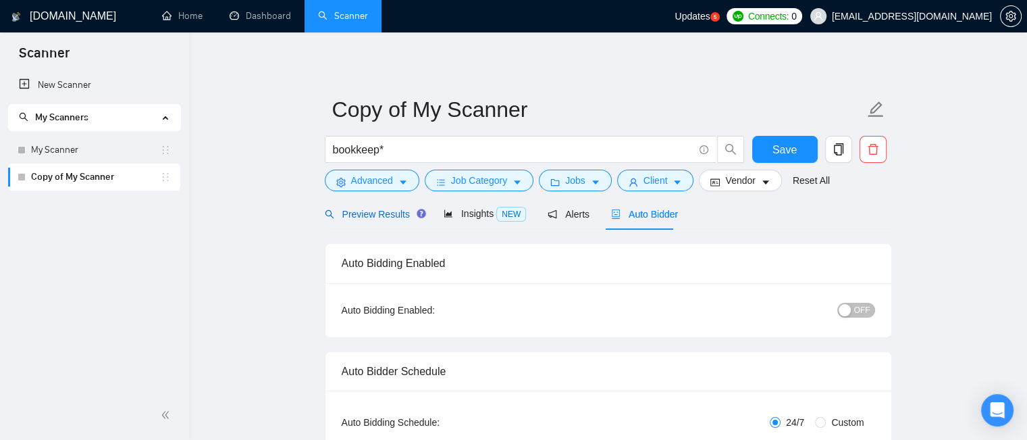
click at [387, 219] on span "Preview Results" at bounding box center [373, 214] width 97 height 11
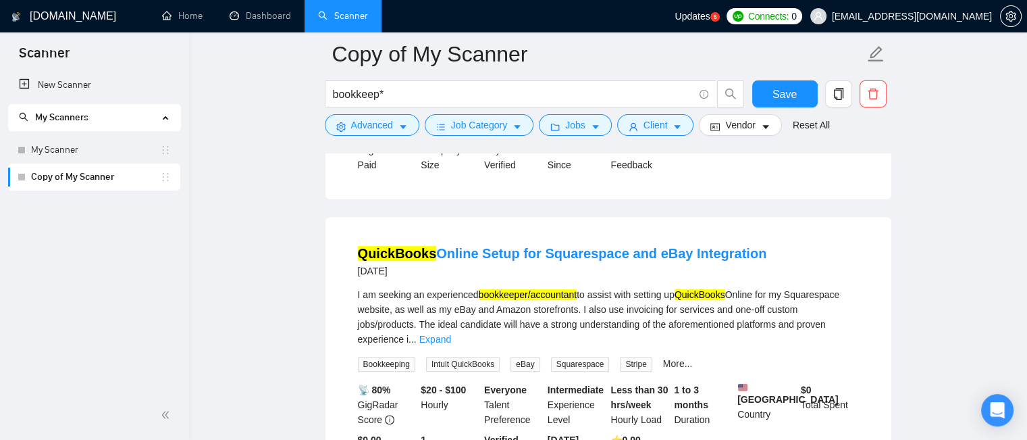
scroll to position [743, 0]
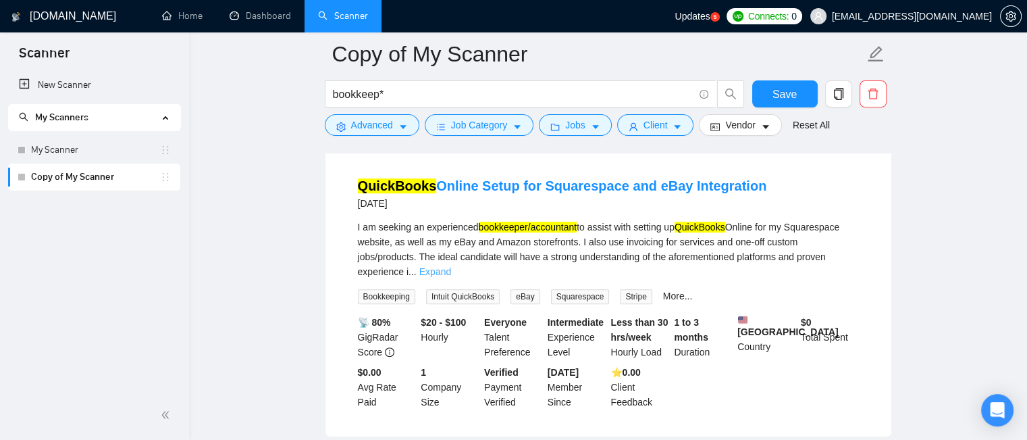
click at [451, 266] on link "Expand" at bounding box center [435, 271] width 32 height 11
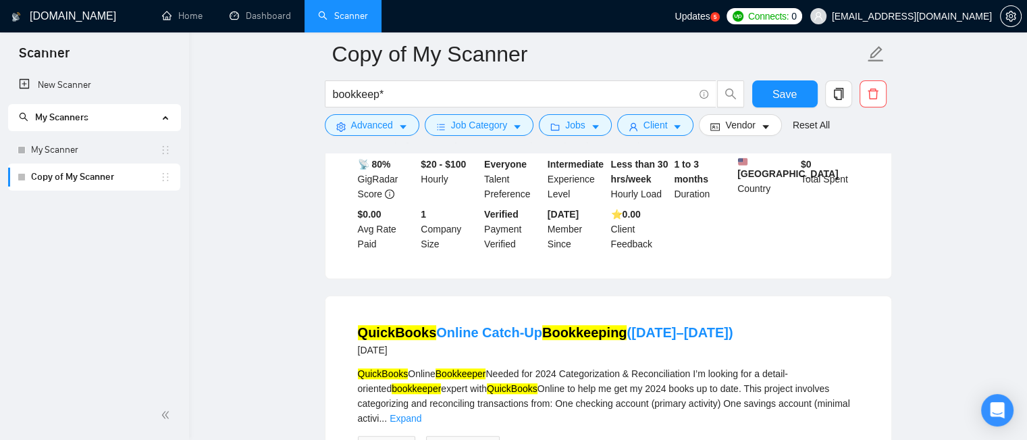
scroll to position [1013, 0]
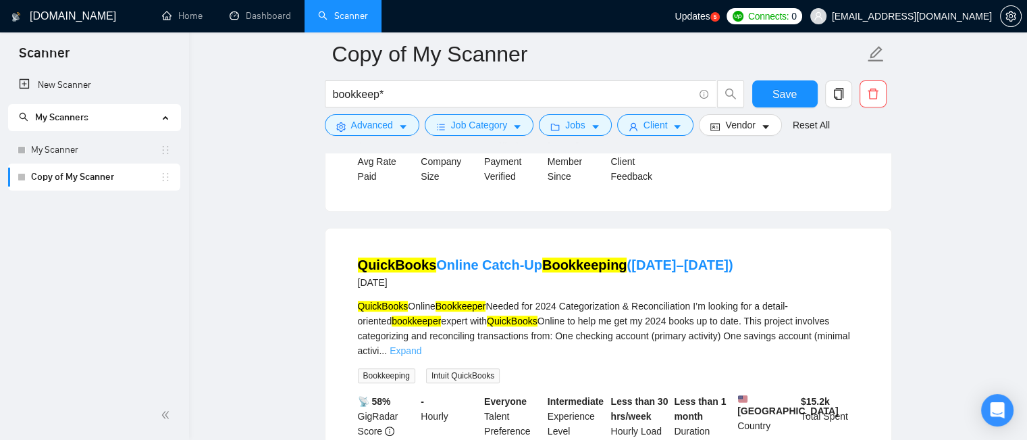
click at [421, 345] on link "Expand" at bounding box center [406, 350] width 32 height 11
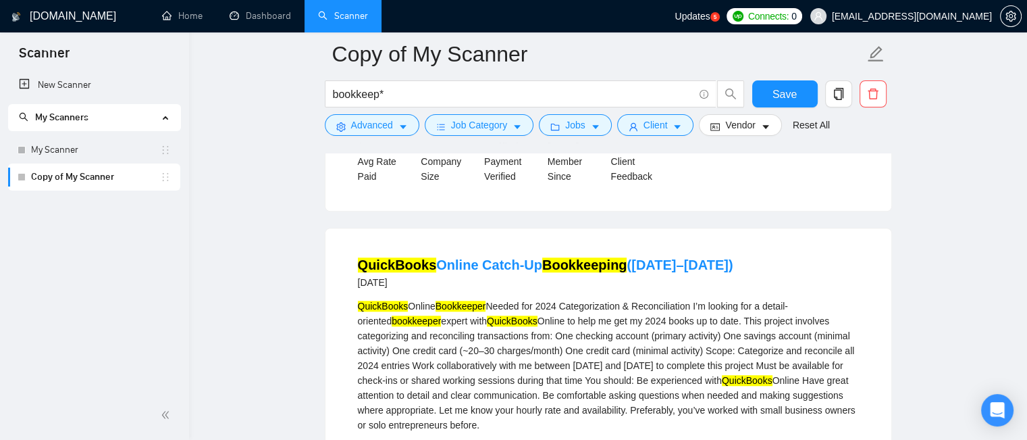
scroll to position [1080, 0]
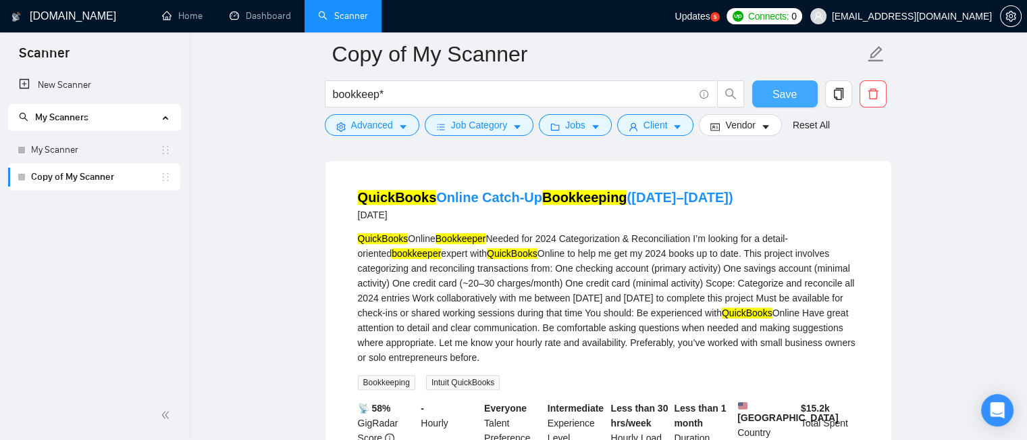
click at [797, 92] on button "Save" at bounding box center [784, 93] width 65 height 27
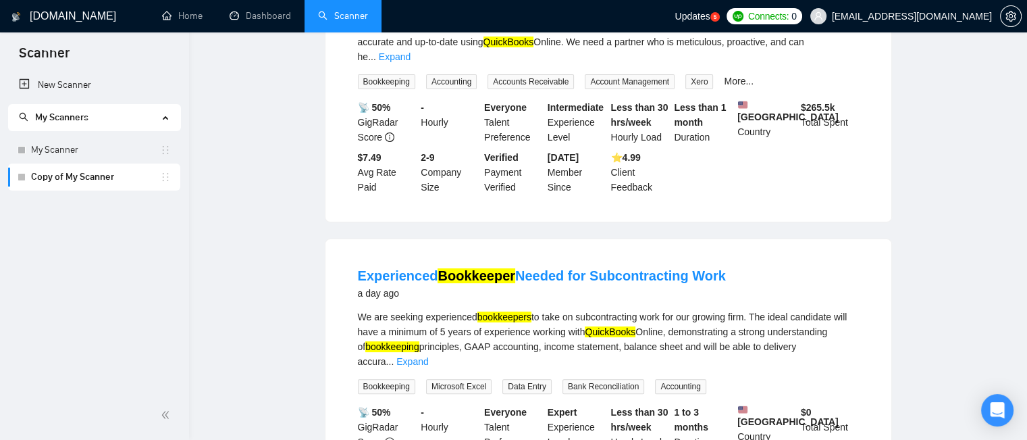
scroll to position [0, 0]
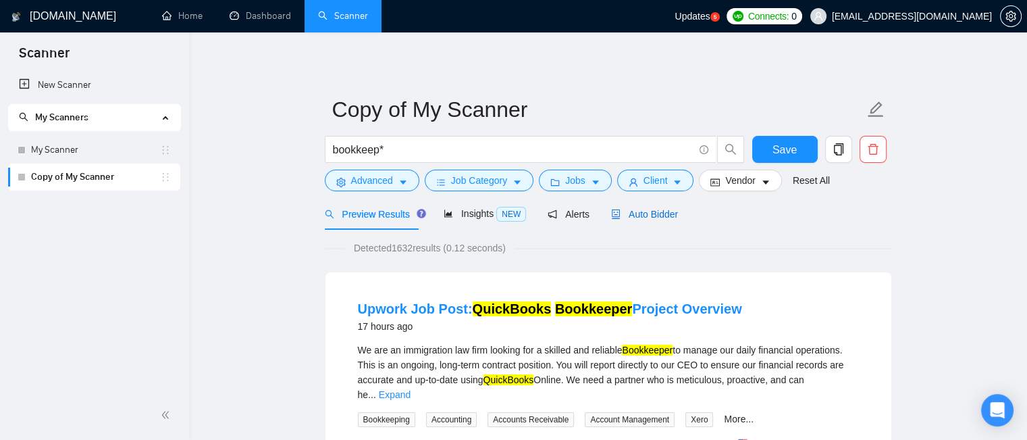
click at [637, 217] on span "Auto Bidder" at bounding box center [644, 214] width 67 height 11
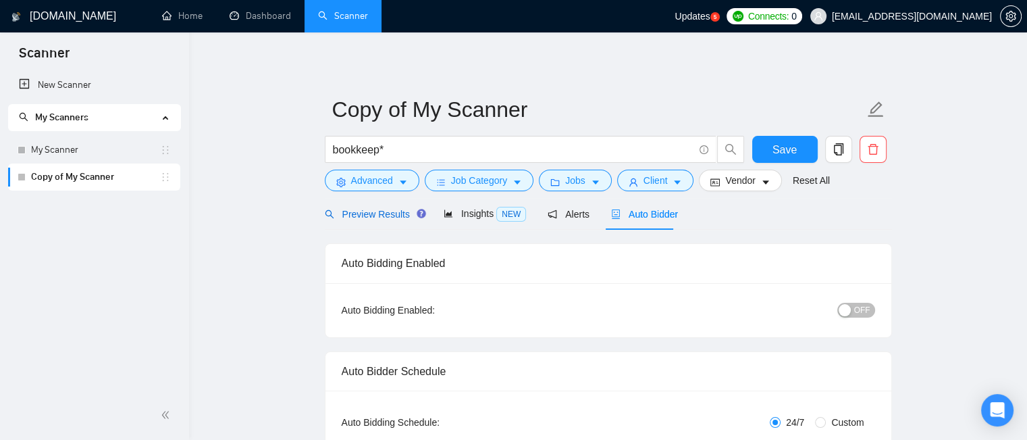
click at [367, 209] on span "Preview Results" at bounding box center [373, 214] width 97 height 11
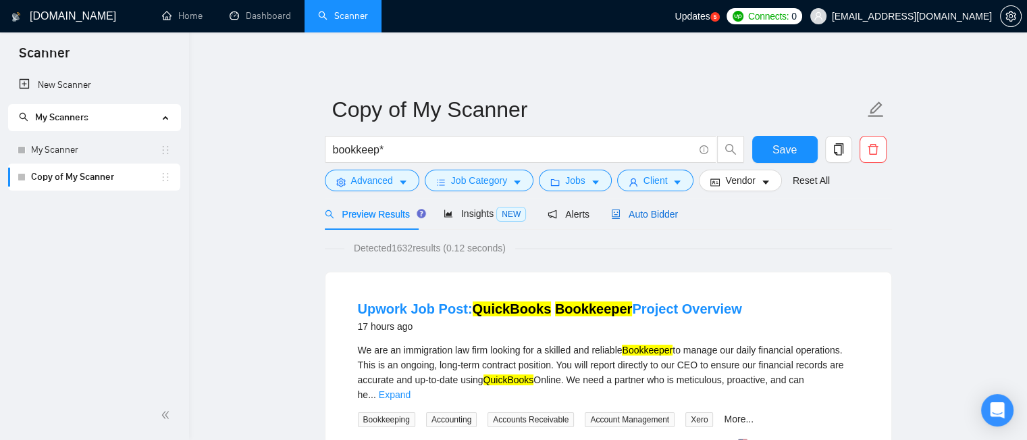
click at [643, 218] on span "Auto Bidder" at bounding box center [644, 214] width 67 height 11
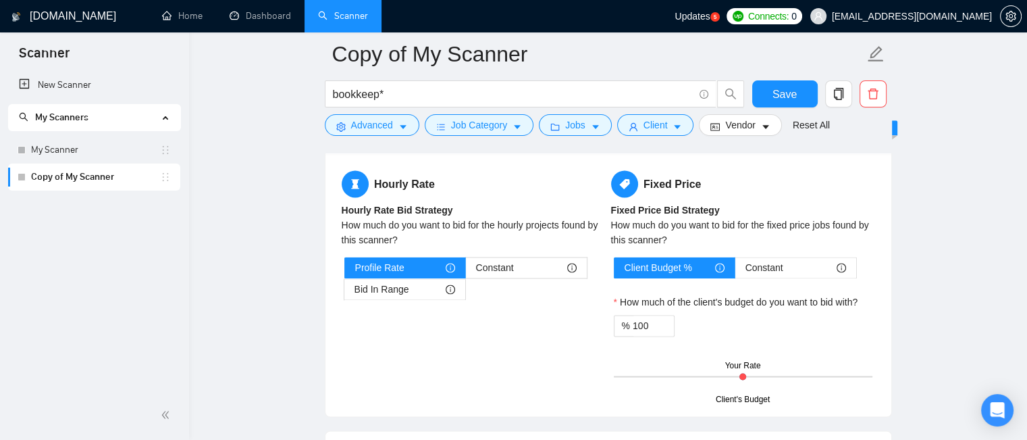
scroll to position [2363, 0]
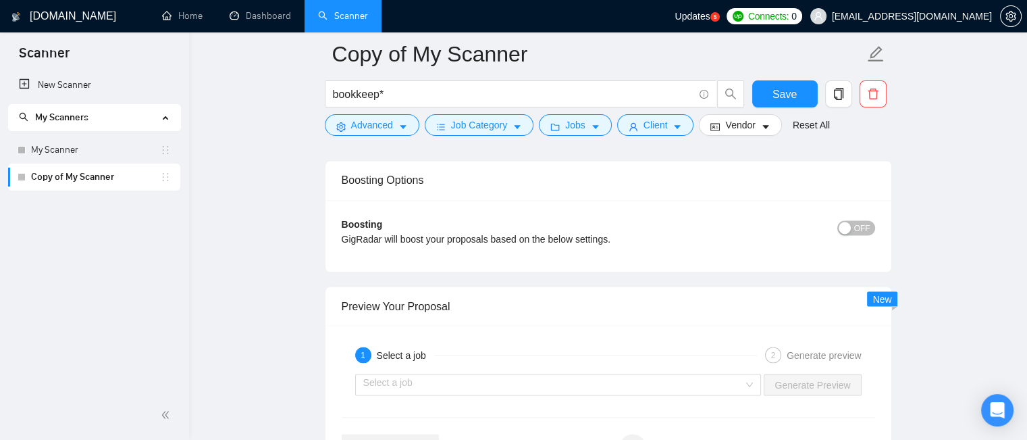
click at [859, 226] on span "OFF" at bounding box center [862, 227] width 16 height 15
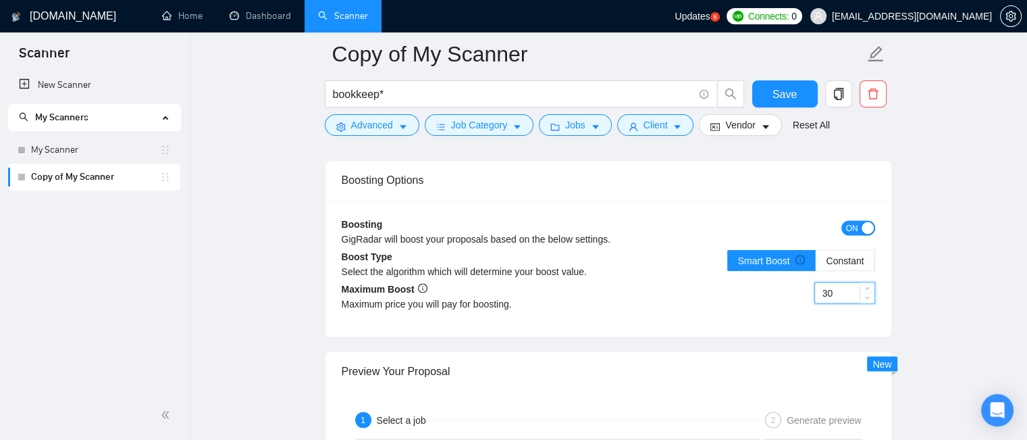
drag, startPoint x: 845, startPoint y: 290, endPoint x: 818, endPoint y: 288, distance: 27.7
click at [818, 288] on input "30" at bounding box center [844, 292] width 59 height 20
click at [839, 288] on input "30" at bounding box center [844, 292] width 59 height 20
click at [833, 294] on input "30" at bounding box center [844, 292] width 59 height 20
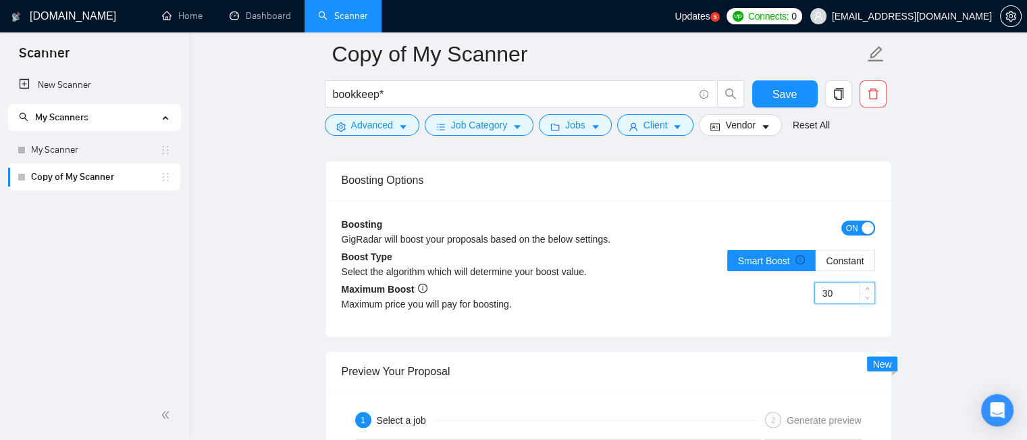
click at [833, 294] on input "30" at bounding box center [844, 292] width 59 height 20
click at [854, 223] on span "ON" at bounding box center [852, 227] width 12 height 15
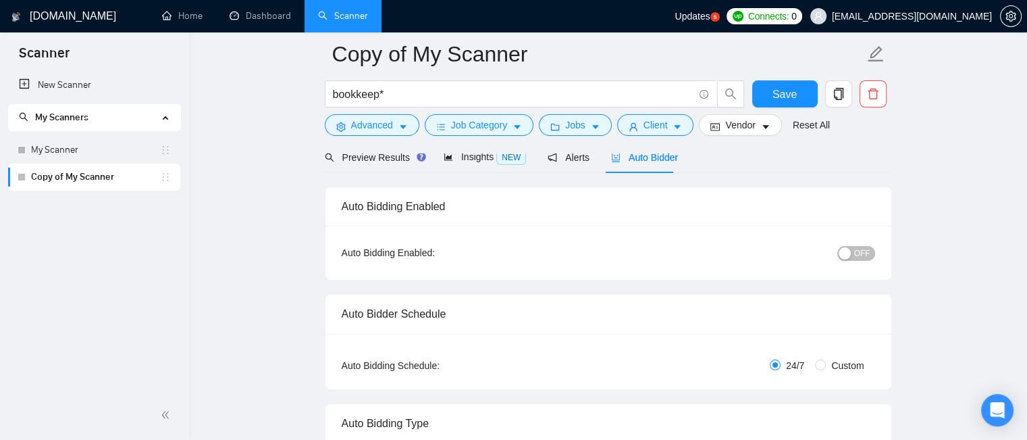
scroll to position [0, 0]
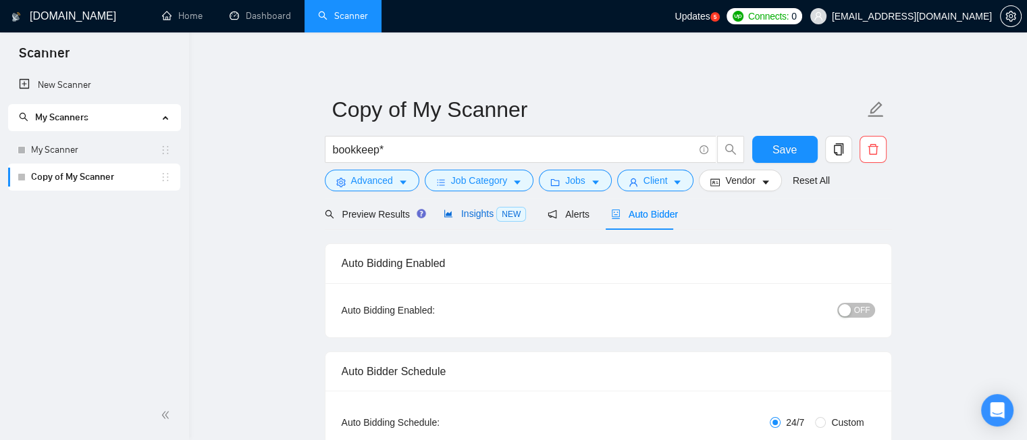
click at [479, 218] on span "Insights NEW" at bounding box center [485, 213] width 82 height 11
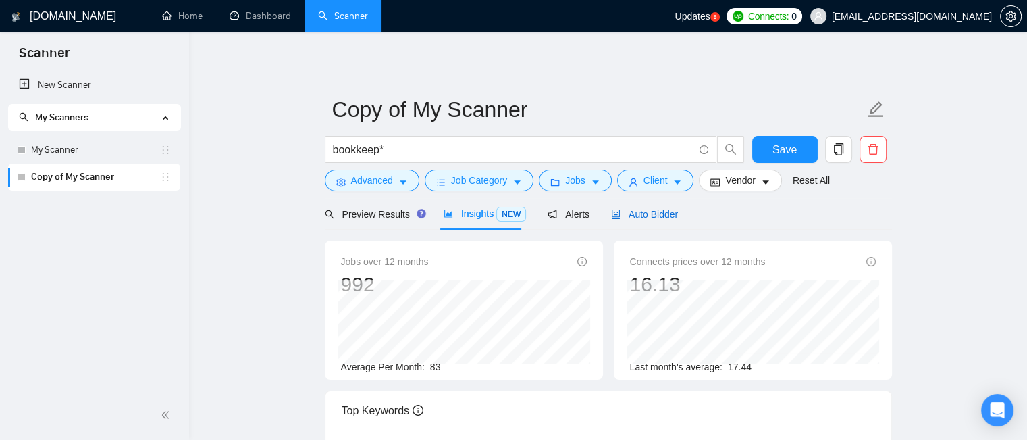
click at [649, 210] on span "Auto Bidder" at bounding box center [644, 214] width 67 height 11
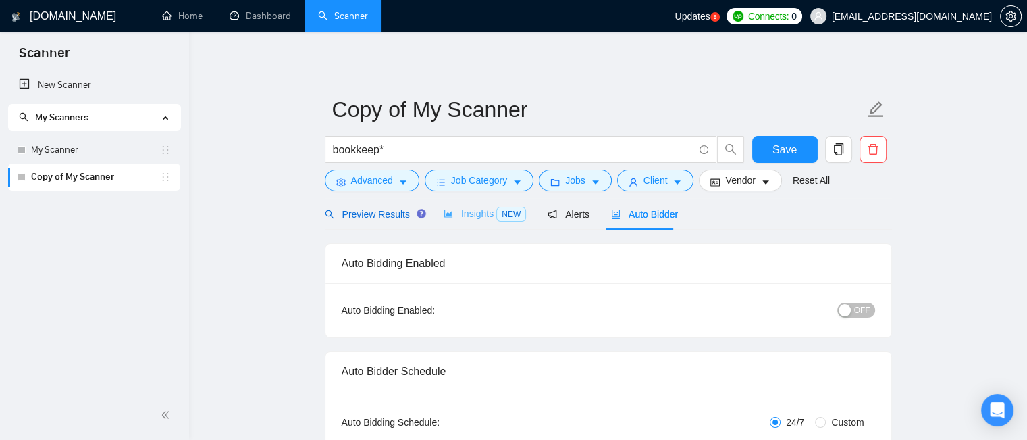
click at [382, 215] on span "Preview Results" at bounding box center [373, 214] width 97 height 11
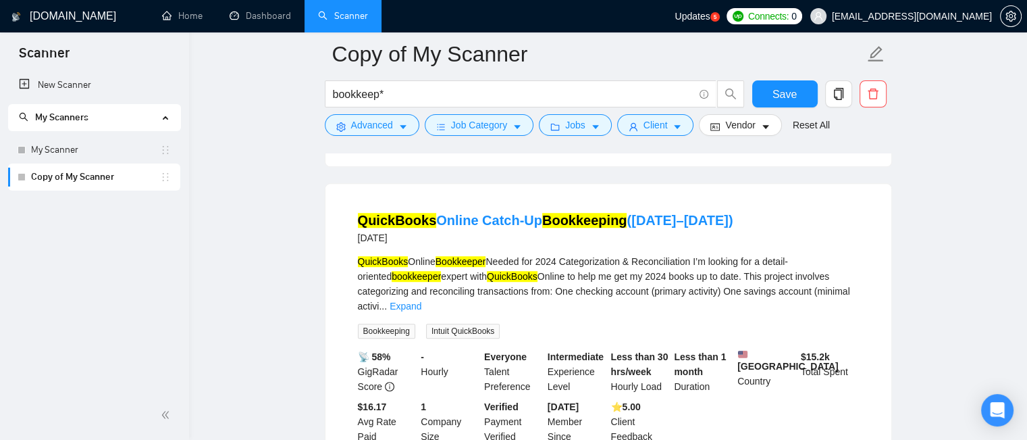
scroll to position [945, 0]
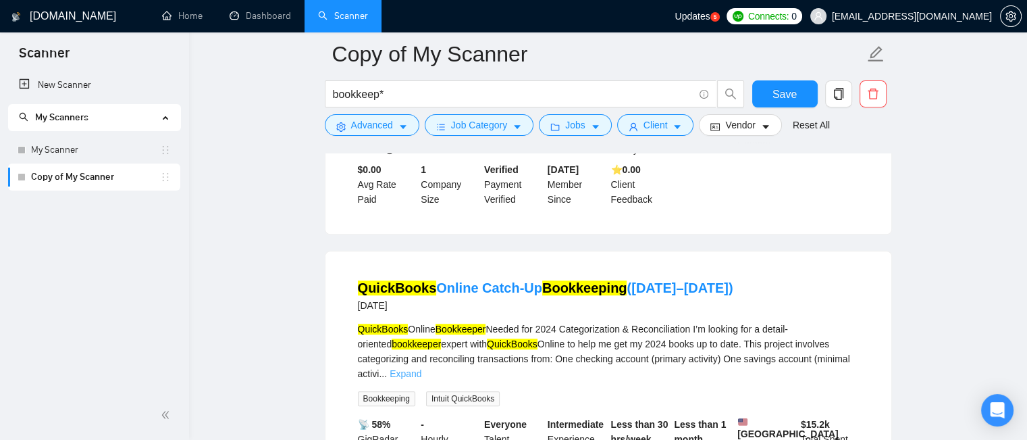
click at [421, 368] on link "Expand" at bounding box center [406, 373] width 32 height 11
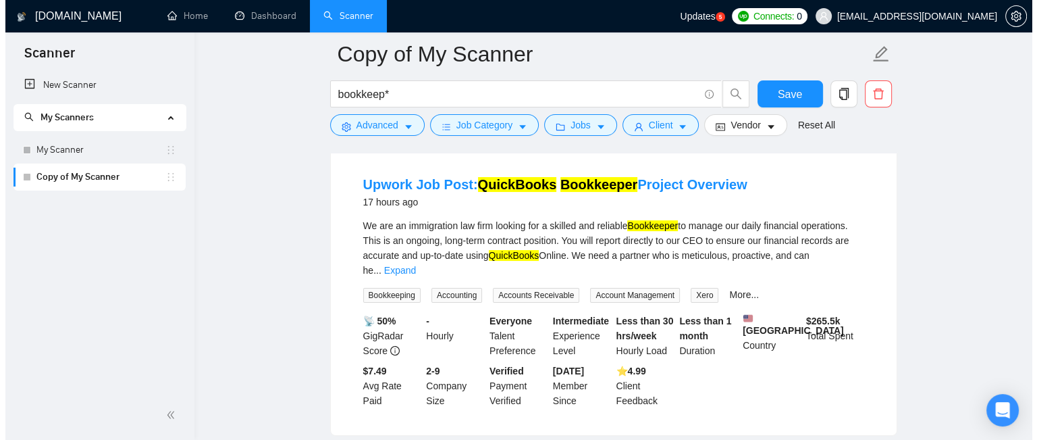
scroll to position [68, 0]
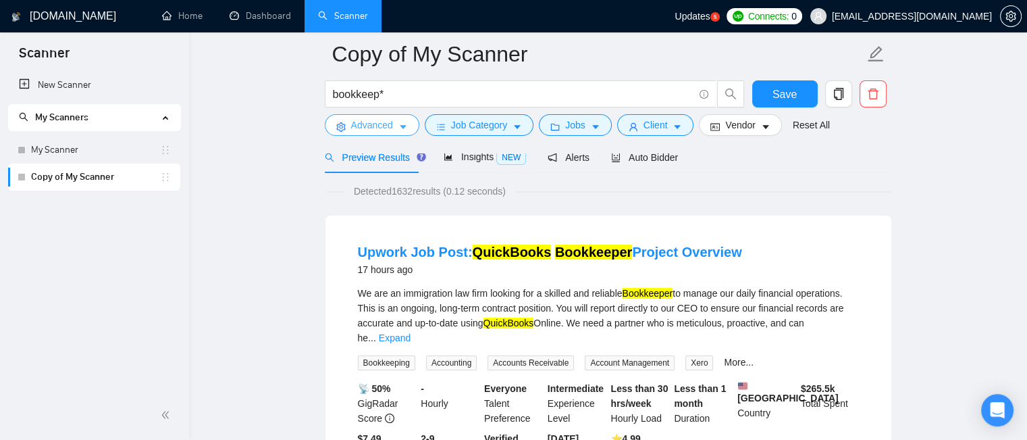
click at [394, 132] on button "Advanced" at bounding box center [372, 125] width 95 height 22
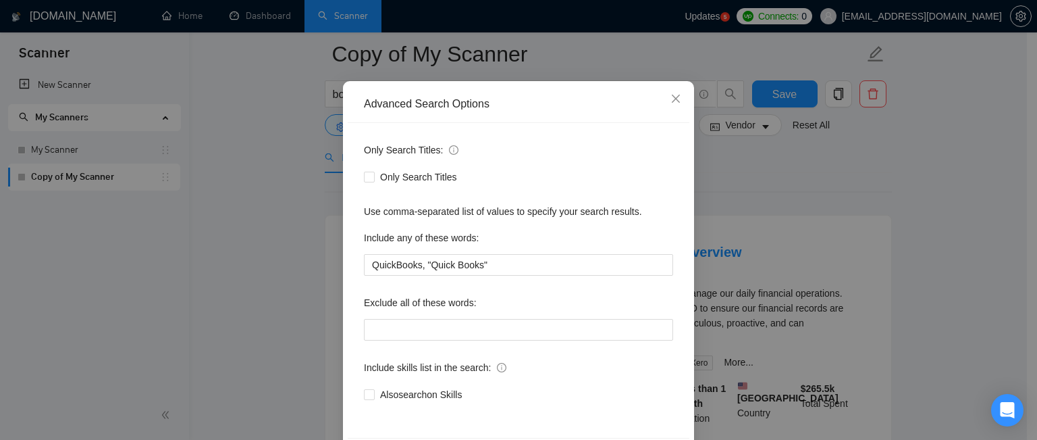
scroll to position [122, 0]
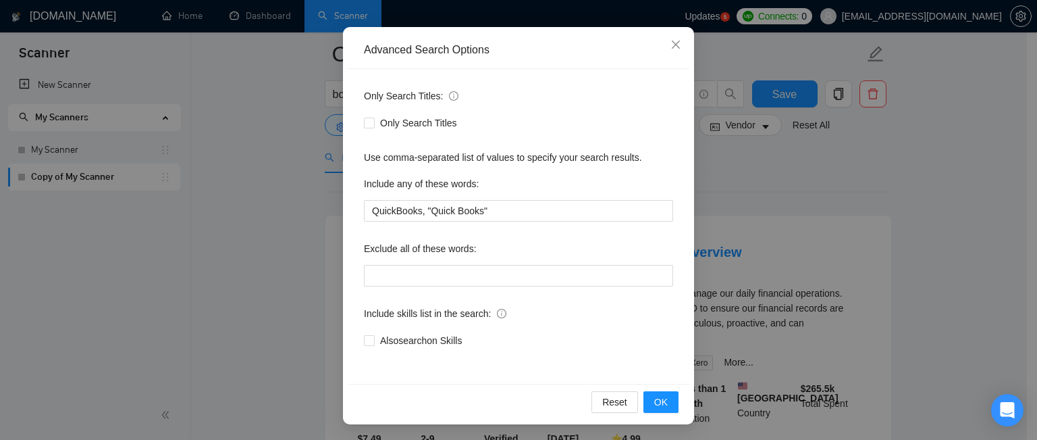
click at [952, 230] on div "Advanced Search Options Only Search Titles: Only Search Titles Use comma-separa…" at bounding box center [518, 220] width 1037 height 440
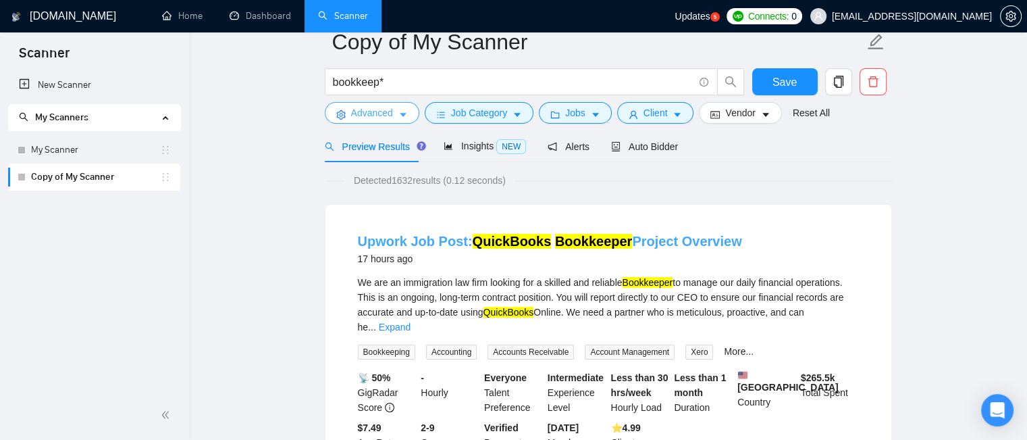
scroll to position [0, 0]
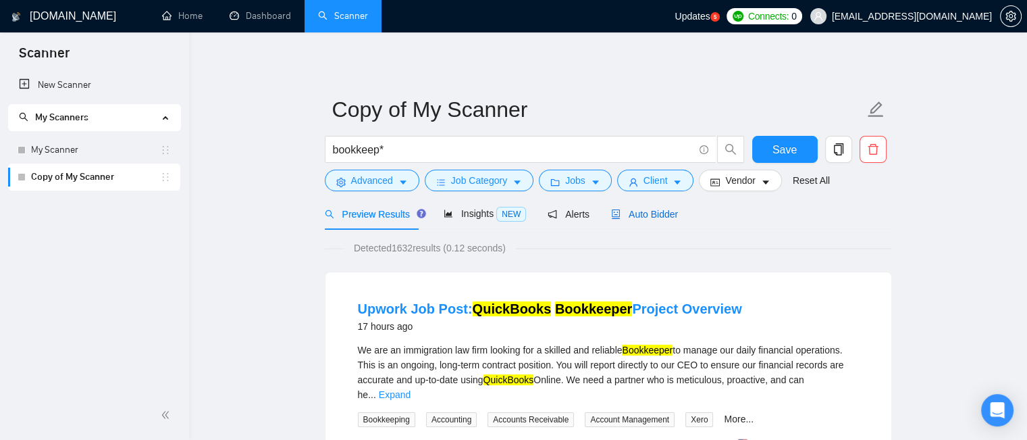
click at [654, 209] on span "Auto Bidder" at bounding box center [644, 214] width 67 height 11
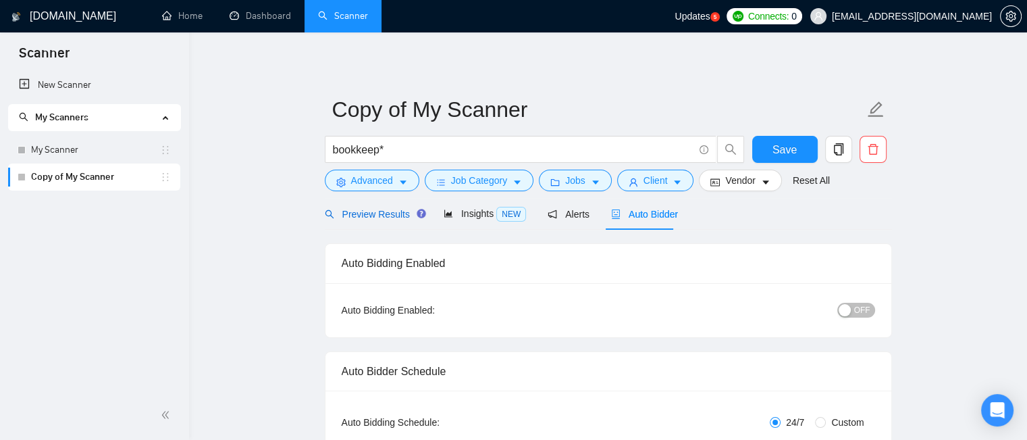
click at [386, 213] on span "Preview Results" at bounding box center [373, 214] width 97 height 11
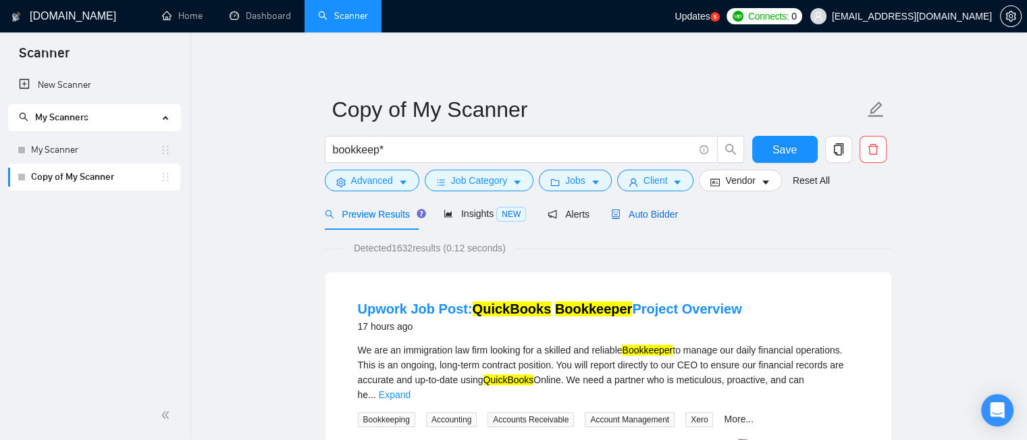
click at [637, 214] on span "Auto Bidder" at bounding box center [644, 214] width 67 height 11
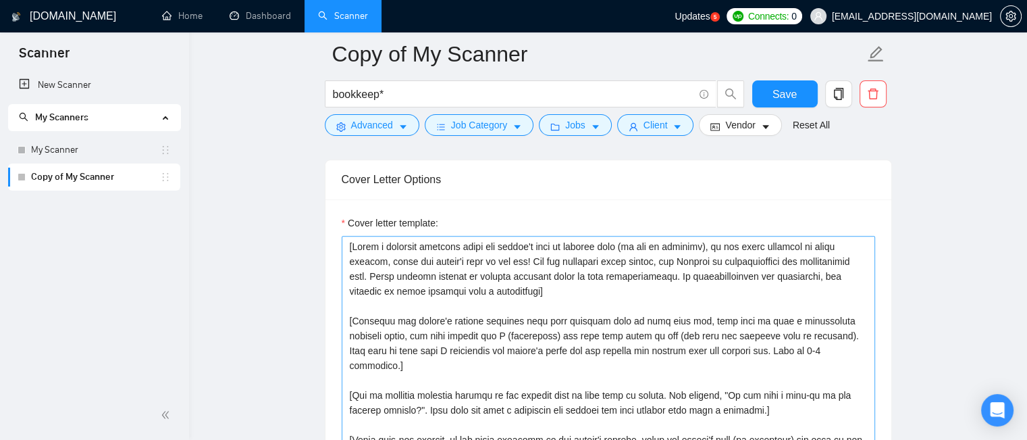
scroll to position [1485, 0]
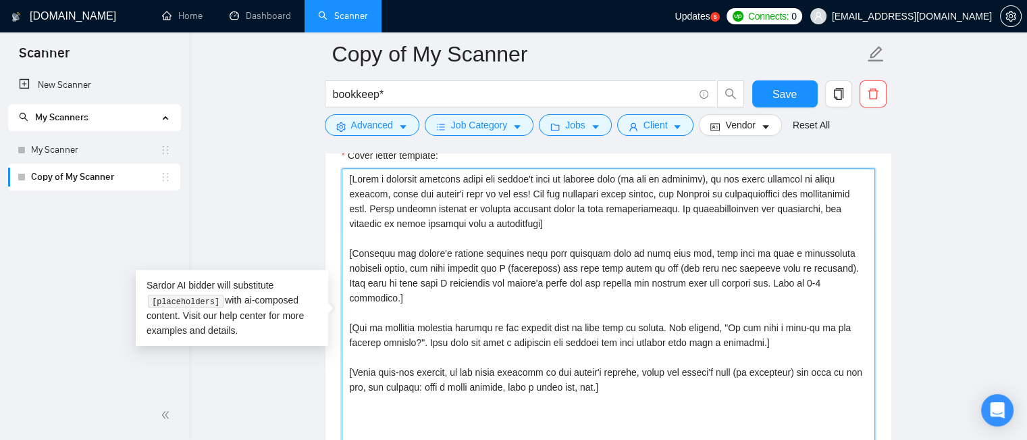
drag, startPoint x: 609, startPoint y: 374, endPoint x: 348, endPoint y: 145, distance: 346.9
click at [348, 145] on div "Copy of My Scanner bookkeep* Save Advanced Job Category Jobs Client Vendor Rese…" at bounding box center [608, 366] width 567 height 3594
click at [689, 377] on textarea "Cover letter template:" at bounding box center [608, 320] width 533 height 304
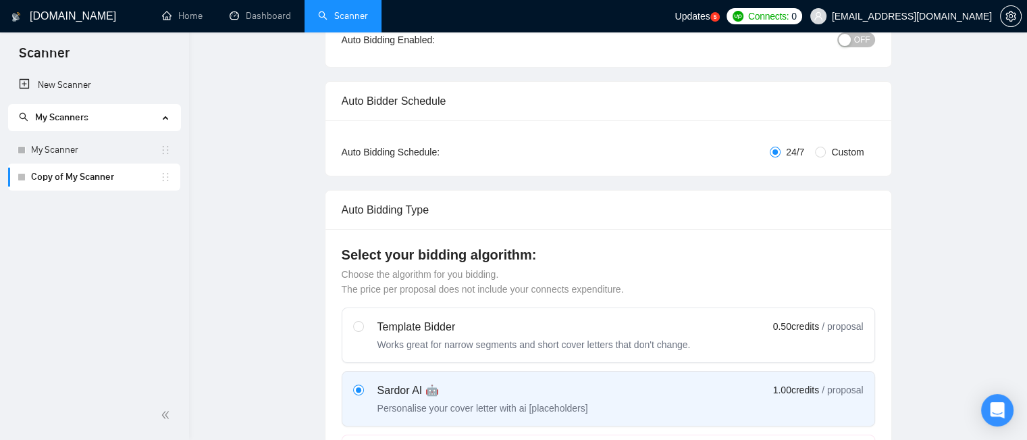
scroll to position [0, 0]
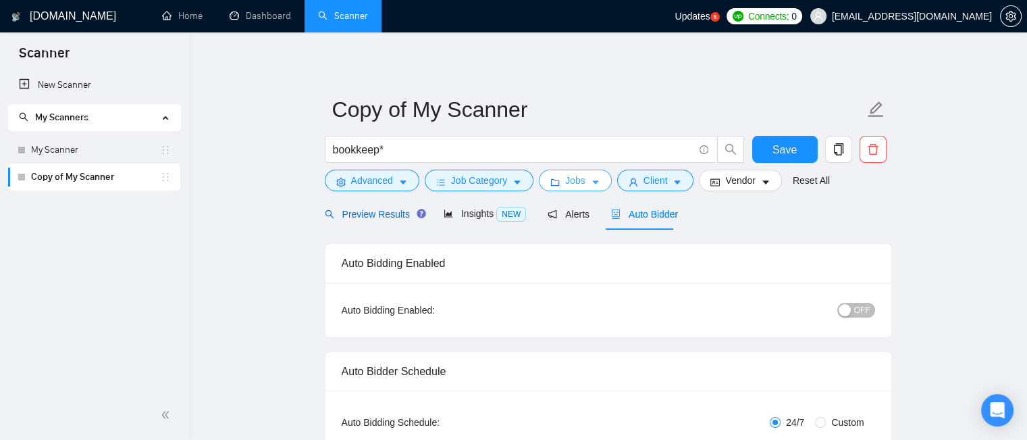
click at [384, 209] on span "Preview Results" at bounding box center [373, 214] width 97 height 11
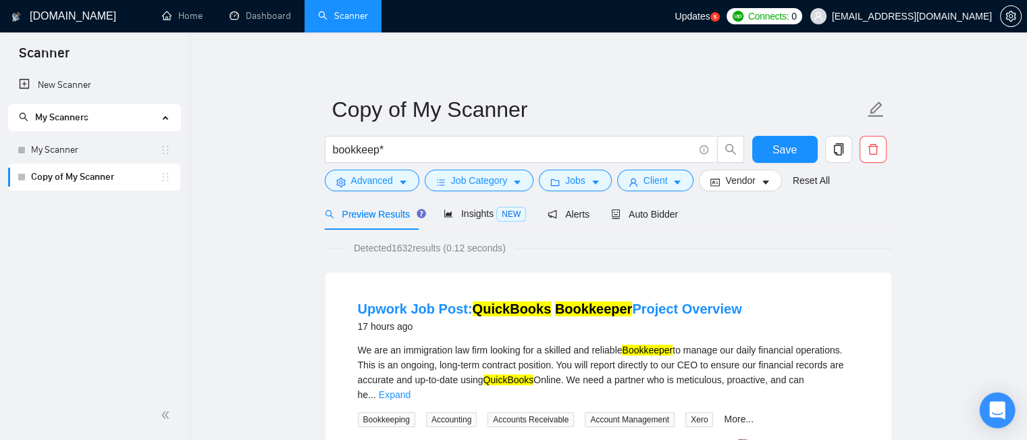
click at [1005, 406] on div "Open Intercom Messenger" at bounding box center [998, 410] width 36 height 36
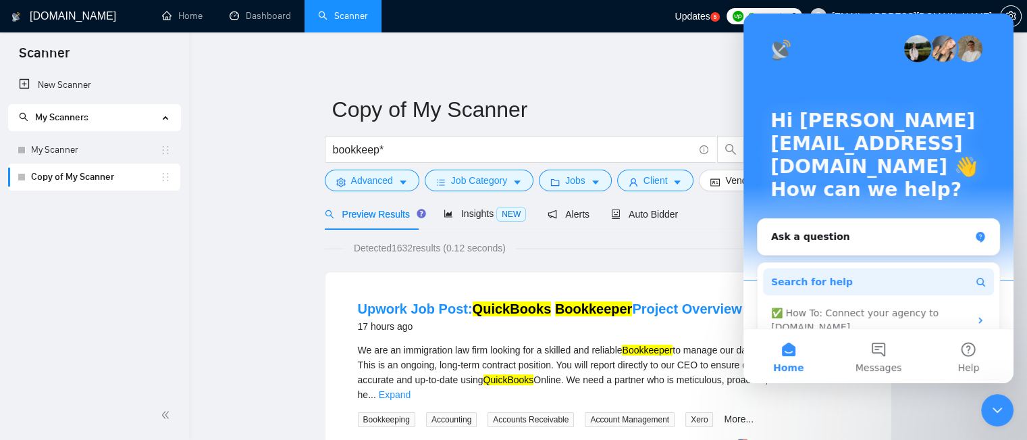
click at [870, 268] on button "Search for help" at bounding box center [878, 281] width 231 height 27
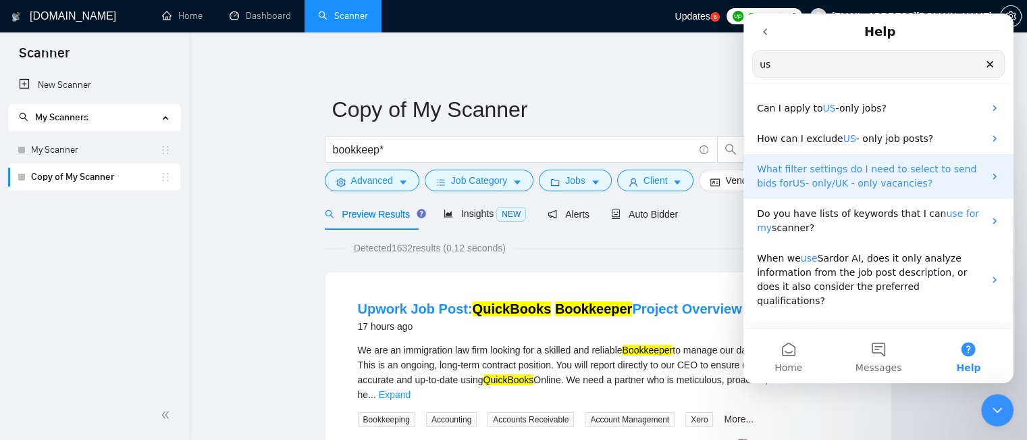
type input "us"
click at [915, 178] on p "What filter settings do I need to select to send bids for US - only/UK - only v…" at bounding box center [870, 176] width 227 height 28
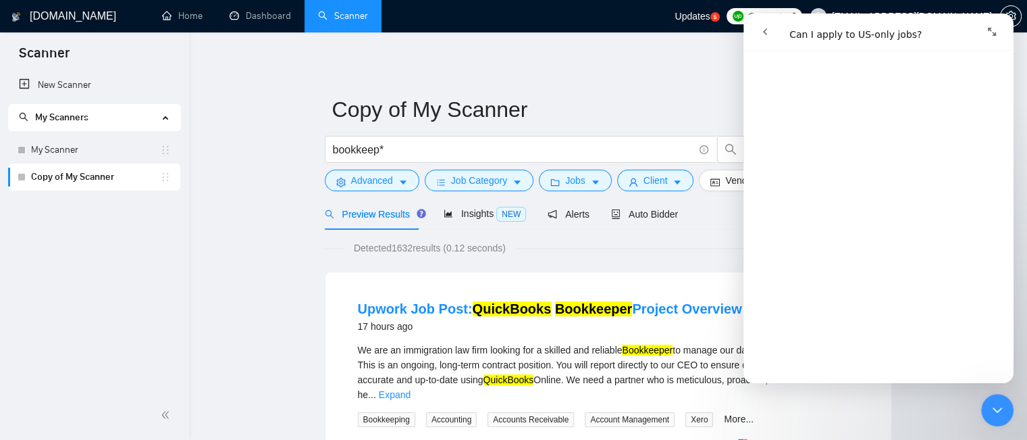
scroll to position [135, 0]
click at [999, 411] on icon "Close Intercom Messenger" at bounding box center [997, 410] width 16 height 16
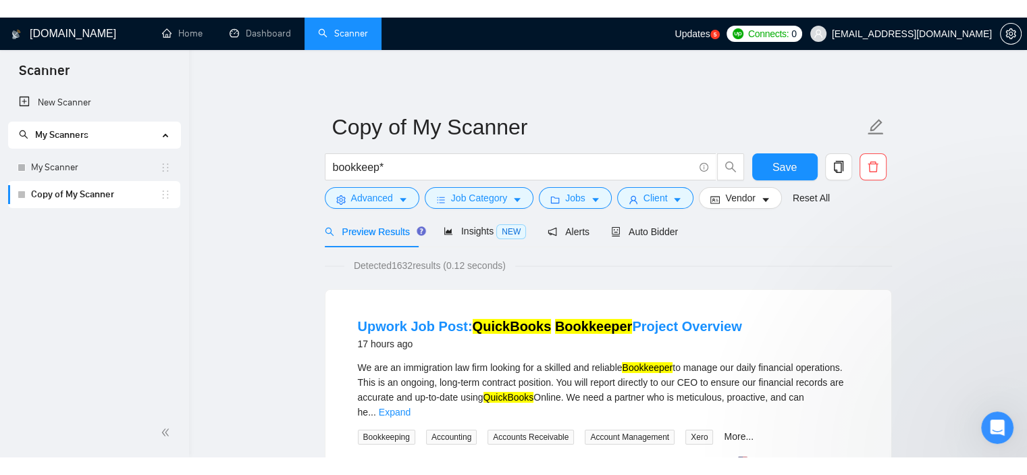
scroll to position [0, 0]
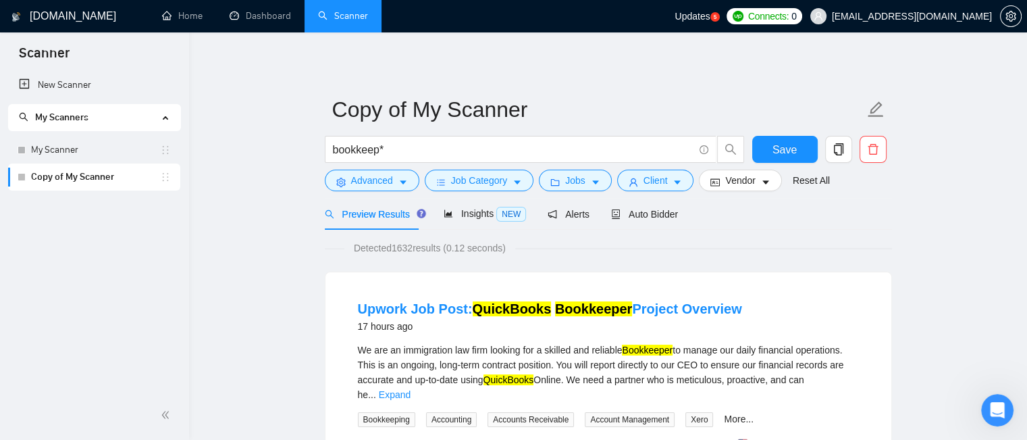
click at [999, 411] on icon "Open Intercom Messenger" at bounding box center [997, 410] width 22 height 22
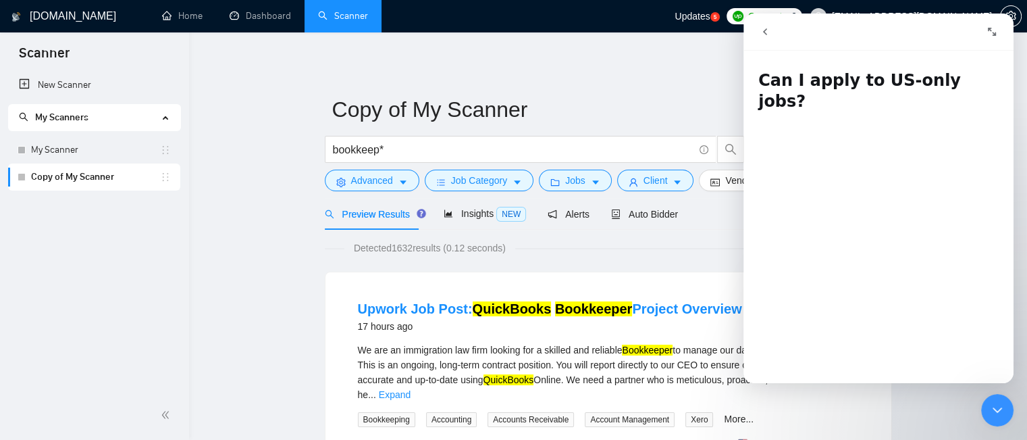
click at [760, 34] on icon "go back" at bounding box center [765, 31] width 11 height 11
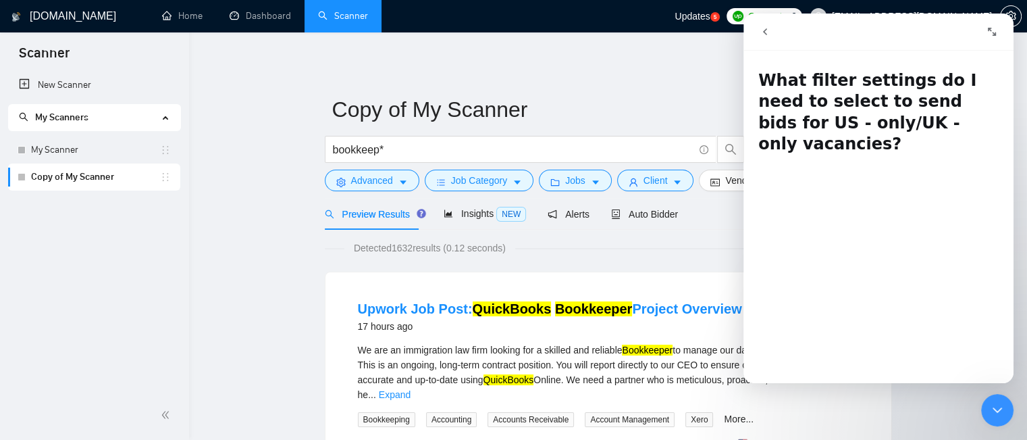
click at [768, 34] on icon "go back" at bounding box center [765, 31] width 11 height 11
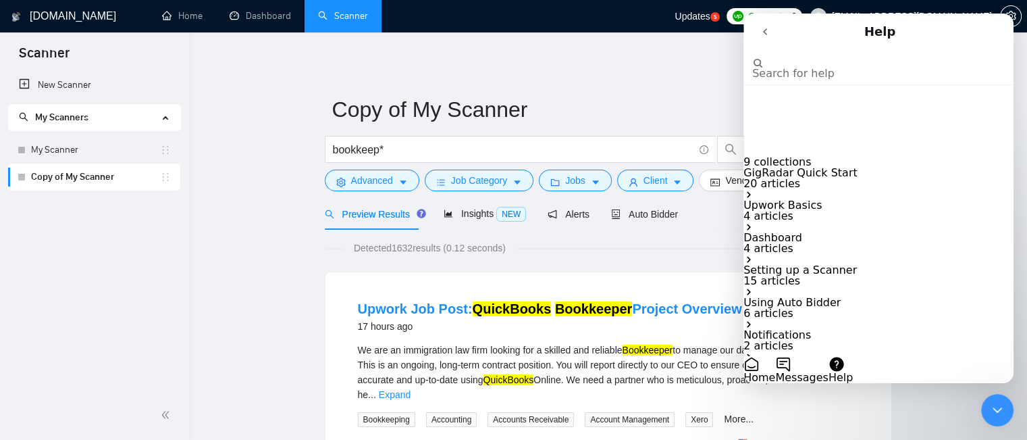
click at [761, 37] on button "go back" at bounding box center [765, 32] width 26 height 26
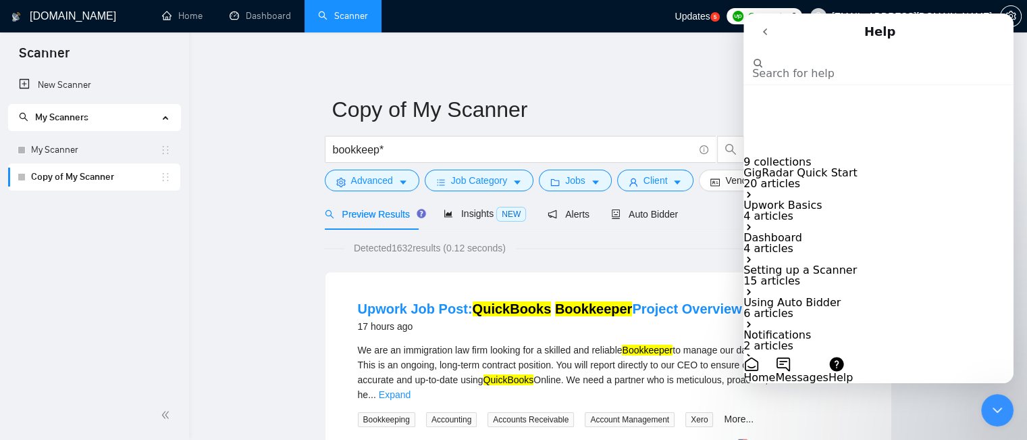
click at [989, 404] on icon "Close Intercom Messenger" at bounding box center [997, 410] width 16 height 16
